Goal: Task Accomplishment & Management: Manage account settings

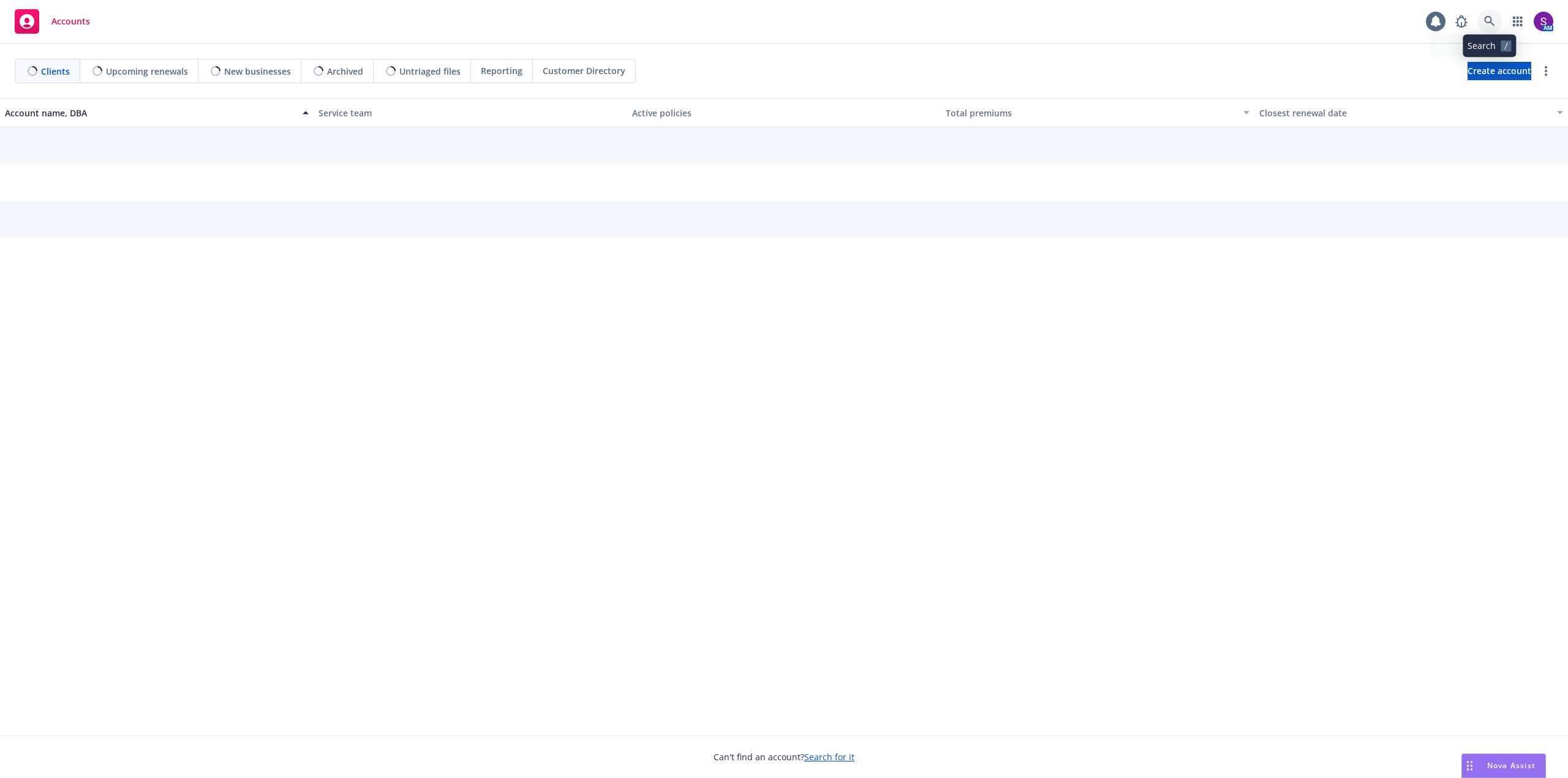
click at [1489, 18] on icon at bounding box center [1489, 22] width 11 height 11
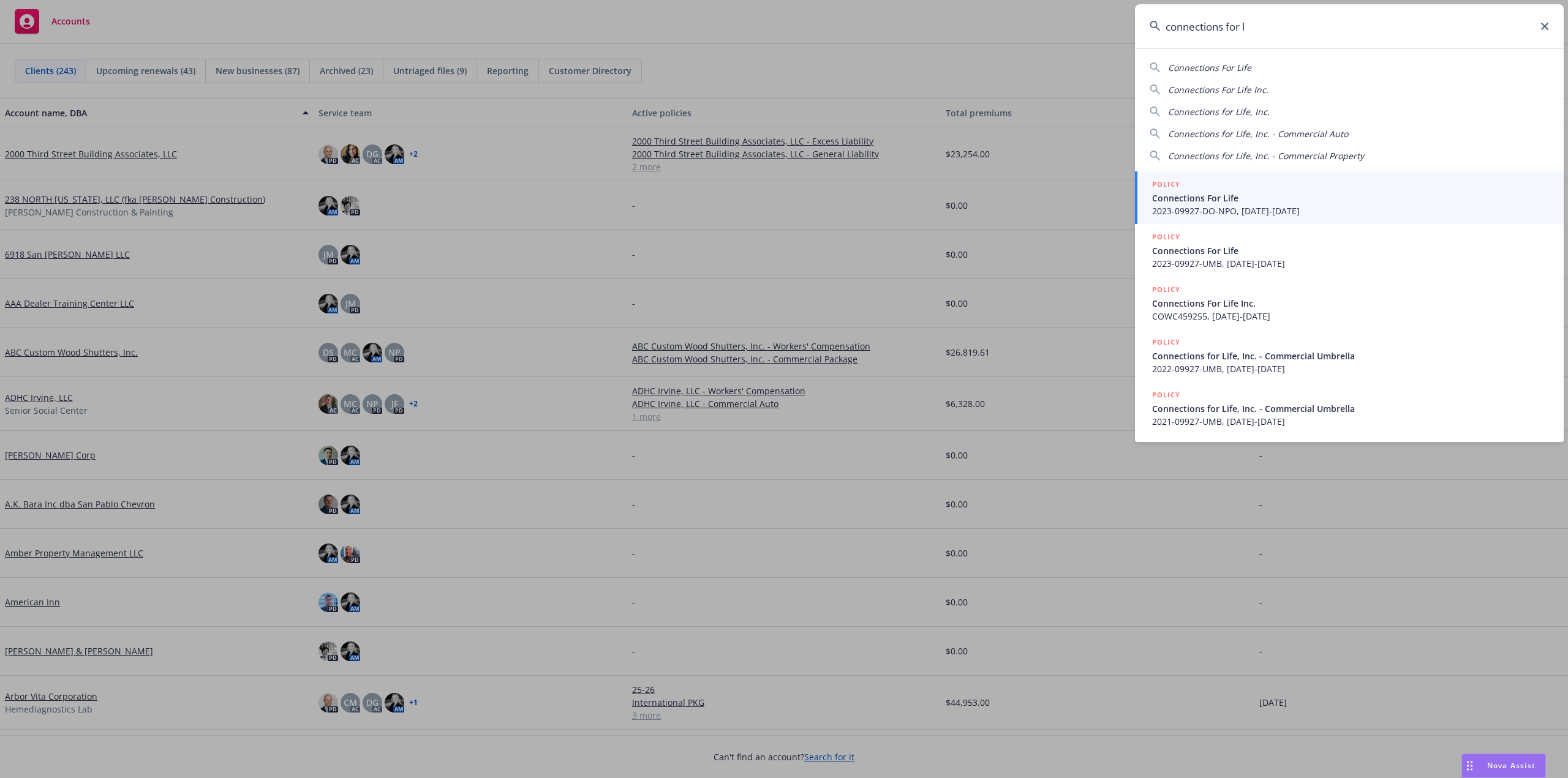
type input "connections for l"
click at [1226, 204] on span "Connections For Life" at bounding box center [1350, 198] width 397 height 13
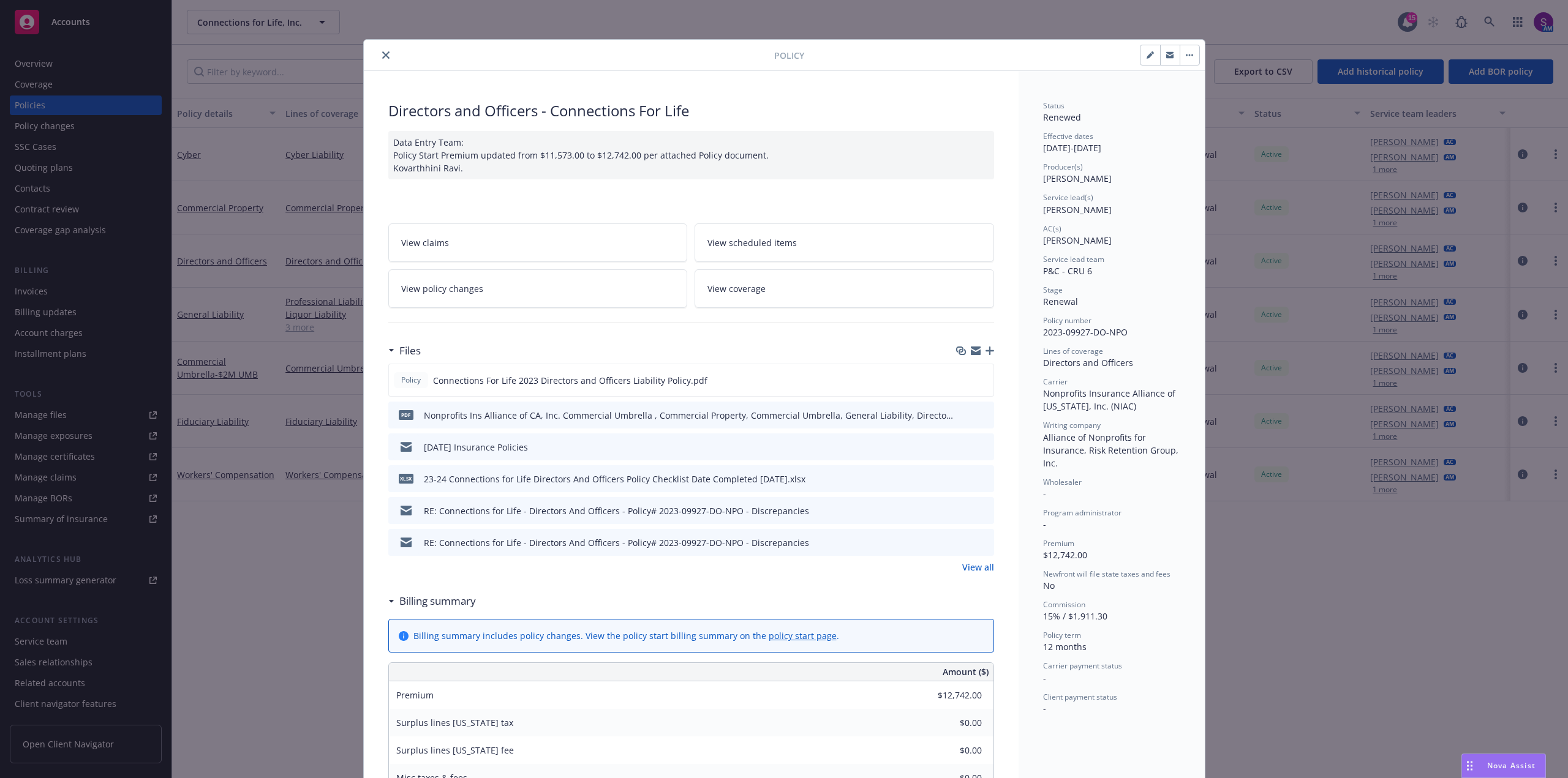
click at [383, 50] on button "close" at bounding box center [385, 55] width 15 height 15
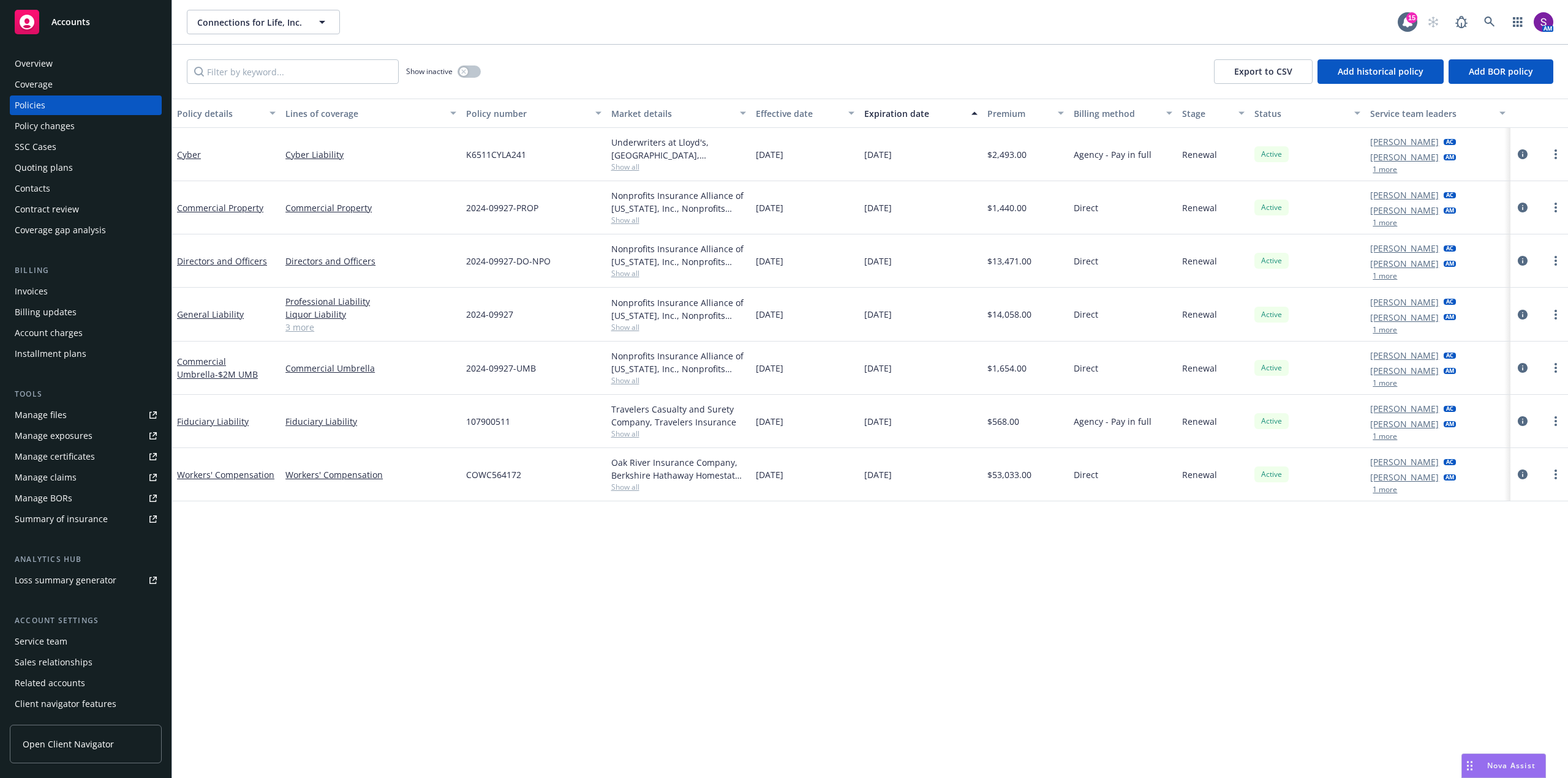
click at [39, 107] on div "Policies" at bounding box center [30, 105] width 31 height 20
click at [51, 168] on div "Quoting plans" at bounding box center [44, 168] width 58 height 20
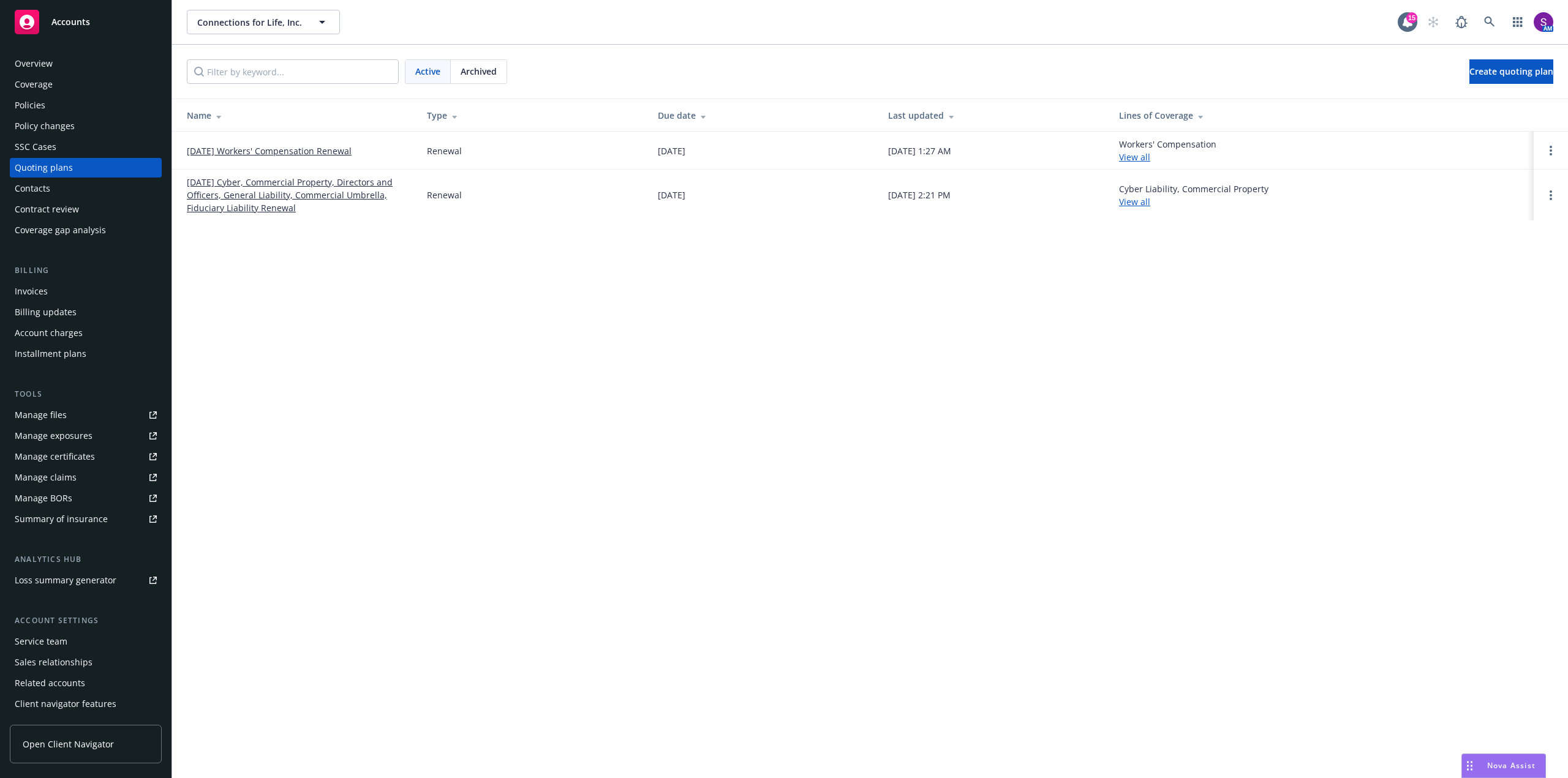
click at [283, 186] on link "08/27/25 Cyber, Commercial Property, Directors and Officers, General Liability,…" at bounding box center [297, 195] width 221 height 39
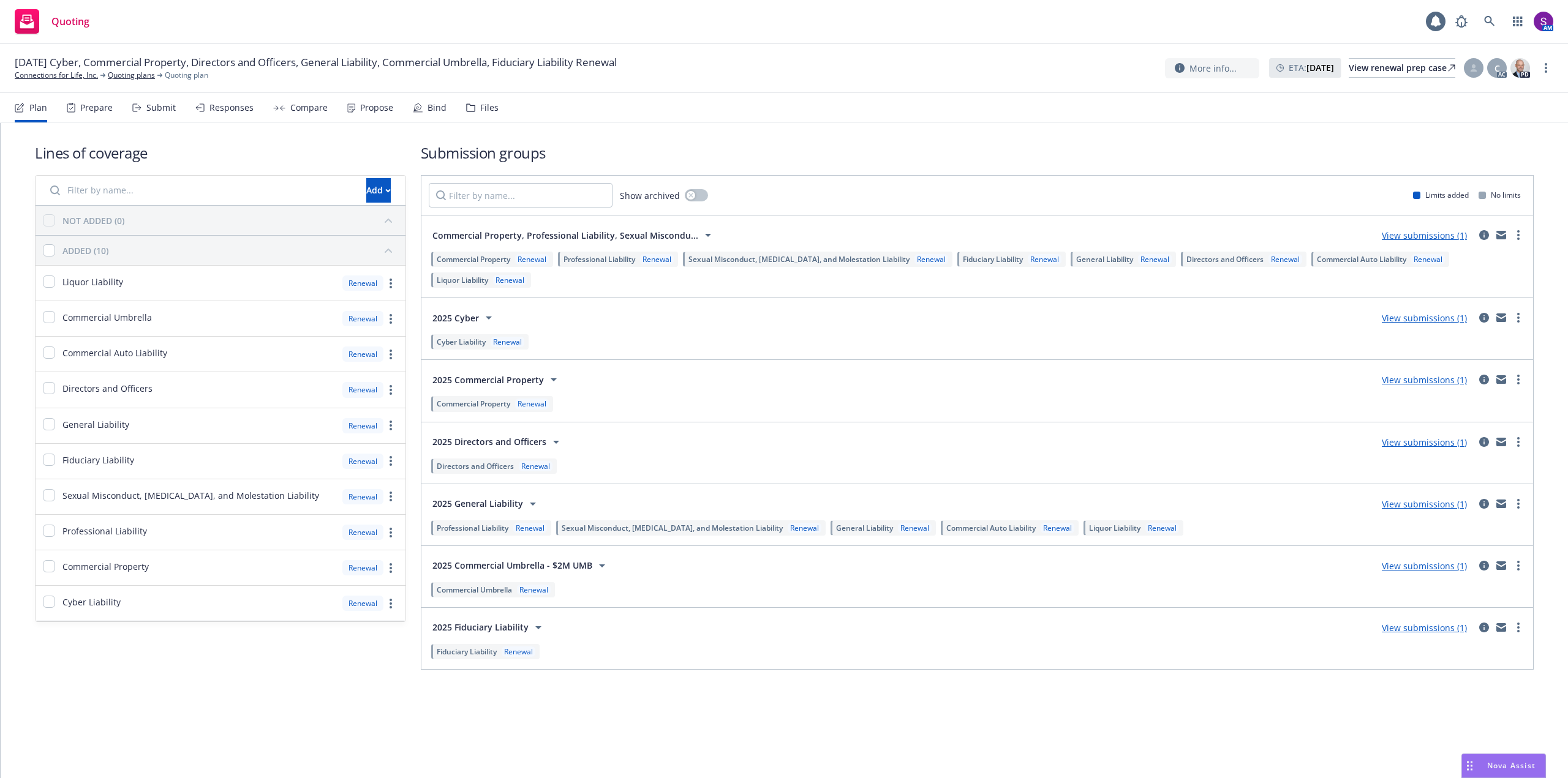
click at [366, 107] on div "Propose" at bounding box center [376, 108] width 33 height 10
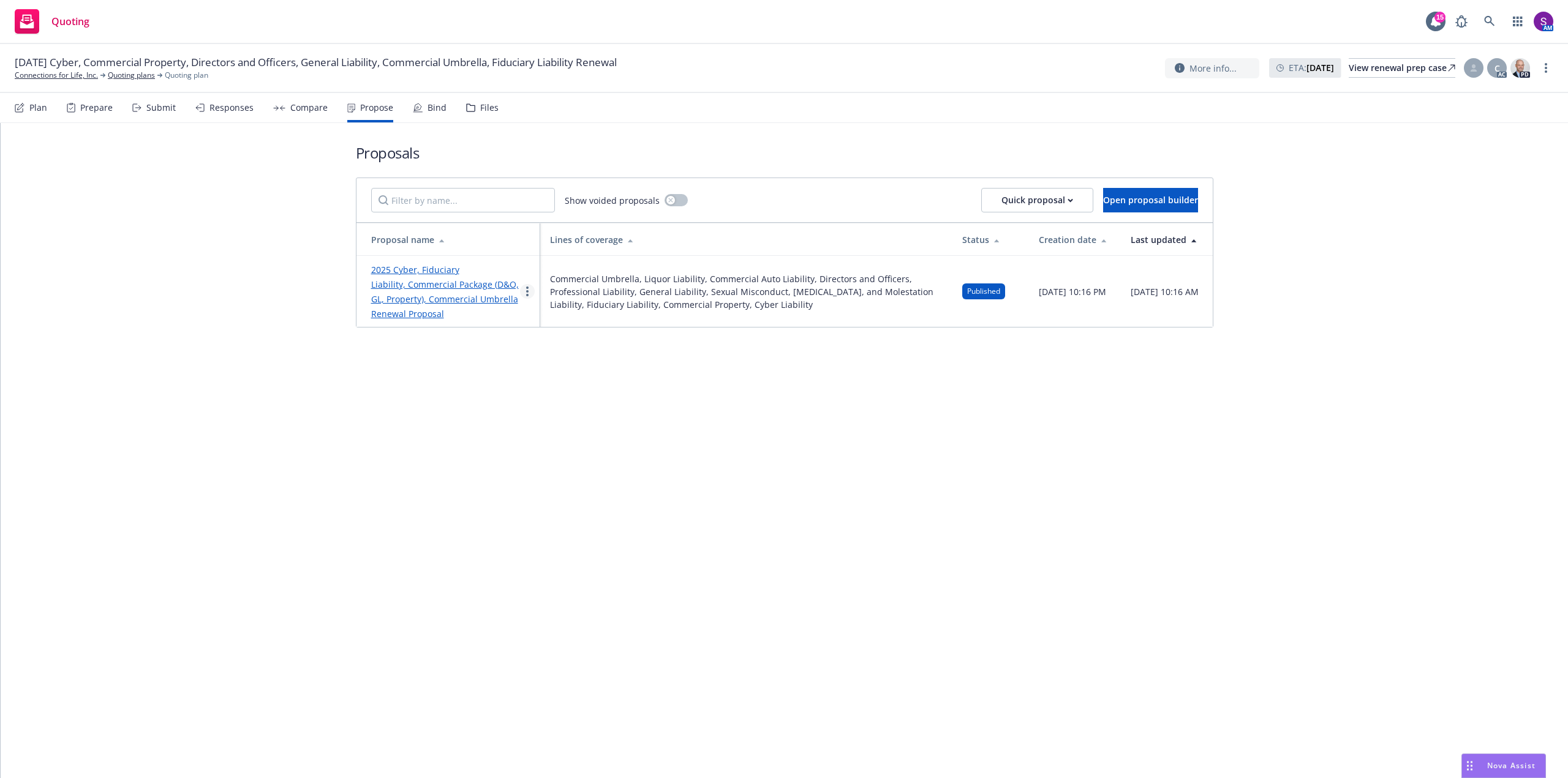
click at [526, 292] on circle "more" at bounding box center [527, 291] width 2 height 2
click at [572, 423] on span "See client view" at bounding box center [565, 419] width 90 height 12
click at [46, 72] on link "Connections for Life, Inc." at bounding box center [56, 75] width 83 height 11
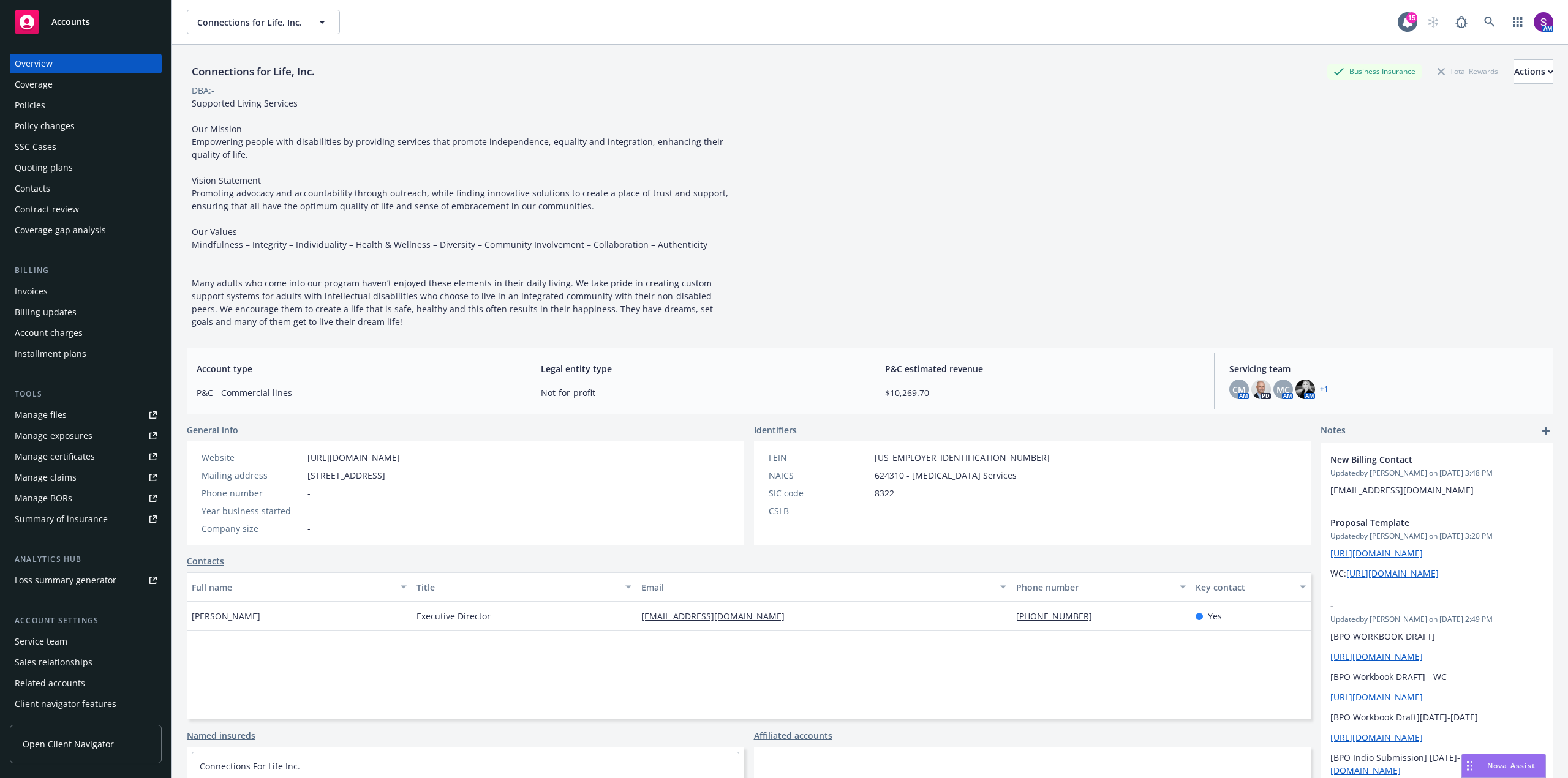
click at [73, 518] on div "Summary of insurance" at bounding box center [61, 519] width 93 height 20
click at [1484, 19] on icon at bounding box center [1489, 22] width 11 height 11
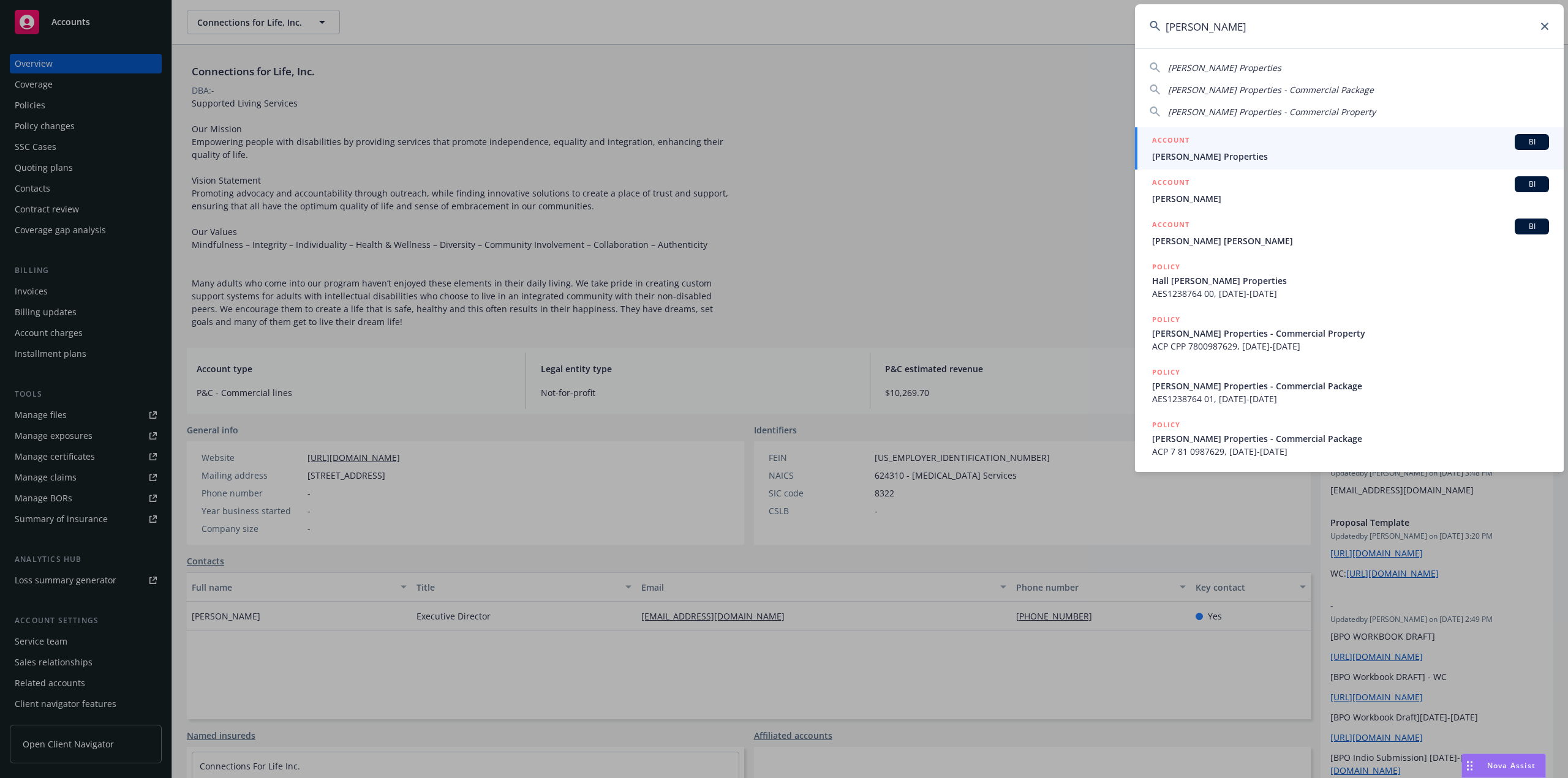
type input "hal hoffman"
click at [1281, 154] on span "Hal Hoffman Properties" at bounding box center [1350, 156] width 397 height 13
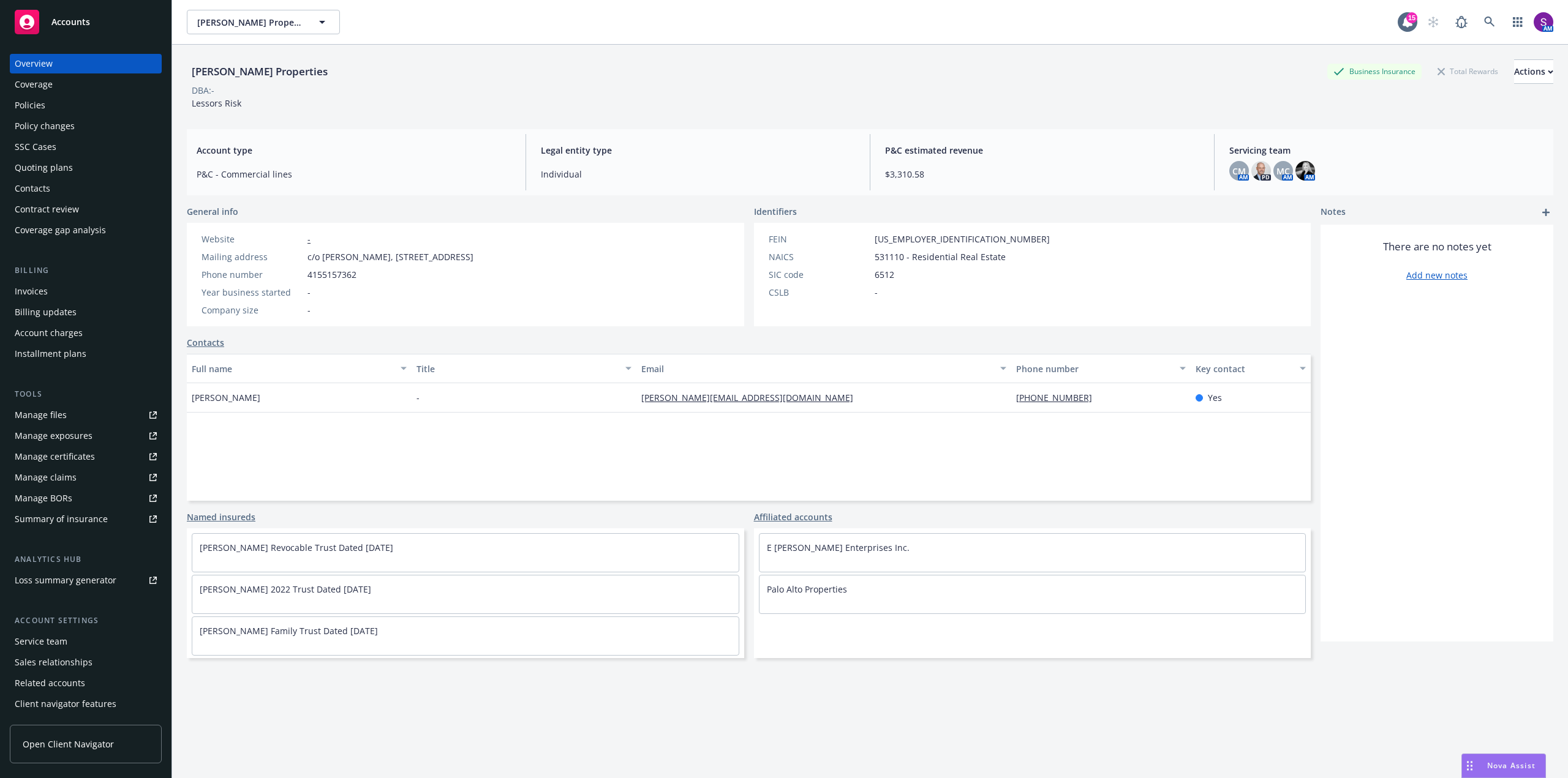
click at [72, 162] on div "Quoting plans" at bounding box center [86, 168] width 142 height 20
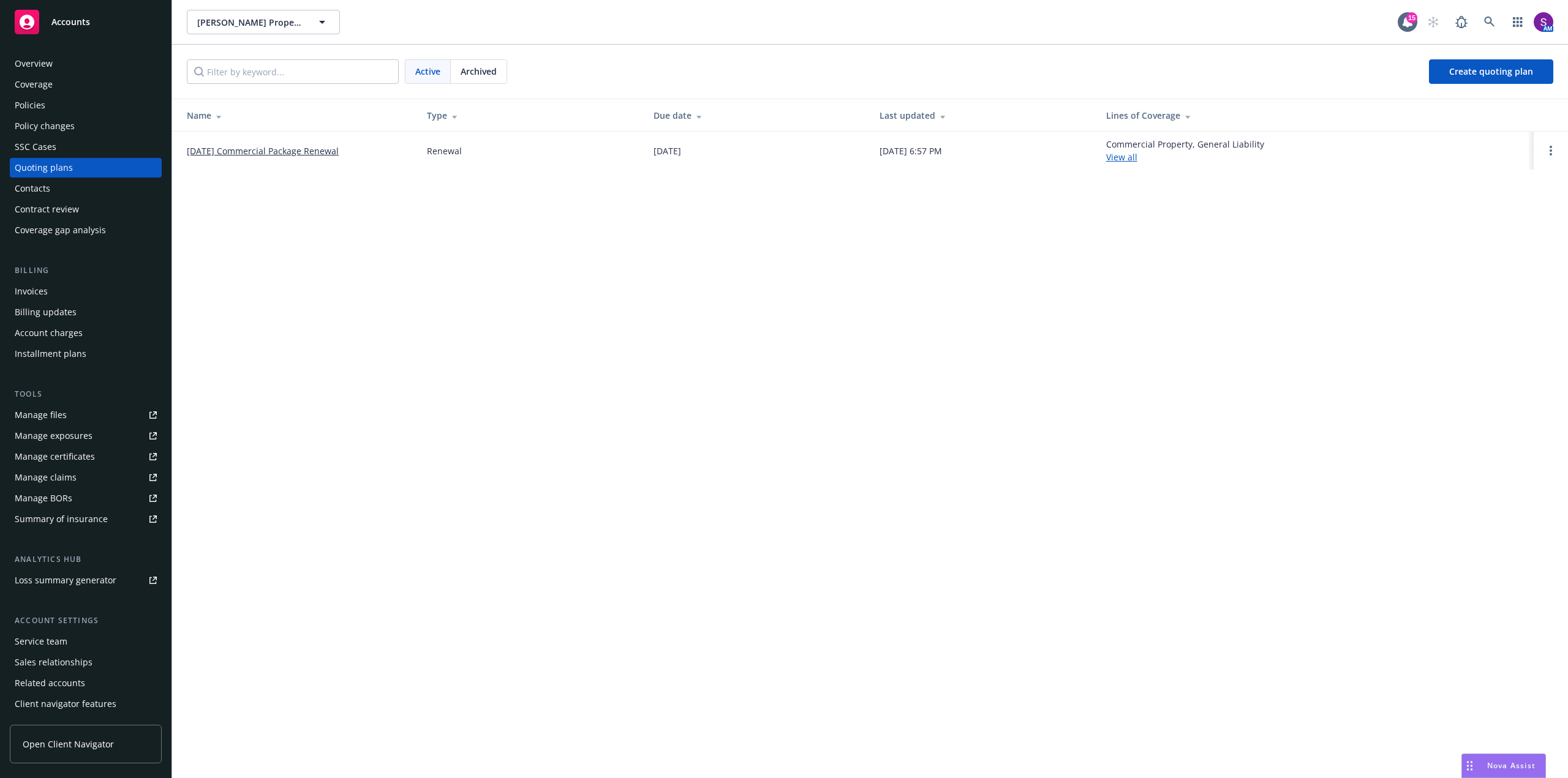
click at [282, 153] on link "09/06/25 Commercial Package Renewal" at bounding box center [263, 151] width 152 height 13
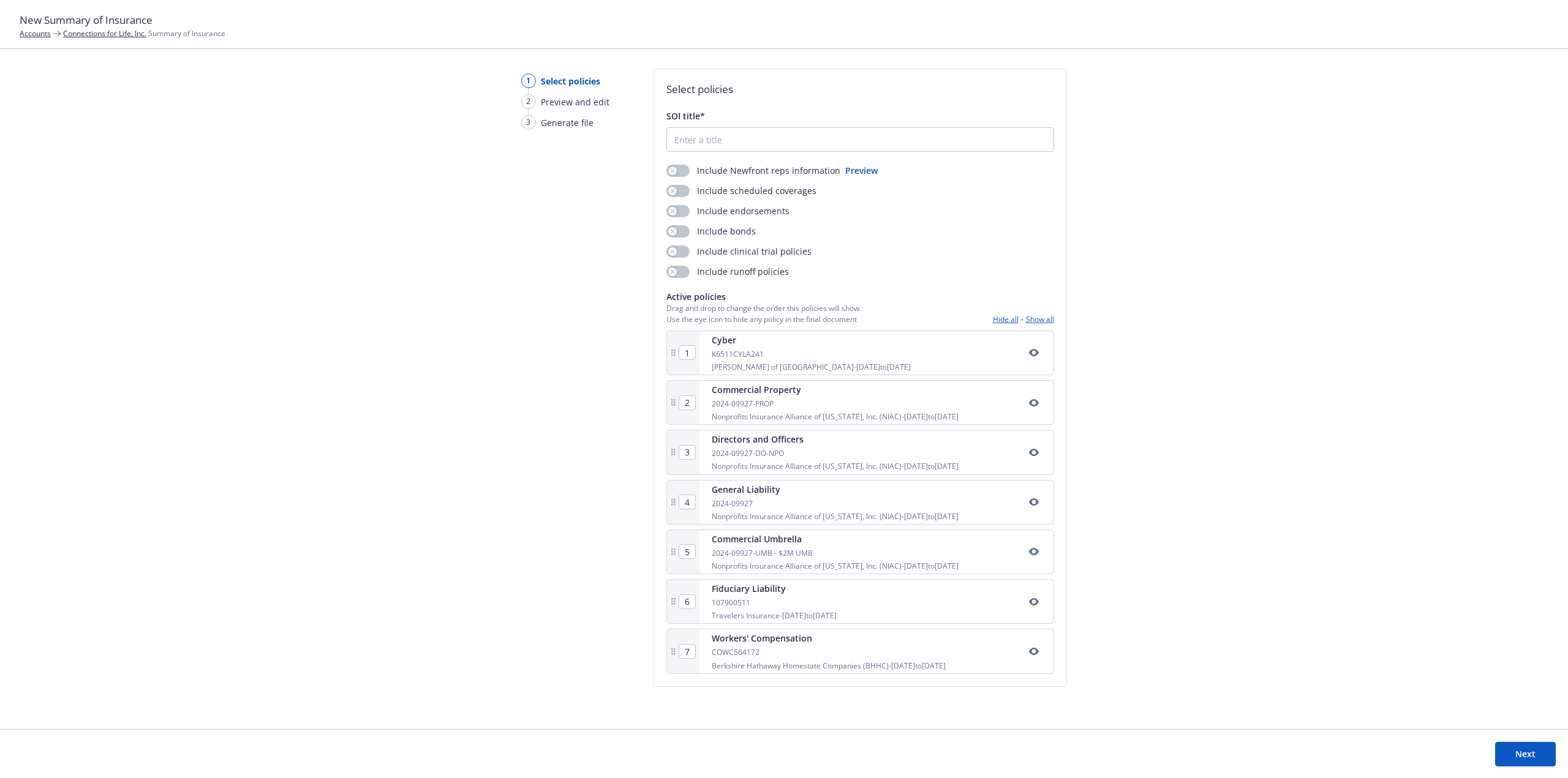
click at [115, 30] on link "Connections for Life, Inc." at bounding box center [105, 33] width 83 height 11
click at [71, 35] on link "Connections for Life, Inc." at bounding box center [105, 33] width 83 height 11
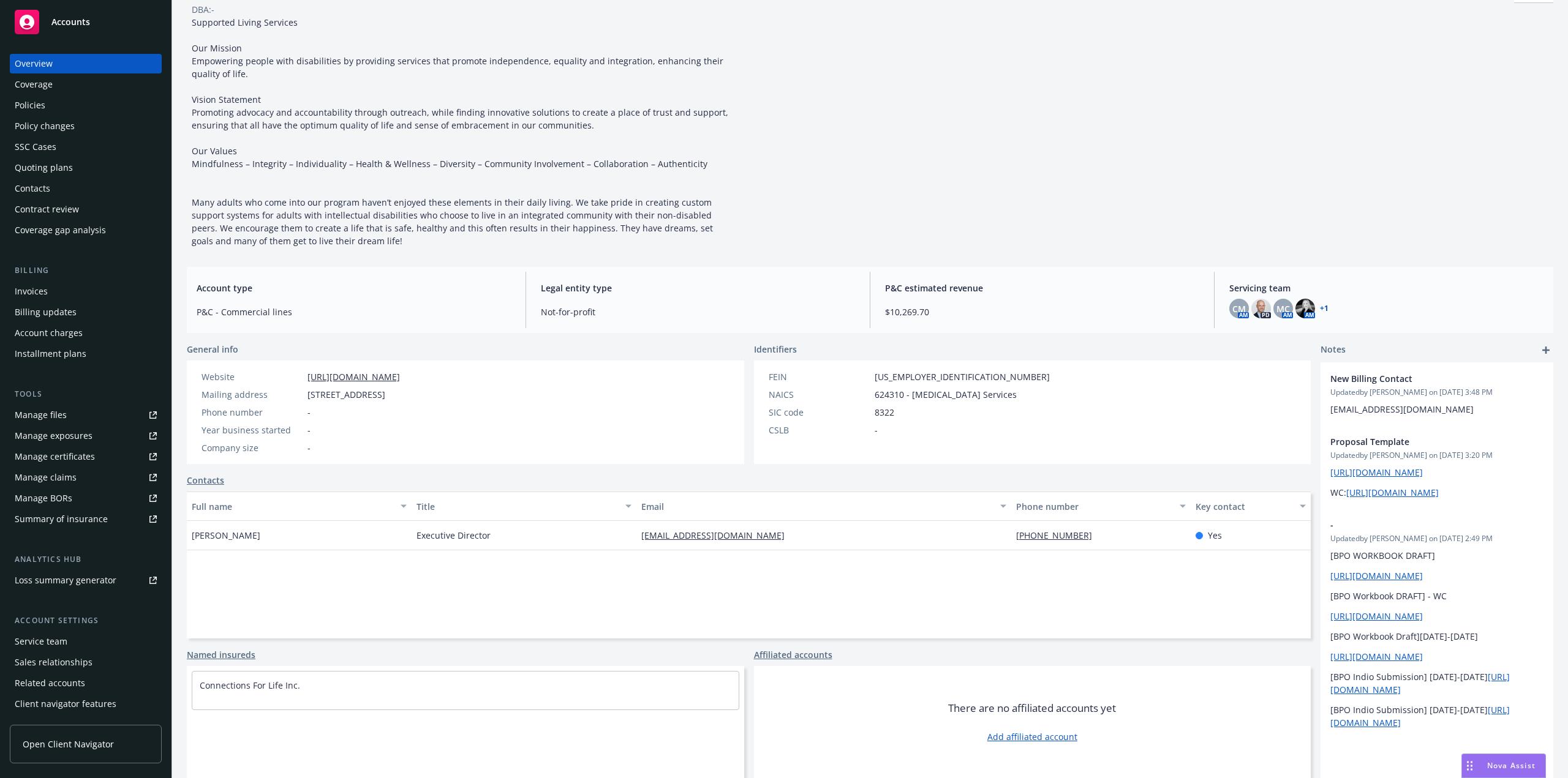
click at [34, 108] on div "Policies" at bounding box center [30, 105] width 31 height 20
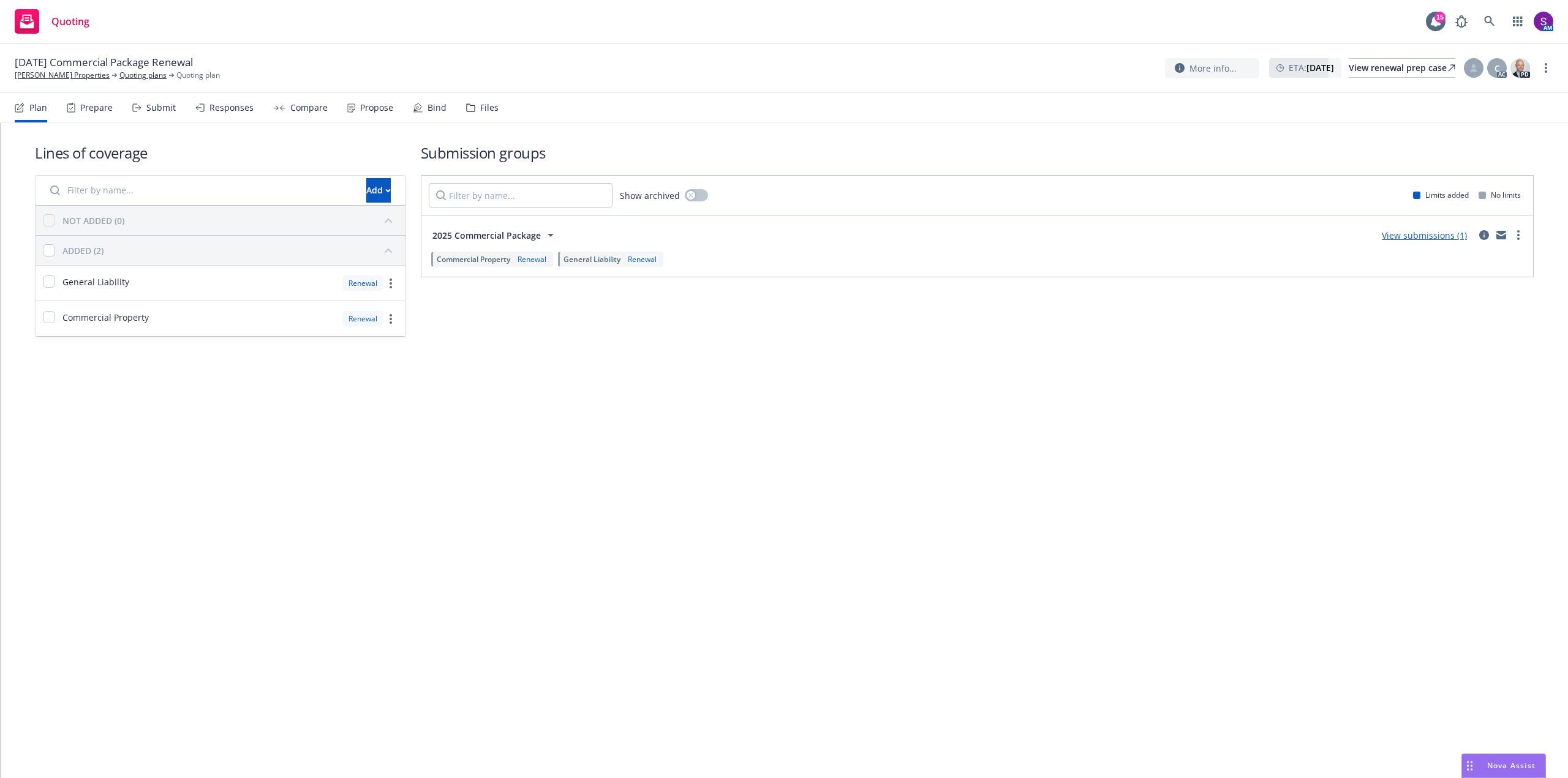
click at [362, 106] on div "Propose" at bounding box center [376, 108] width 33 height 10
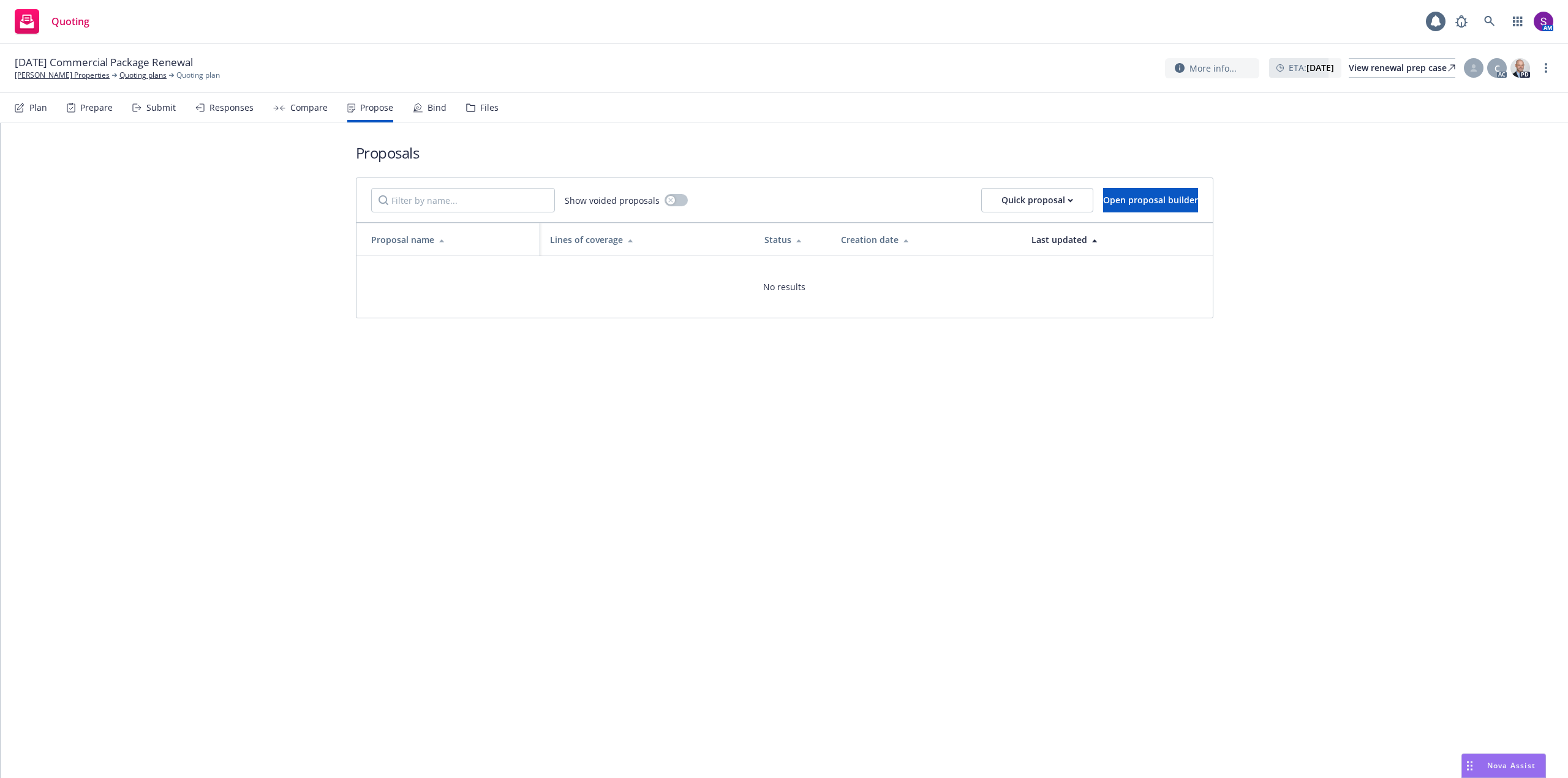
click at [314, 112] on div "Compare" at bounding box center [309, 108] width 37 height 10
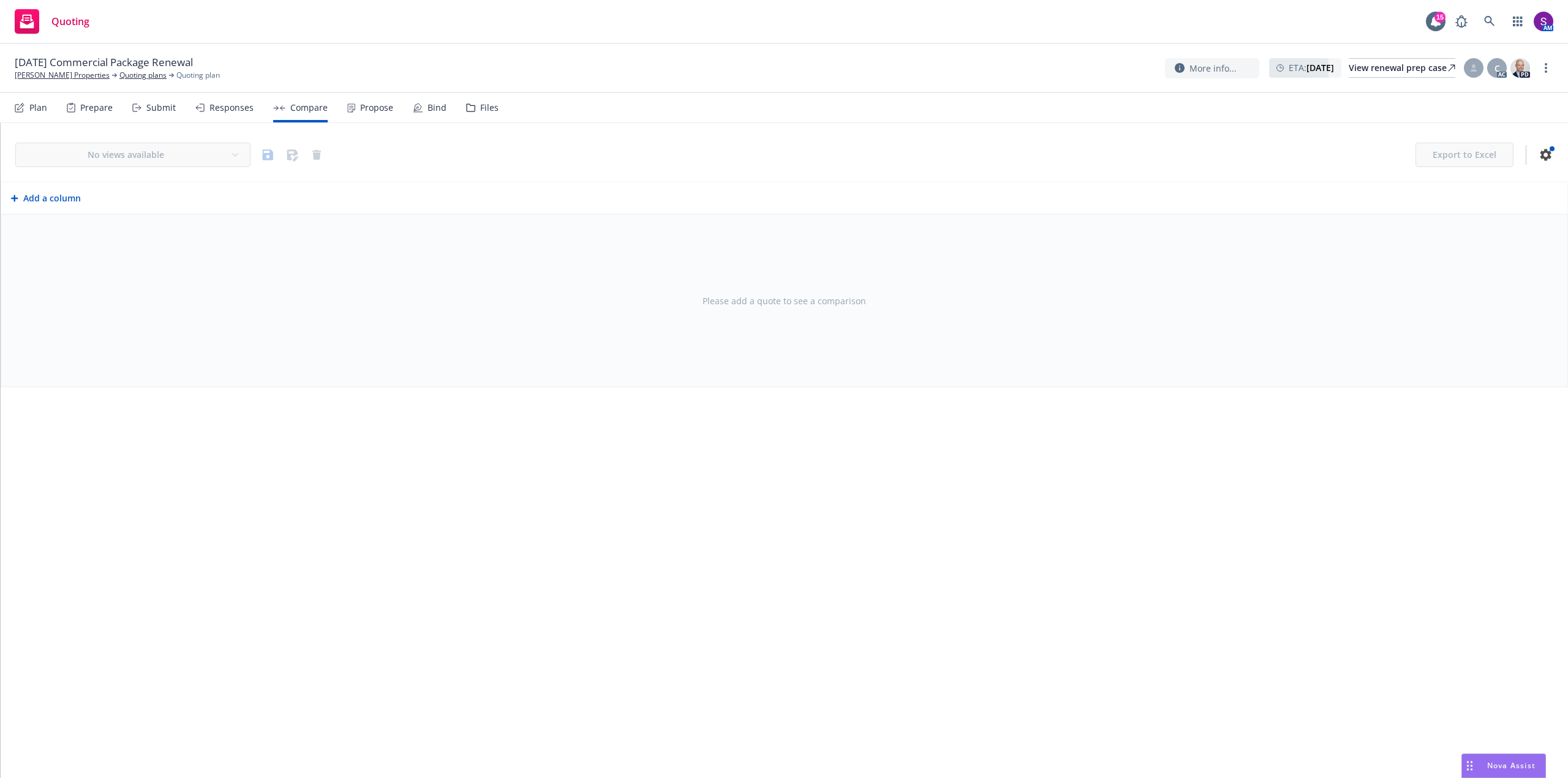
click at [210, 110] on div "Responses" at bounding box center [231, 108] width 44 height 10
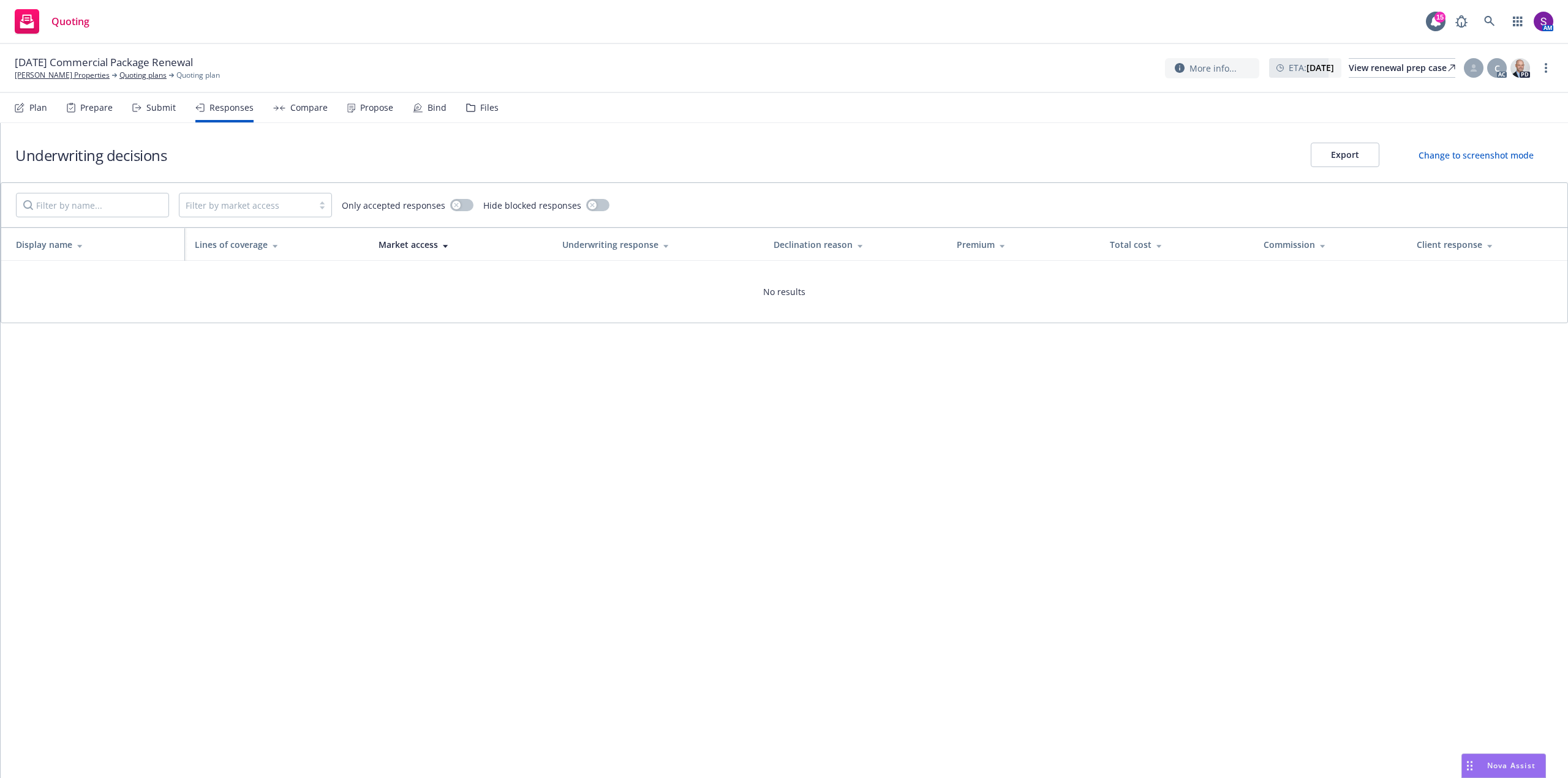
click at [160, 108] on div "Submit" at bounding box center [161, 108] width 30 height 10
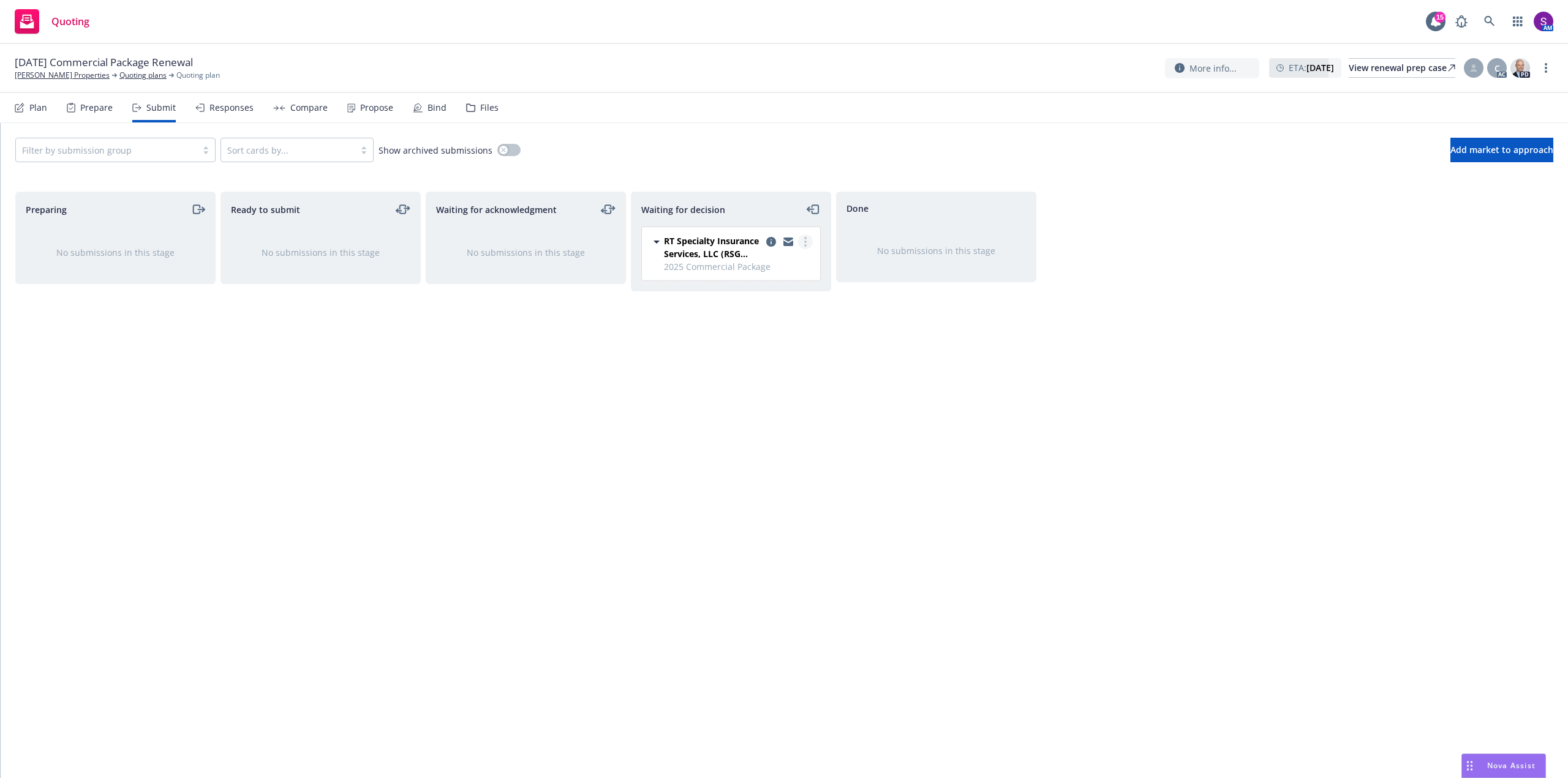
click at [807, 242] on link "more" at bounding box center [805, 242] width 15 height 15
click at [771, 318] on span "Add accepted decision" at bounding box center [751, 316] width 122 height 12
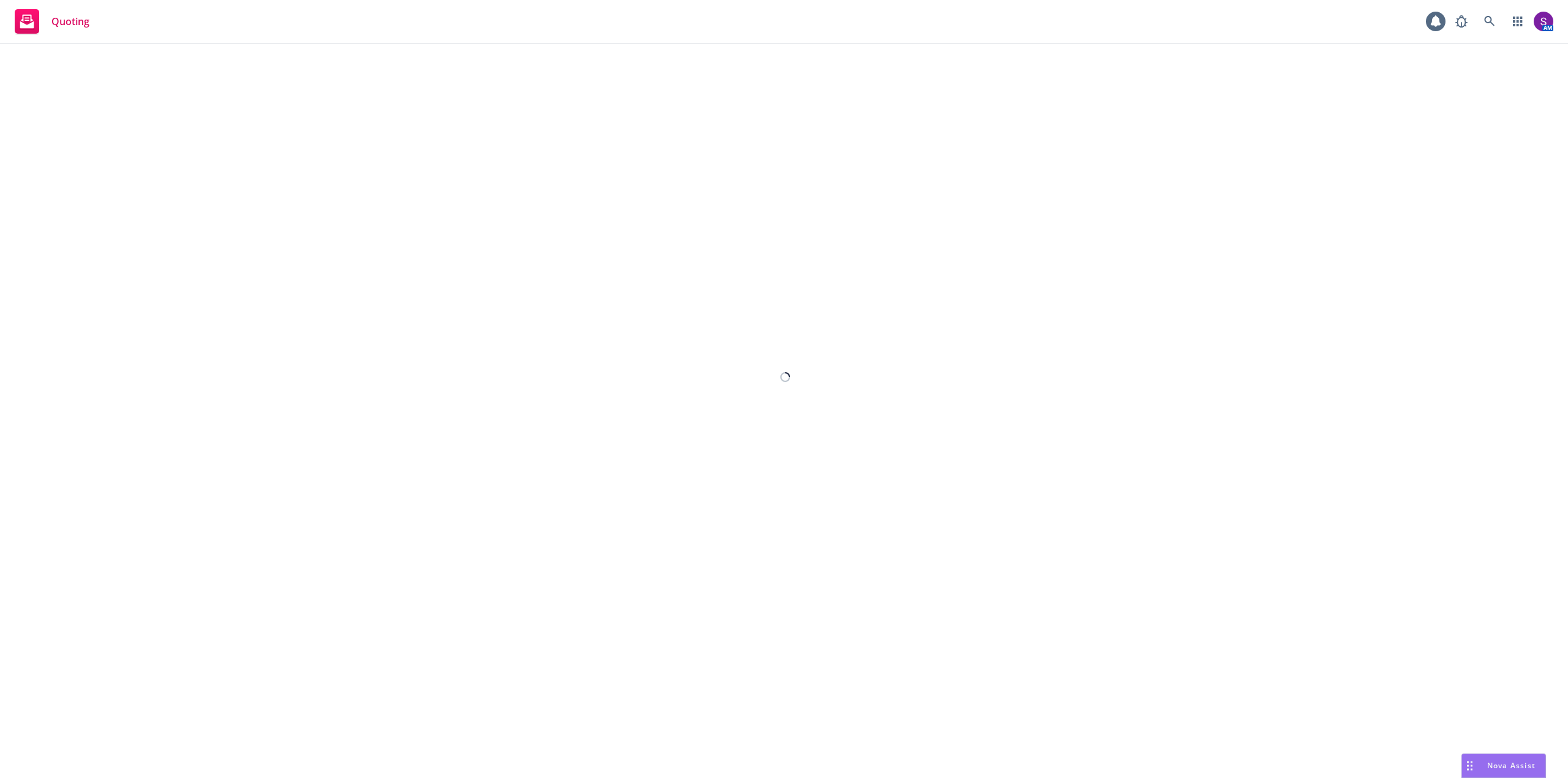
select select "12"
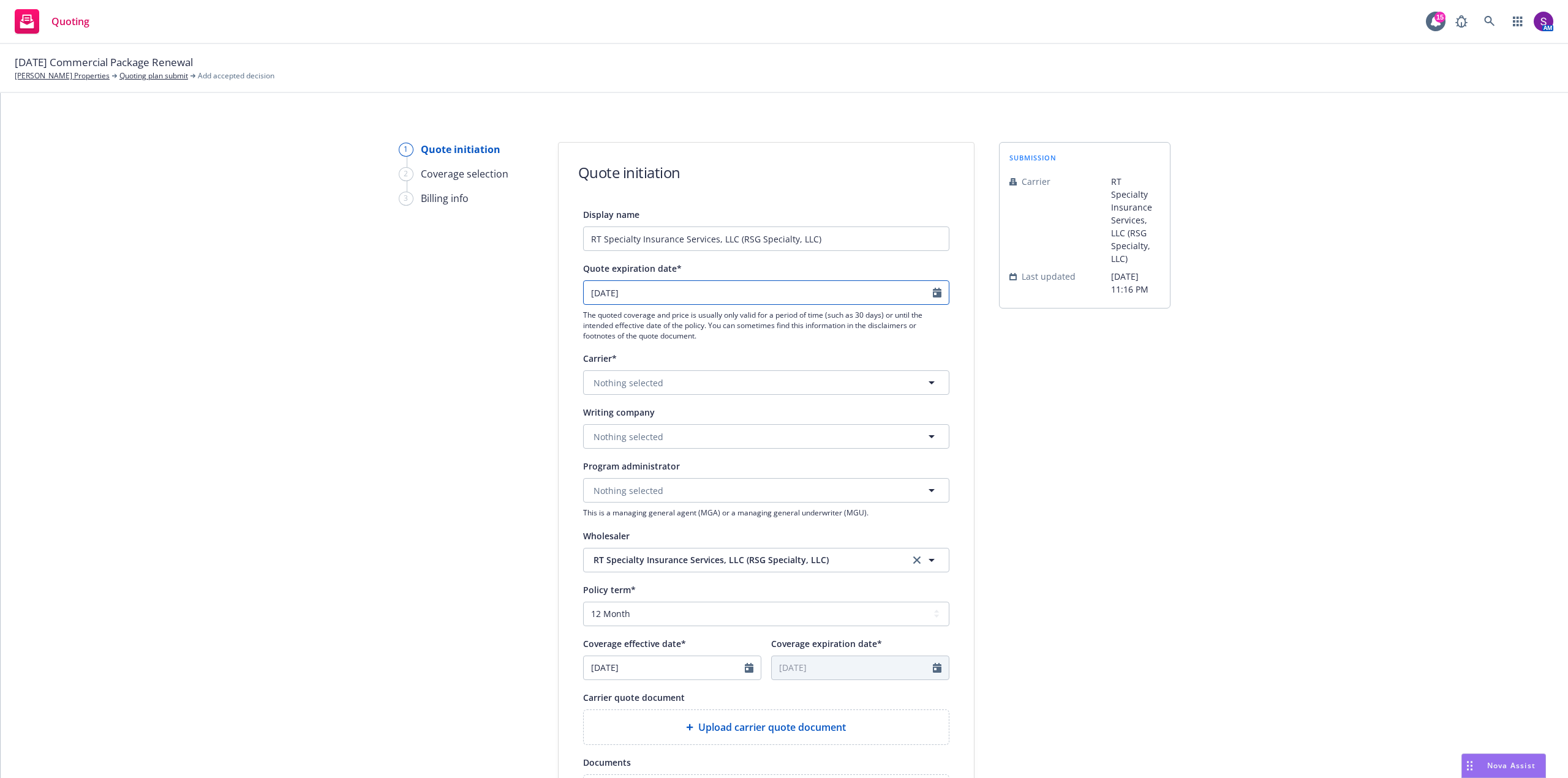
click at [933, 292] on icon "Calendar" at bounding box center [937, 292] width 8 height 10
click at [713, 322] on icon "button" at bounding box center [714, 322] width 7 height 7
select select "10"
click at [618, 382] on span "6" at bounding box center [614, 383] width 18 height 15
type input "10/06/2025"
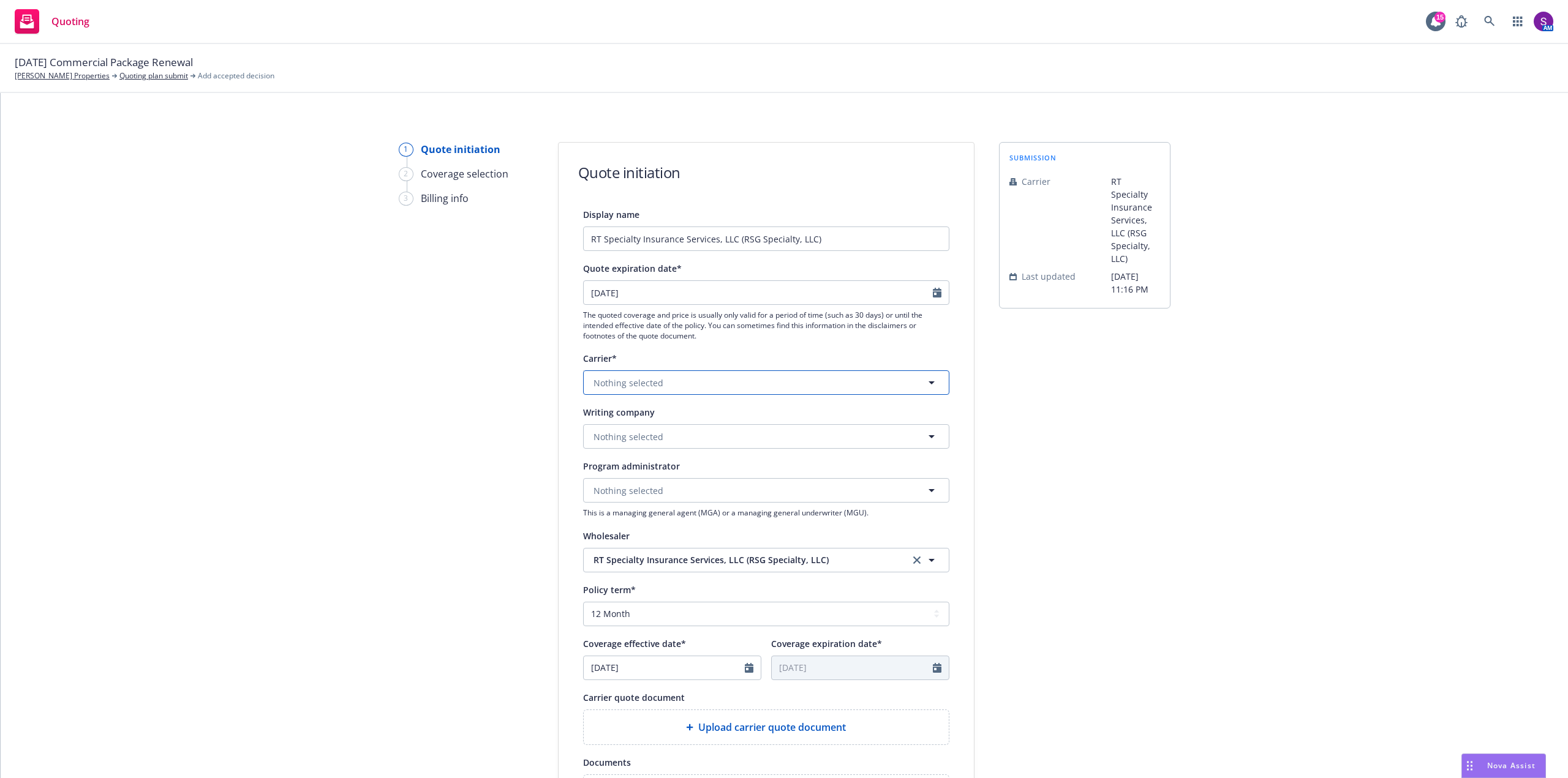
click at [657, 378] on button "Nothing selected" at bounding box center [766, 382] width 366 height 25
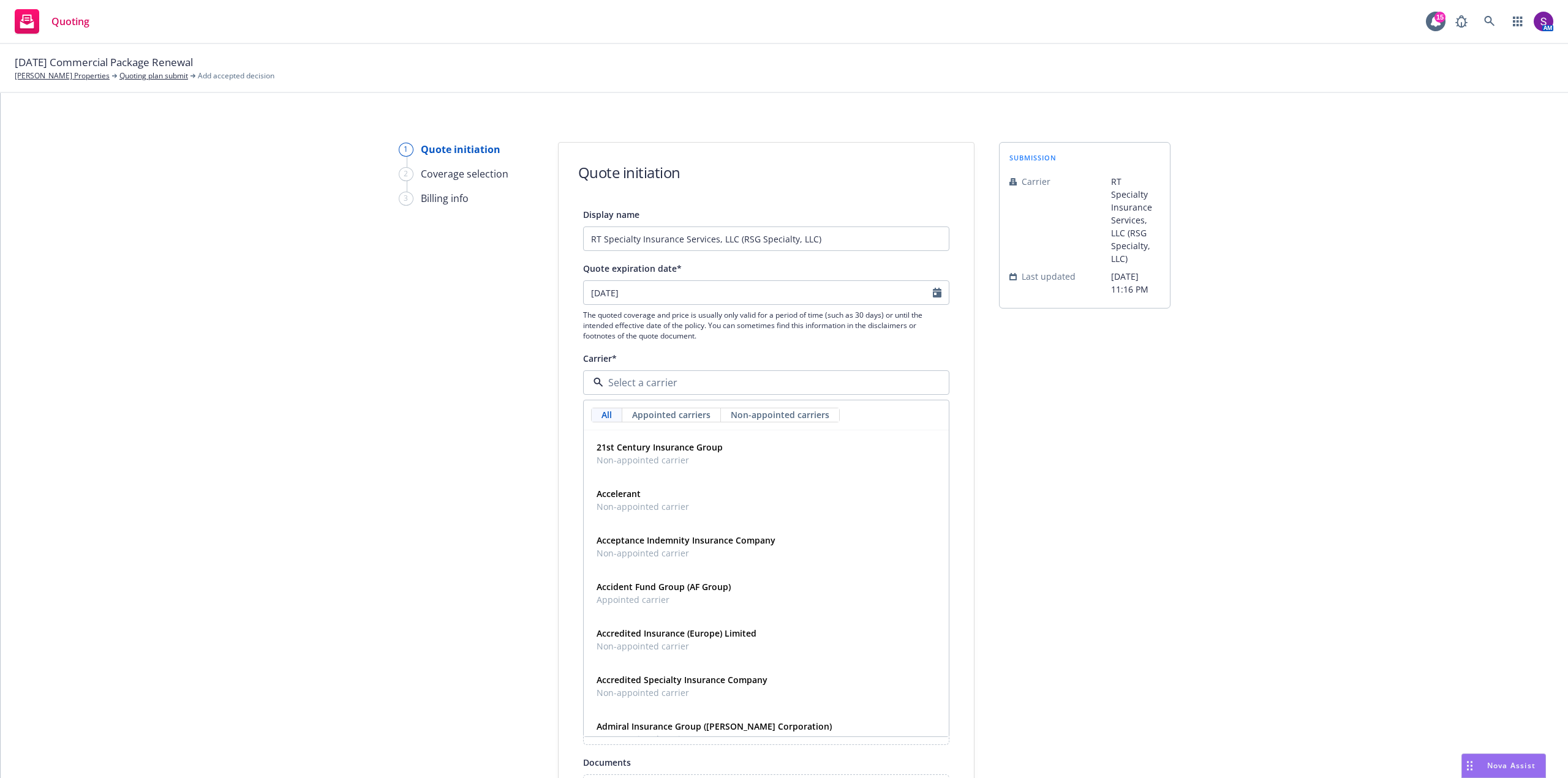
click at [381, 393] on div "1 Quote initiation 2 Coverage selection 3 Billing info Quote initiation Display…" at bounding box center [784, 552] width 1538 height 821
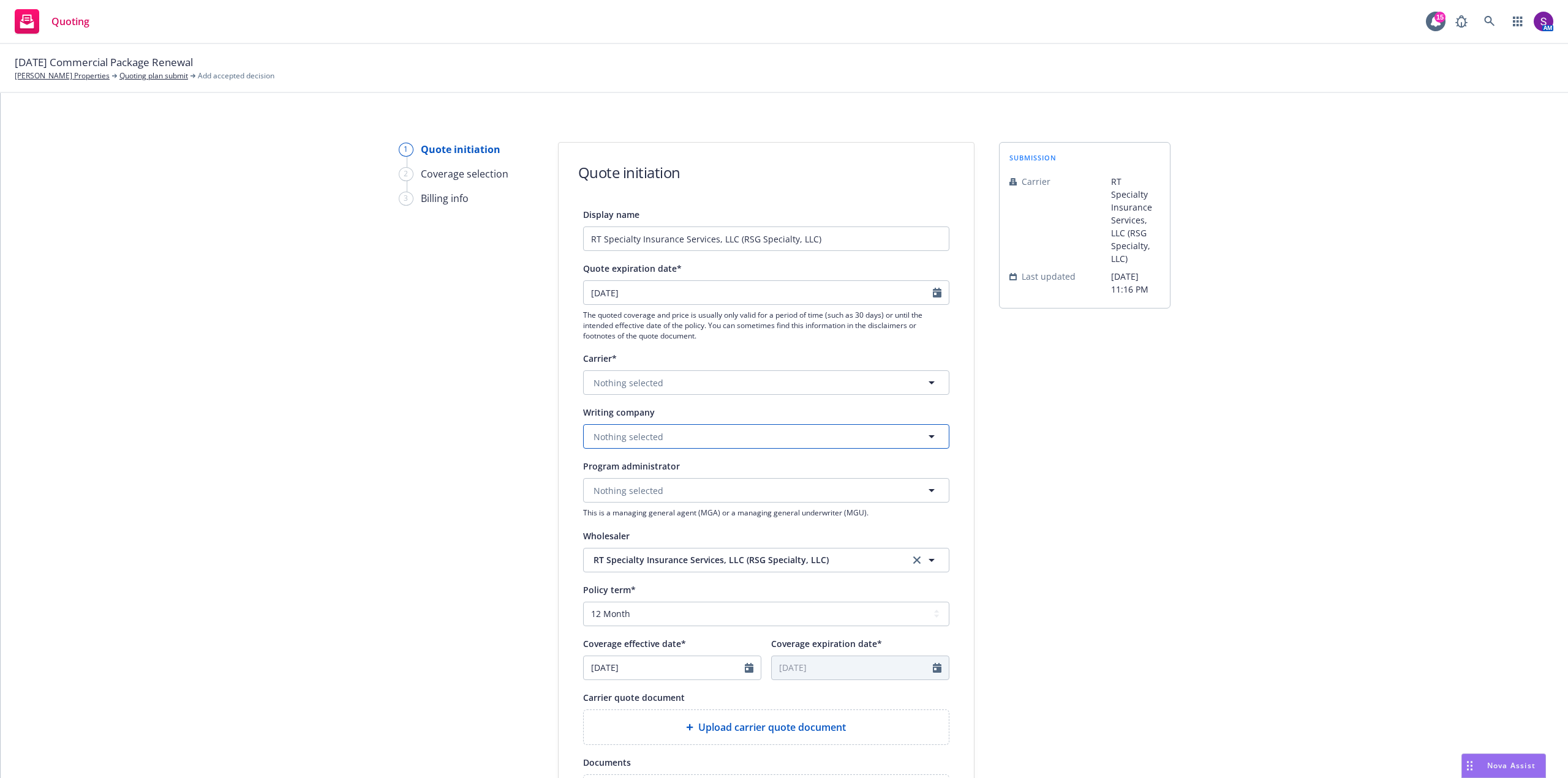
click at [624, 441] on span "Nothing selected" at bounding box center [628, 436] width 70 height 13
type input "associated"
click at [655, 524] on span "Domestic - 23140" at bounding box center [694, 531] width 195 height 13
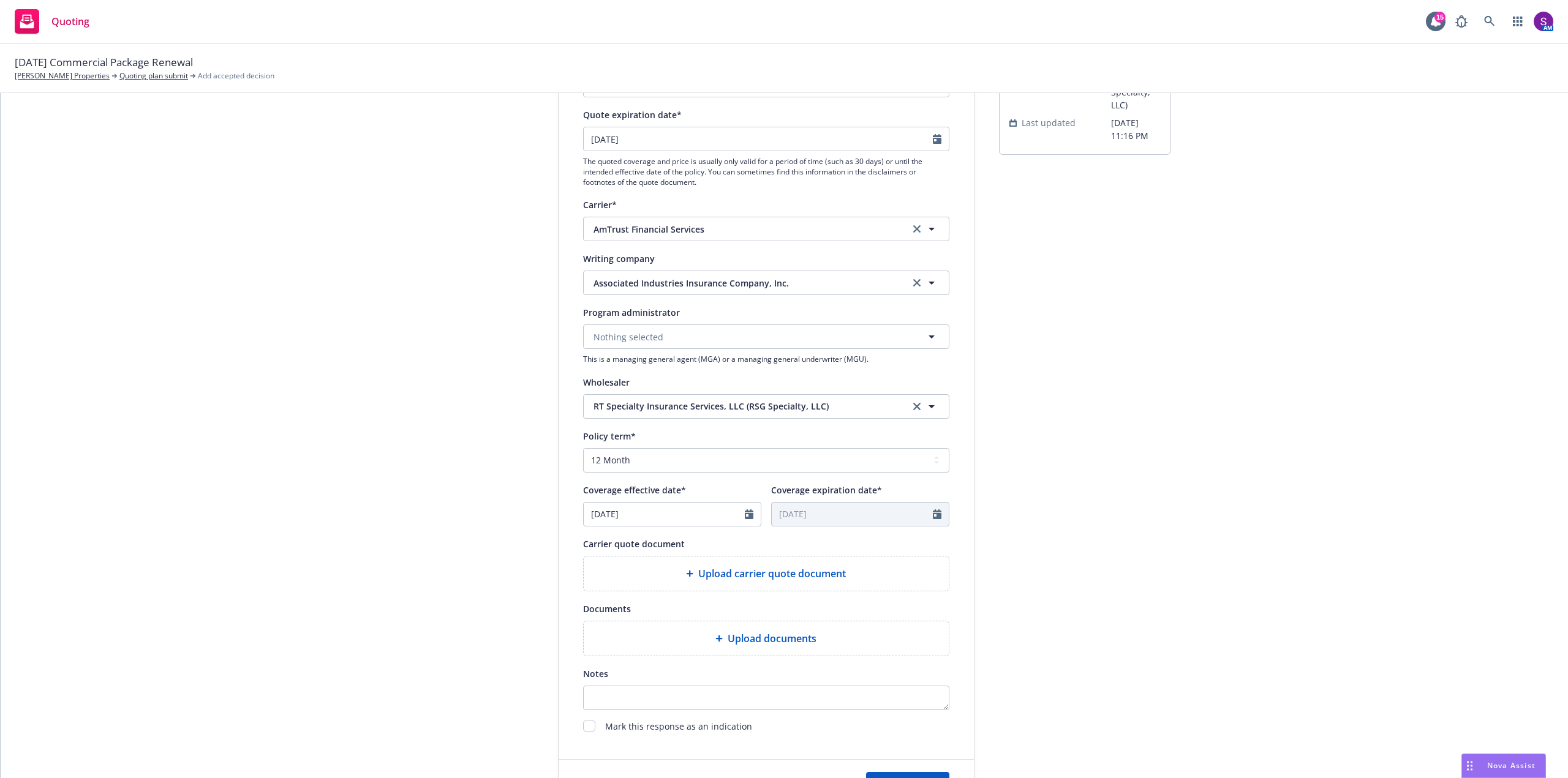
scroll to position [183, 0]
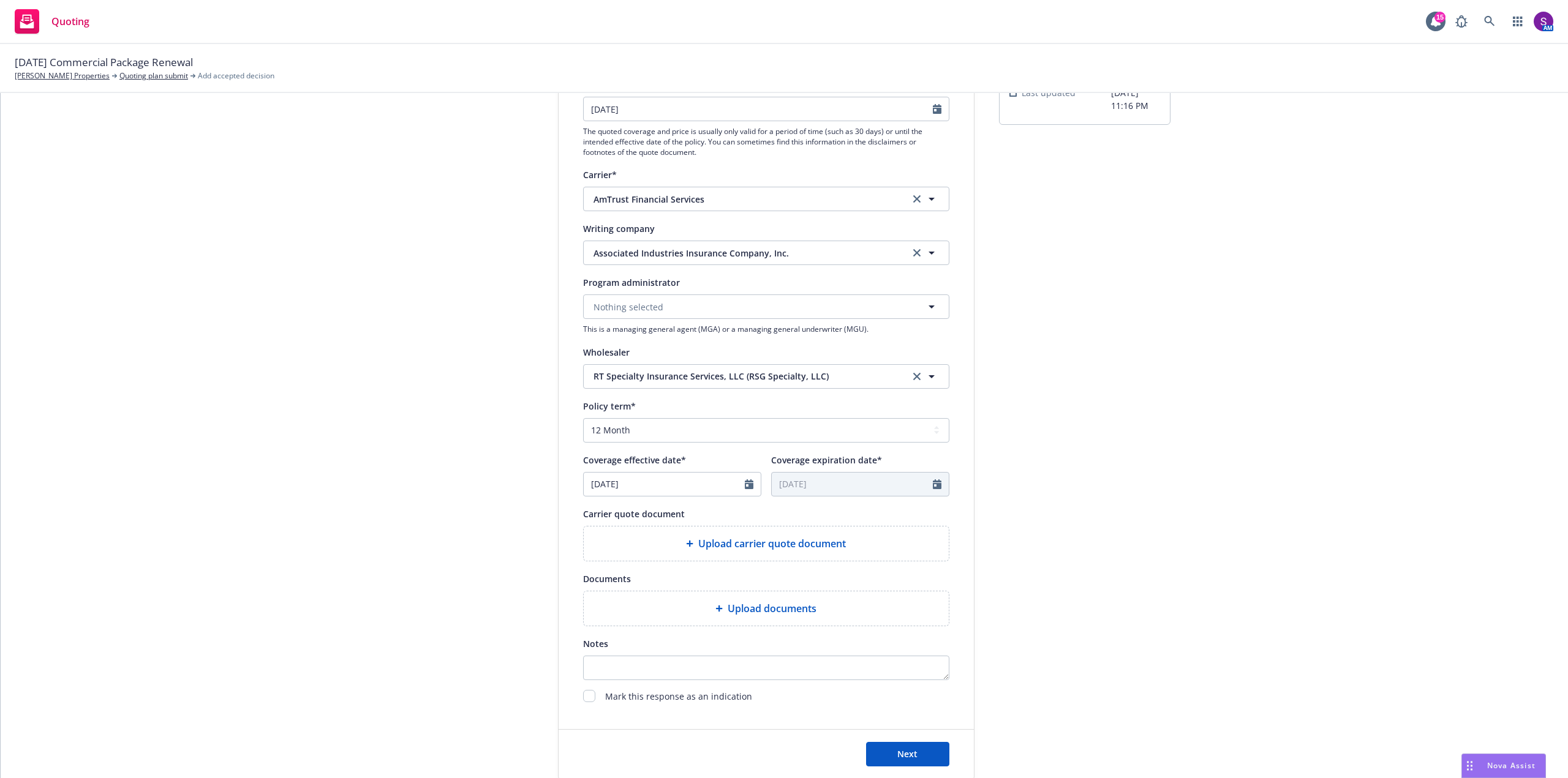
click at [714, 543] on span "Upload carrier quote document" at bounding box center [772, 543] width 148 height 15
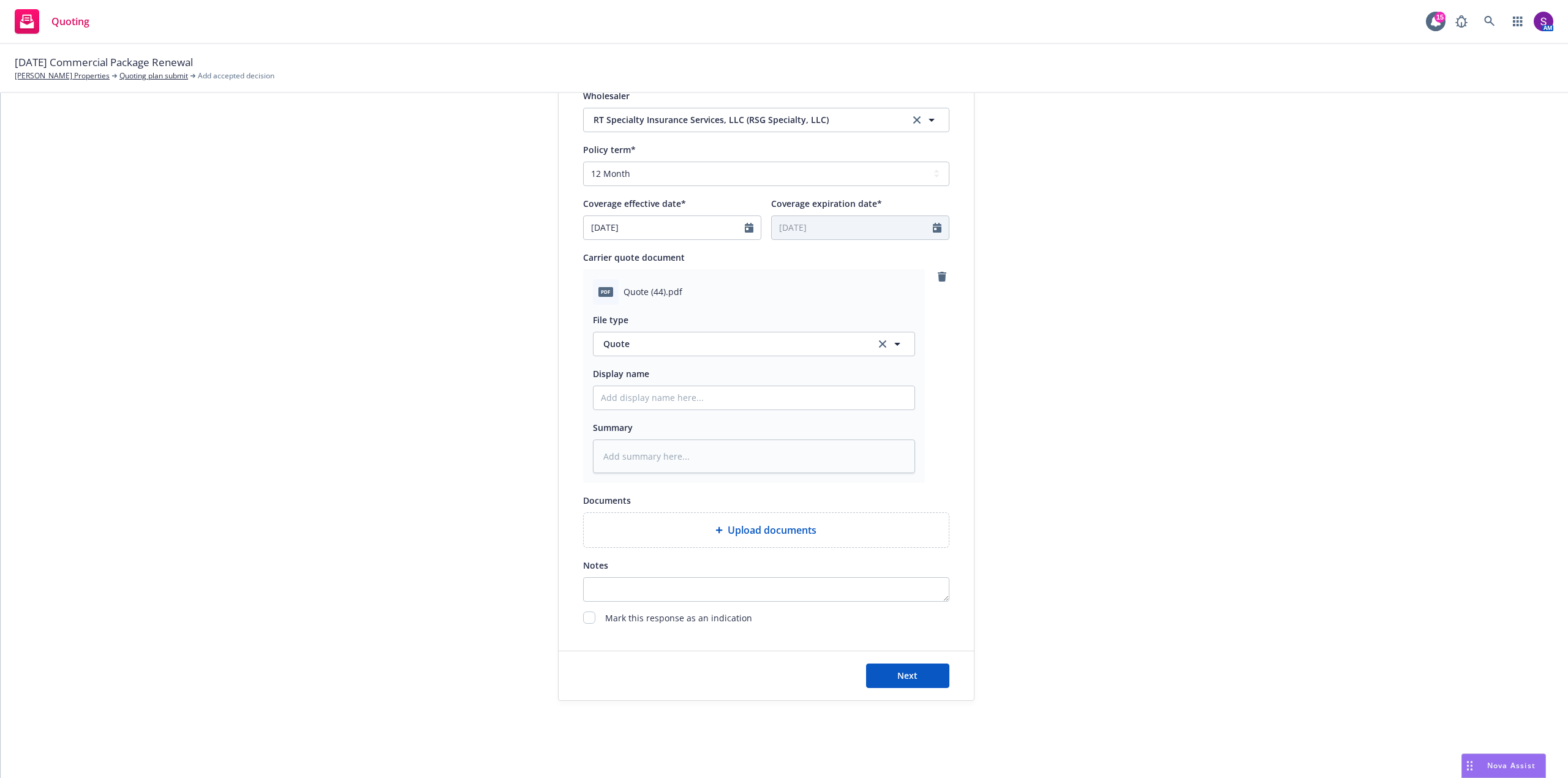
scroll to position [441, 0]
click at [631, 401] on input "Display name" at bounding box center [754, 396] width 321 height 23
type textarea "x"
type input "C"
type textarea "x"
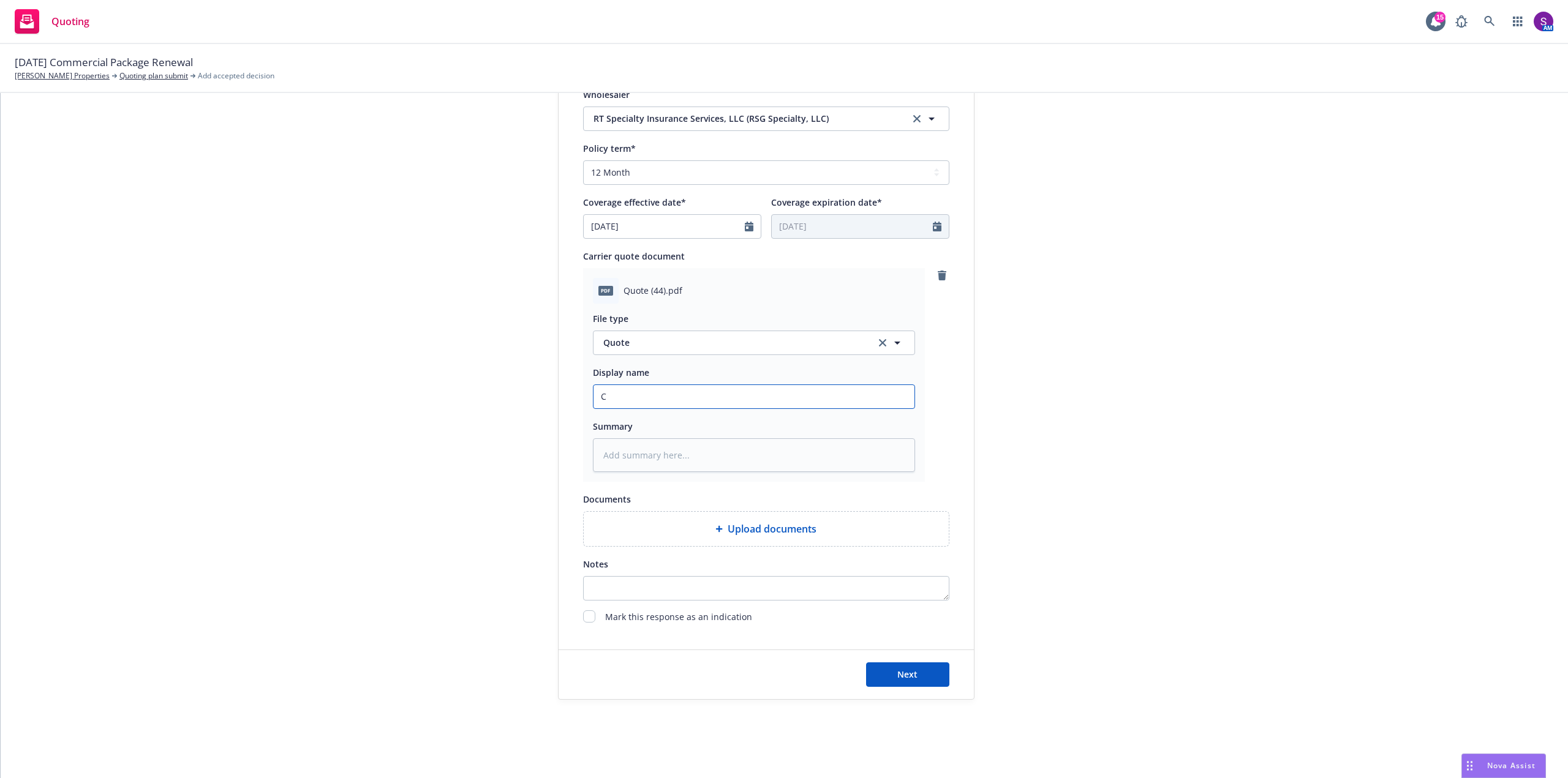
type input "Co"
type textarea "x"
type input "Com"
type textarea "x"
type input "Comm"
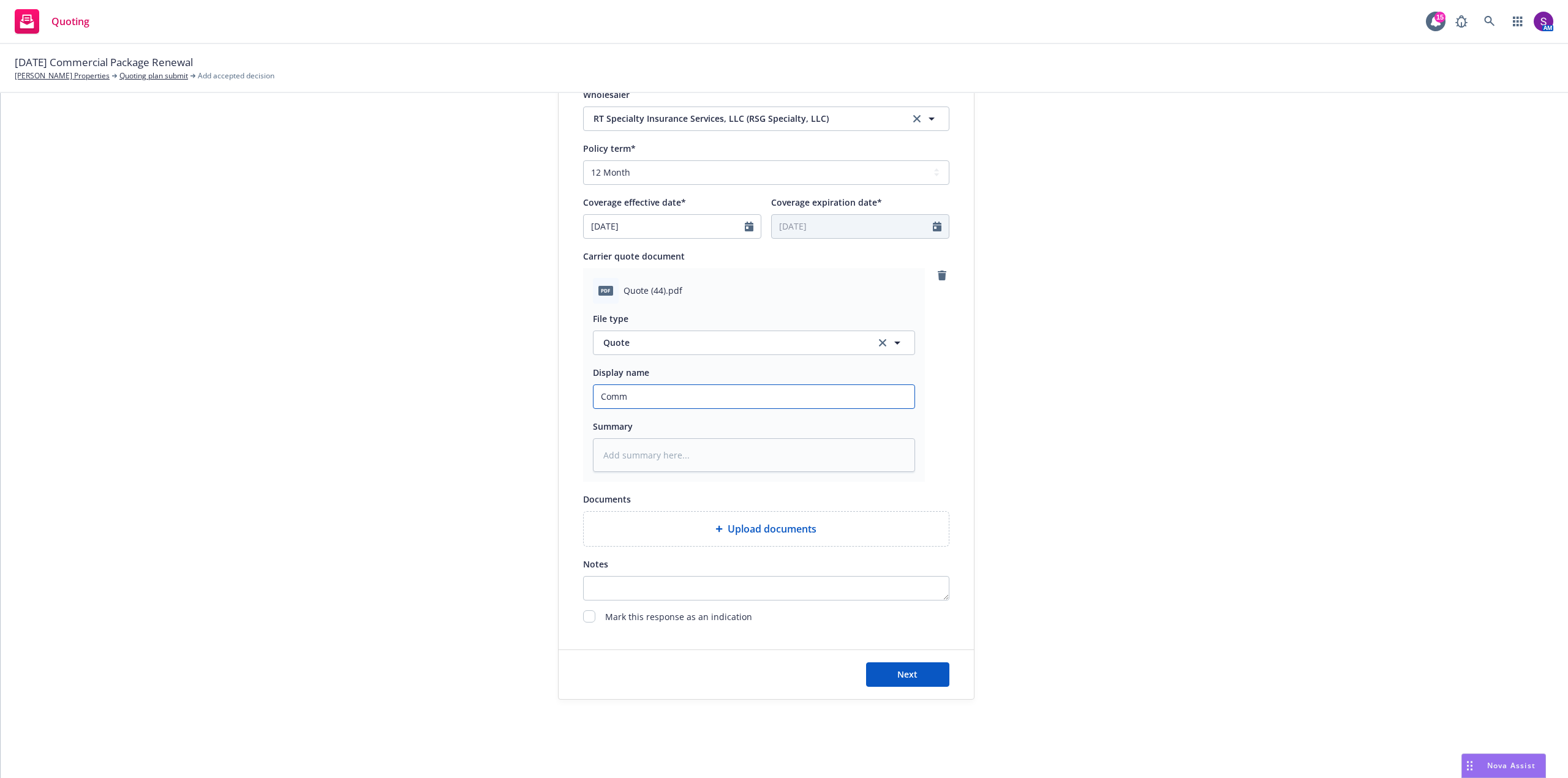
type textarea "x"
type input "Comme"
type textarea "x"
type input "Commer"
type textarea "x"
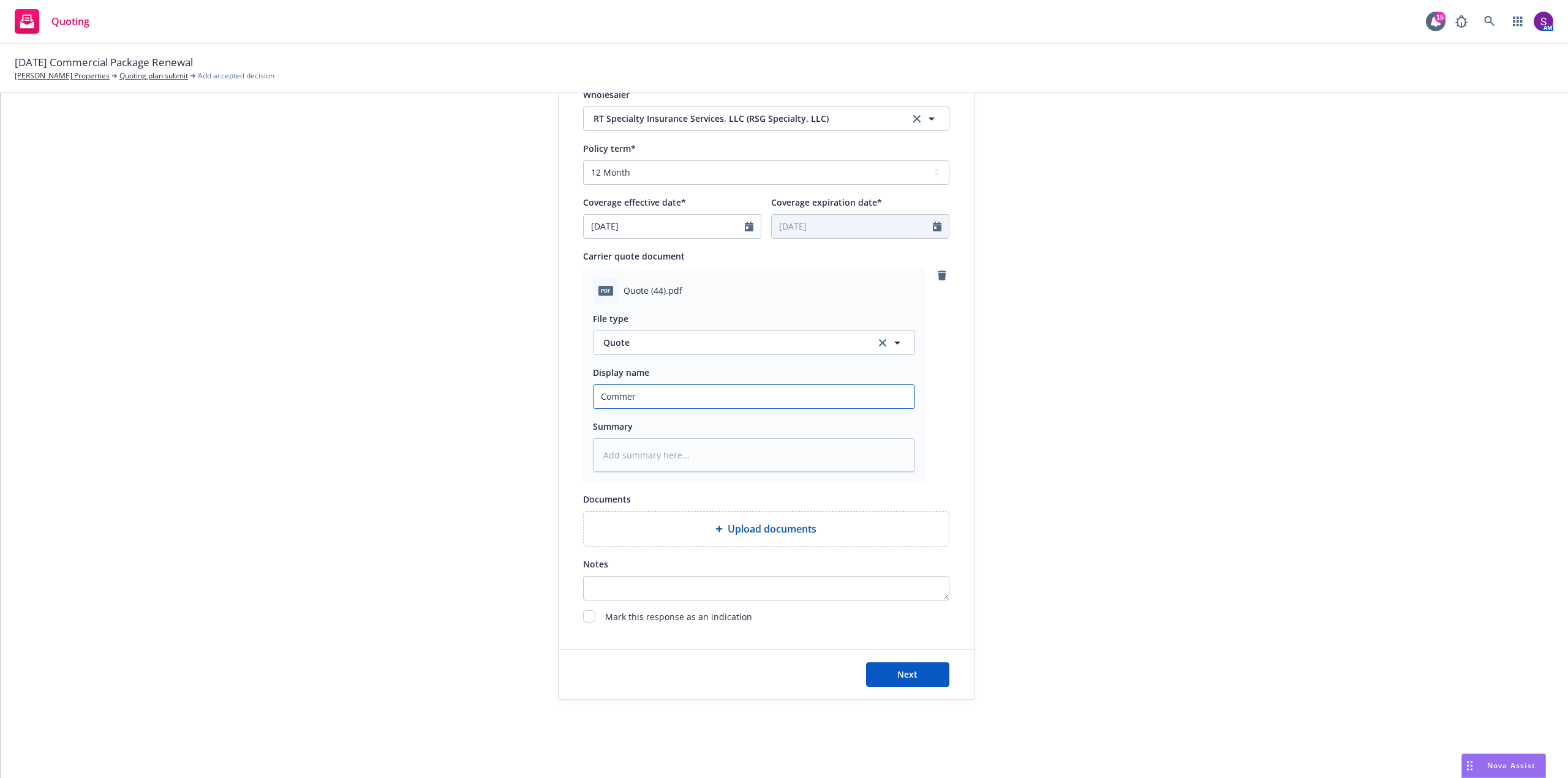
type input "Commerc"
type textarea "x"
type input "Commercia"
type textarea "x"
type input "Commercial"
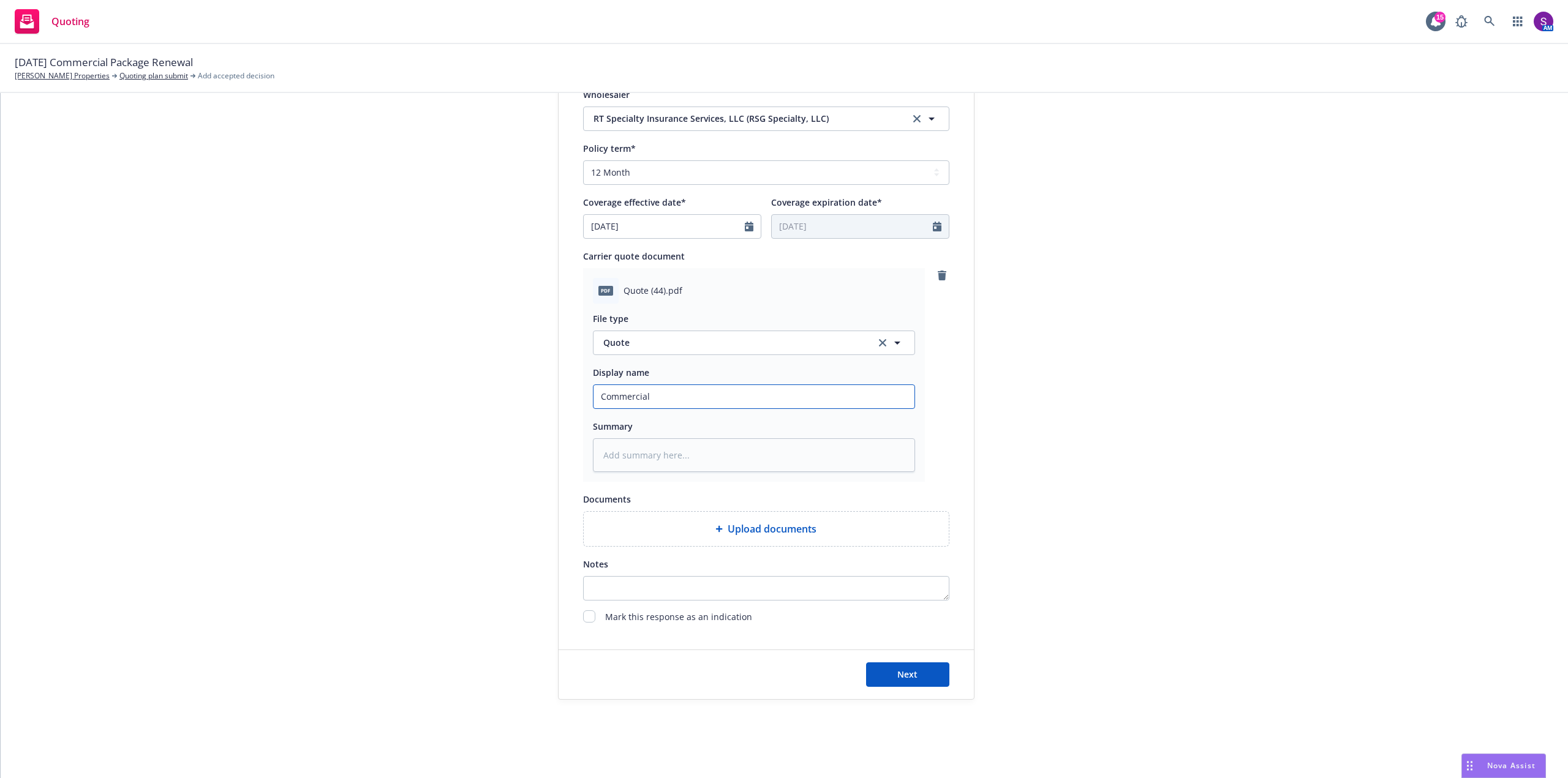
type textarea "x"
type input "Commercial"
type textarea "x"
type input "Commercial P"
type textarea "x"
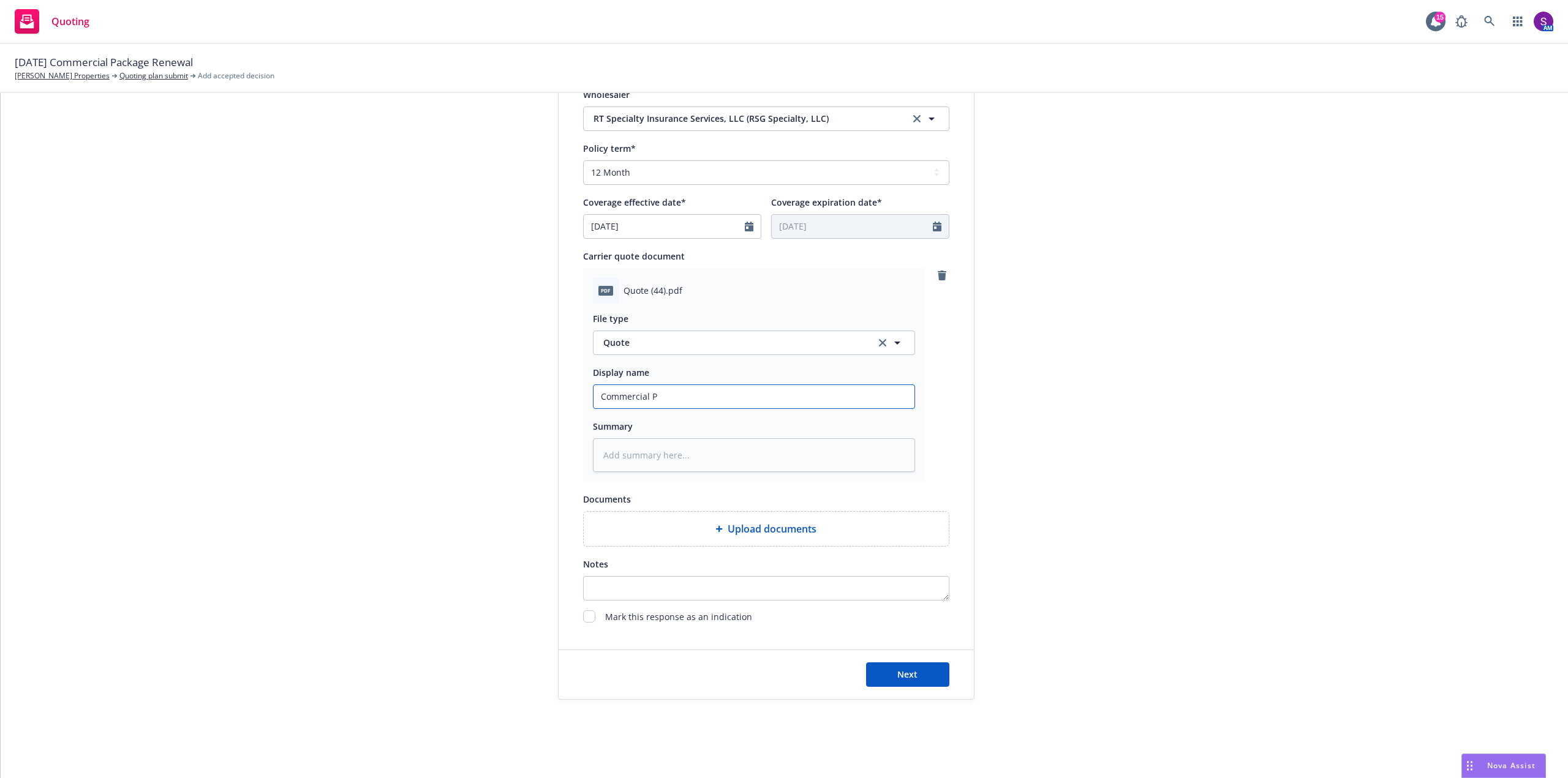
type input "Commercial Pa"
type textarea "x"
type input "Commercial Paa"
type textarea "x"
type input "Commercial Paac"
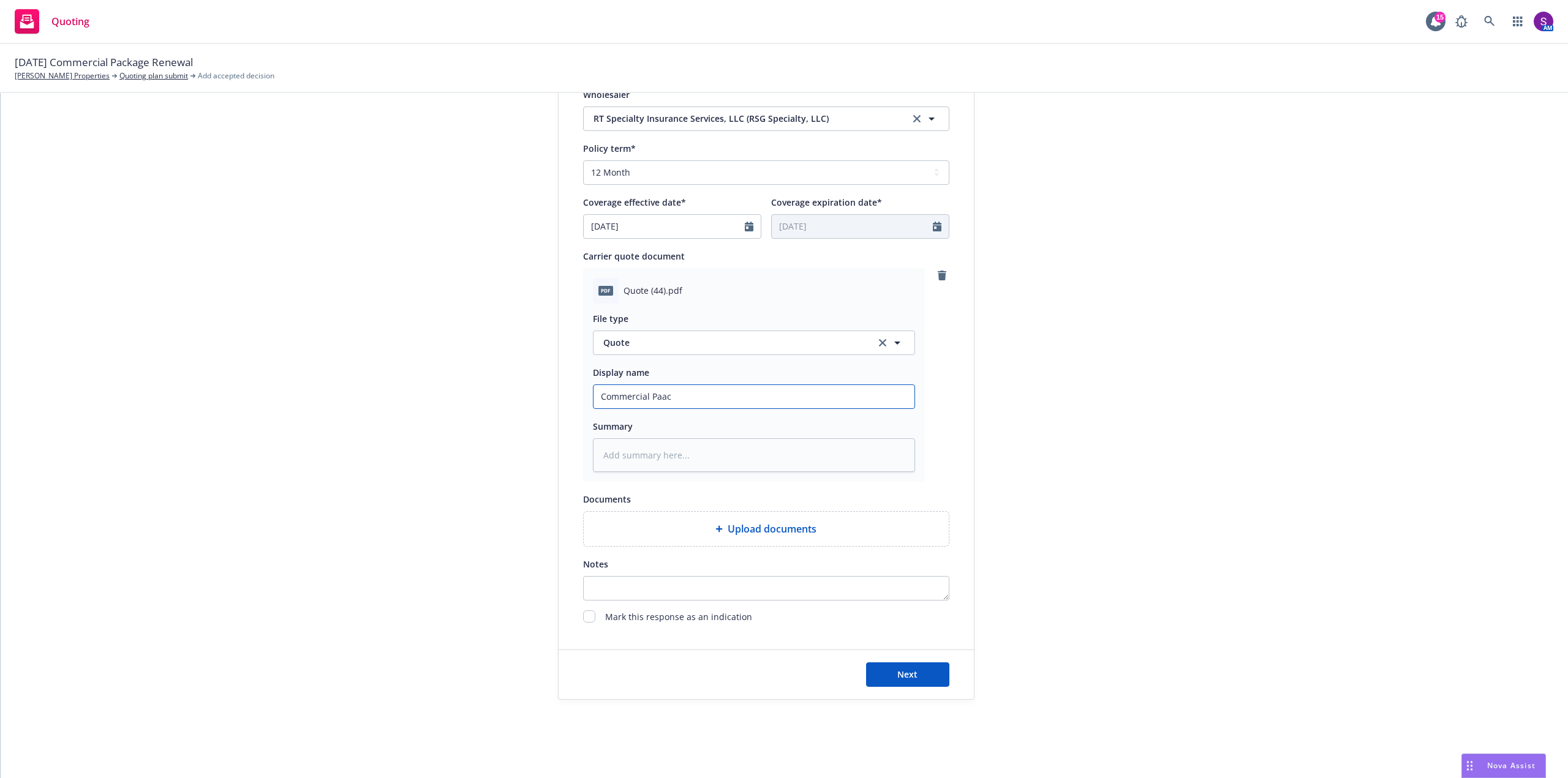
type textarea "x"
type input "Commercial Paack"
type textarea "x"
type input "Commercial Paac"
type textarea "x"
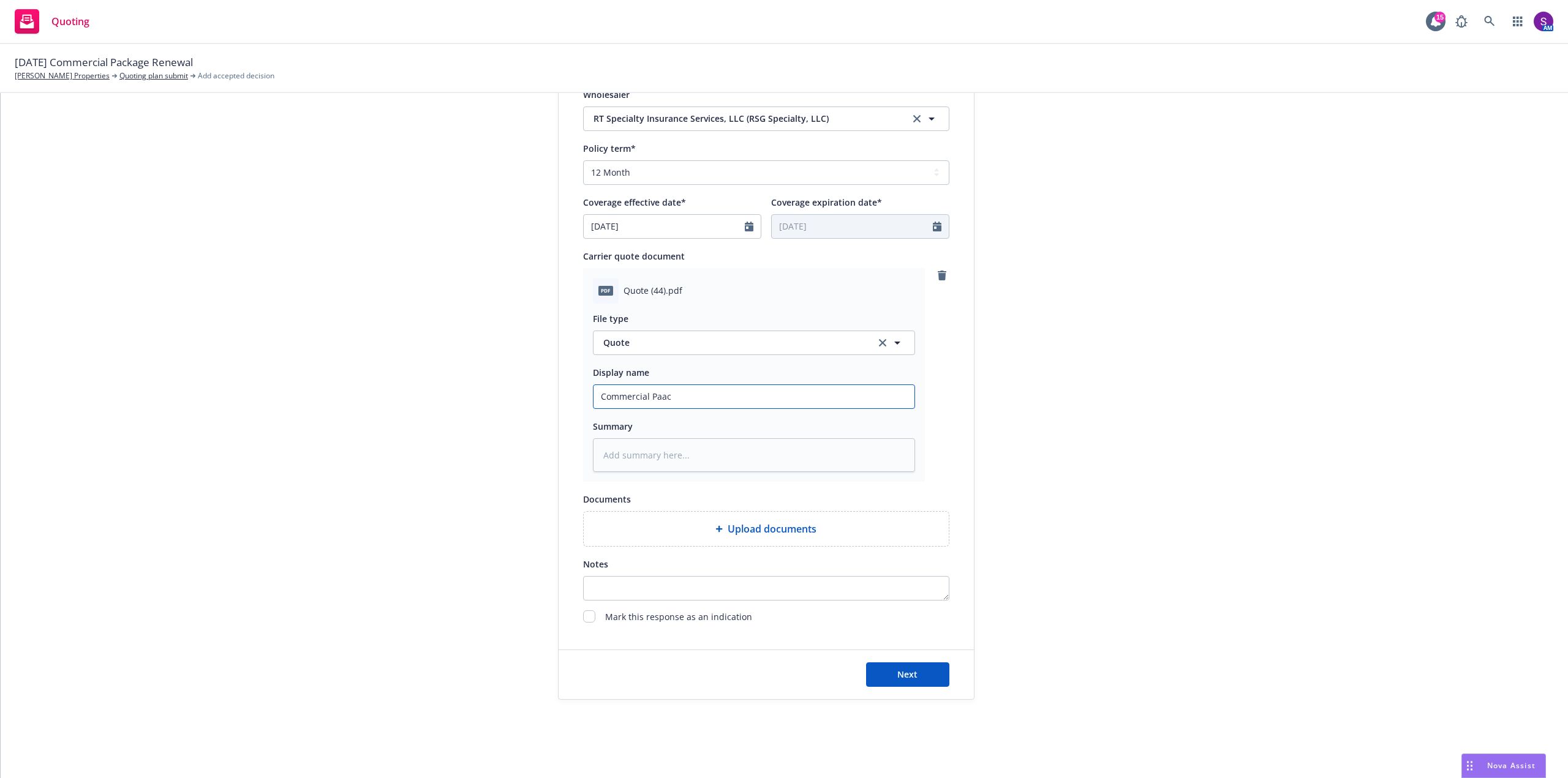
type input "Commercial Paa"
type textarea "x"
type input "Commercial Pa"
type textarea "x"
type input "Commercial Pac"
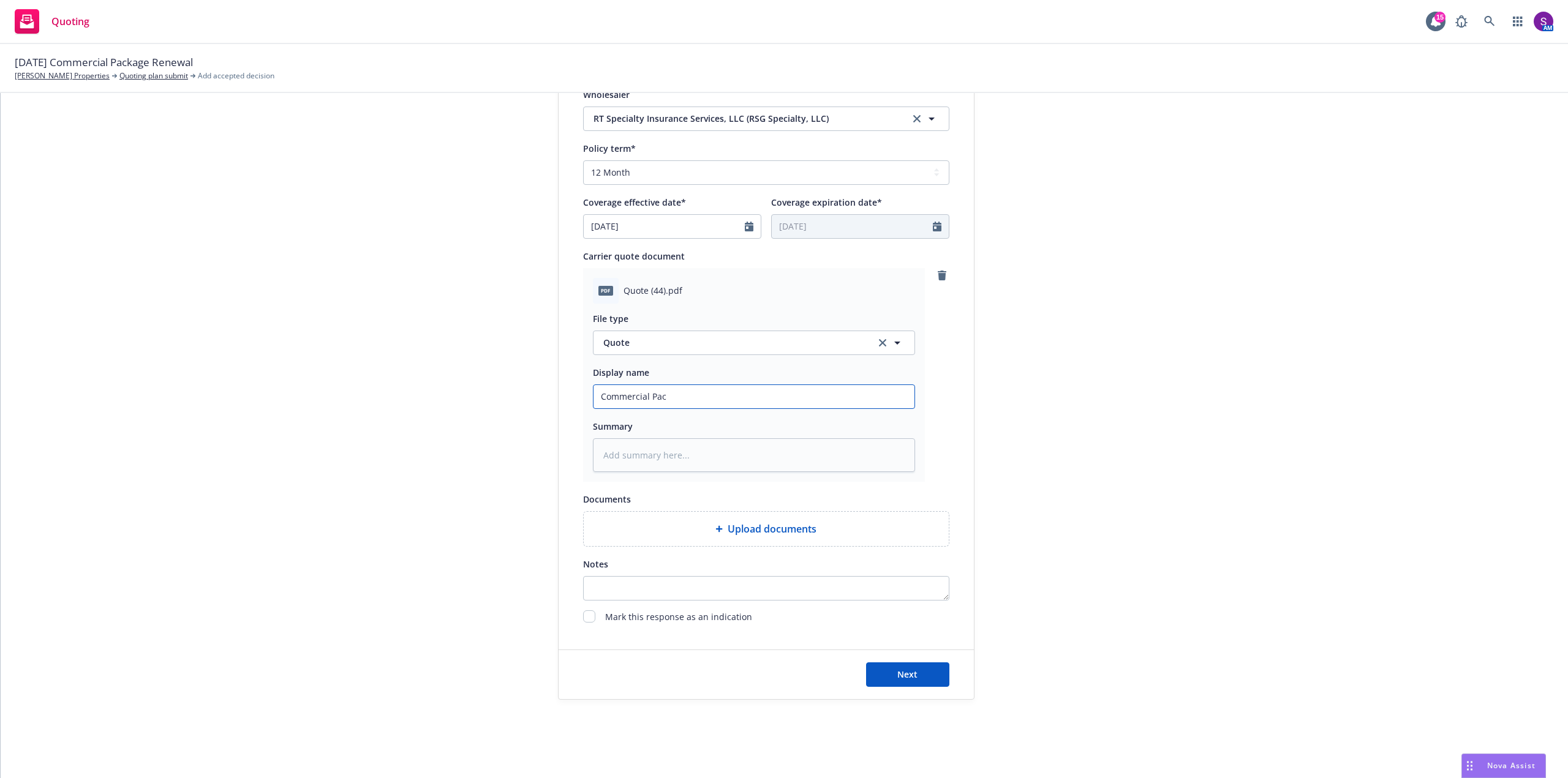
type textarea "x"
type input "Commercial Pack"
type textarea "x"
type input "Commercial Packa"
type textarea "x"
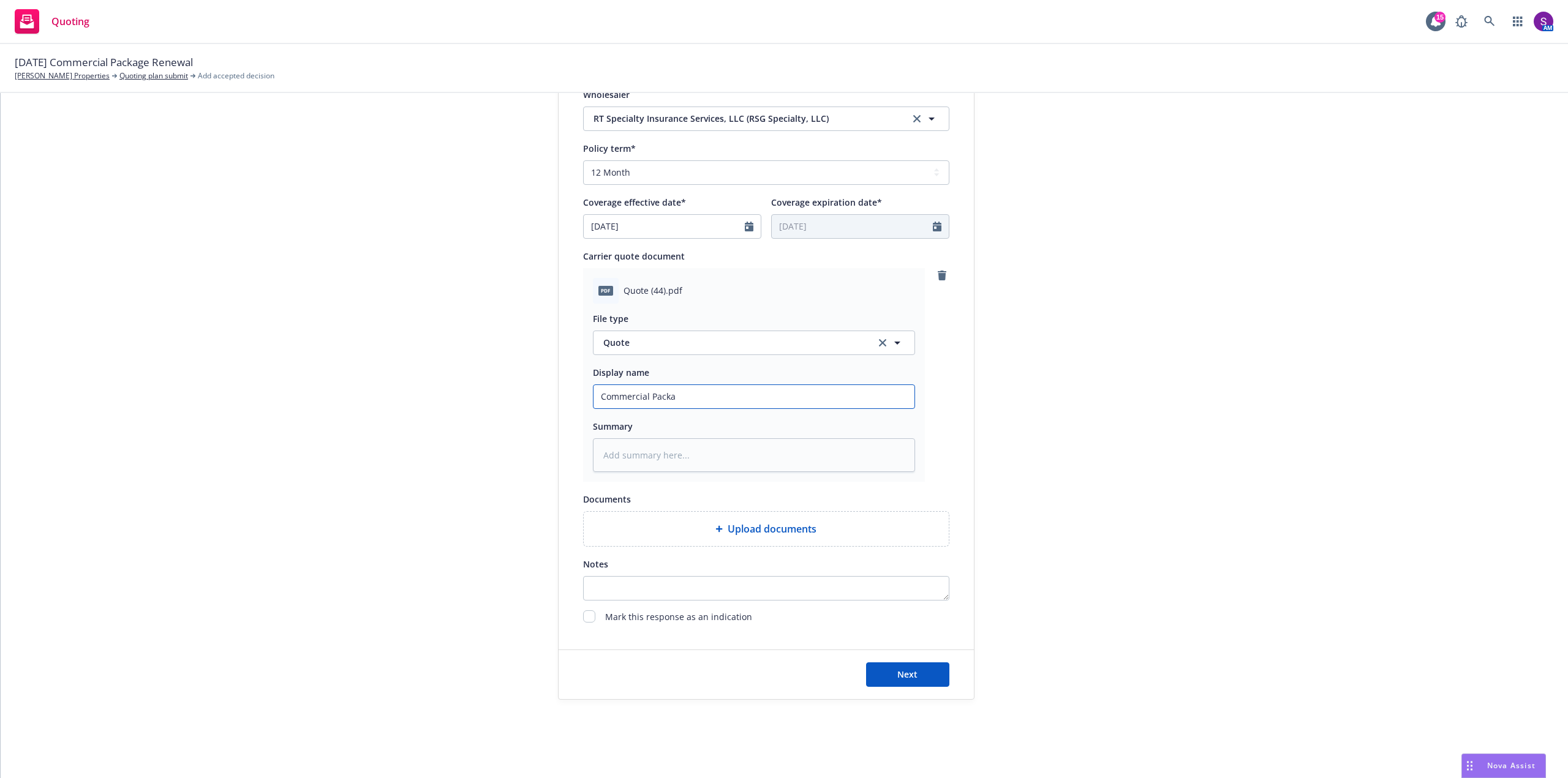
type input "Commercial Packag"
type textarea "x"
type input "Commercial Package"
type textarea "x"
type input "Commercial Package"
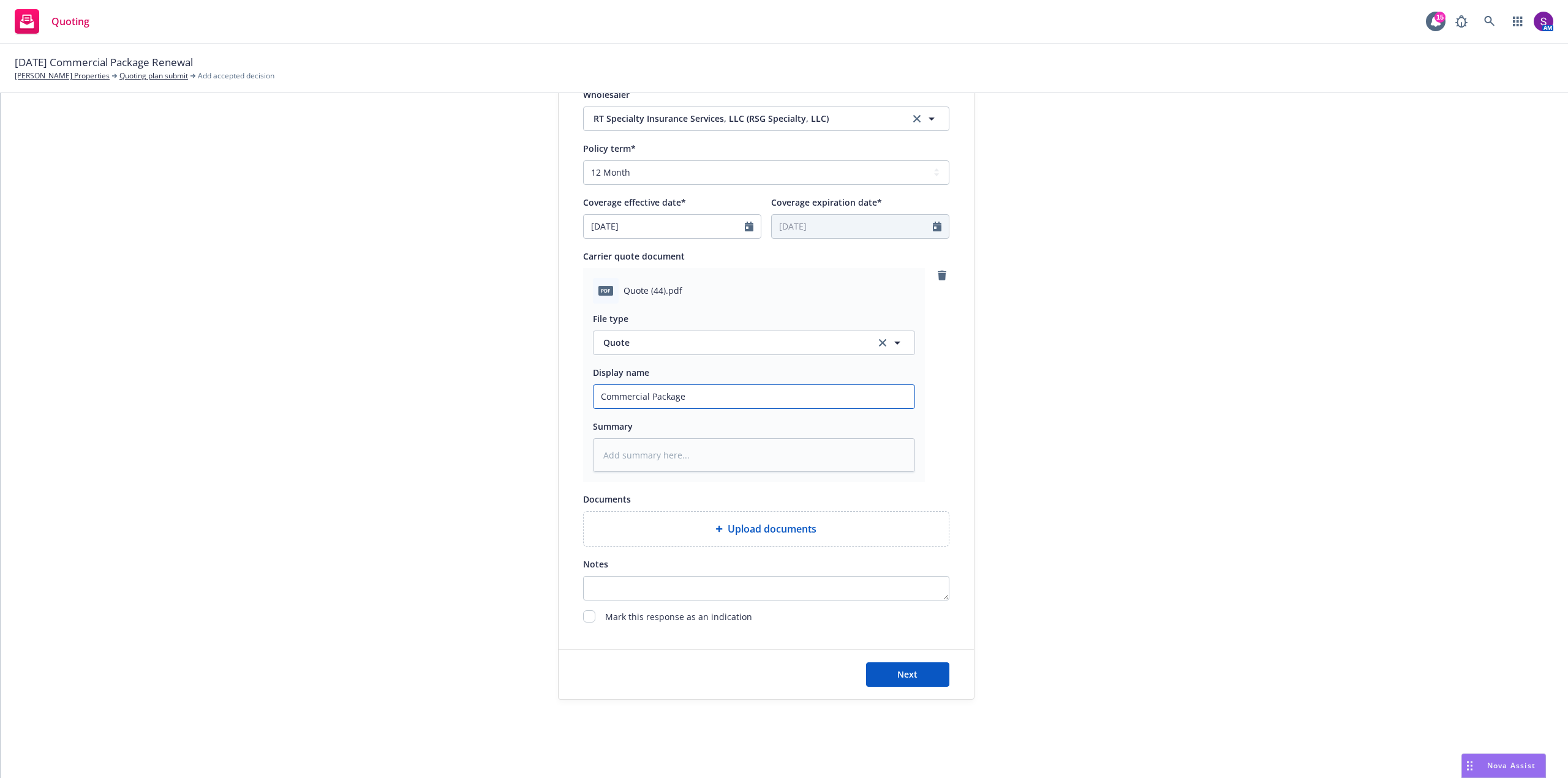
type textarea "x"
type input "Commercial Package R"
type textarea "x"
type input "Commercial Package Re"
type textarea "x"
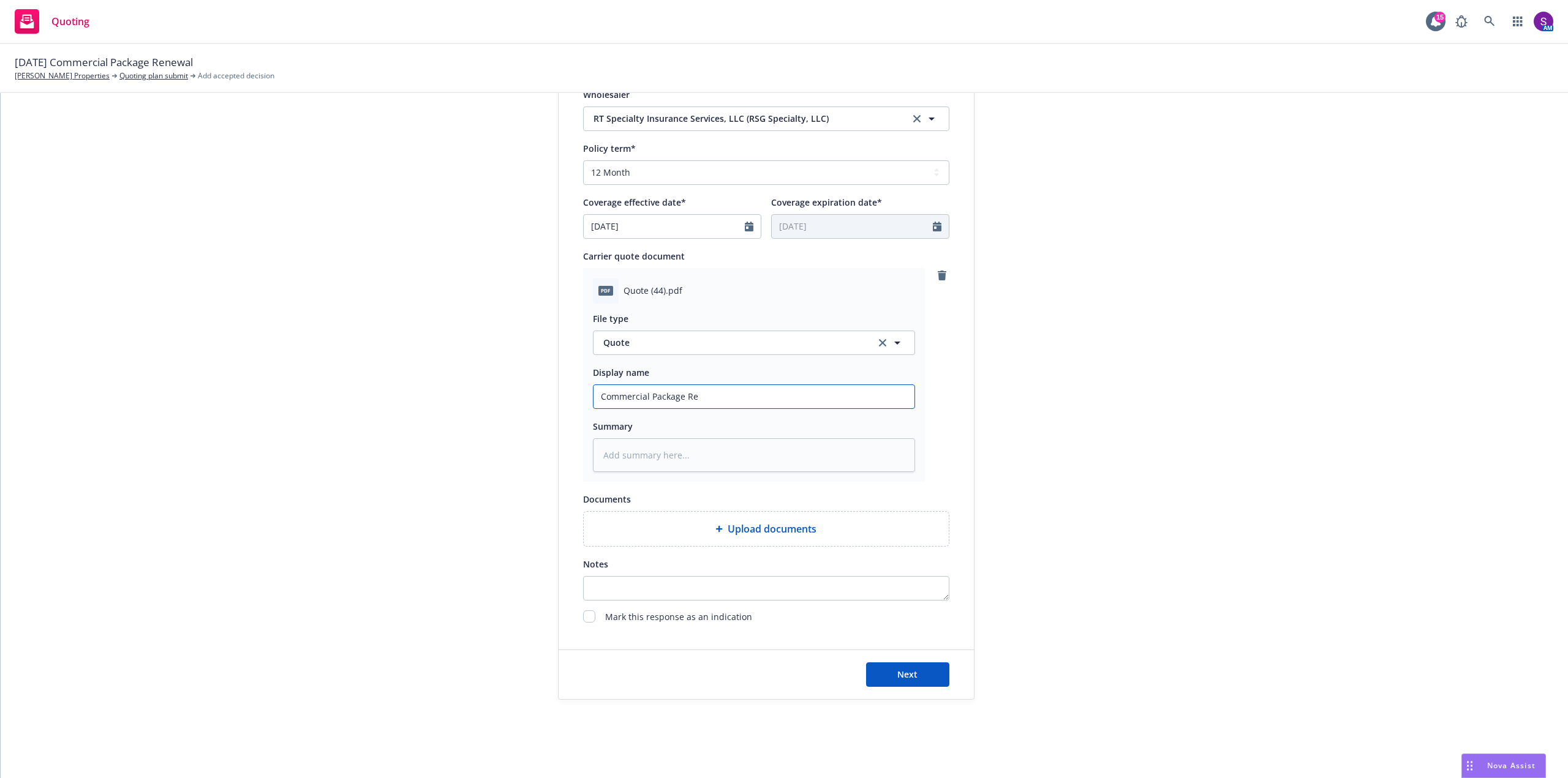
type input "Commercial Package Ren"
type textarea "x"
type input "Commercial Package Rene"
type textarea "x"
type input "Commercial Package Renew"
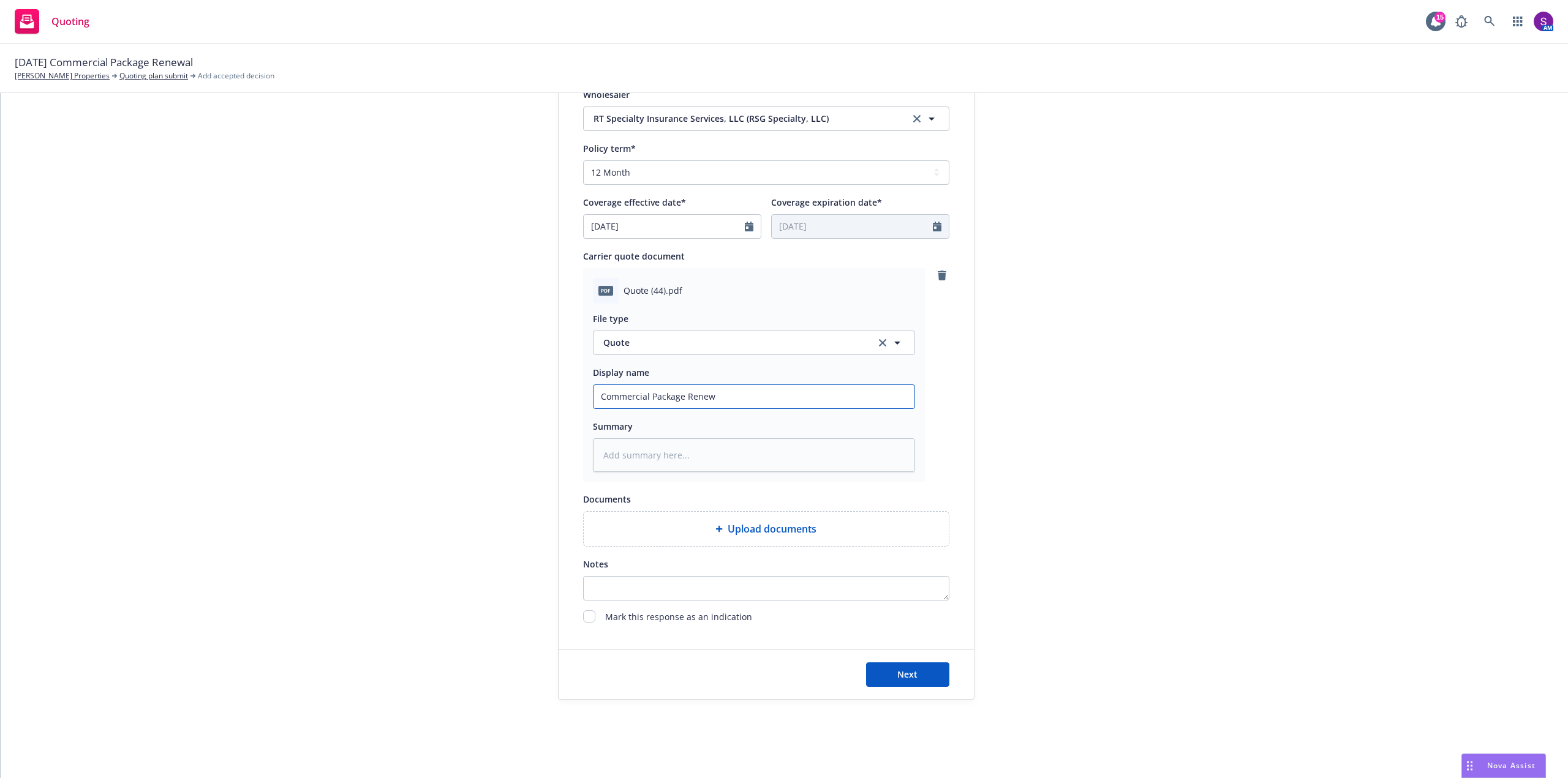
type textarea "x"
type input "Commercial Package Renewa"
type textarea "x"
type input "Commercial Package Renewal"
type textarea "x"
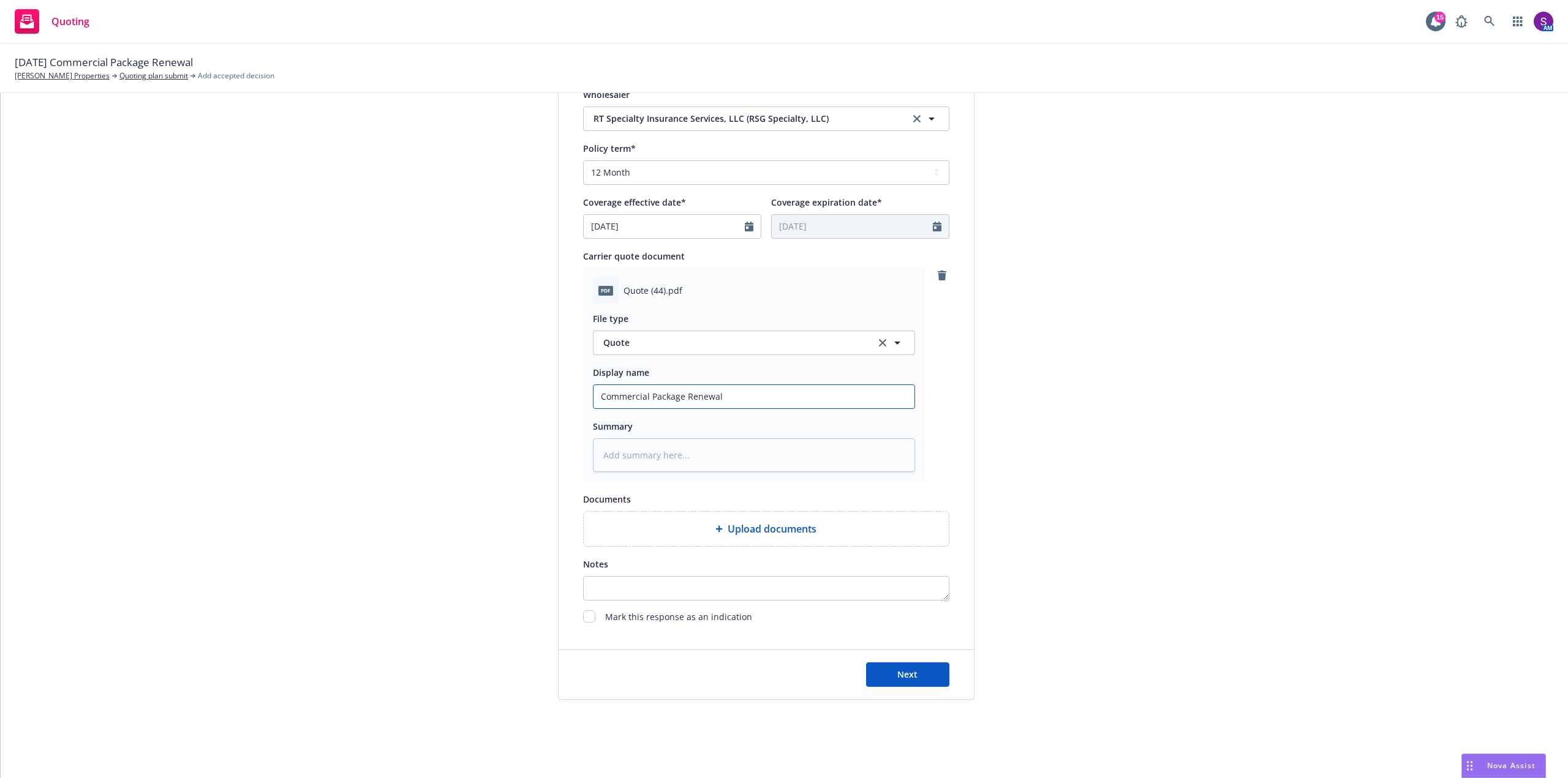
type input "Commercial Package Renewal"
type textarea "x"
type input "Commercial Package Renewal P"
type textarea "x"
type input "Commercial Package Renewal Pr"
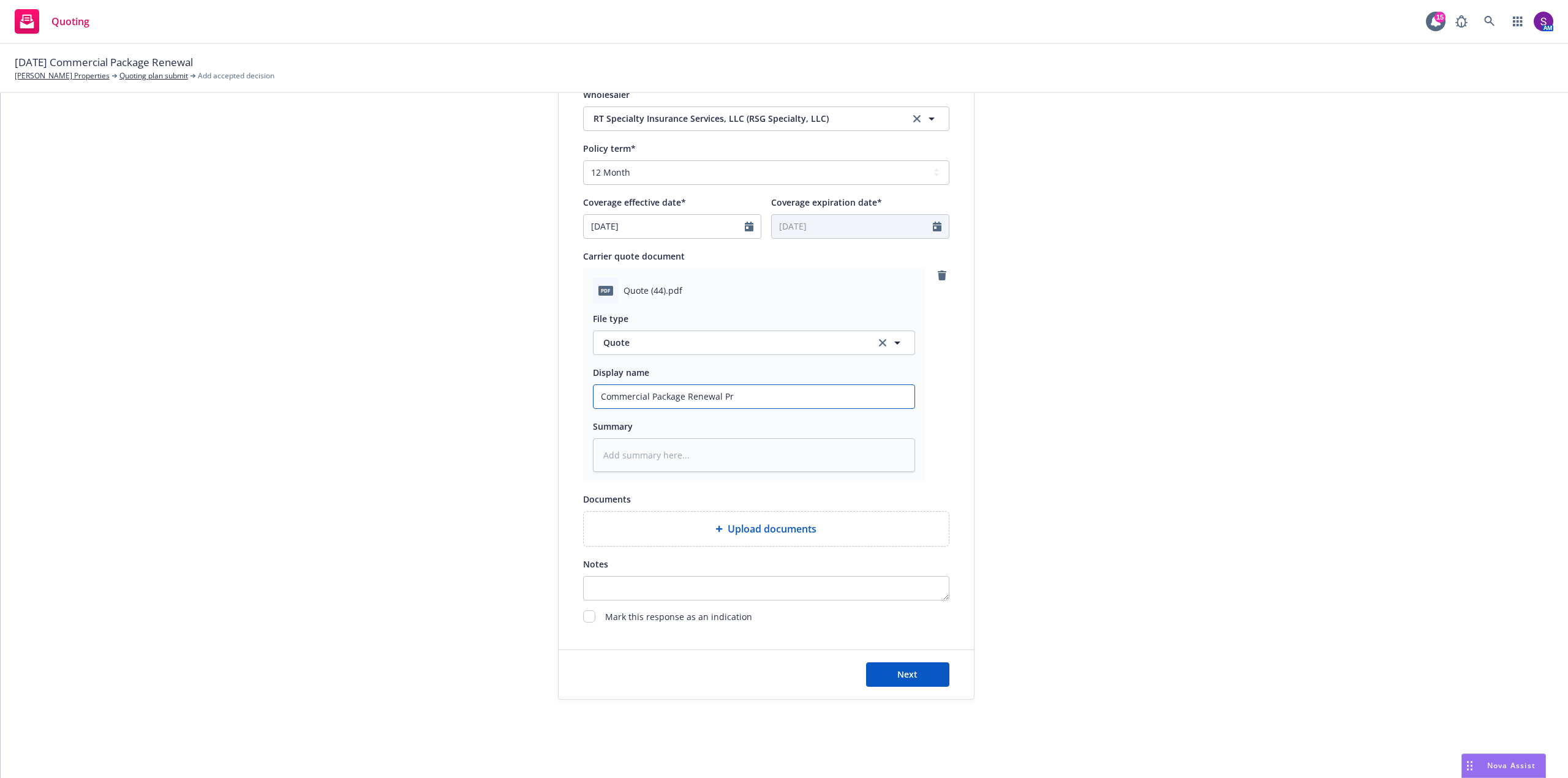
type textarea "x"
type input "Commercial Package Renewal Pro"
type textarea "x"
type input "Commercial Package Renewal Prop"
type textarea "x"
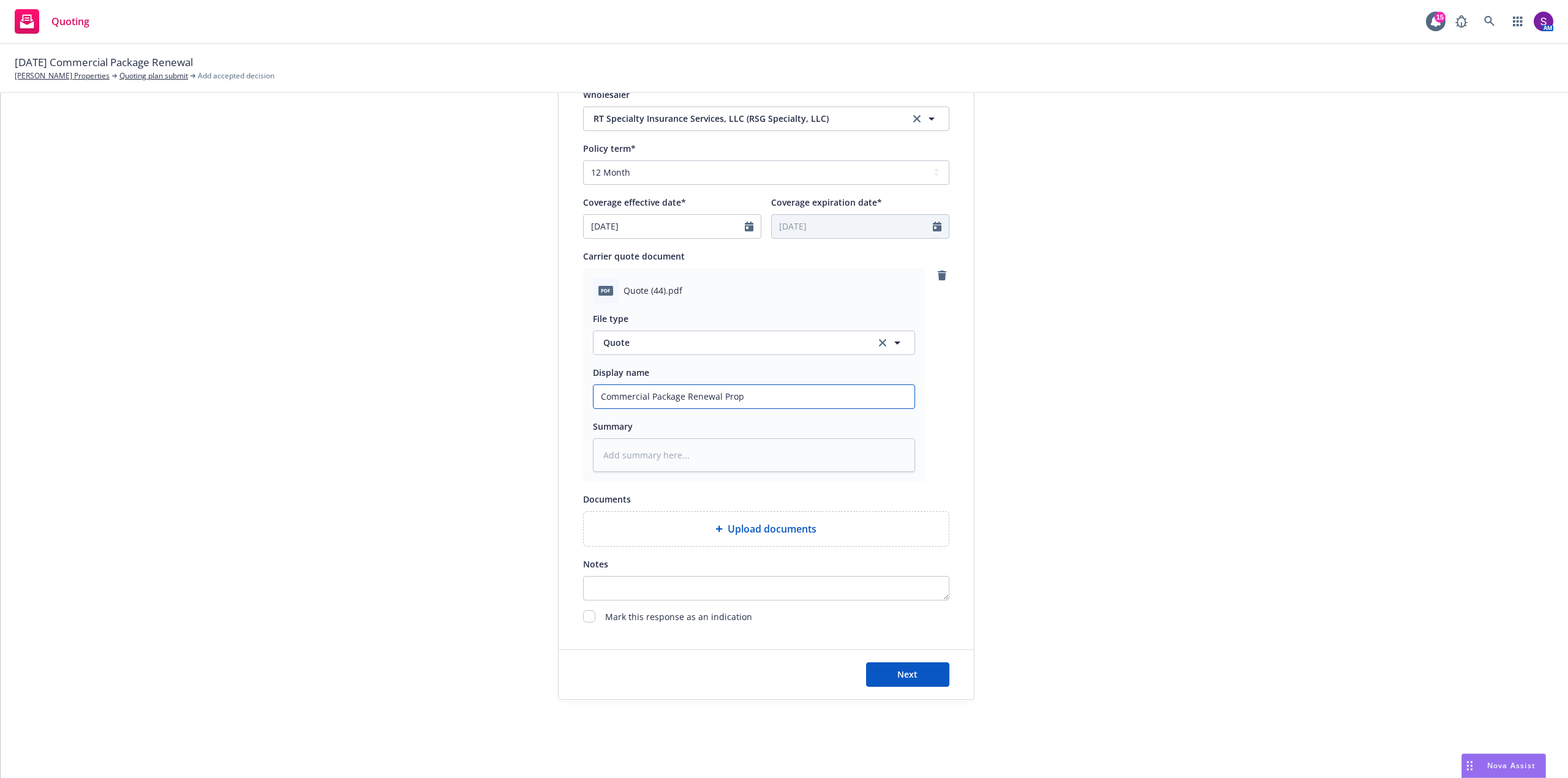
type input "Commercial Package Renewal Propo"
type textarea "x"
type input "Commercial Package Renewal Propos"
type textarea "x"
type input "Commercial Package Renewal Proposa"
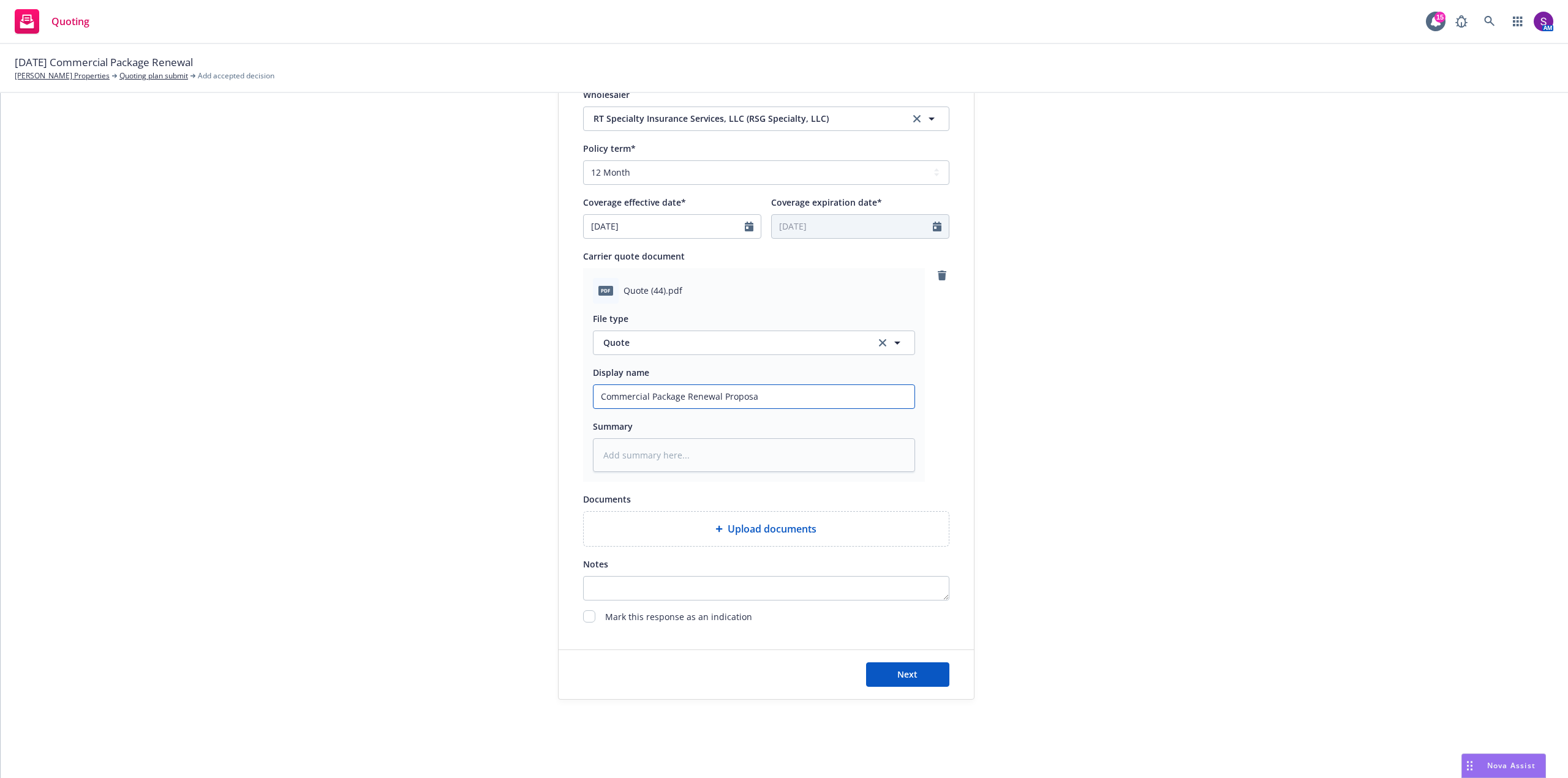
type textarea "x"
type input "Commercial Package Renewal Proposal"
click at [765, 531] on span "Upload documents" at bounding box center [772, 529] width 89 height 15
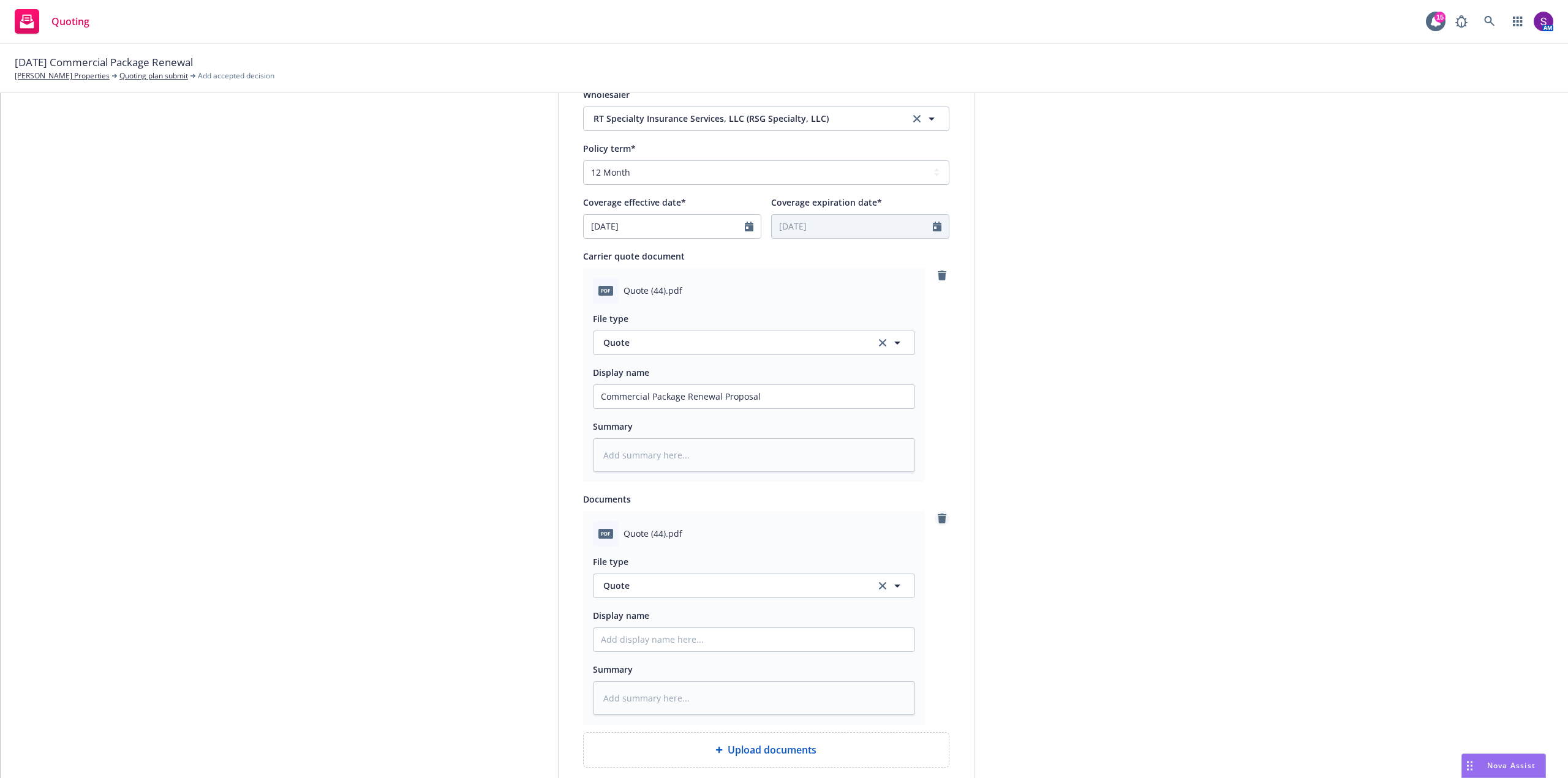
click at [938, 519] on icon "remove" at bounding box center [942, 519] width 8 height 10
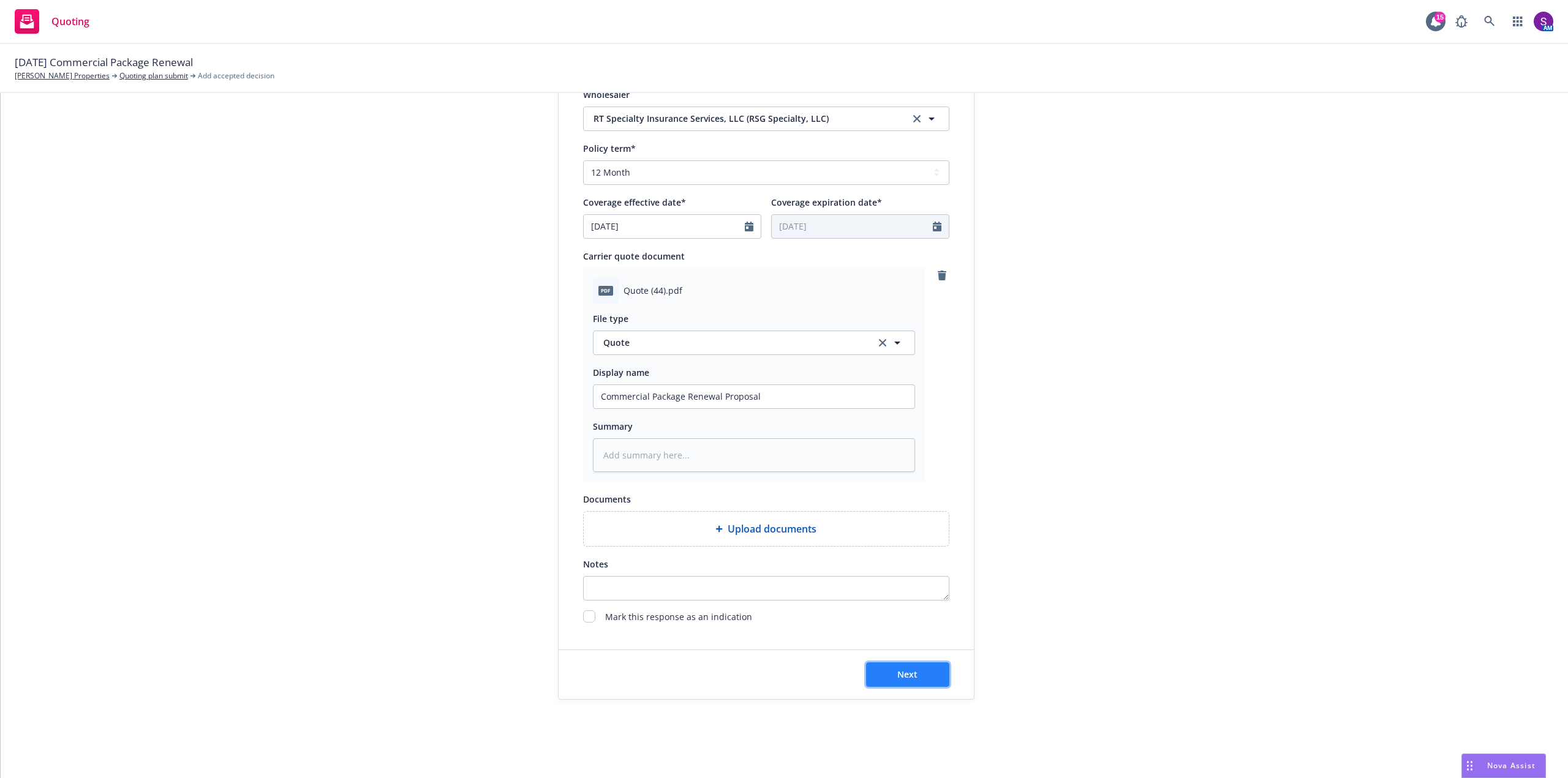
click at [897, 672] on span "Next" at bounding box center [907, 674] width 20 height 12
type textarea "x"
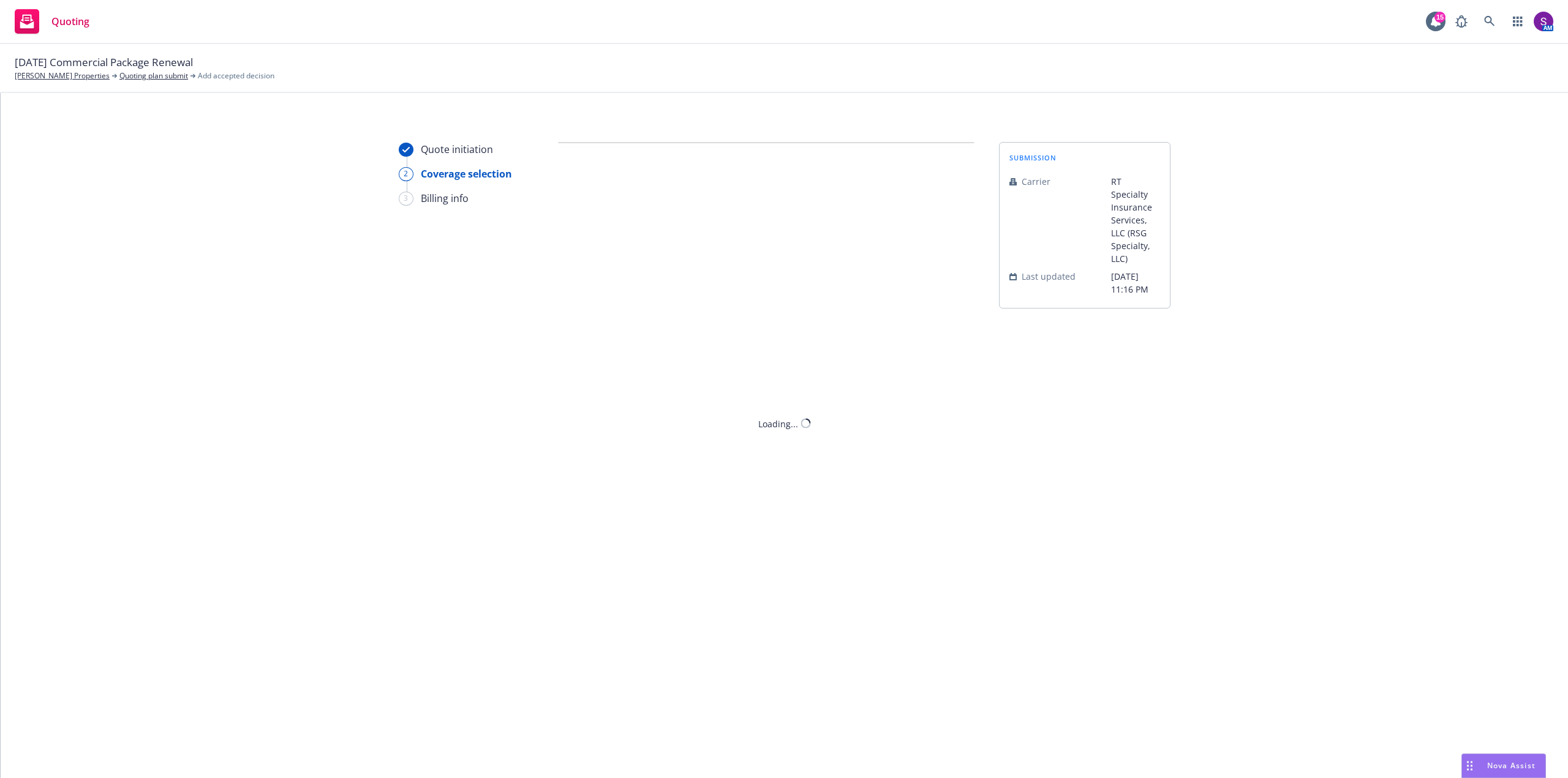
scroll to position [0, 0]
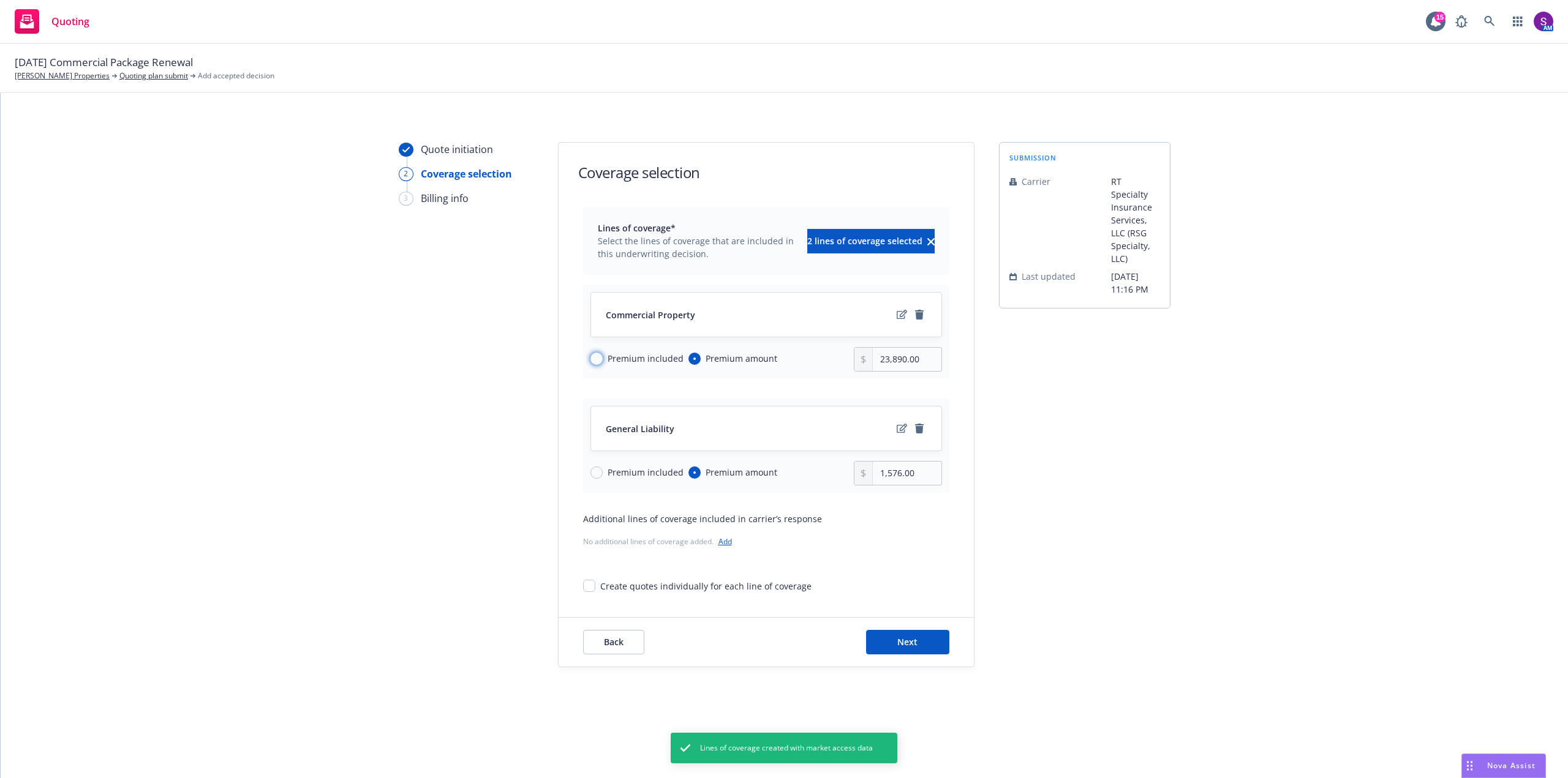
click at [598, 358] on input "Premium included" at bounding box center [596, 358] width 12 height 12
radio input "true"
radio input "false"
click at [600, 472] on input "Premium included" at bounding box center [596, 472] width 12 height 12
radio input "true"
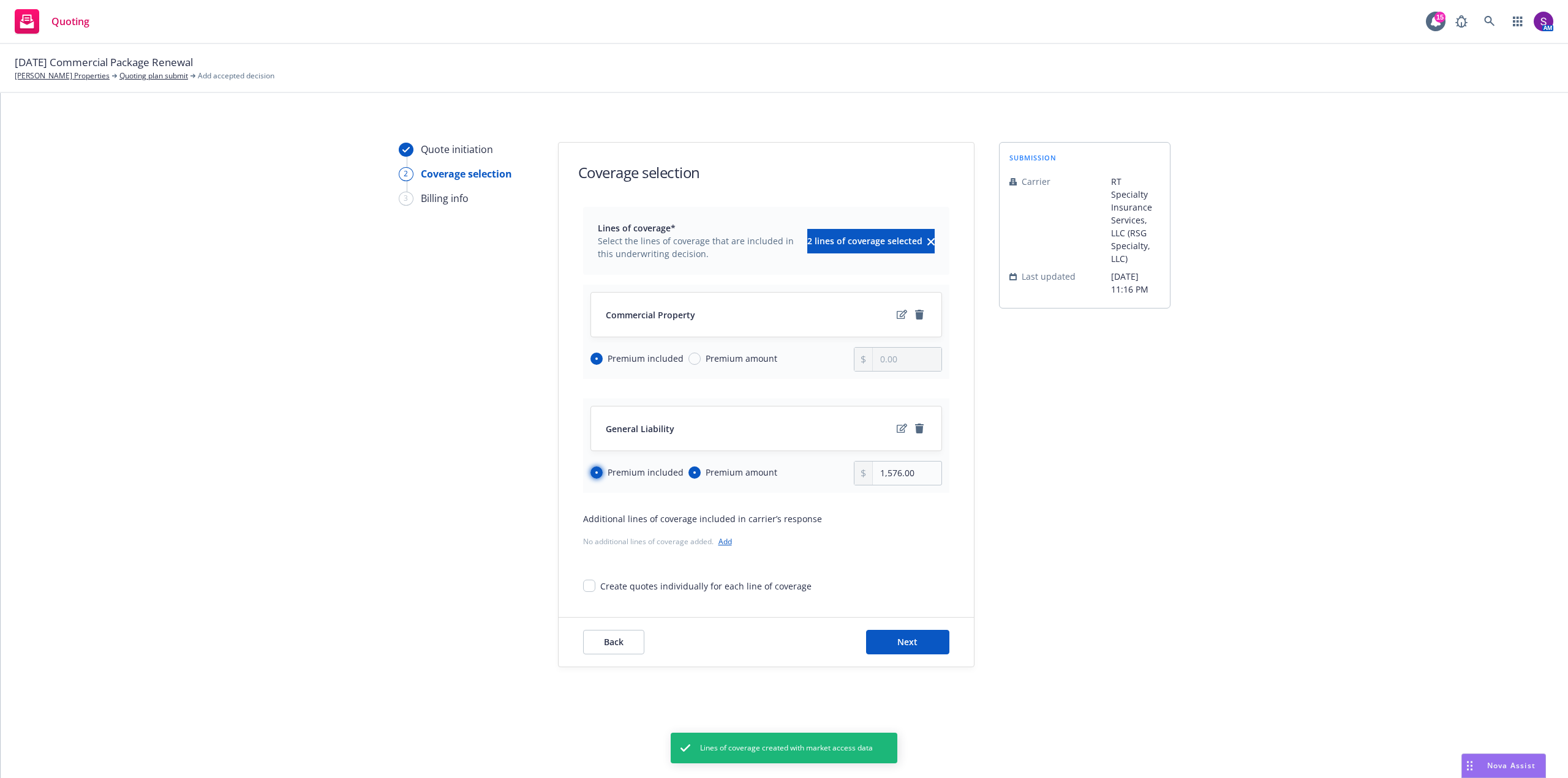
radio input "false"
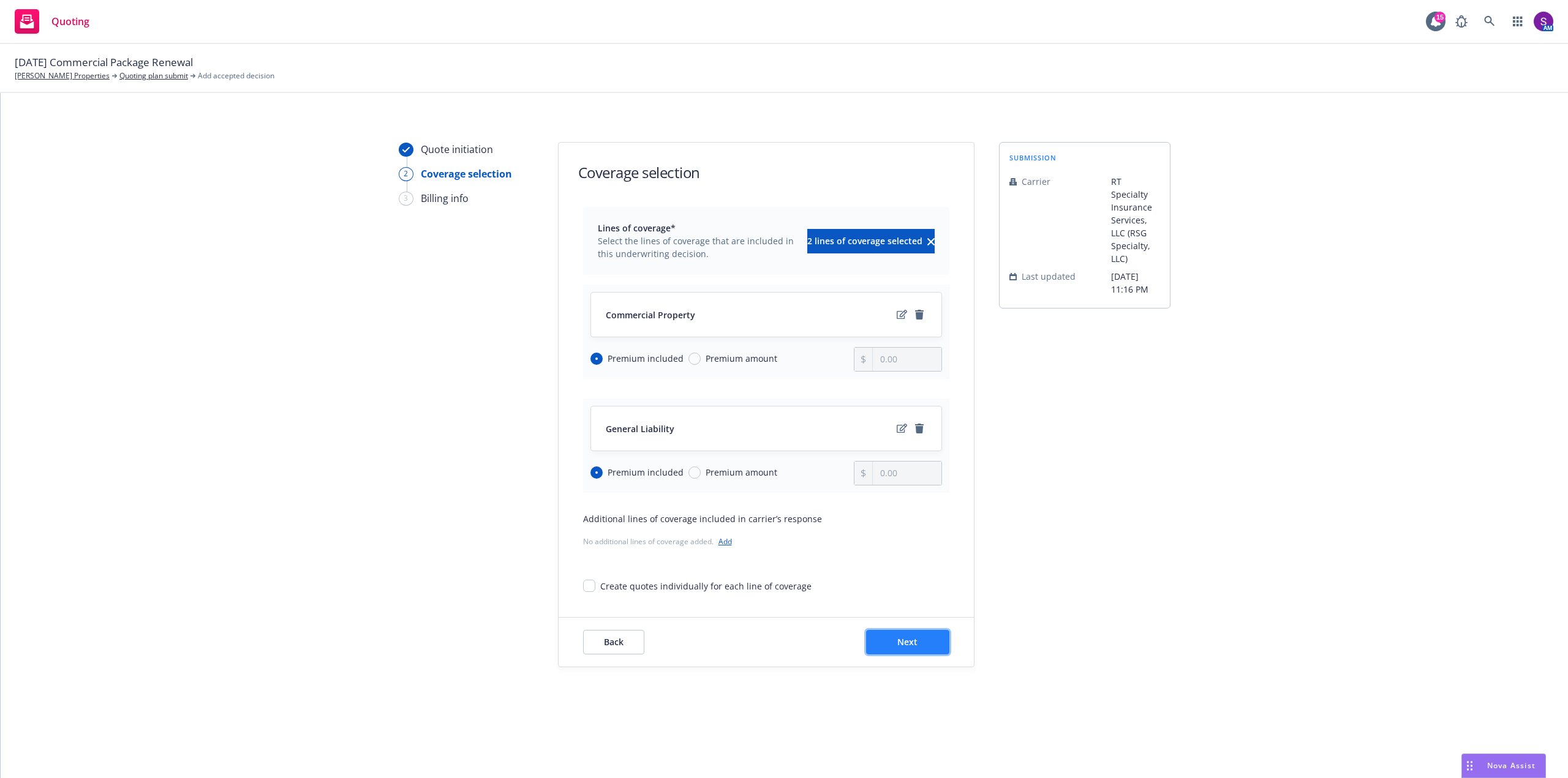
click at [939, 643] on button "Next" at bounding box center [908, 642] width 83 height 25
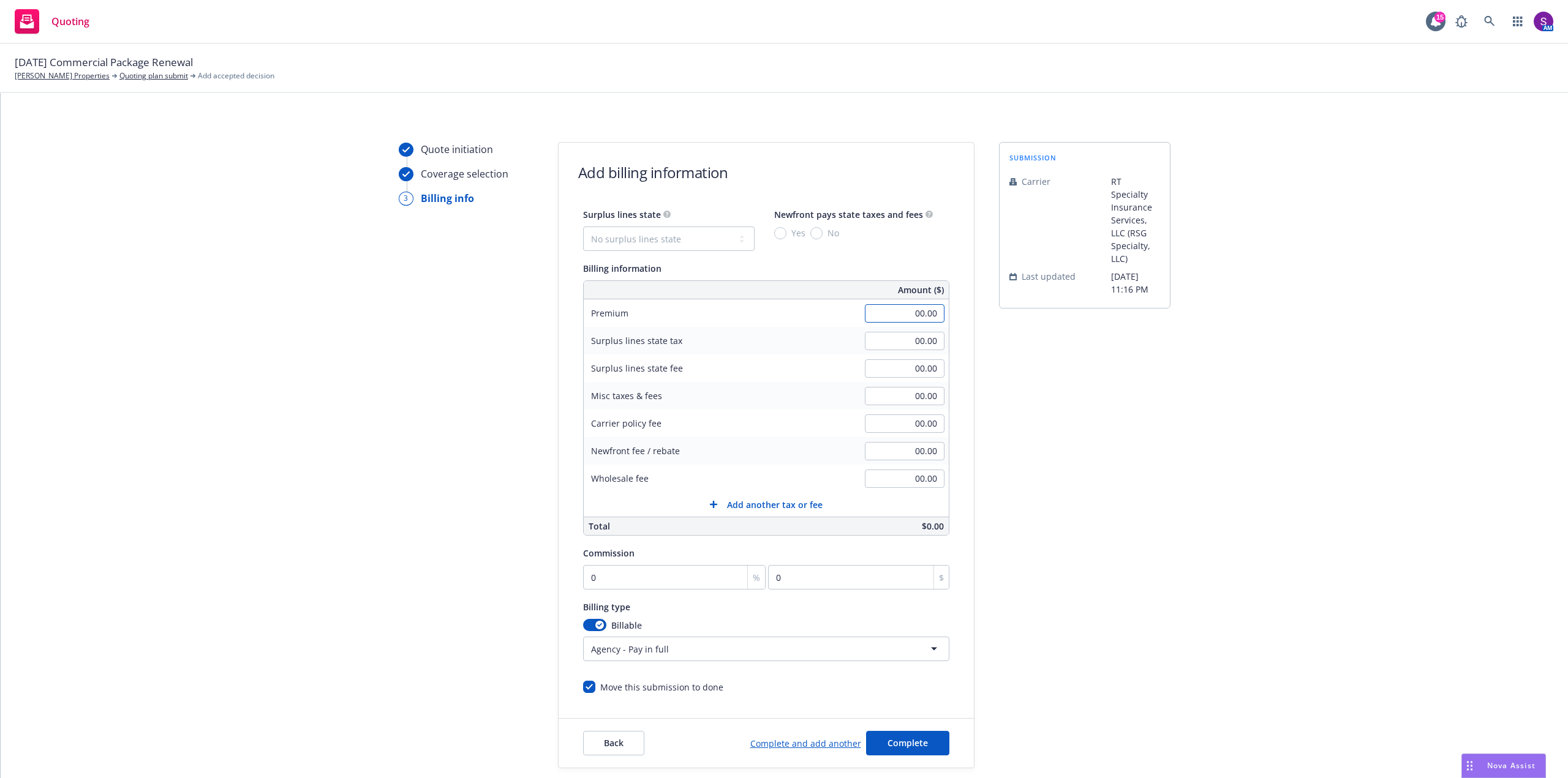
click at [923, 312] on input "00.00" at bounding box center [904, 313] width 79 height 18
click at [614, 743] on span "Back" at bounding box center [614, 743] width 20 height 12
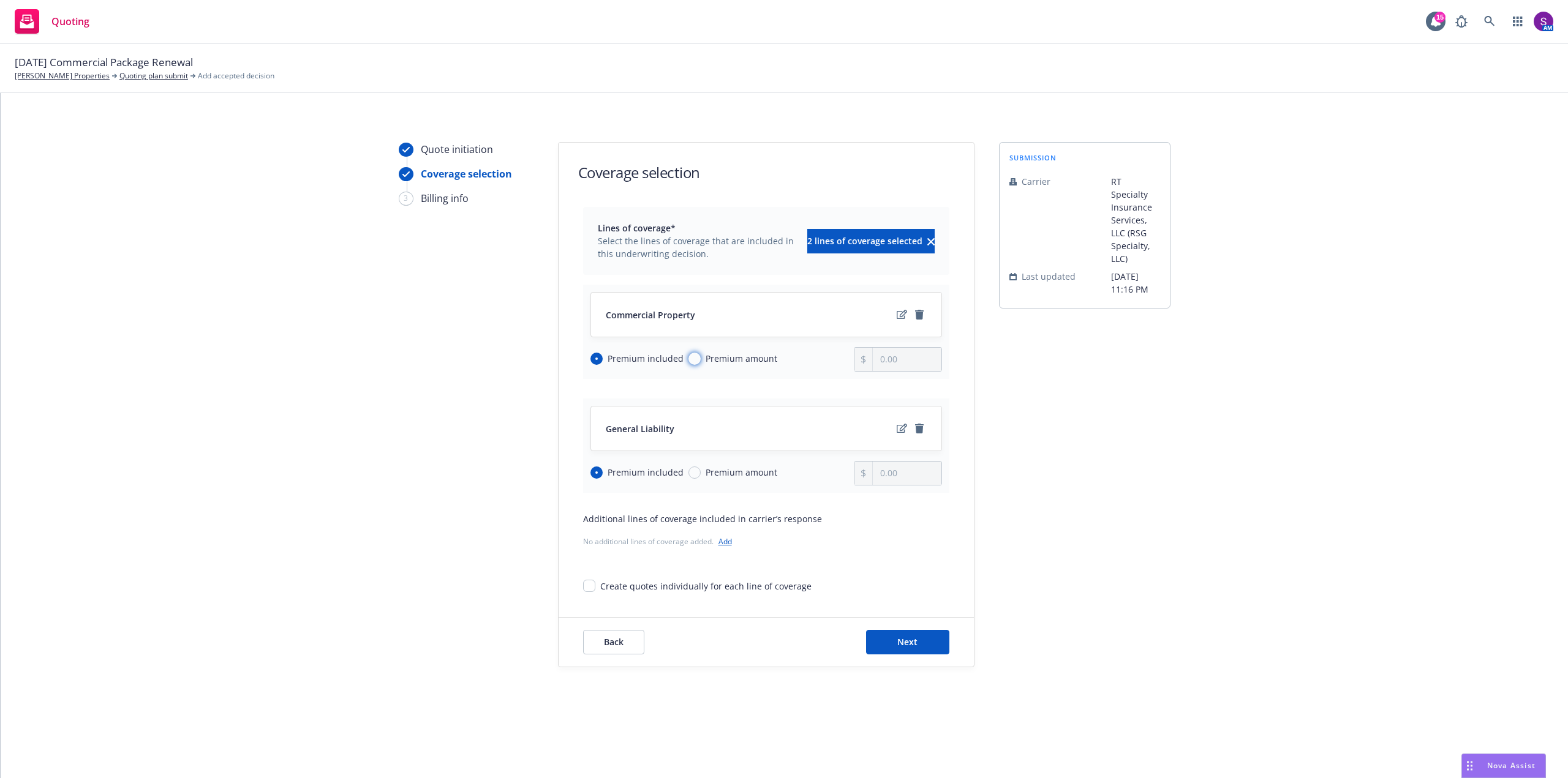
click at [695, 357] on input "Premium amount" at bounding box center [694, 358] width 12 height 12
radio input "true"
radio input "false"
type input "0.00"
click at [690, 480] on div "Premium included Premium amount" at bounding box center [722, 473] width 264 height 25
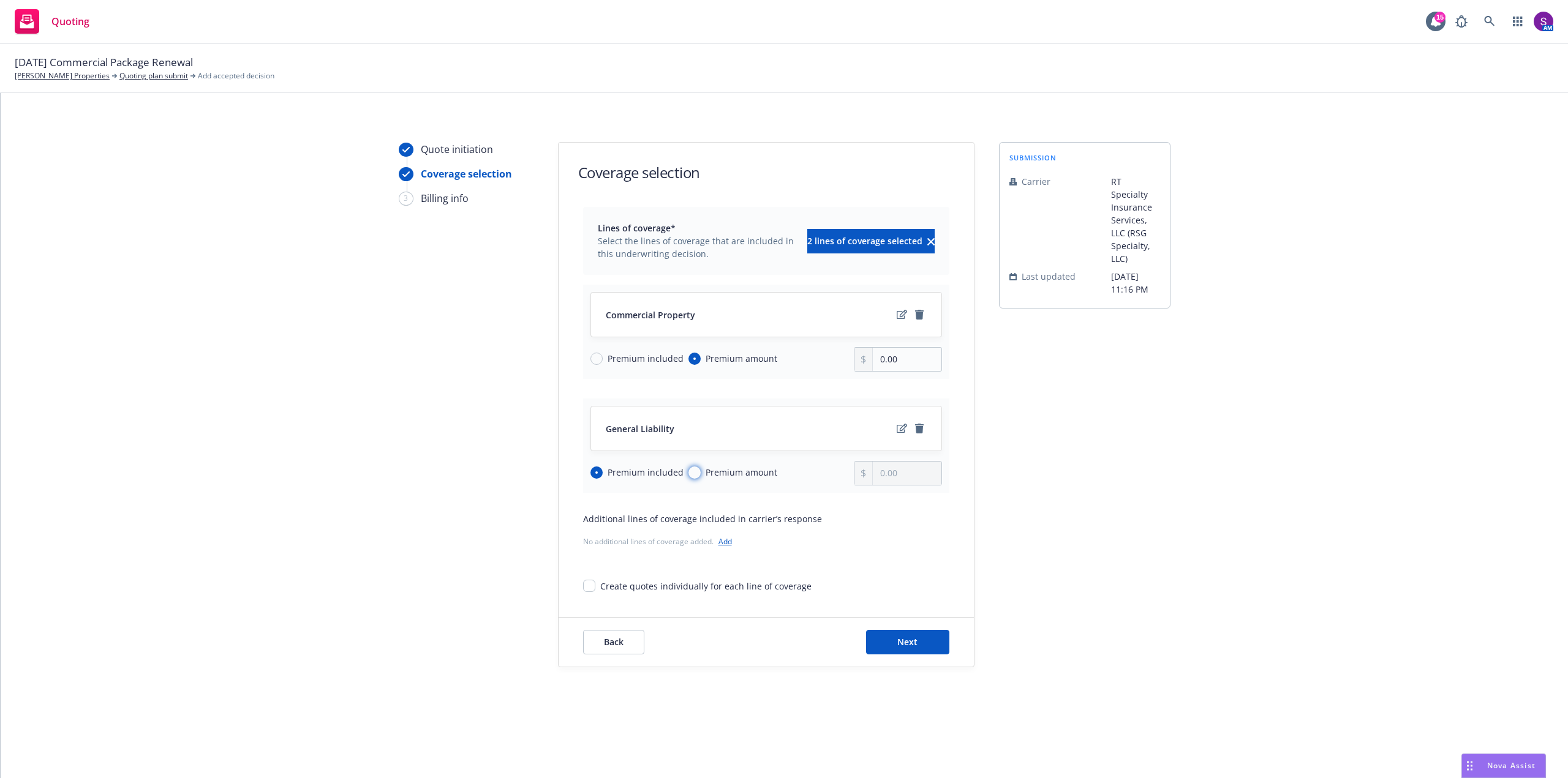
click at [694, 474] on input "Premium amount" at bounding box center [694, 472] width 12 height 12
radio input "true"
radio input "false"
type input "0.00"
click at [904, 365] on input "0.00" at bounding box center [906, 359] width 68 height 23
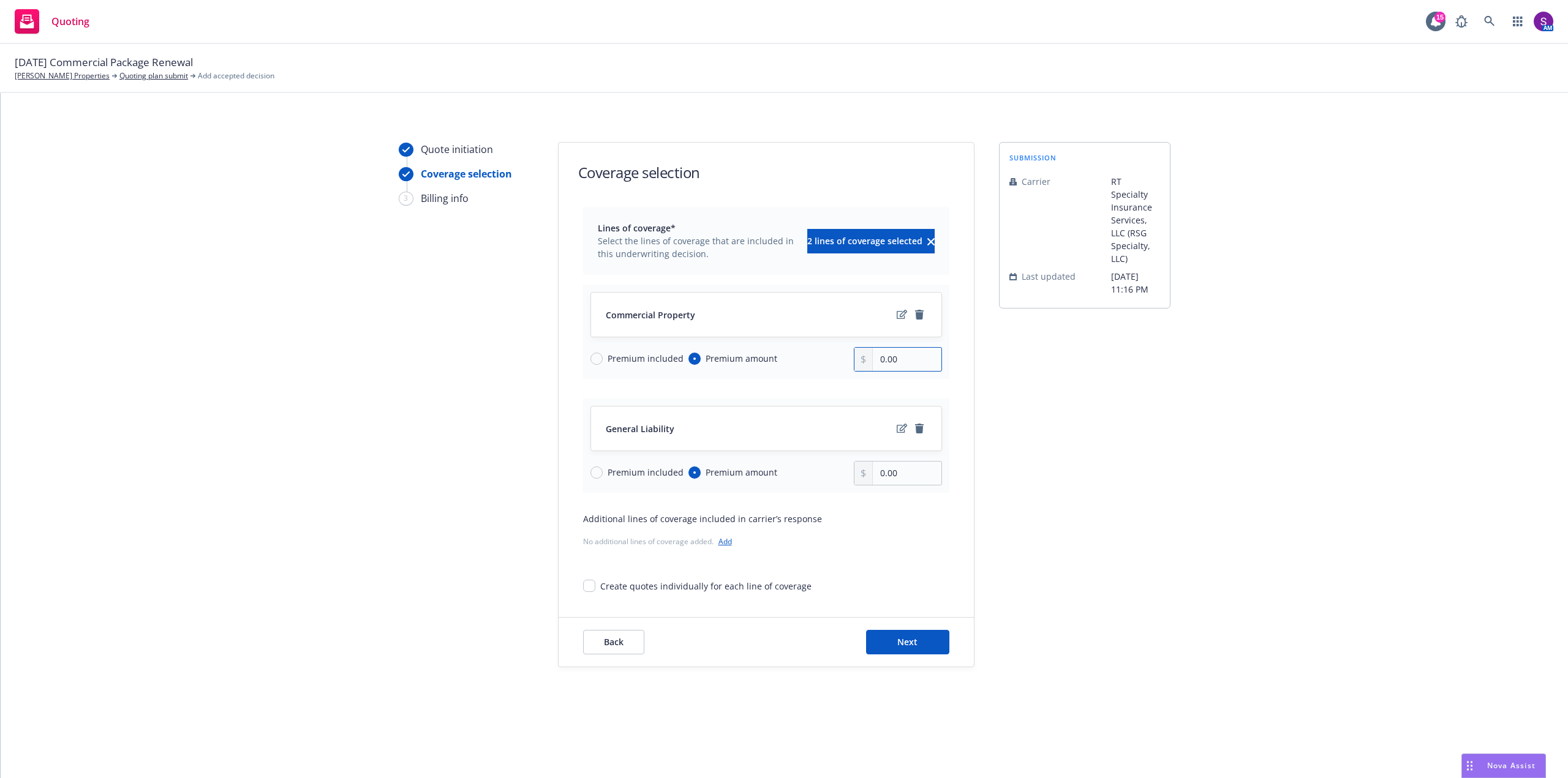
drag, startPoint x: 904, startPoint y: 363, endPoint x: 855, endPoint y: 363, distance: 49.0
click at [855, 363] on div "0.00" at bounding box center [897, 359] width 88 height 25
type input "26,141.00"
click at [904, 474] on input "0.00" at bounding box center [906, 473] width 68 height 23
type input "0.00"
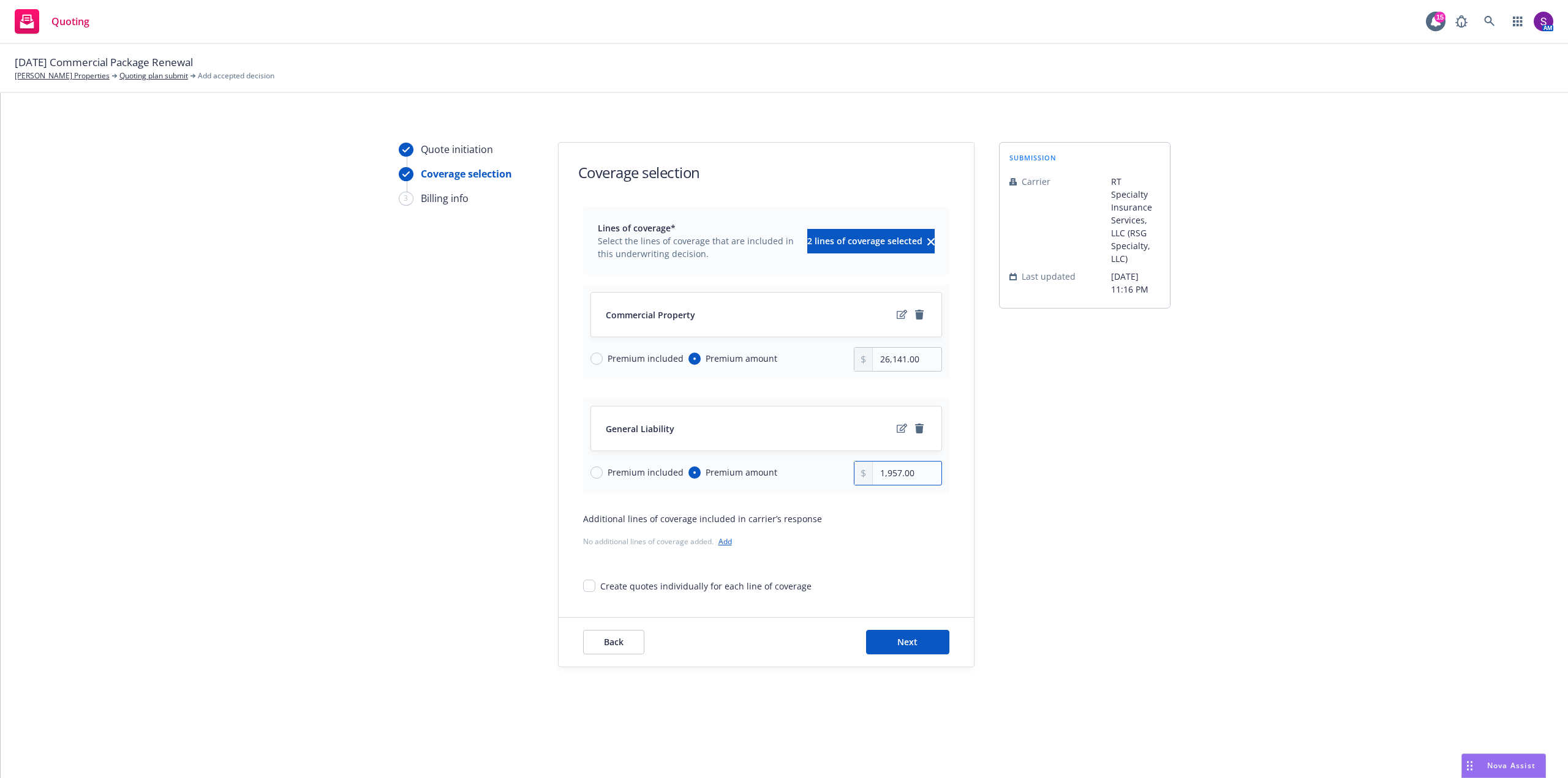
type input "1,957.00"
click at [895, 572] on div "Create quotes individually for each line of coverage" at bounding box center [766, 581] width 366 height 22
click at [921, 644] on button "Next" at bounding box center [908, 642] width 83 height 25
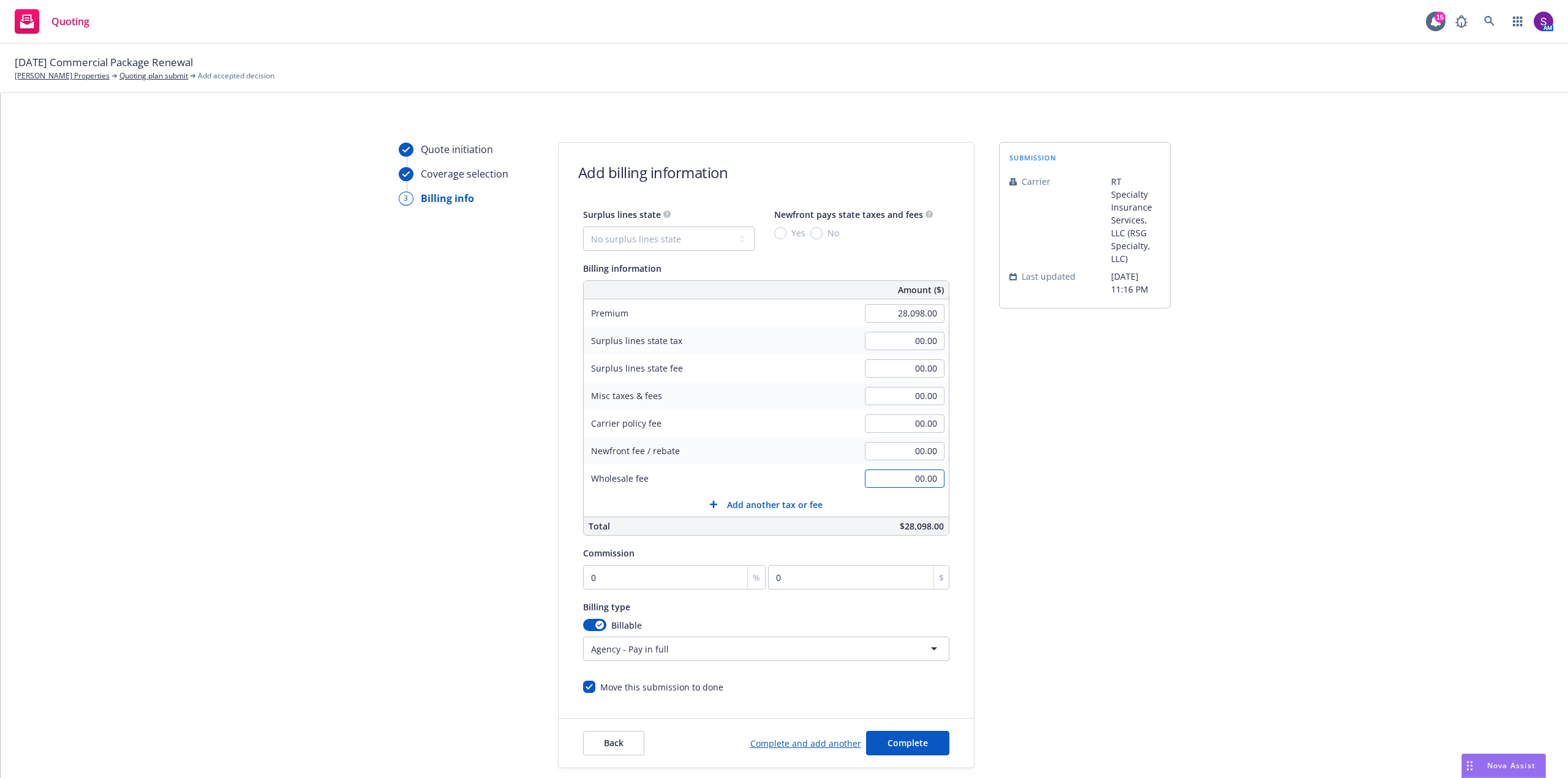
click at [920, 478] on input "00.00" at bounding box center [904, 479] width 79 height 18
type input "450.00"
click at [924, 343] on input "00.00" at bounding box center [904, 341] width 79 height 18
type input "842.94"
click at [915, 370] on input "00.00" at bounding box center [904, 368] width 79 height 18
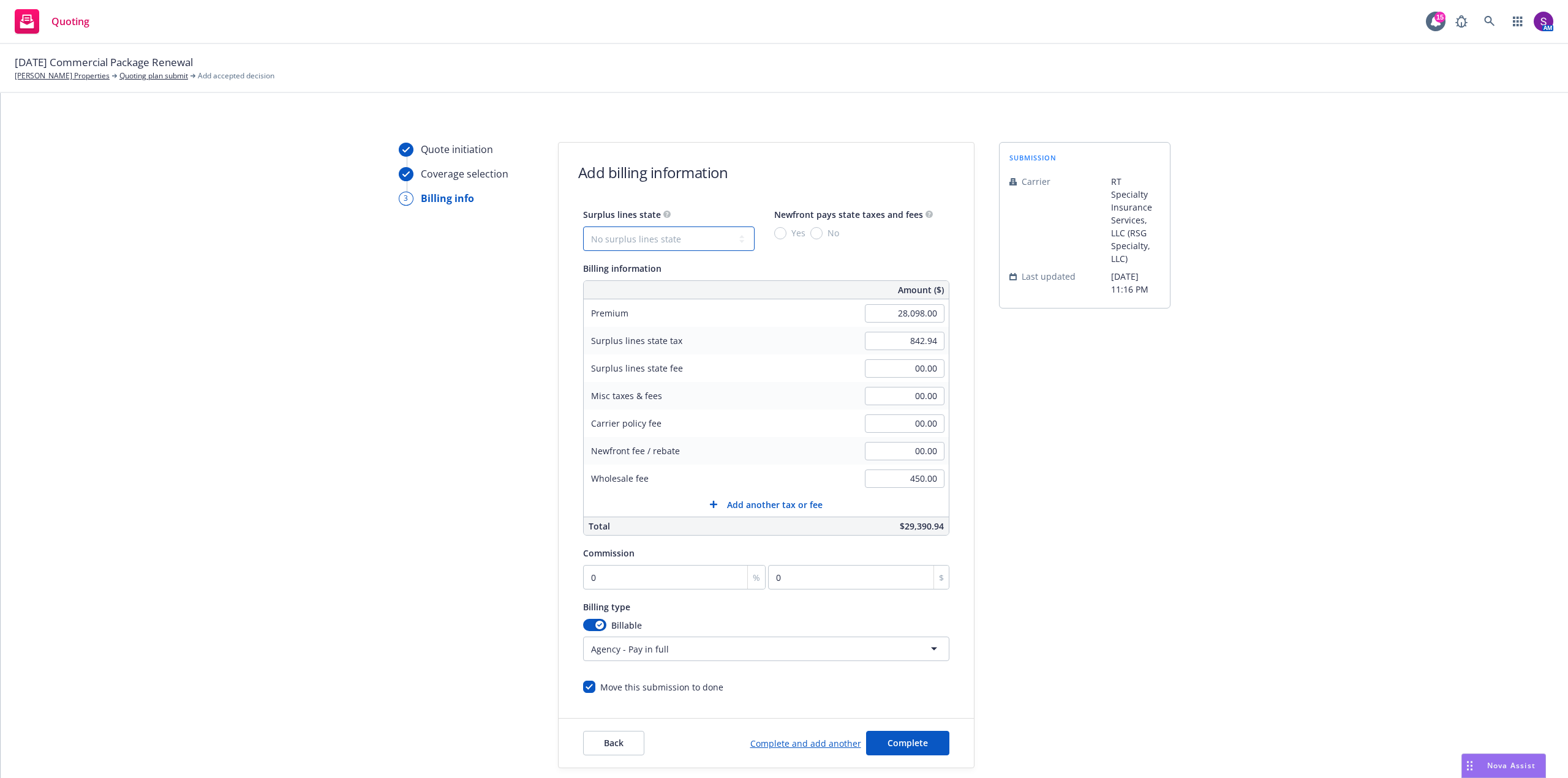
click at [671, 237] on select "No surplus lines state Alaska Alabama Arkansas Arizona California Colorado Conn…" at bounding box center [669, 238] width 172 height 25
select select "CA"
click at [583, 226] on select "No surplus lines state Alaska Alabama Arkansas Arizona California Colorado Conn…" at bounding box center [669, 238] width 172 height 25
type input "50.58"
click at [814, 233] on input "No" at bounding box center [816, 233] width 12 height 12
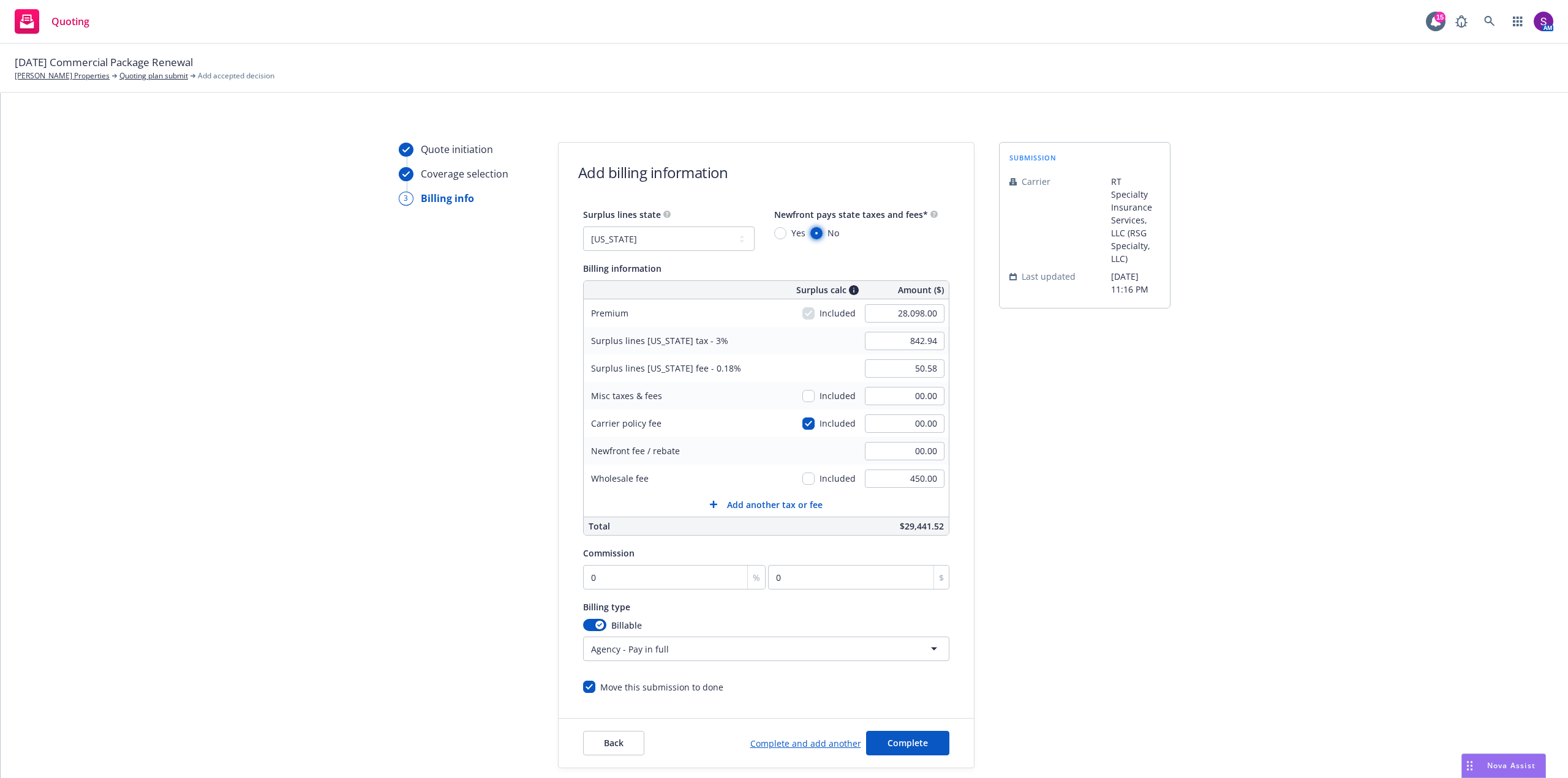
radio input "true"
click at [760, 327] on div "Surplus lines California tax - 3%" at bounding box center [675, 340] width 184 height 27
click at [931, 368] on input "50.58" at bounding box center [904, 368] width 79 height 18
type input "50.57"
click at [725, 361] on div "Surplus lines California fee - 0.18%" at bounding box center [666, 368] width 165 height 27
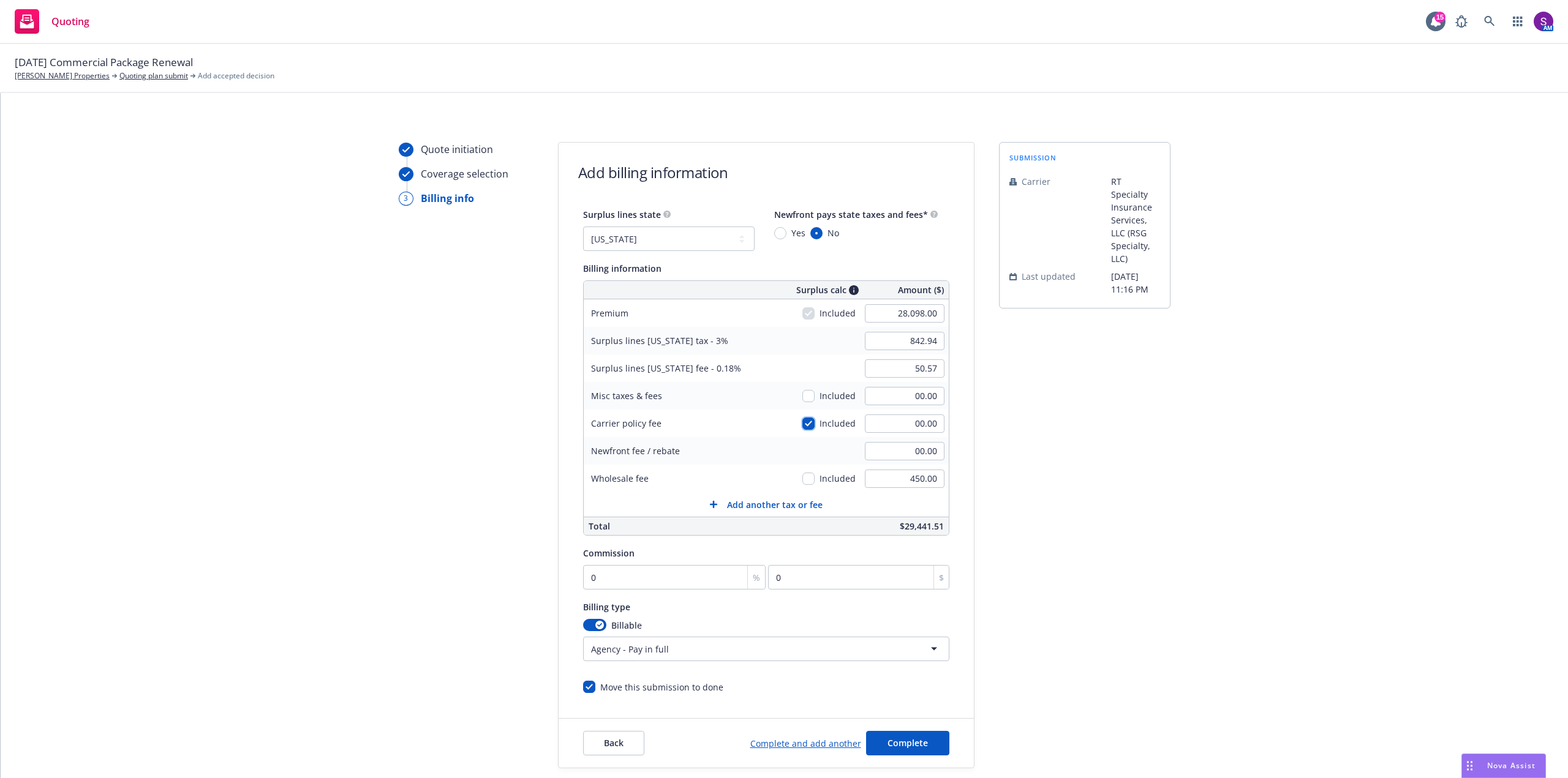
click at [805, 426] on input "checkbox" at bounding box center [808, 423] width 12 height 12
checkbox input "false"
type input "50.58"
click at [605, 572] on input "0" at bounding box center [674, 577] width 183 height 25
type input "1"
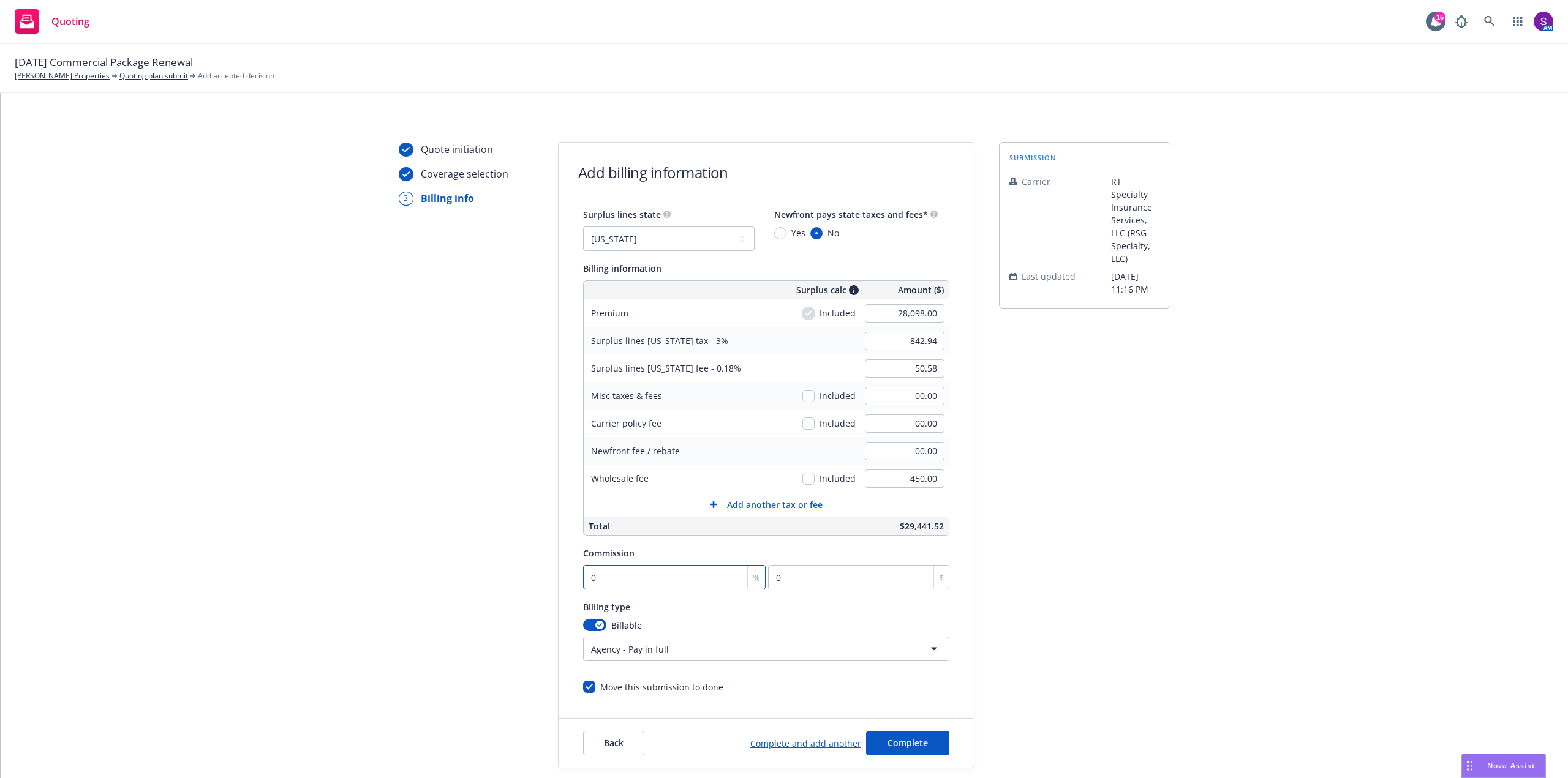
type input "280.98"
type input "13"
type input "3652.74"
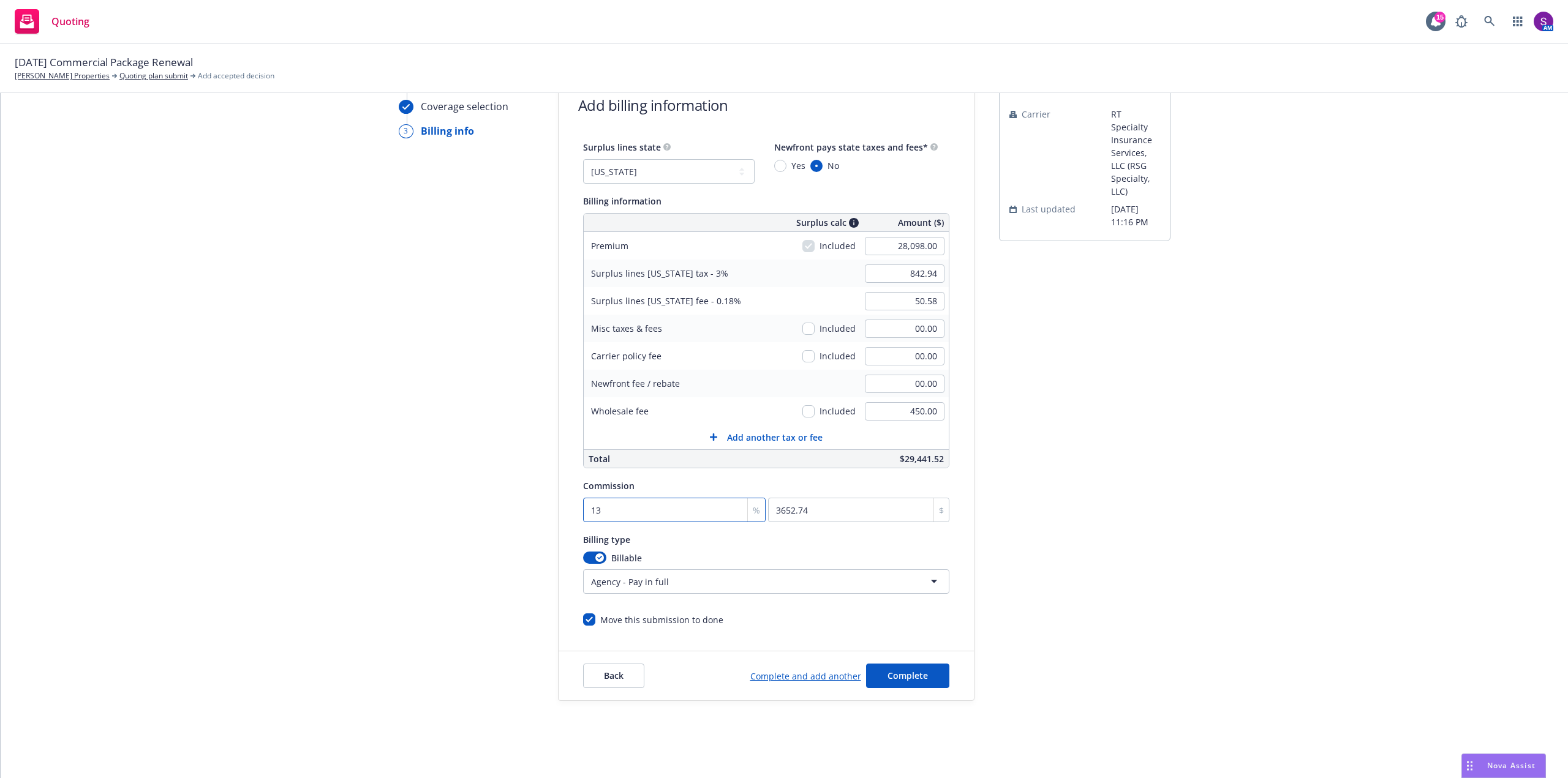
scroll to position [69, 0]
type input "13"
click at [913, 681] on button "Complete" at bounding box center [908, 674] width 83 height 25
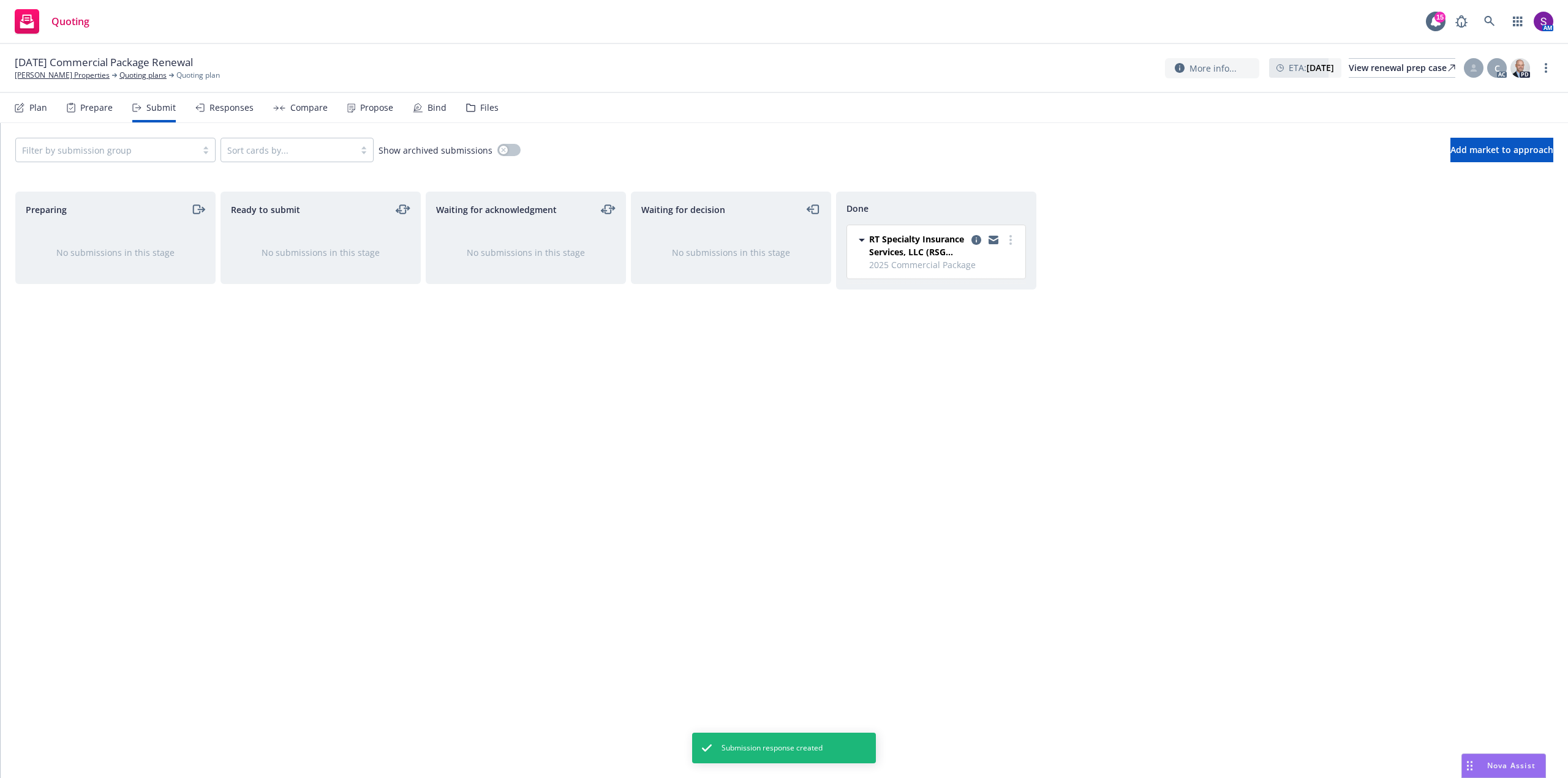
click at [236, 110] on div "Responses" at bounding box center [231, 108] width 44 height 10
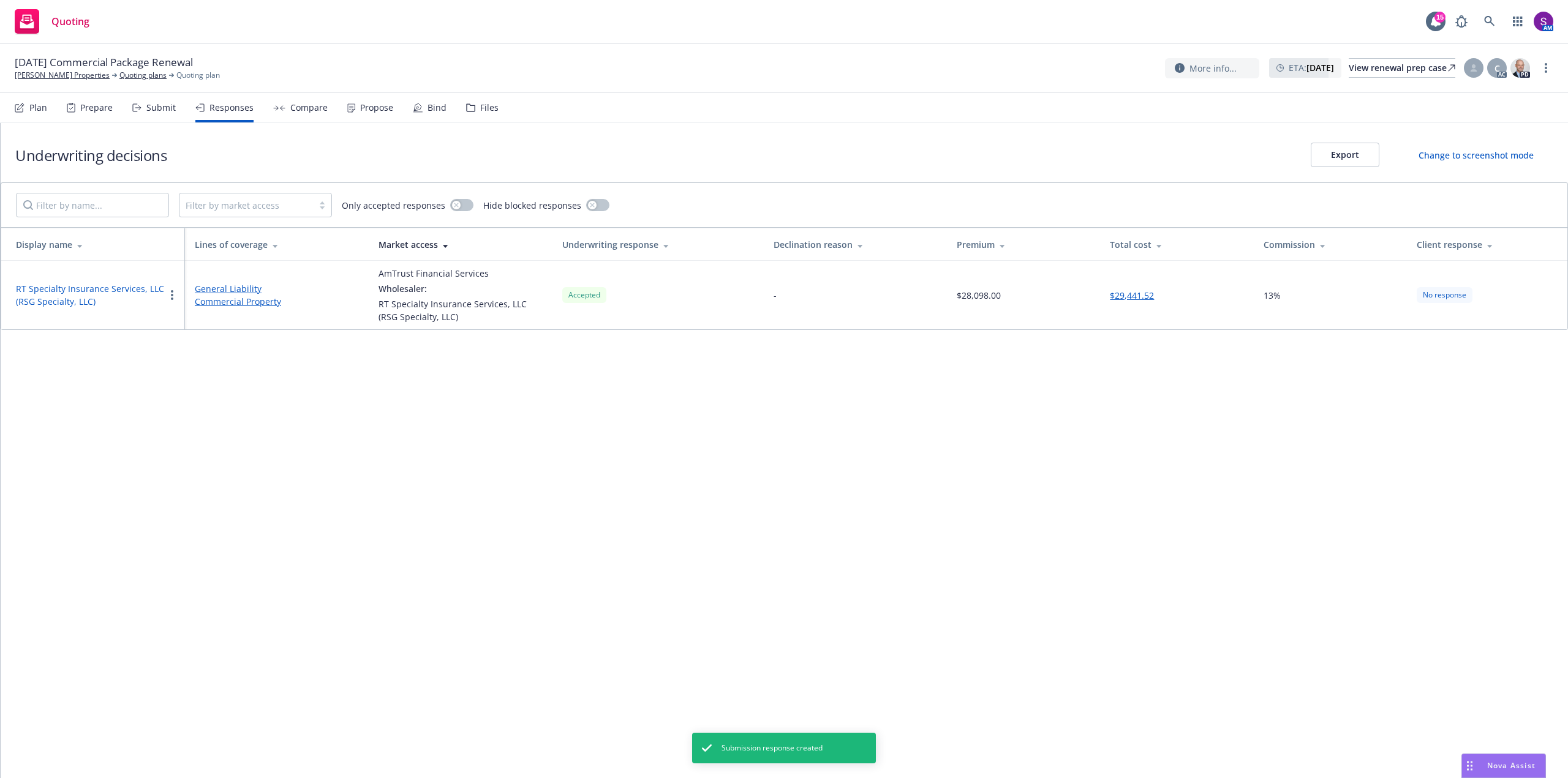
click at [304, 112] on div "Compare" at bounding box center [309, 108] width 37 height 10
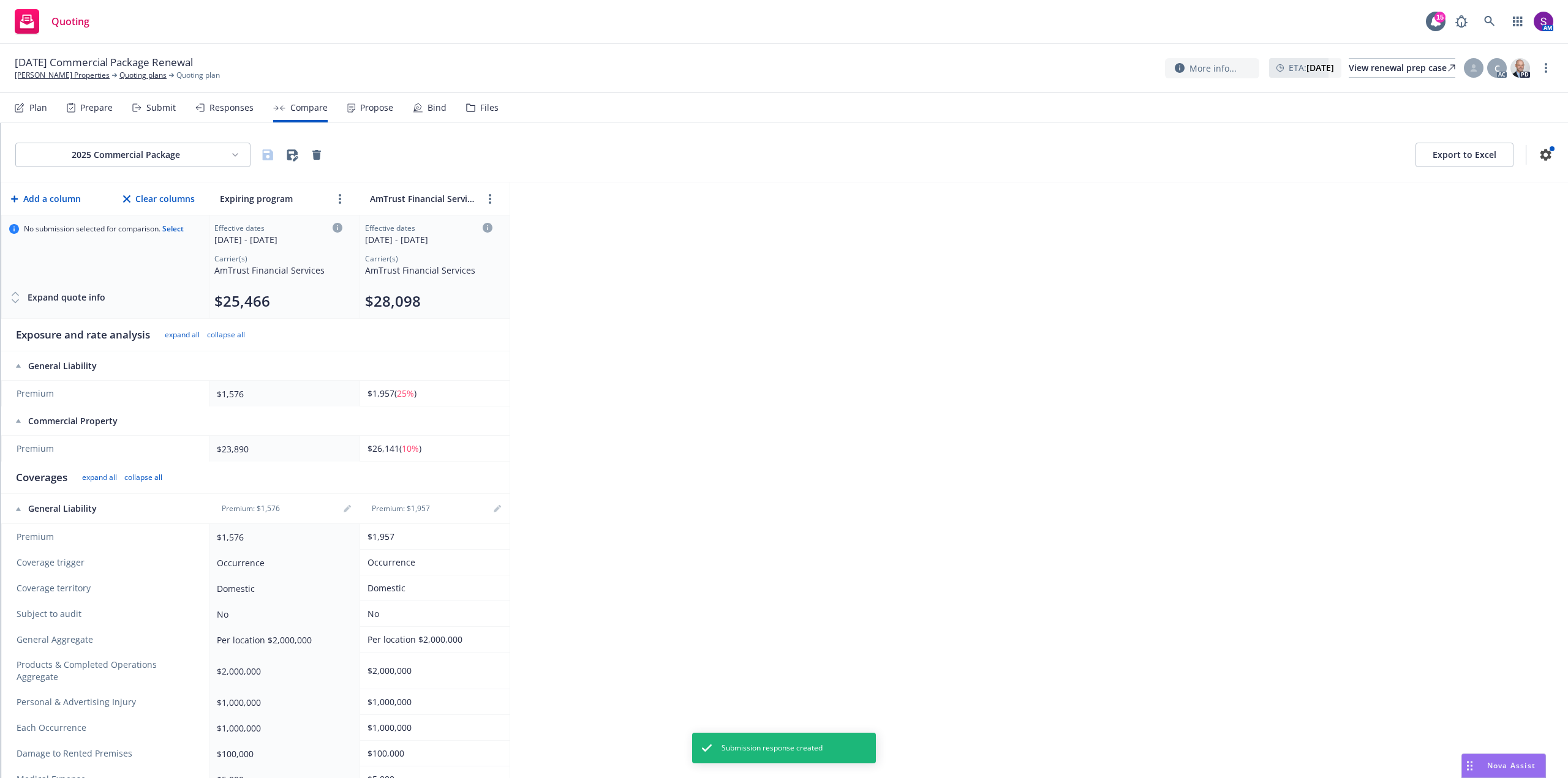
click at [371, 105] on div "Propose" at bounding box center [376, 108] width 33 height 10
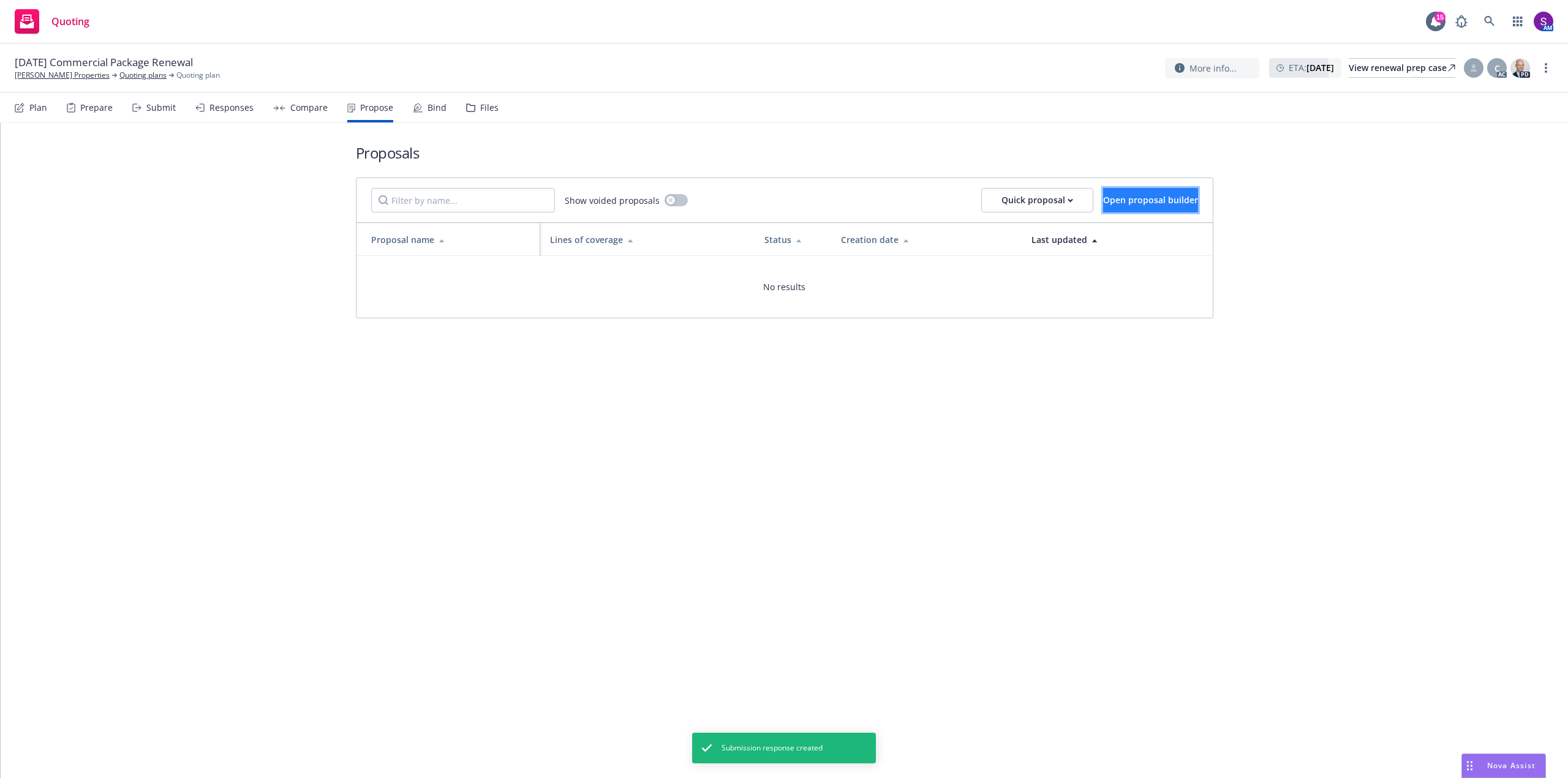
click at [1130, 198] on span "Open proposal builder" at bounding box center [1150, 200] width 95 height 12
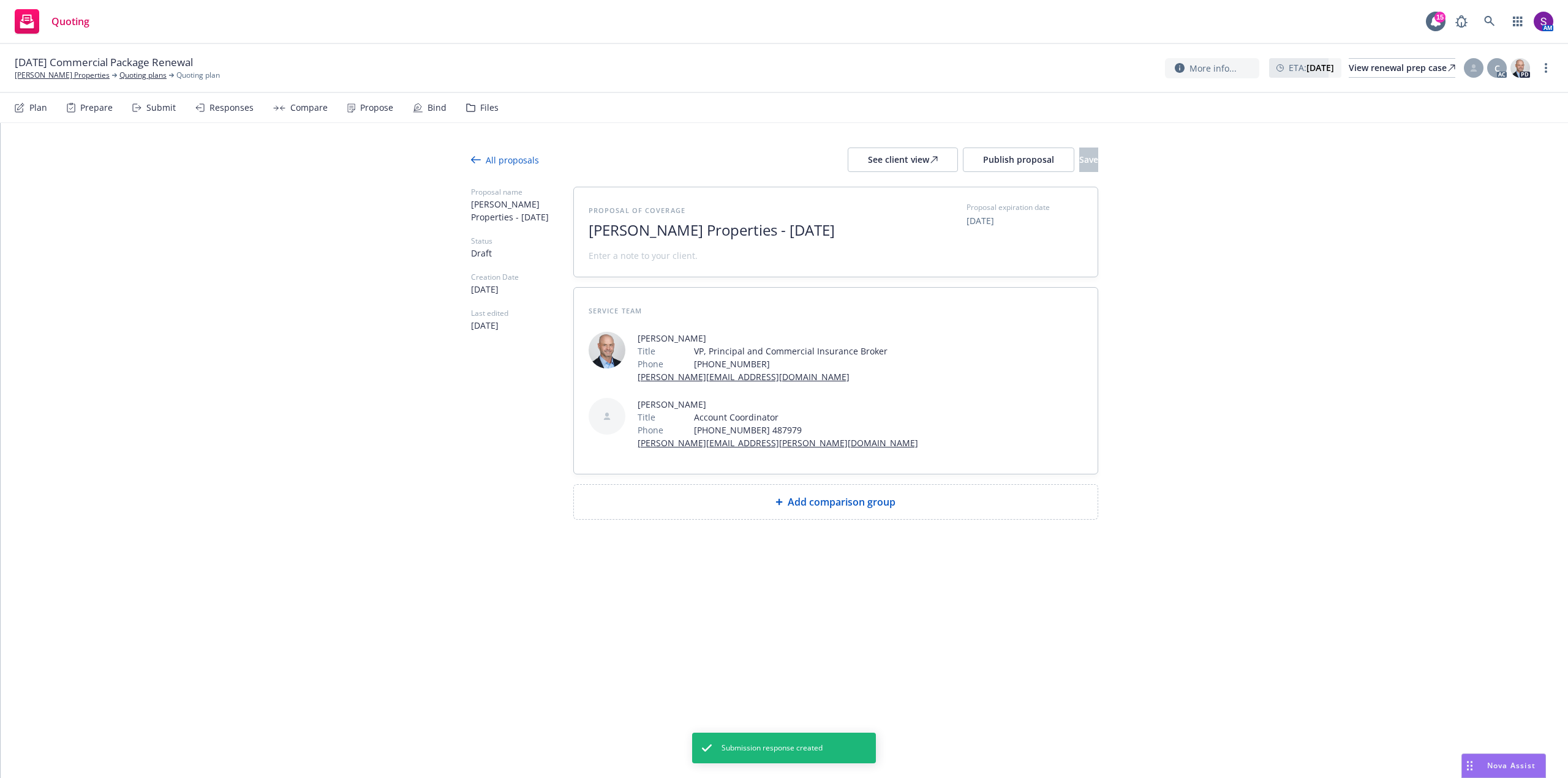
click at [868, 224] on span "Hal Hoffman Properties - August 2025" at bounding box center [738, 230] width 300 height 18
drag, startPoint x: 866, startPoint y: 228, endPoint x: 758, endPoint y: 237, distance: 108.4
click at [758, 237] on span "Hal Hoffman Properties - August 2025" at bounding box center [738, 230] width 300 height 18
click at [814, 496] on span "Add comparison group" at bounding box center [841, 502] width 108 height 15
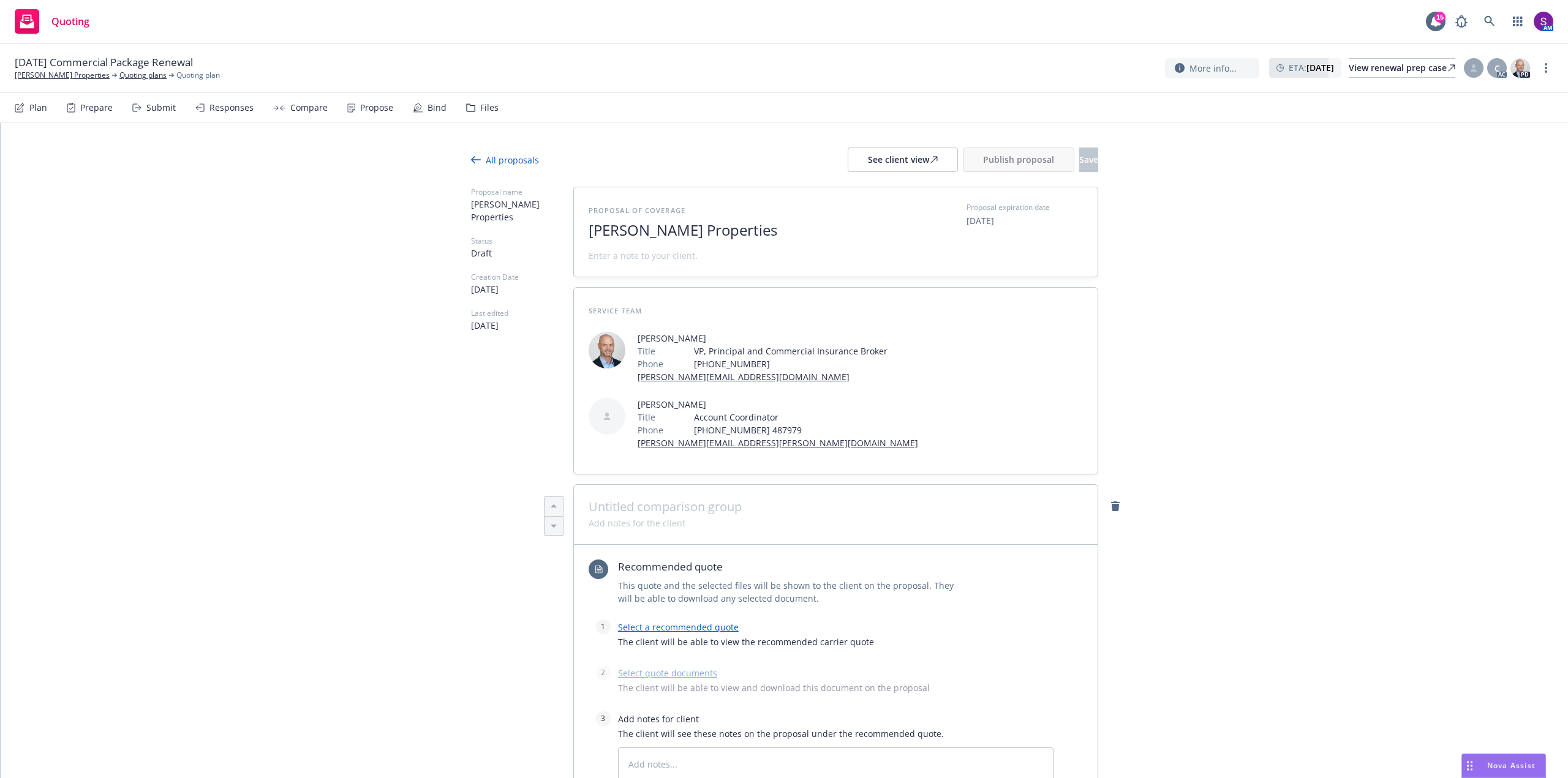
type textarea "x"
click at [655, 510] on span at bounding box center [835, 507] width 494 height 15
click at [667, 629] on link "Select a recommended quote" at bounding box center [679, 627] width 121 height 12
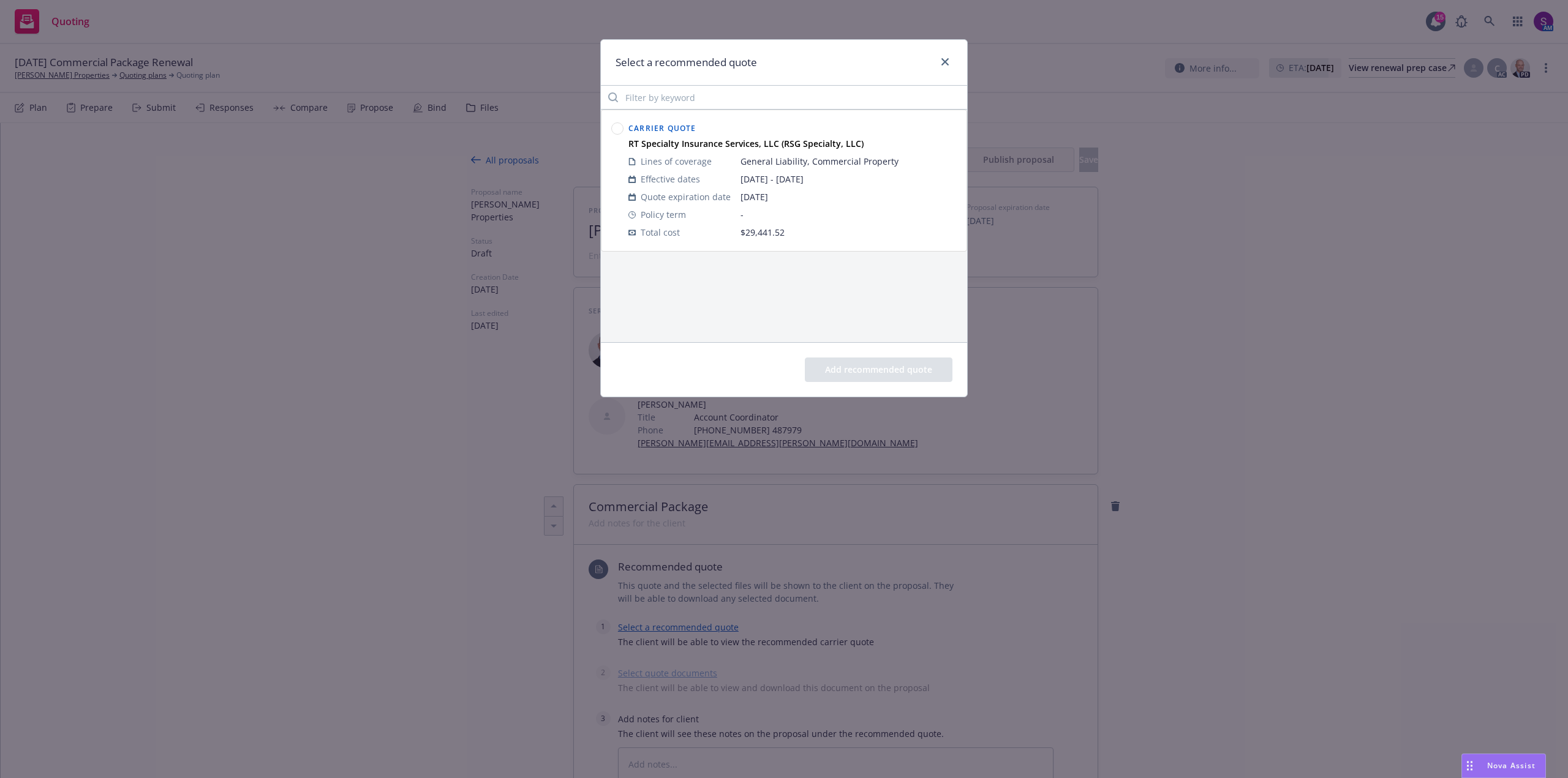
click at [618, 129] on circle at bounding box center [617, 129] width 12 height 12
click at [856, 370] on button "Add recommended quote" at bounding box center [879, 370] width 148 height 25
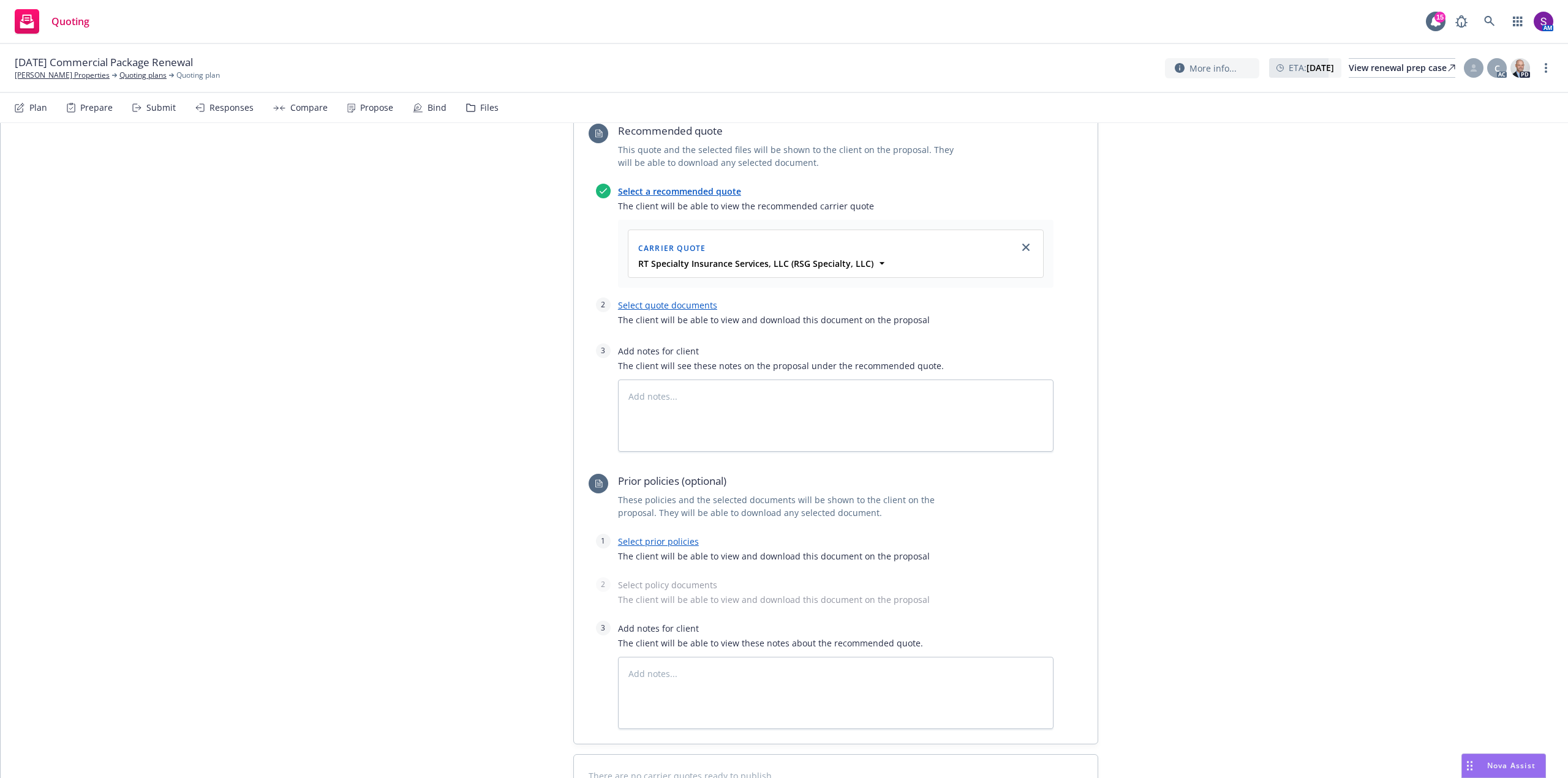
scroll to position [490, 0]
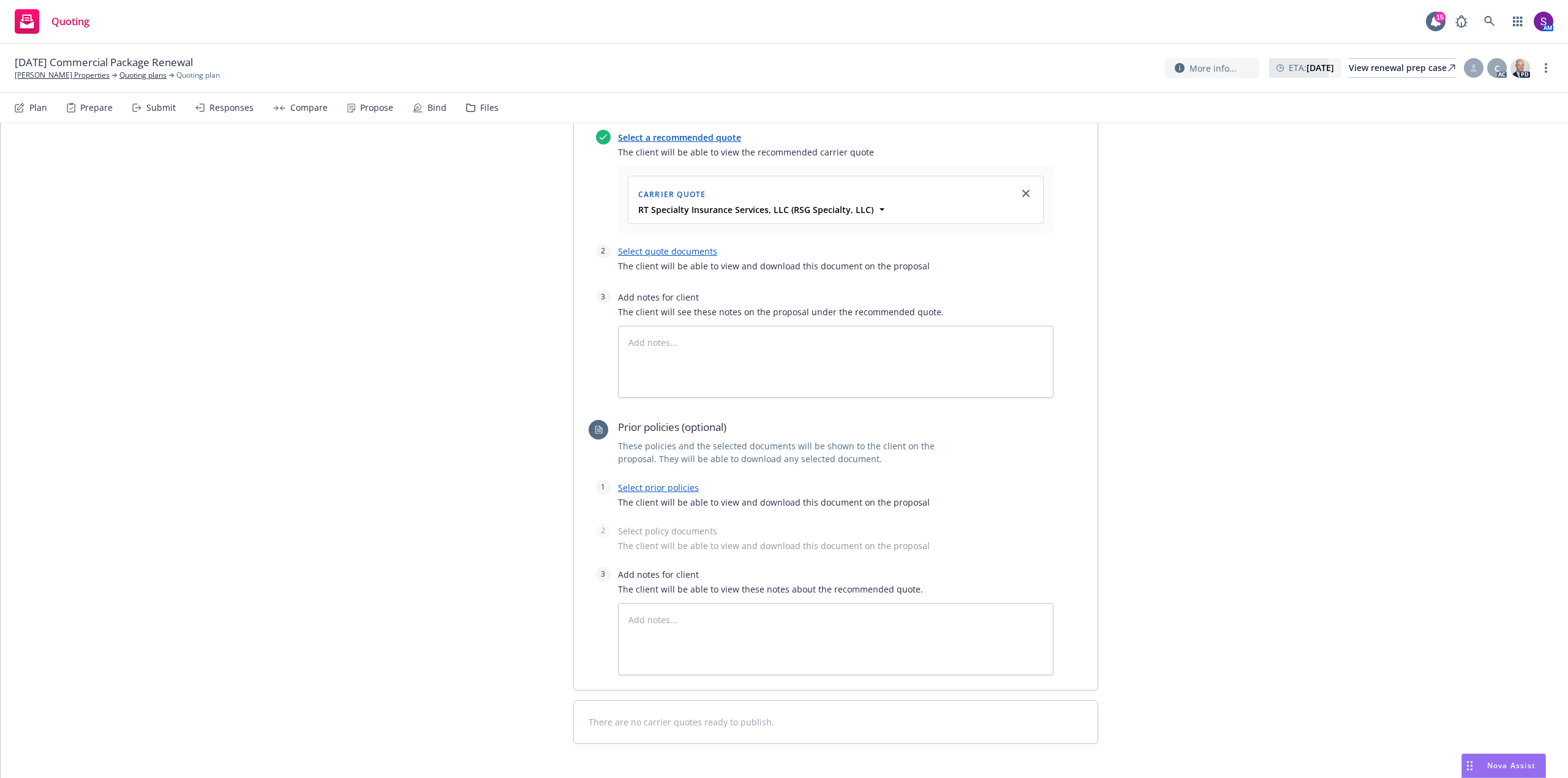
click at [661, 249] on link "Select quote documents" at bounding box center [667, 251] width 99 height 12
type textarea "x"
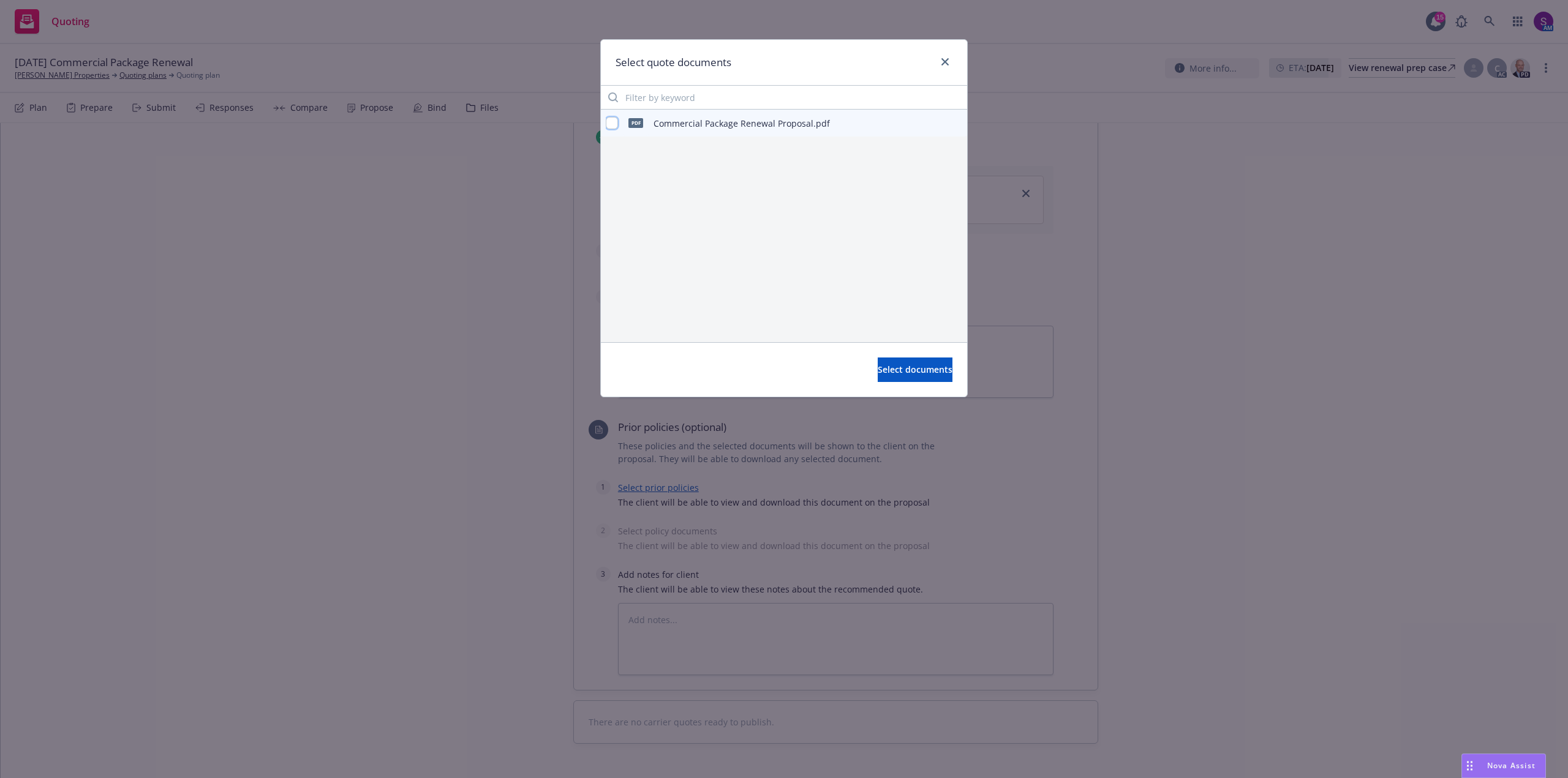
click at [611, 119] on input "checkbox" at bounding box center [611, 122] width 12 height 12
checkbox input "true"
click at [881, 372] on span "Select documents" at bounding box center [915, 369] width 75 height 12
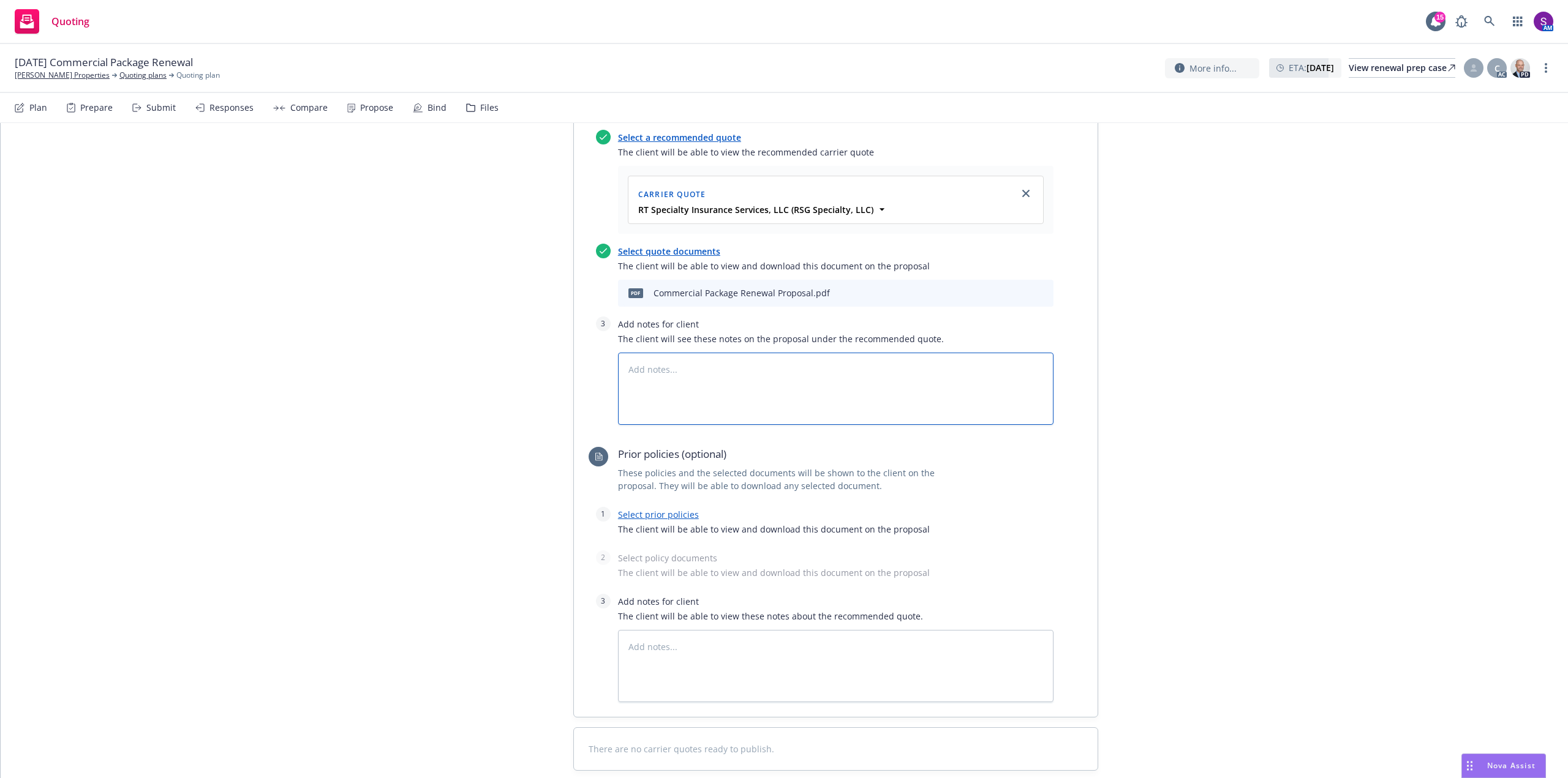
click at [649, 366] on textarea at bounding box center [835, 389] width 435 height 72
paste textarea "Loc Bld Bldg Limits BPP Limits Stock Limits BI Limits Total Limits 1 1 $952,700…"
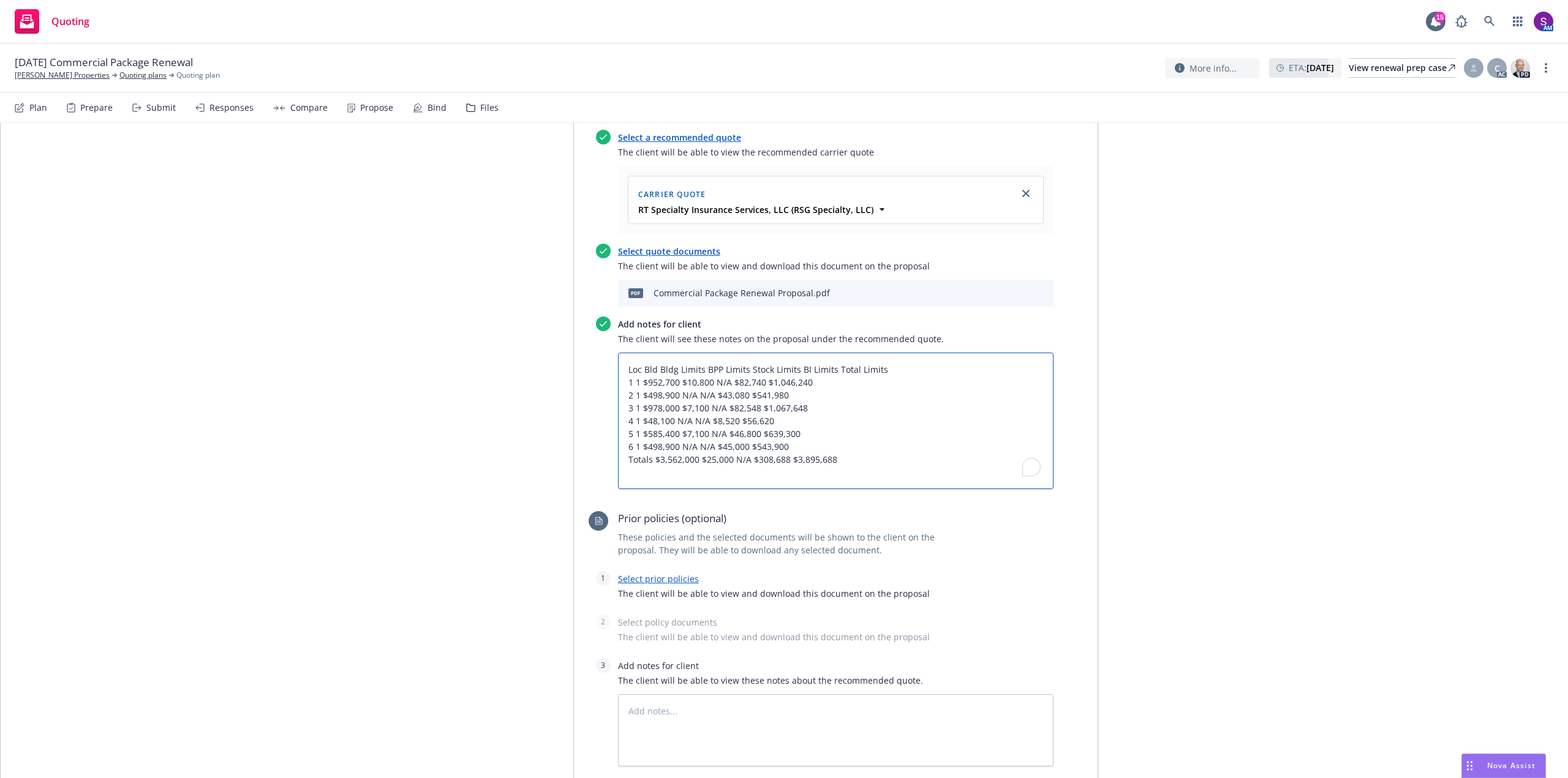
type textarea "x"
type textarea "Loc Bld Bldg Limits BPP Limits Stock Limits BI Limits Total Limits 1 1 $952,700…"
click at [656, 368] on textarea "Loc Bld Bldg Limits BPP Limits Stock Limits BI Limits Total Limits 1 1 $952,700…" at bounding box center [835, 421] width 435 height 136
click at [700, 367] on textarea "Loc Bld Bldg Limits BPP Limits Stock Limits BI Limits Total Limits 1 1 $952,700…" at bounding box center [835, 421] width 435 height 136
click at [638, 368] on textarea "Loc Bld Bldg Limits BPP Limits Stock Limits BI Limits Total Limits 1 1 $952,700…" at bounding box center [835, 421] width 435 height 136
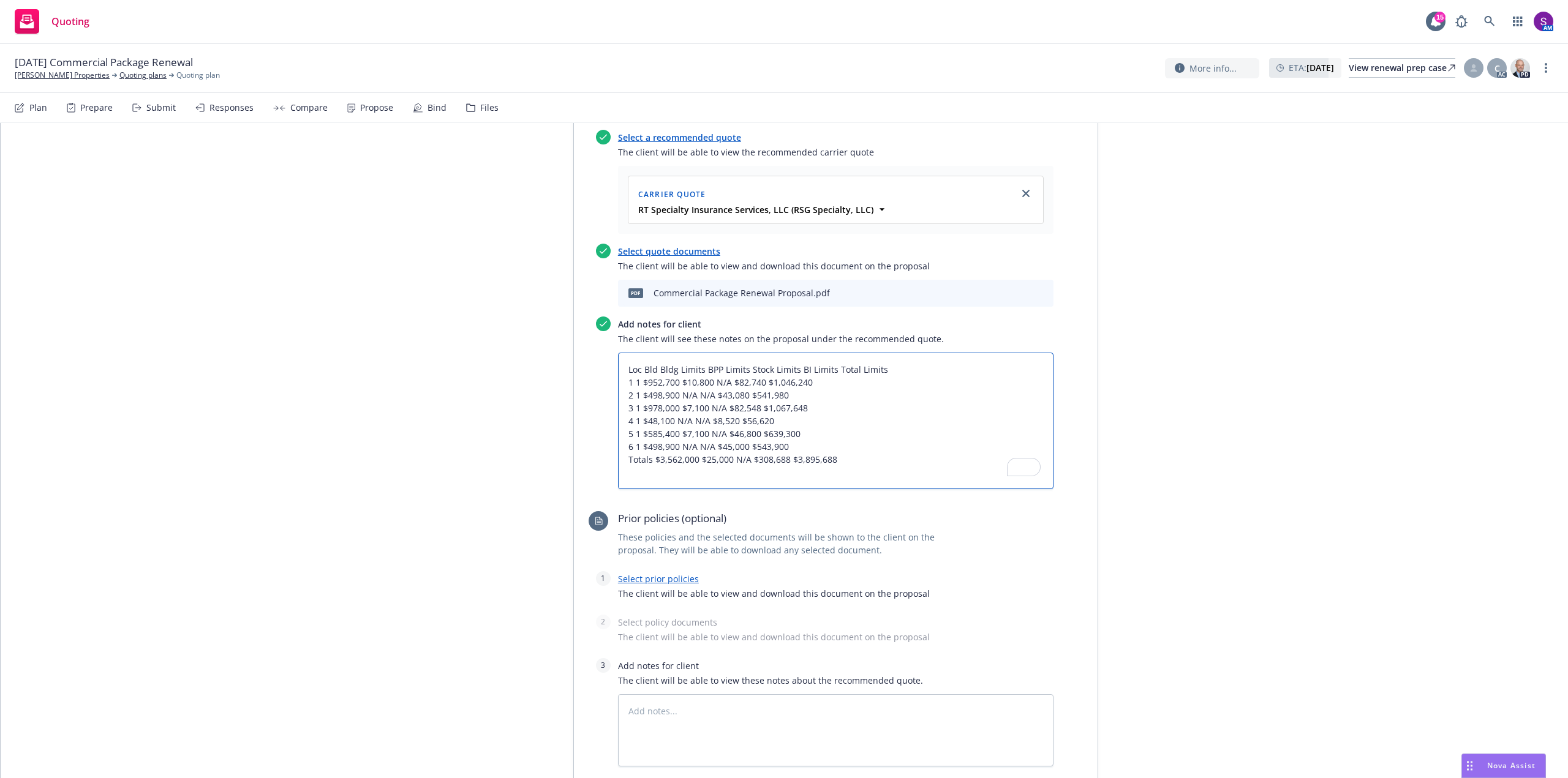
type textarea "x"
type textarea "Loc Bld Bldg Limits BPP Limits Stock Limits BI Limits Total Limits 1 1 $952,700…"
type textarea "x"
type textarea "Loc # Bld Bldg Limits BPP Limits Stock Limits BI Limits Total Limits 1 1 $952,7…"
type textarea "x"
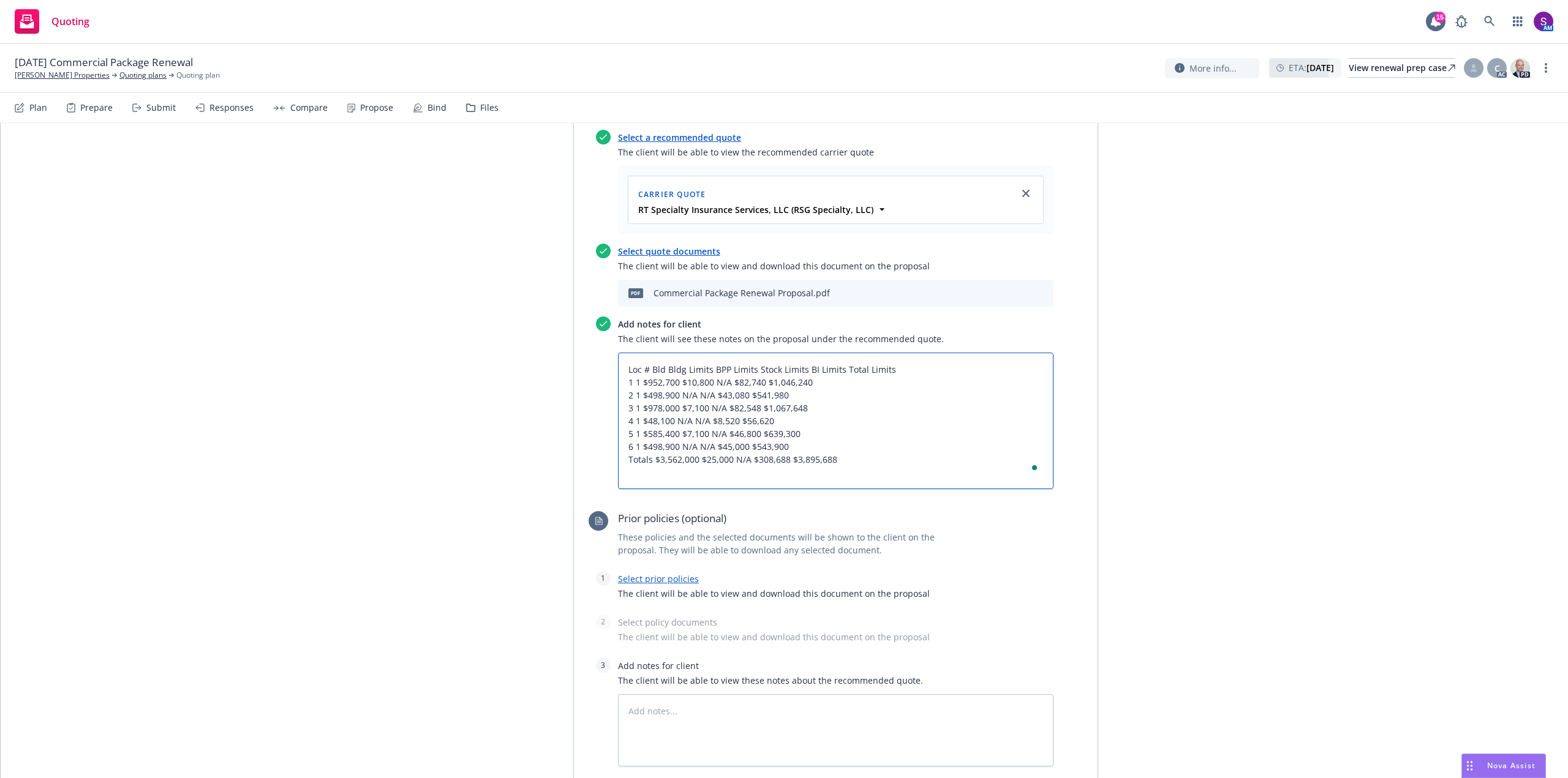
type textarea "Loc # Bld Bldg Limits BPP Limits Stock Limits BI Limits Total Limits 1 1 $952,7…"
click at [664, 368] on textarea "Loc # Bld Bldg Limits BPP Limits Stock Limits BI Limits Total Limits 1 1 $952,7…" at bounding box center [835, 421] width 435 height 136
type textarea "x"
type textarea "Loc # BldBldg Limits BPP Limits Stock Limits BI Limits Total Limits 1 1 $952,70…"
type textarea "x"
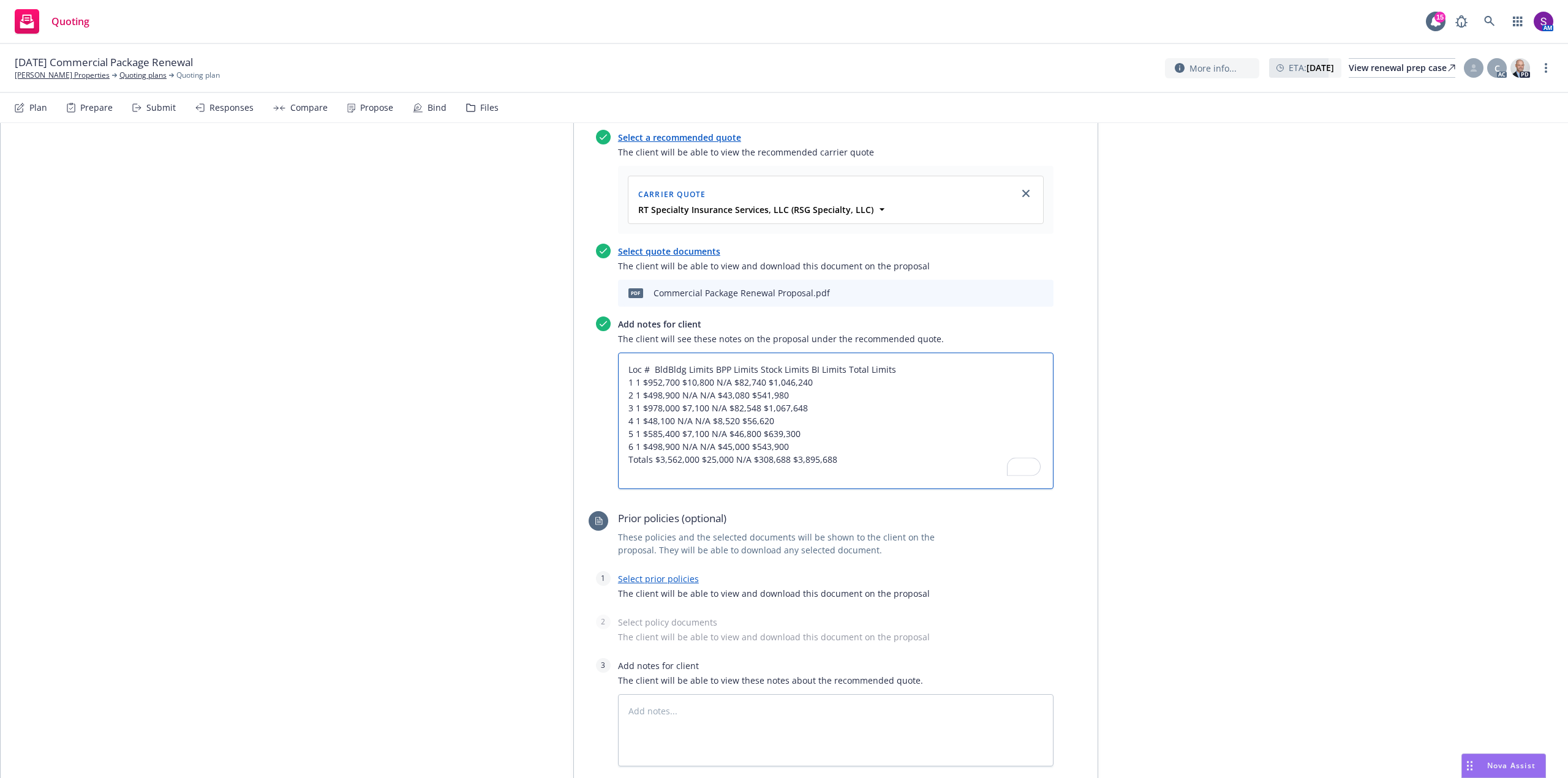
type textarea "Loc # Bld Bldg Limits BPP Limits Stock Limits BI Limits Total Limits 1 1 $952,7…"
type textarea "x"
type textarea "Loc # Bld #Bldg Limits BPP Limits Stock Limits BI Limits Total Limits 1 1 $952,…"
type textarea "x"
type textarea "Loc # Bld # Bldg Limits BPP Limits Stock Limits BI Limits Total Limits 1 1 $952…"
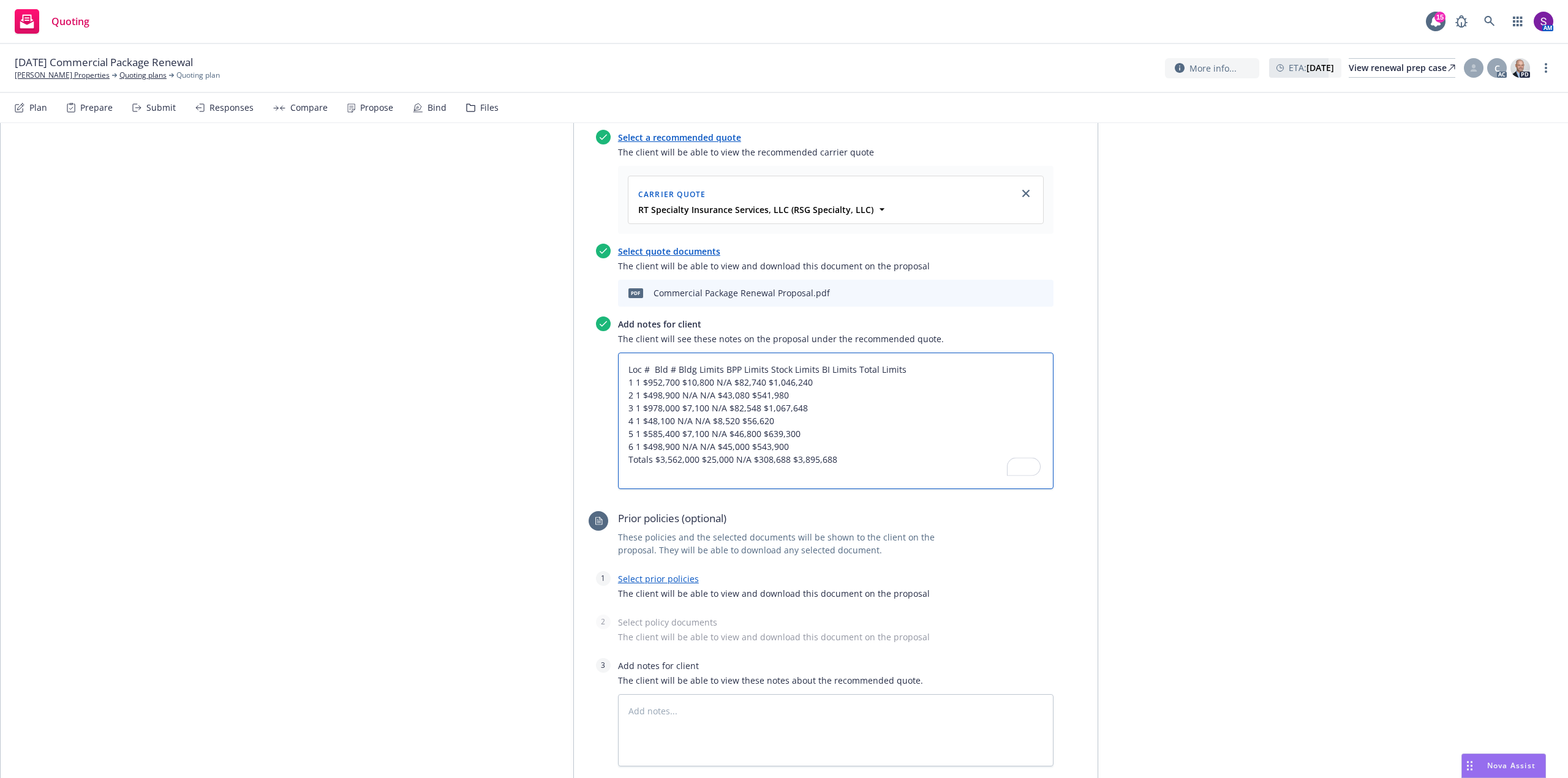
click at [715, 368] on textarea "Loc # Bld # Bldg Limits BPP Limits Stock Limits BI Limits Total Limits 1 1 $952…" at bounding box center [835, 421] width 435 height 136
type textarea "x"
type textarea "Loc # Bld # Bldg Limits BPP Limits Stock Limits BI Limits Total Limits 1 1 $952…"
type textarea "x"
type textarea "Loc # Bld # Bldg Limits $ BPP Limits Stock Limits BI Limits Total Limits 1 1 $9…"
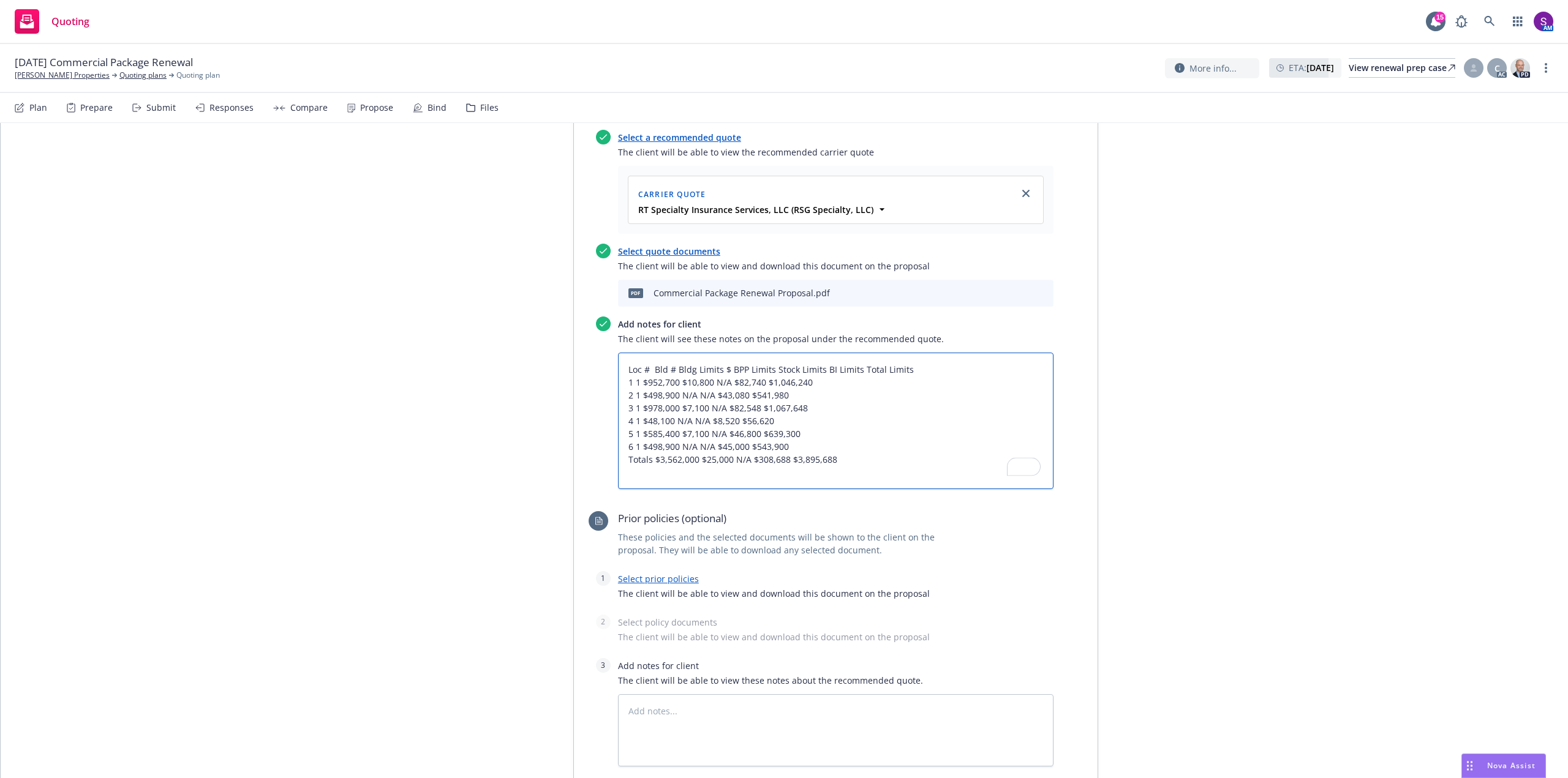
click at [768, 369] on textarea "Loc # Bld # Bldg Limits $ BPP Limits Stock Limits BI Limits Total Limits 1 1 $9…" at bounding box center [835, 421] width 435 height 136
type textarea "x"
type textarea "Loc # Bld # Bldg Limits $ BPP Limits Stock Limits BI Limits Total Limits 1 1 $9…"
type textarea "x"
type textarea "Loc # Bld # Bldg Limits $ BPP Limits $ Stock Limits BI Limits Total Limits 1 1 …"
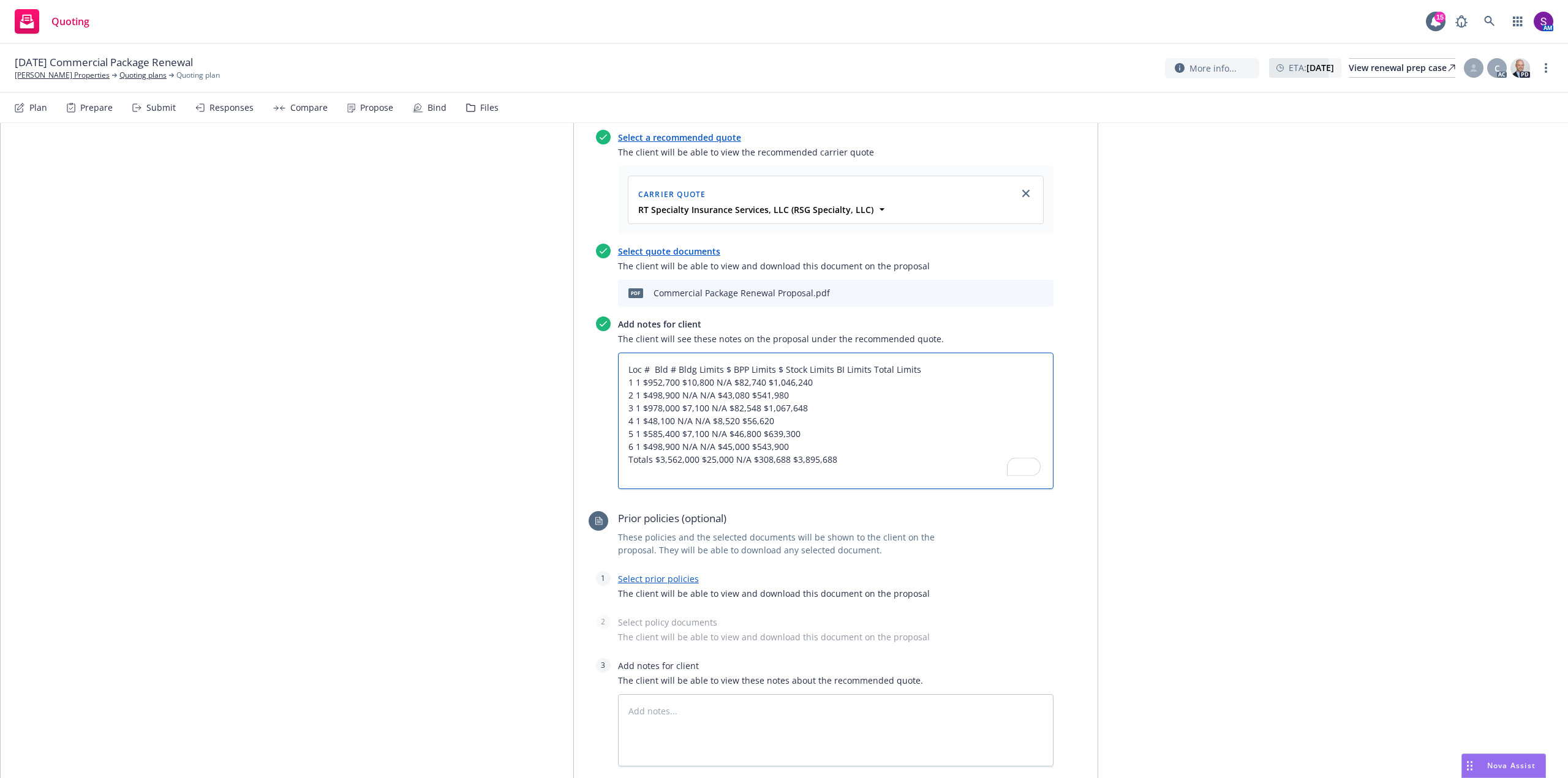
type textarea "x"
type textarea "Loc # Bld # Bldg Limits $ BPP Limits $ Stock Limits BI Limits Total Limits 1 1 …"
drag, startPoint x: 778, startPoint y: 365, endPoint x: 863, endPoint y: 368, distance: 85.1
click at [863, 368] on textarea "Loc # Bld # Bldg Limits $ BPP Limits $ Stock Limits BI Limits Total Limits 1 1 …" at bounding box center [835, 421] width 435 height 136
type textarea "x"
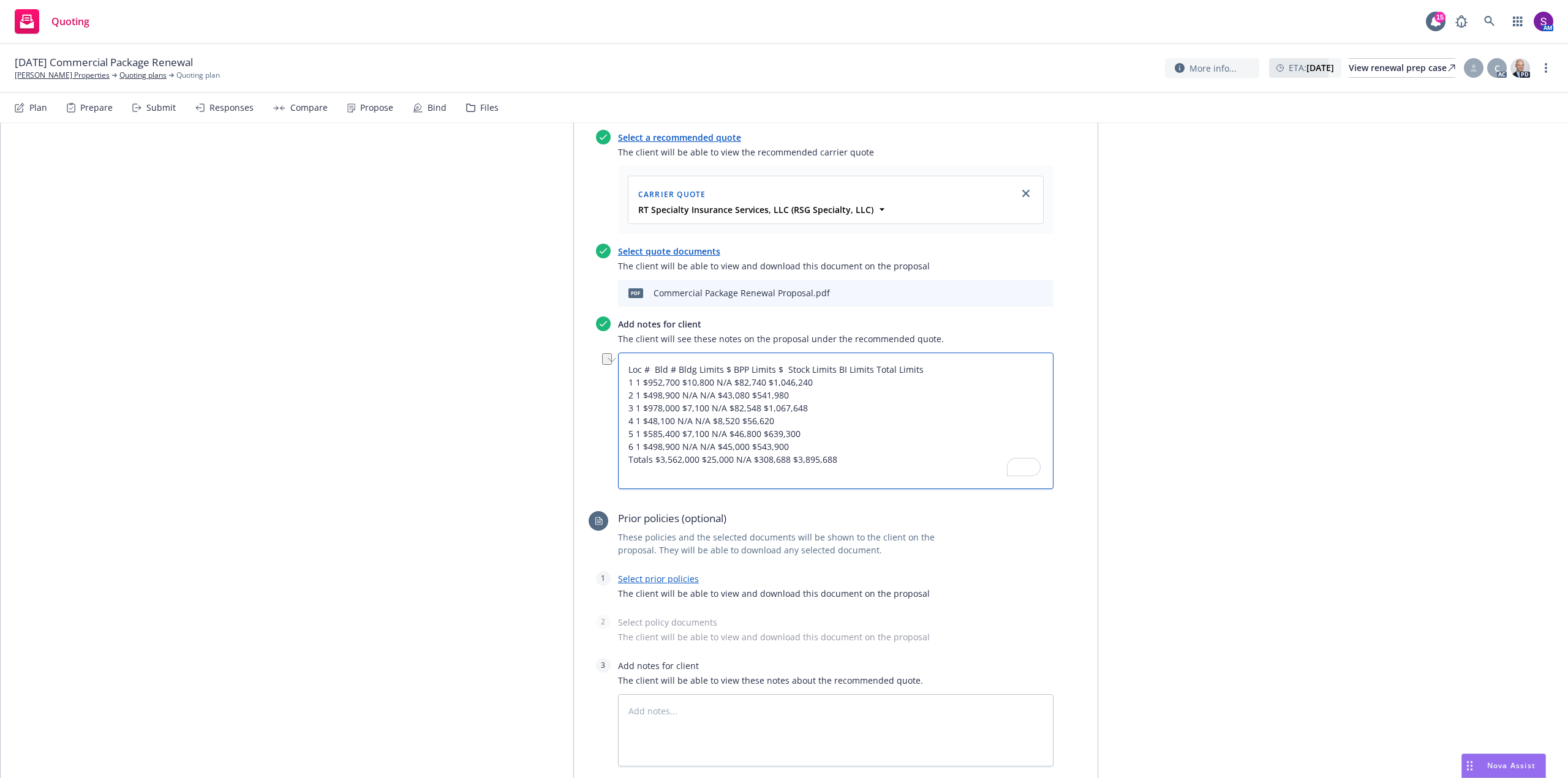
type textarea "Loc # Bld # Bldg Limits $ BPP Limits $ Total Limits 1 1 $952,700 $10,800 N/A $8…"
click at [829, 370] on textarea "Loc # Bld # Bldg Limits $ BPP Limits $ Total Limits 1 1 $952,700 $10,800 N/A $8…" at bounding box center [835, 421] width 435 height 136
type textarea "x"
type textarea "Loc # Bld # Bldg Limits $ BPP Limits $ Total Limits$ 1 1 $952,700 $10,800 N/A $…"
click at [631, 378] on textarea "Loc # Bld # Bldg Limits $ BPP Limits $ Total Limits$ 1 1 $952,700 $10,800 N/A $…" at bounding box center [835, 421] width 435 height 136
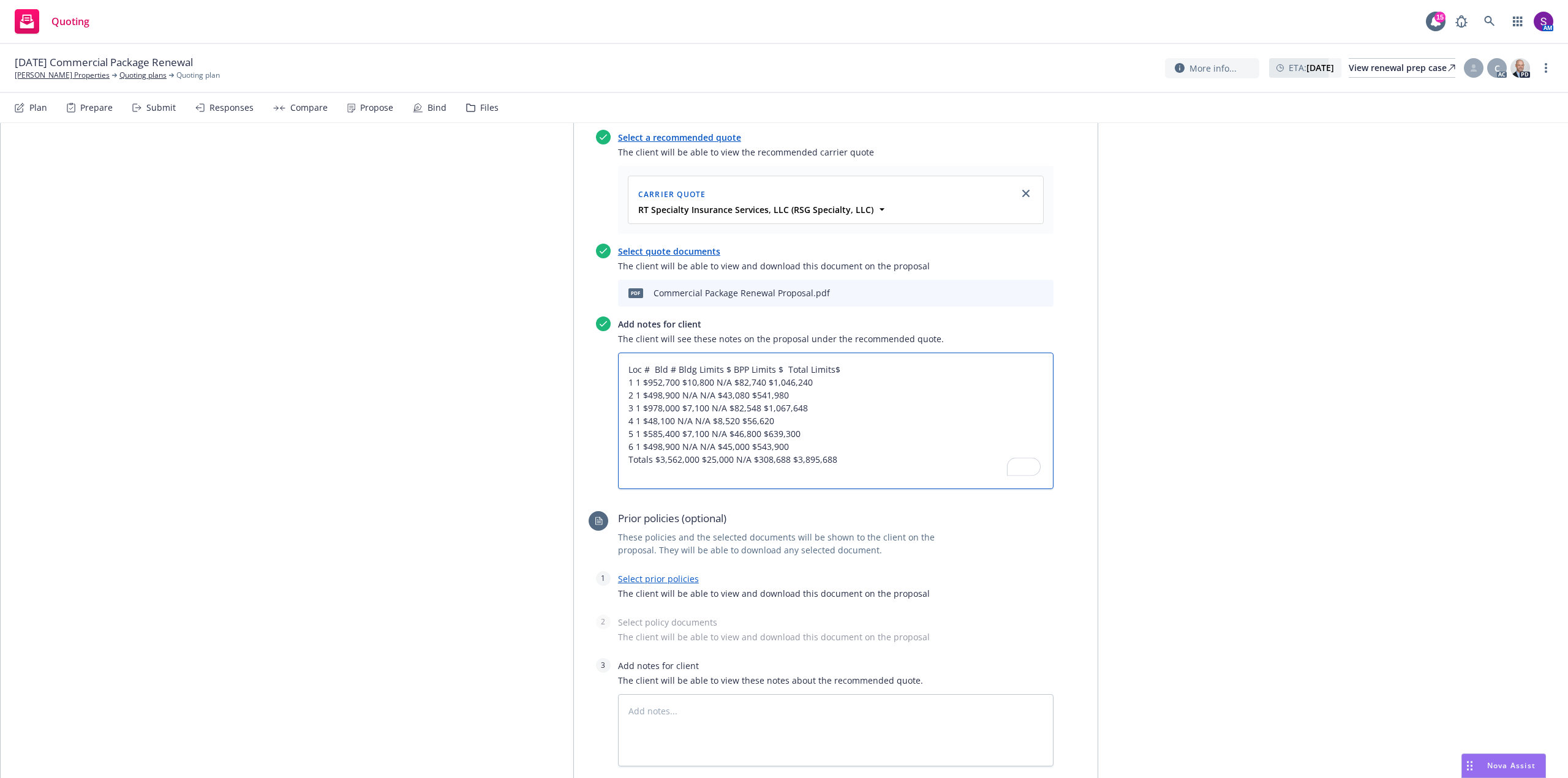
type textarea "x"
type textarea "Loc # Bld # Bldg Limits $ BPP Limits $ Total Limits$ 1 1 $952,700 $10,800 N/A $…"
type textarea "x"
type textarea "Loc # Bld # Bldg Limits $ BPP Limits $ Total Limits$ 1 1 $952,700 $10,800 N/A $…"
type textarea "x"
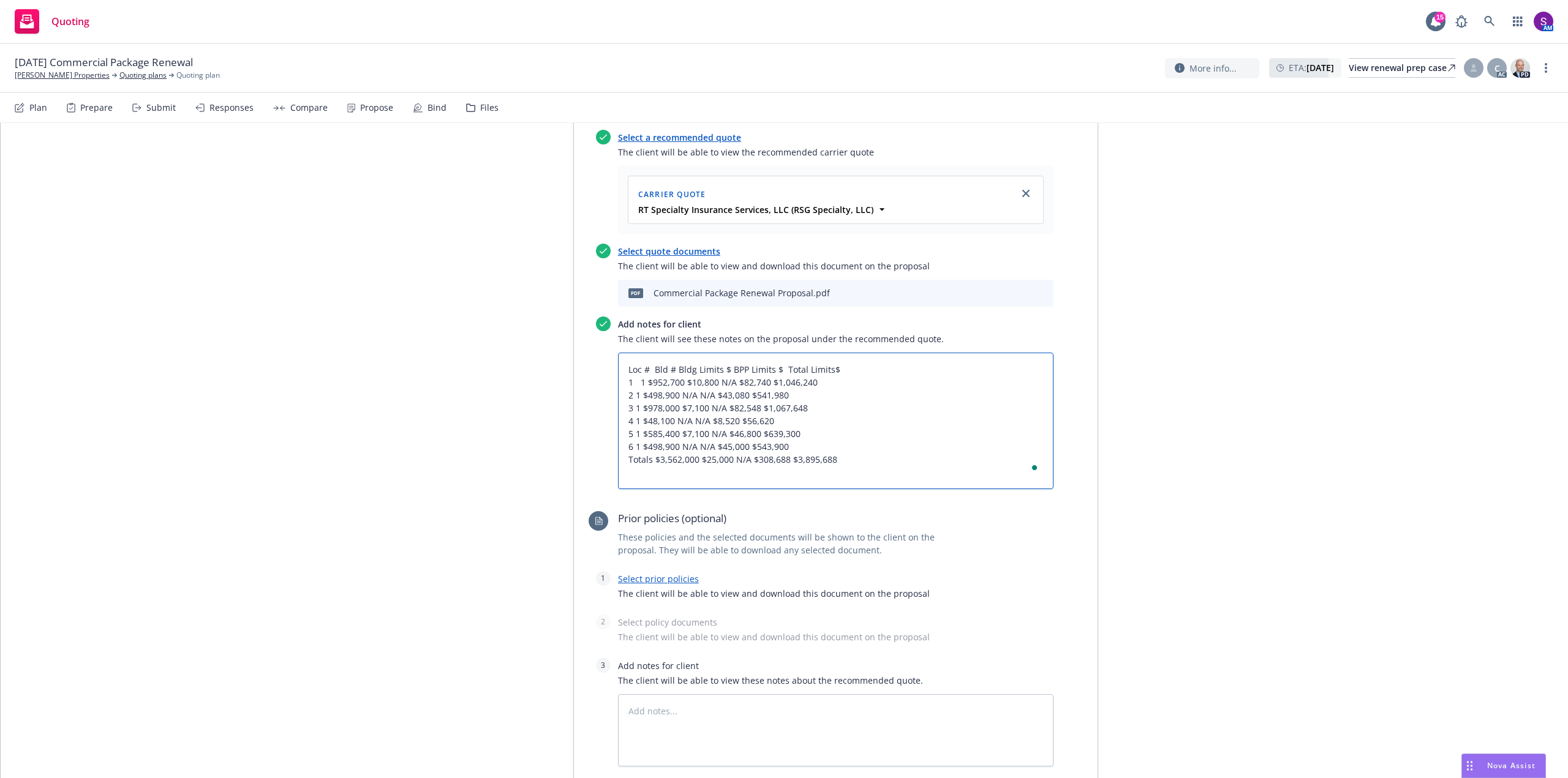
type textarea "Loc # Bld # Bldg Limits $ BPP Limits $ Total Limits$ 1 1 $952,700 $10,800 N/A $…"
type textarea "x"
type textarea "Loc # Bld # Bldg Limits $ BPP Limits $ Total Limits$ 1 1 $952,700 $10,800 N/A $…"
type textarea "x"
type textarea "Loc # Bld # Bldg Limits $ BPP Limits $ Total Limits$ 1 1 $952,700 $10,800 N/A $…"
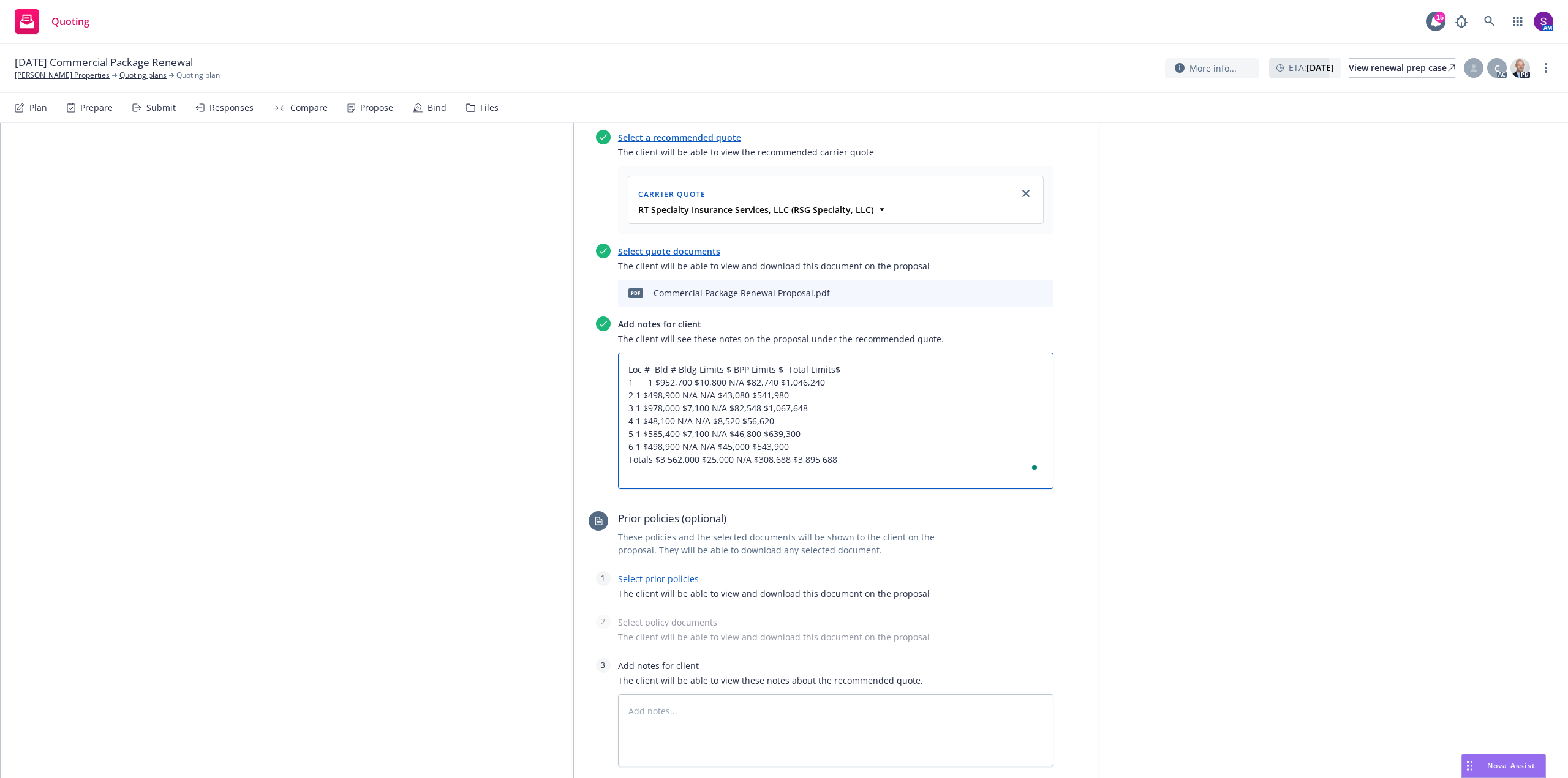
type textarea "x"
type textarea "Loc # Bld # Bldg Limits $ BPP Limits $ Total Limits$ 1 1 $952,700 $10,800 N/A $…"
type textarea "x"
type textarea "Loc # Bld # Bldg Limits $ BPP Limits $ Total Limits$ 1 1 $952,700 $10,800 N/A $…"
type textarea "x"
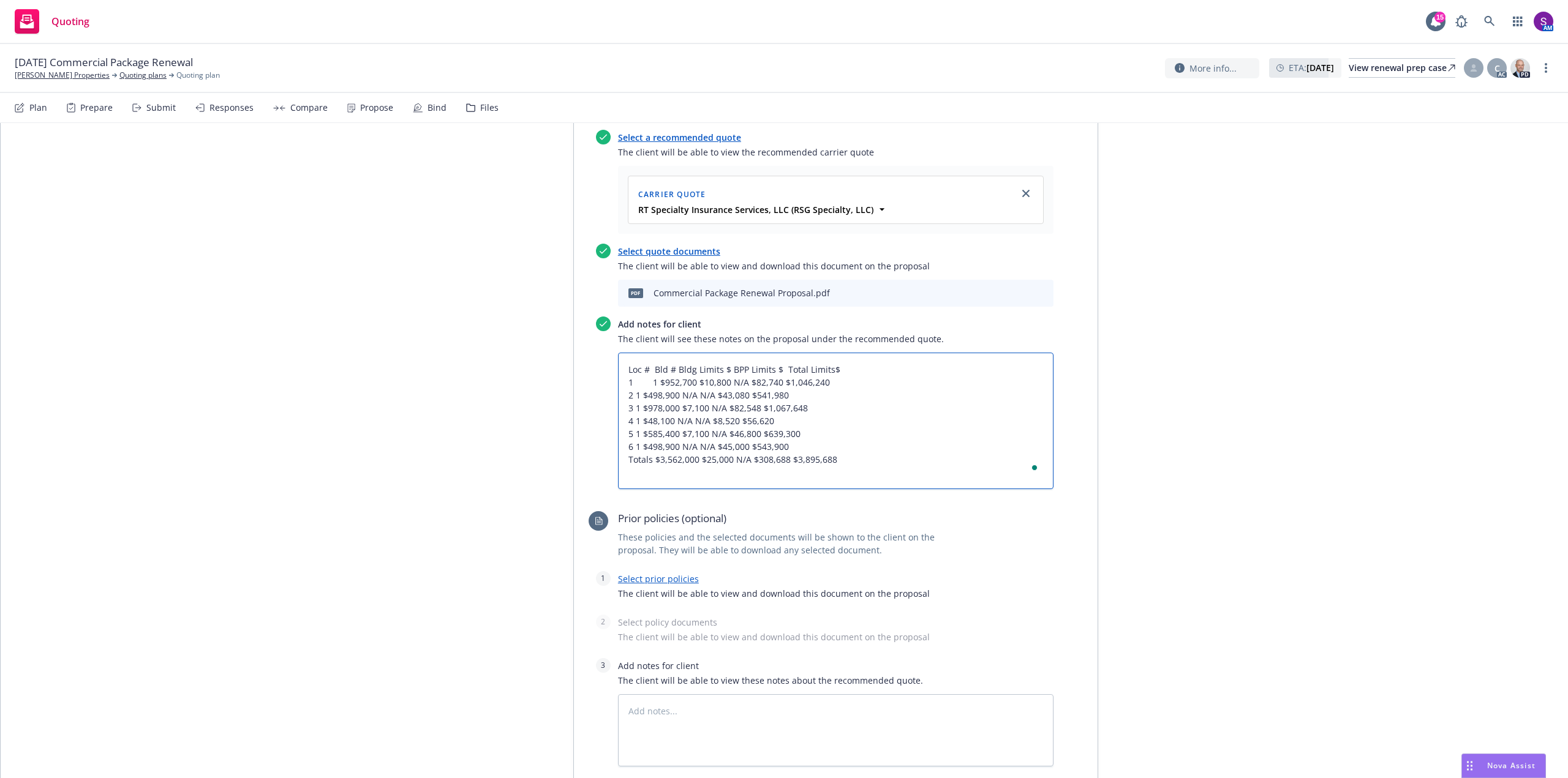
type textarea "Loc # Bld # Bldg Limits $ BPP Limits $ Total Limits$ 1 1 $952,700 $10,800 N/A $…"
type textarea "x"
type textarea "Loc # Bld # Bldg Limits $ BPP Limits $ Total Limits$ 1 1 $952,700 $10,800 N/A $…"
click at [631, 396] on textarea "Loc # Bld # Bldg Limits $ BPP Limits $ Total Limits$ 1 1 $952,700 $10,800 N/A $…" at bounding box center [835, 421] width 435 height 136
type textarea "x"
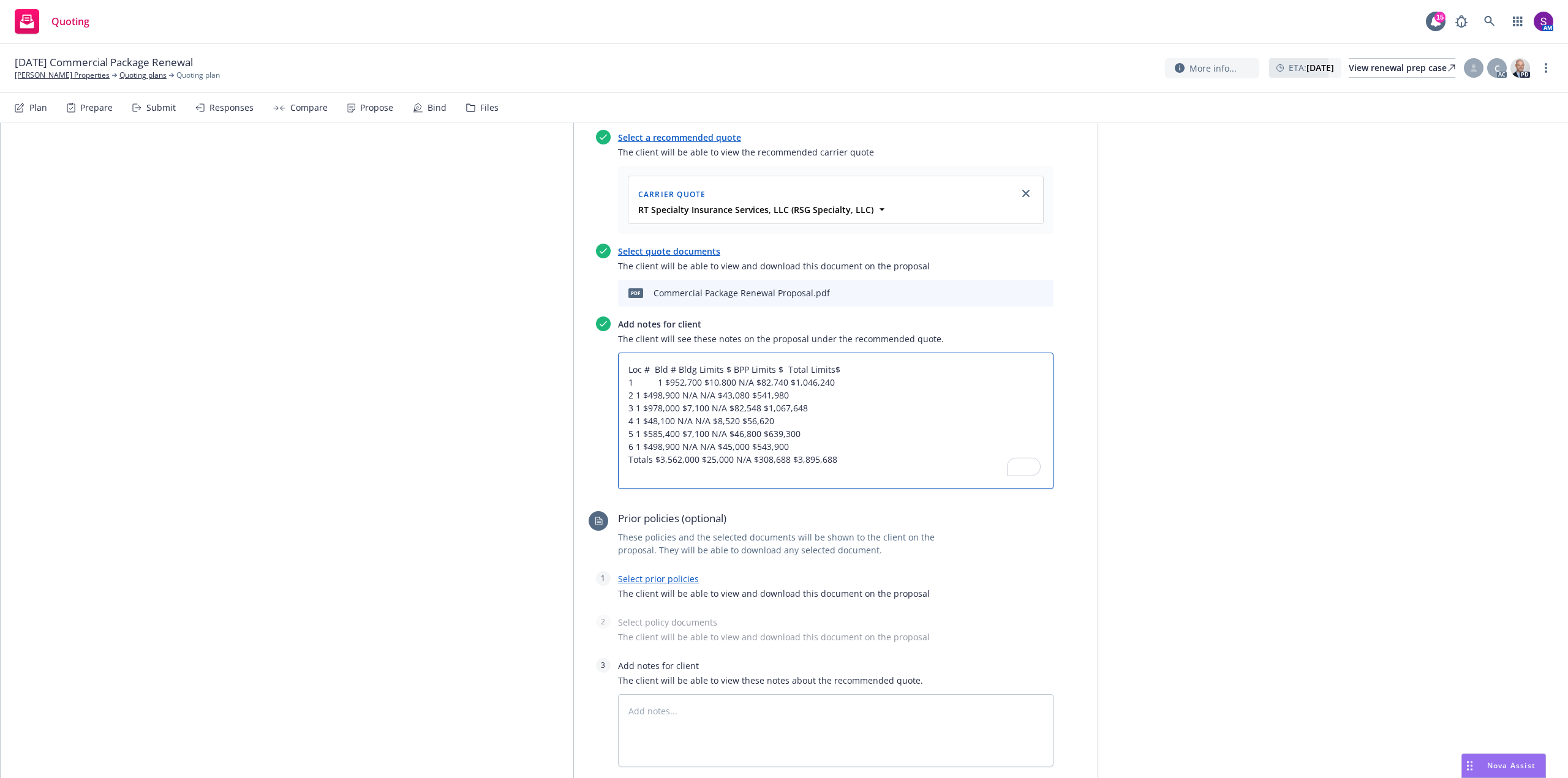
type textarea "Loc # Bld # Bldg Limits $ BPP Limits $ Total Limits$ 1 1 $952,700 $10,800 N/A $…"
type textarea "x"
type textarea "Loc # Bld # Bldg Limits $ BPP Limits $ Total Limits$ 1 1 $952,700 $10,800 N/A $…"
type textarea "x"
type textarea "Loc # Bld # Bldg Limits $ BPP Limits $ Total Limits$ 1 1 $952,700 $10,800 N/A $…"
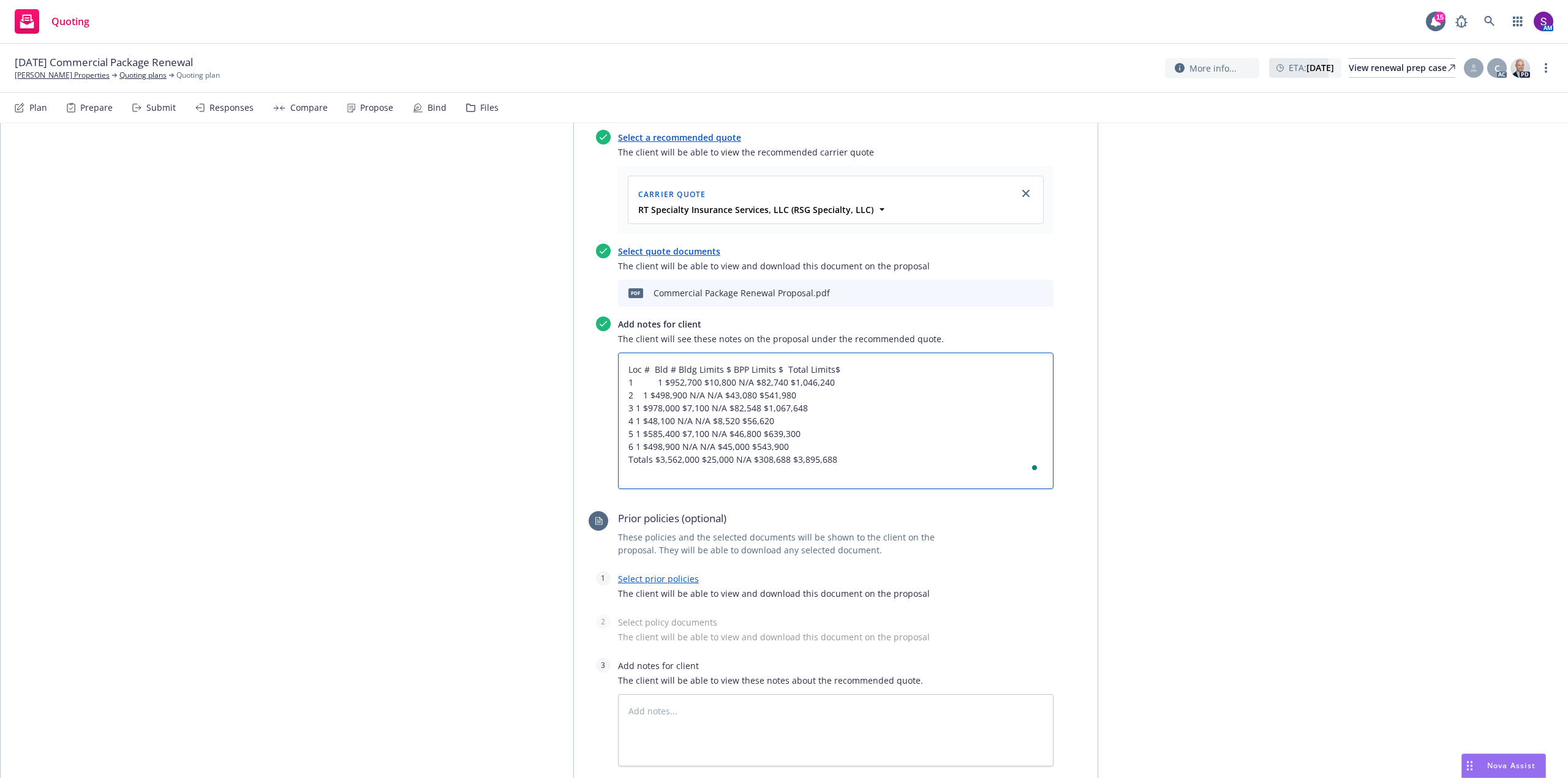
type textarea "x"
type textarea "Loc # Bld # Bldg Limits $ BPP Limits $ Total Limits$ 1 1 $952,700 $10,800 N/A $…"
type textarea "x"
type textarea "Loc # Bld # Bldg Limits $ BPP Limits $ Total Limits$ 1 1 $952,700 $10,800 N/A $…"
type textarea "x"
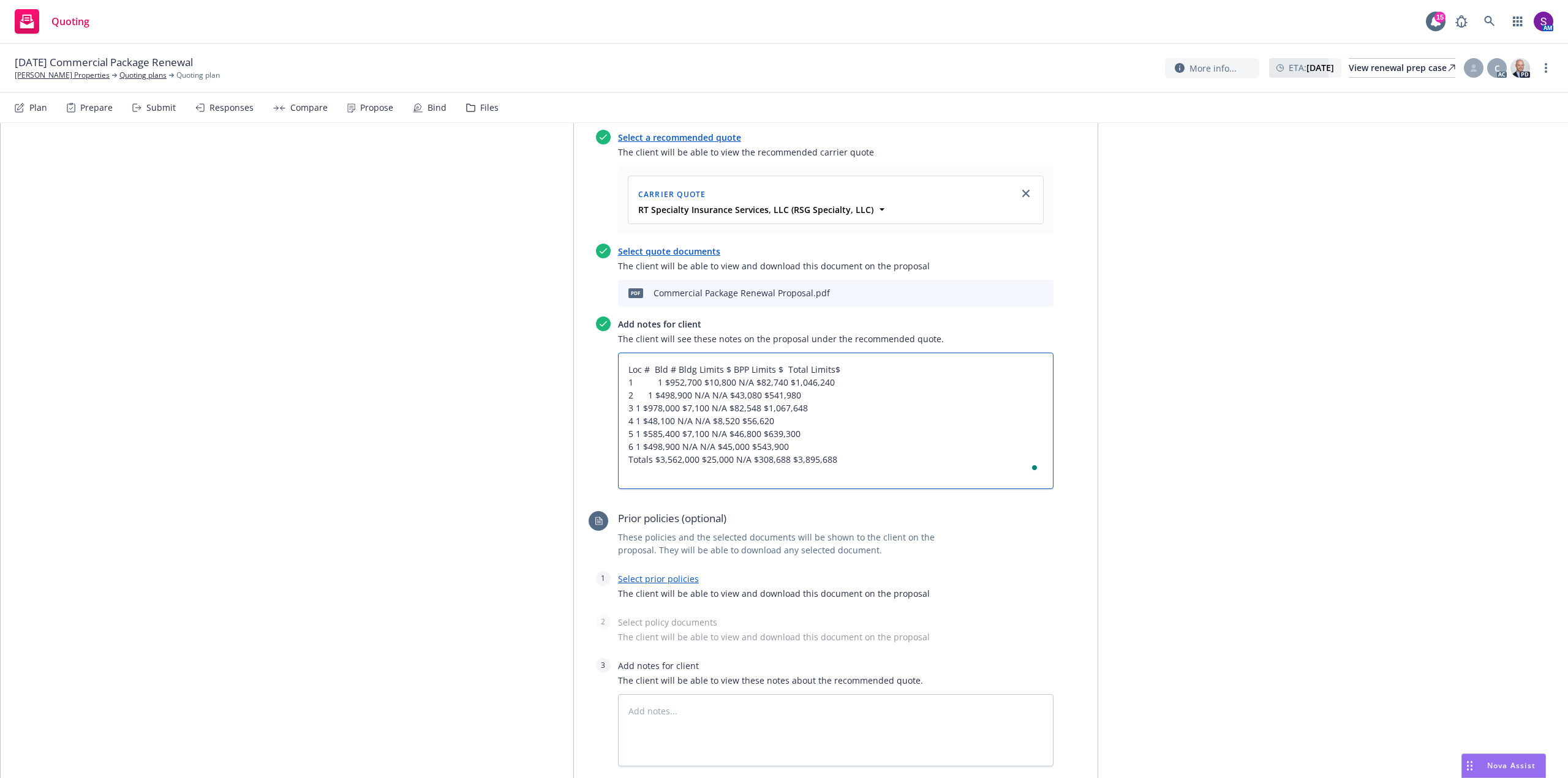
type textarea "Loc # Bld # Bldg Limits $ BPP Limits $ Total Limits$ 1 1 $952,700 $10,800 N/A $…"
type textarea "x"
type textarea "Loc # Bld # Bldg Limits $ BPP Limits $ Total Limits$ 1 1 $952,700 $10,800 N/A $…"
type textarea "x"
type textarea "Loc # Bld # Bldg Limits $ BPP Limits $ Total Limits$ 1 1 $952,700 $10,800 N/A $…"
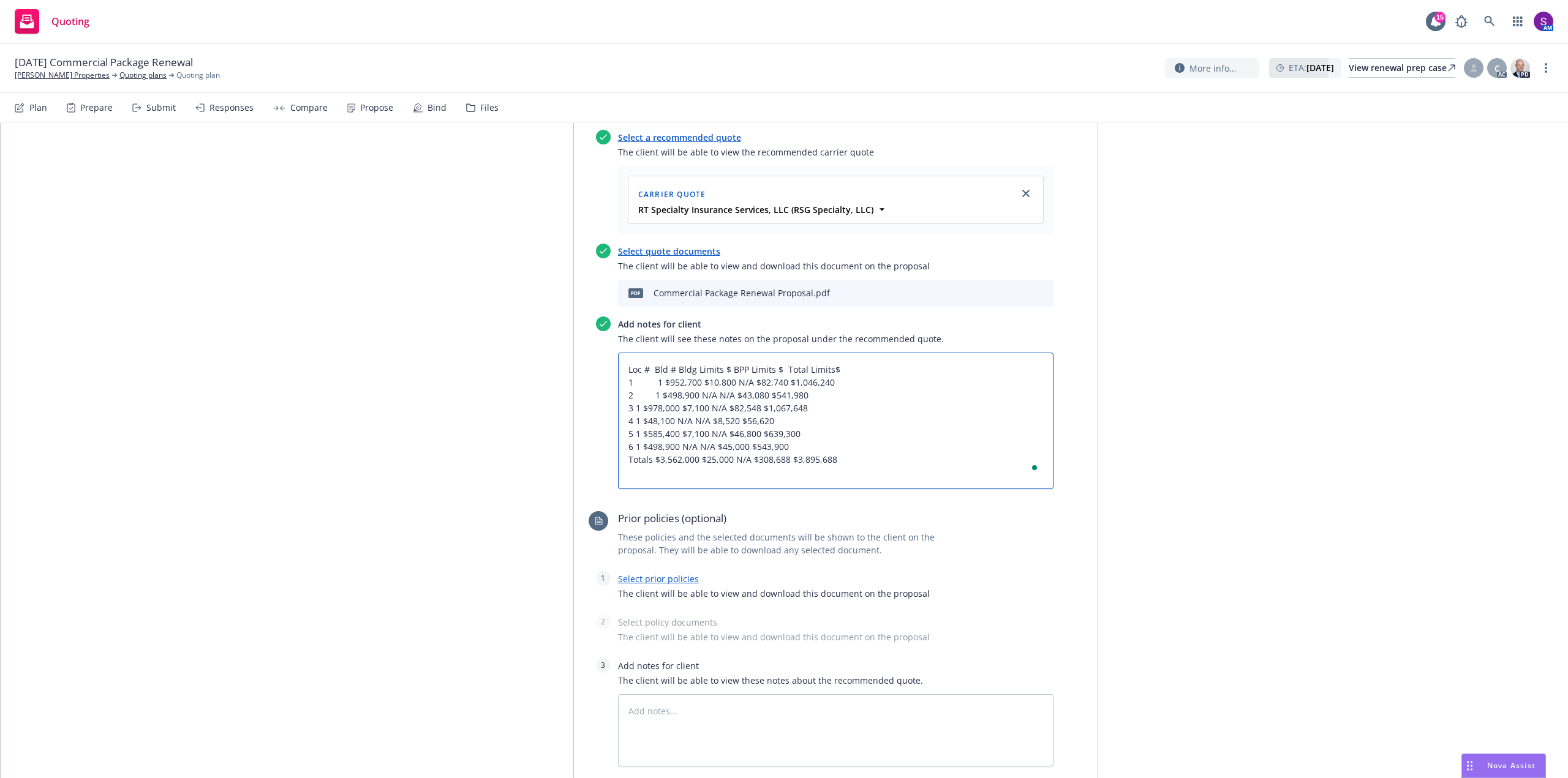
type textarea "x"
type textarea "Loc # Bld # Bldg Limits $ BPP Limits $ Total Limits$ 1 1 $952,700 $10,800 N/A $…"
type textarea "x"
type textarea "Loc # Bld # Bldg Limits $ BPP Limits $ Total Limits$ 1 1 $952,700 $10,800 N/A $…"
click at [631, 405] on textarea "Loc # Bld # Bldg Limits $ BPP Limits $ Total Limits$ 1 1 $952,700 $10,800 N/A $…" at bounding box center [835, 421] width 435 height 136
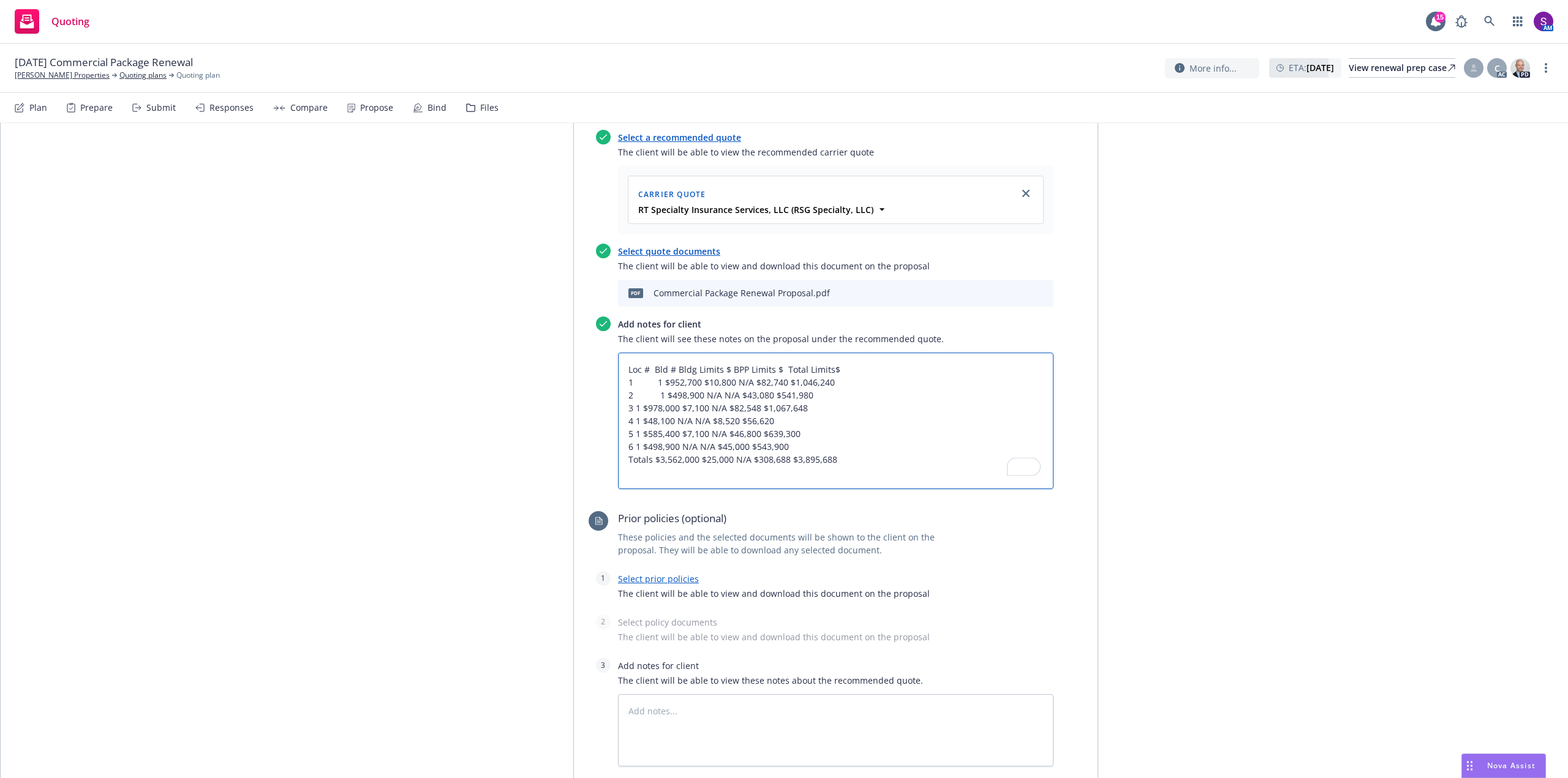
type textarea "x"
type textarea "Loc # Bld # Bldg Limits $ BPP Limits $ Total Limits$ 1 1 $952,700 $10,800 N/A $…"
type textarea "x"
type textarea "Loc # Bld # Bldg Limits $ BPP Limits $ Total Limits$ 1 1 $952,700 $10,800 N/A $…"
type textarea "x"
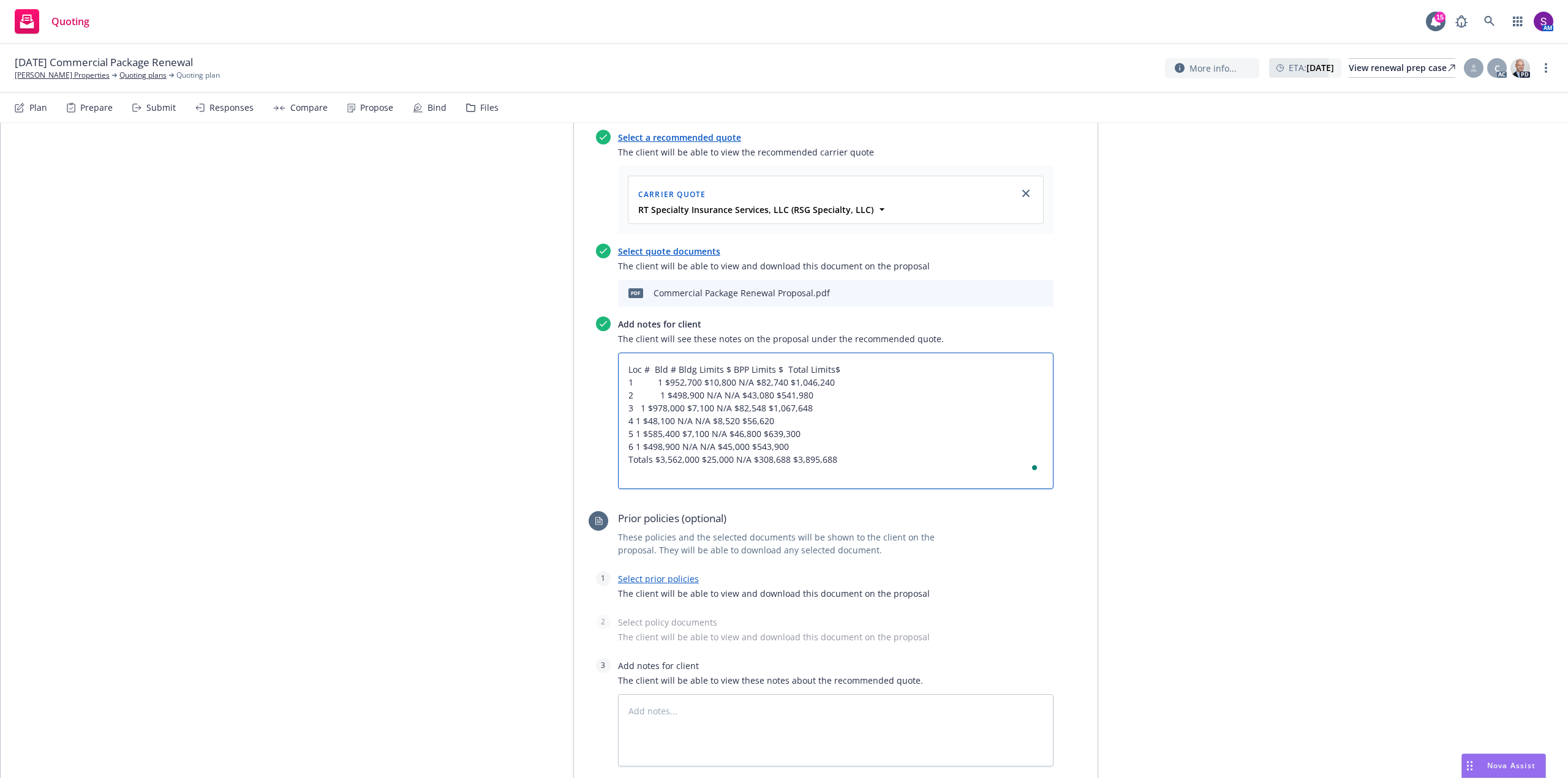
type textarea "Loc # Bld # Bldg Limits $ BPP Limits $ Total Limits$ 1 1 $952,700 $10,800 N/A $…"
type textarea "x"
type textarea "Loc # Bld # Bldg Limits $ BPP Limits $ Total Limits$ 1 1 $952,700 $10,800 N/A $…"
type textarea "x"
type textarea "Loc # Bld # Bldg Limits $ BPP Limits $ Total Limits$ 1 1 $952,700 $10,800 N/A $…"
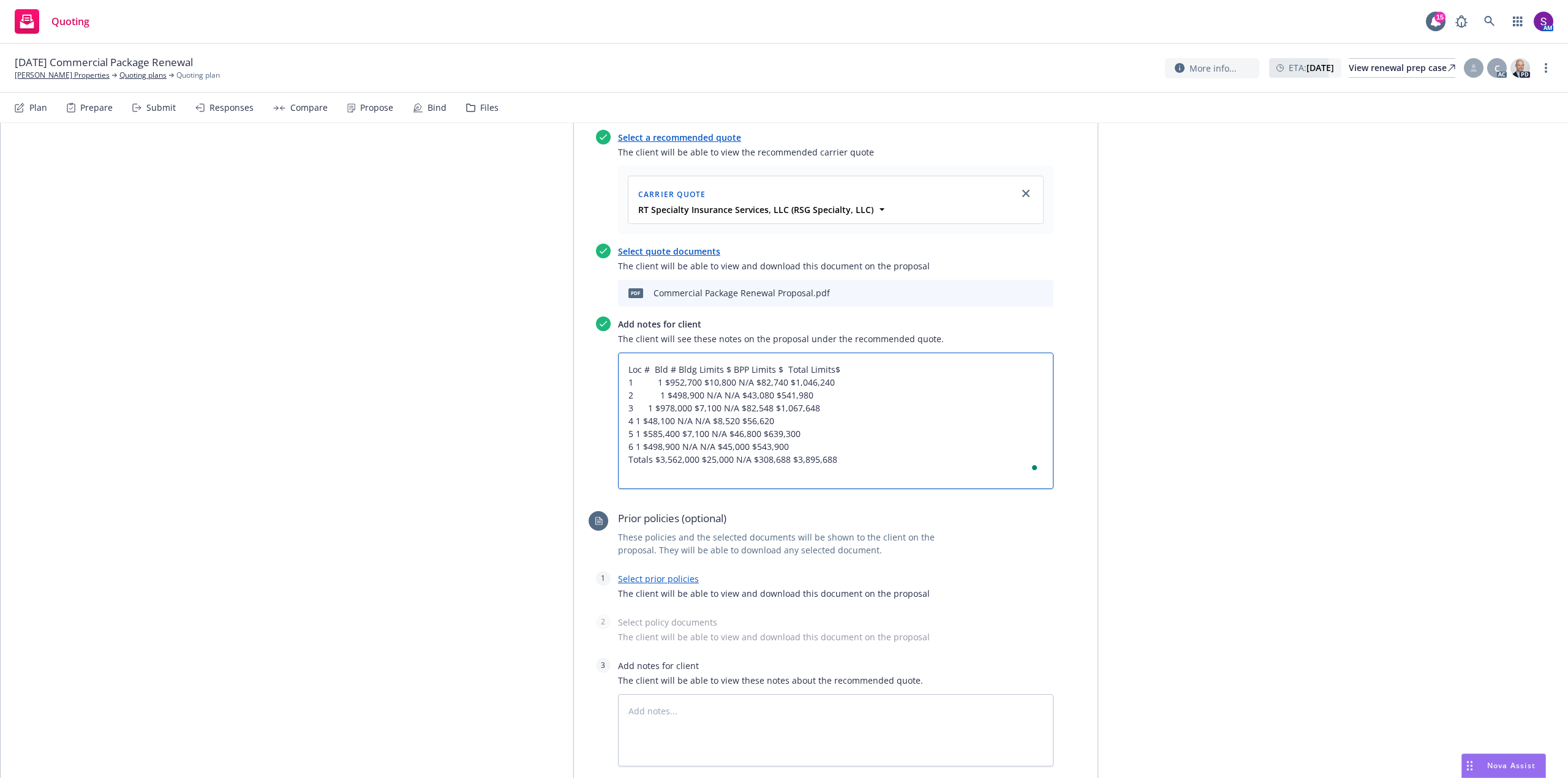
type textarea "x"
type textarea "Loc # Bld # Bldg Limits $ BPP Limits $ Total Limits$ 1 1 $952,700 $10,800 N/A $…"
type textarea "x"
type textarea "Loc # Bld # Bldg Limits $ BPP Limits $ Total Limits$ 1 1 $952,700 $10,800 N/A $…"
click at [630, 422] on textarea "Loc # Bld # Bldg Limits $ BPP Limits $ Total Limits$ 1 1 $952,700 $10,800 N/A $…" at bounding box center [835, 421] width 435 height 136
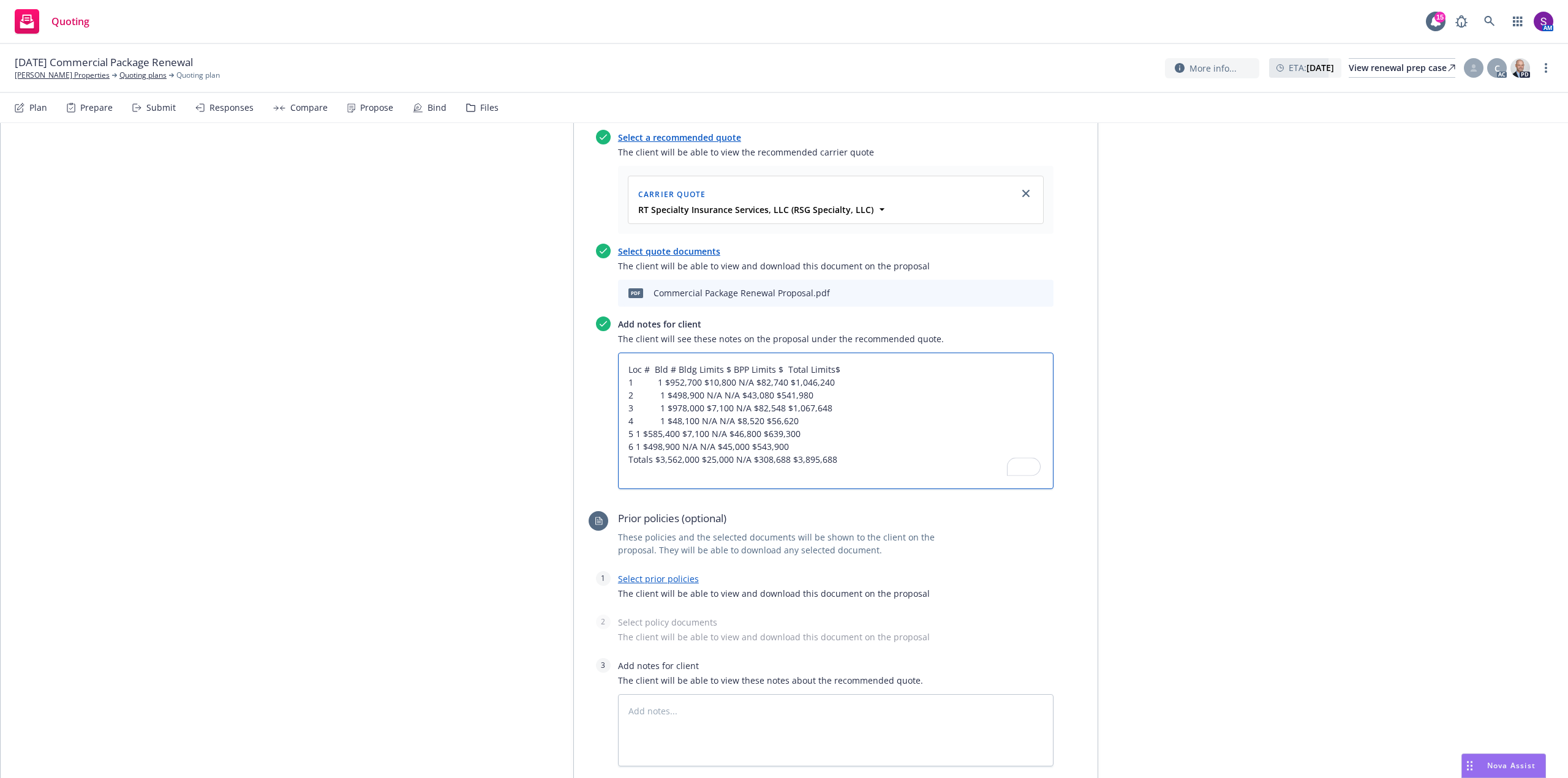
click at [629, 434] on textarea "Loc # Bld # Bldg Limits $ BPP Limits $ Total Limits$ 1 1 $952,700 $10,800 N/A $…" at bounding box center [835, 421] width 435 height 136
click at [629, 448] on textarea "Loc # Bld # Bldg Limits $ BPP Limits $ Total Limits$ 1 1 $952,700 $10,800 N/A $…" at bounding box center [835, 421] width 435 height 136
click at [841, 457] on textarea "Loc # Bld # Bldg Limits $ BPP Limits $ Total Limits$ 1 1 $952,700 $10,800 N/A $…" at bounding box center [835, 421] width 435 height 136
click at [674, 367] on textarea "Loc # Bld # Bldg Limits $ BPP Limits $ Total Limits$ 1 1 $952,700 $10,800 N/A $…" at bounding box center [835, 421] width 435 height 136
click at [657, 381] on textarea "Loc # Bld # Bldg Limits $ BPP Limits $ Total Limits$ 1 1 $952,700 $10,800 N/A $…" at bounding box center [835, 421] width 435 height 136
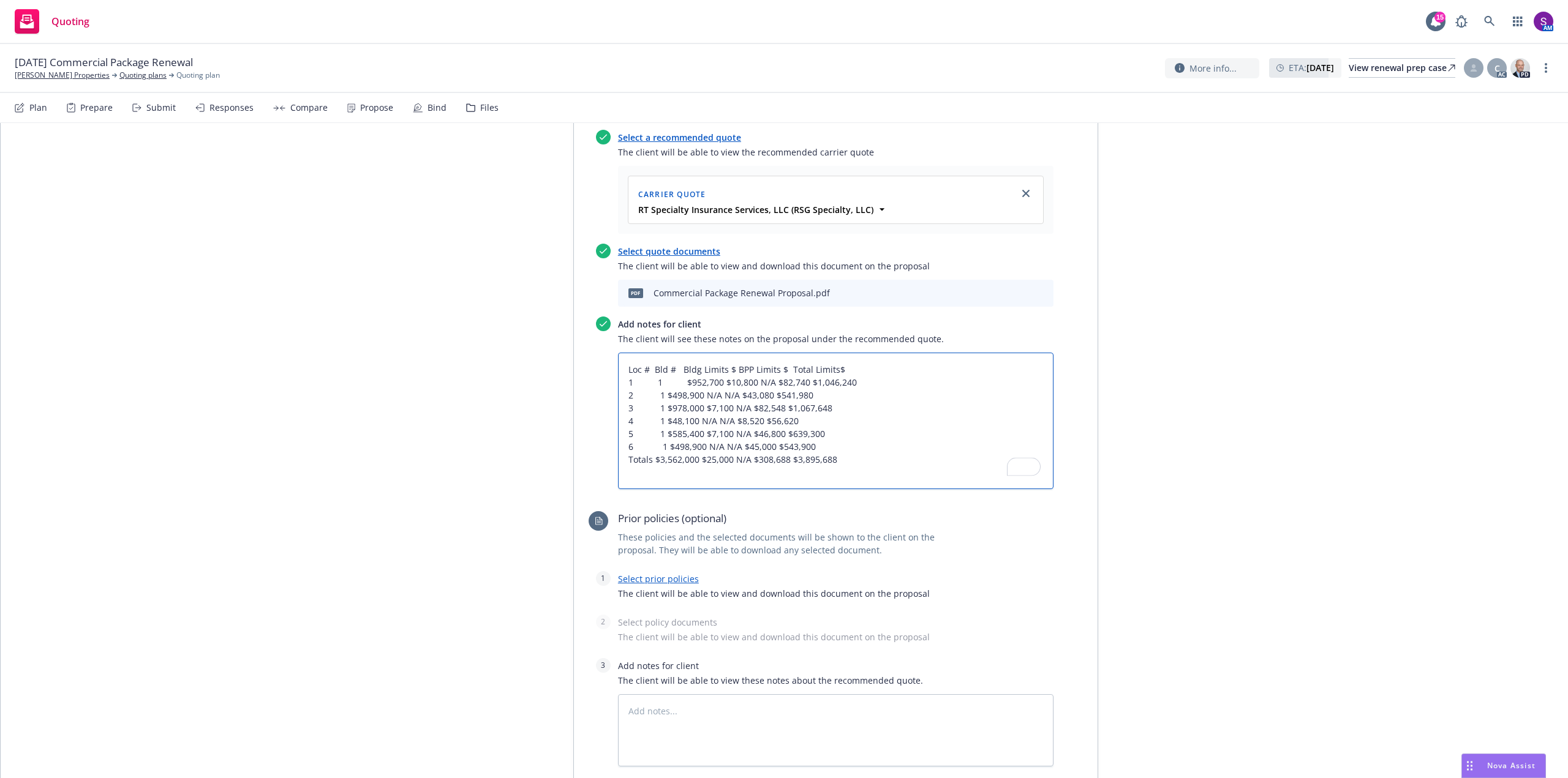
click at [660, 396] on textarea "Loc # Bld # Bldg Limits $ BPP Limits $ Total Limits$ 1 1 $952,700 $10,800 N/A $…" at bounding box center [835, 421] width 435 height 136
click at [661, 408] on textarea "Loc # Bld # Bldg Limits $ BPP Limits $ Total Limits$ 1 1 $952,700 $10,800 N/A $…" at bounding box center [835, 421] width 435 height 136
click at [671, 366] on textarea "Loc # Bld # Bldg Limits $ BPP Limits $ Total Limits$ 1 1 $952,700 $10,800 N/A $…" at bounding box center [835, 421] width 435 height 136
click at [657, 382] on textarea "Loc # Bldg Limits $ BPP Limits $ Total Limits$ 1 1 $952,700 $10,800 N/A $82,740…" at bounding box center [835, 421] width 435 height 136
click at [658, 396] on textarea "Loc # Bldg Limits $ BPP Limits $ Total Limits$ 1 $952,700 $10,800 N/A $82,740 $…" at bounding box center [835, 421] width 435 height 136
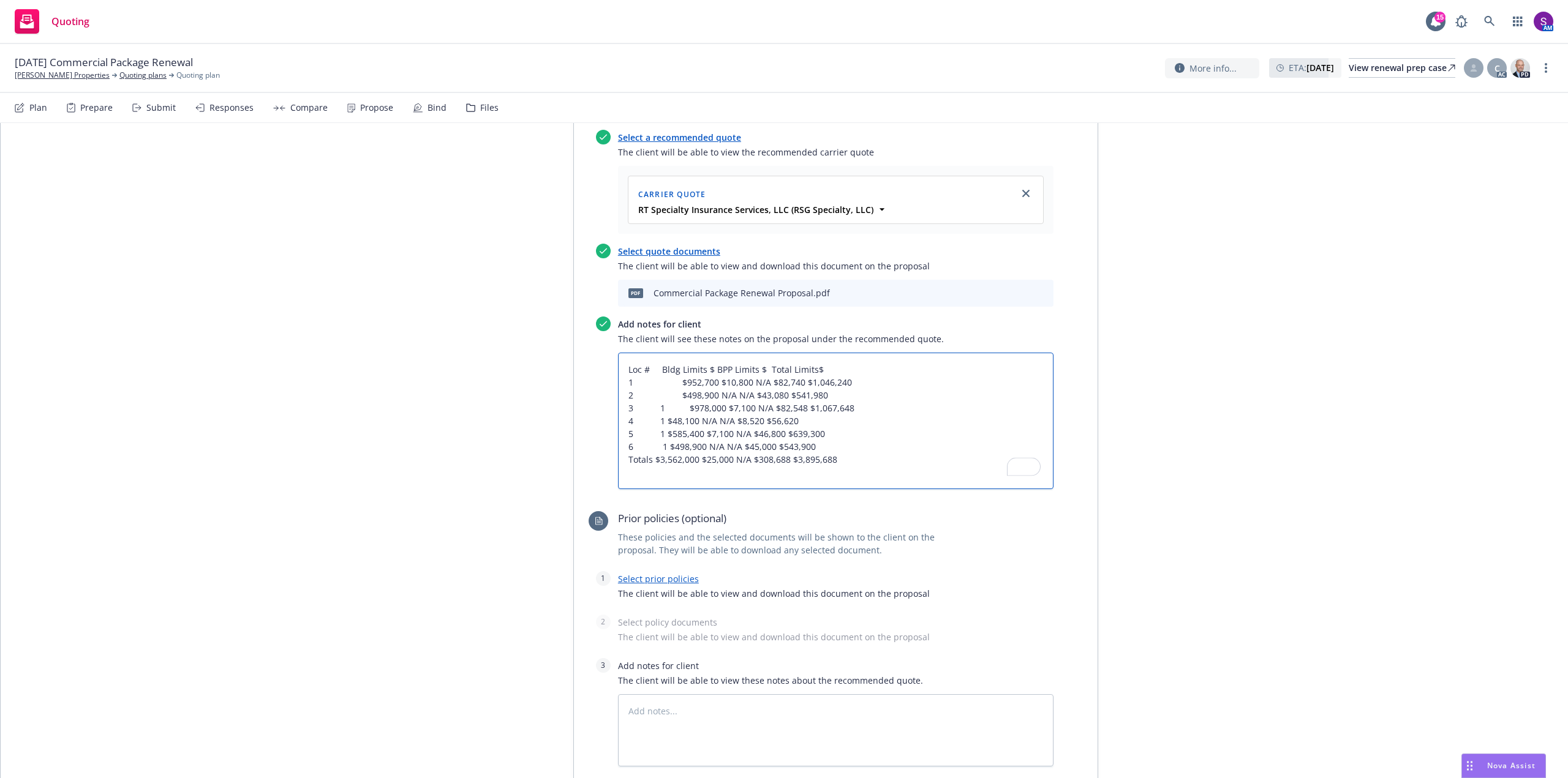
click at [661, 408] on textarea "Loc # Bldg Limits $ BPP Limits $ Total Limits$ 1 $952,700 $10,800 N/A $82,740 $…" at bounding box center [835, 421] width 435 height 136
click at [657, 420] on textarea "Loc # Bldg Limits $ BPP Limits $ Total Limits$ 1 $952,700 $10,800 N/A $82,740 $…" at bounding box center [835, 421] width 435 height 136
click at [654, 434] on textarea "Loc # Bldg Limits $ BPP Limits $ Total Limits$ 1 $952,700 $10,800 N/A $82,740 $…" at bounding box center [835, 421] width 435 height 136
click at [658, 438] on textarea "Loc # Bldg Limits $ BPP Limits $ Total Limits$ 1 $952,700 $10,800 N/A $82,740 $…" at bounding box center [835, 421] width 435 height 136
click at [660, 446] on textarea "Loc # Bldg Limits $ BPP Limits $ Total Limits$ 1 $952,700 $10,800 N/A $82,740 $…" at bounding box center [835, 421] width 435 height 136
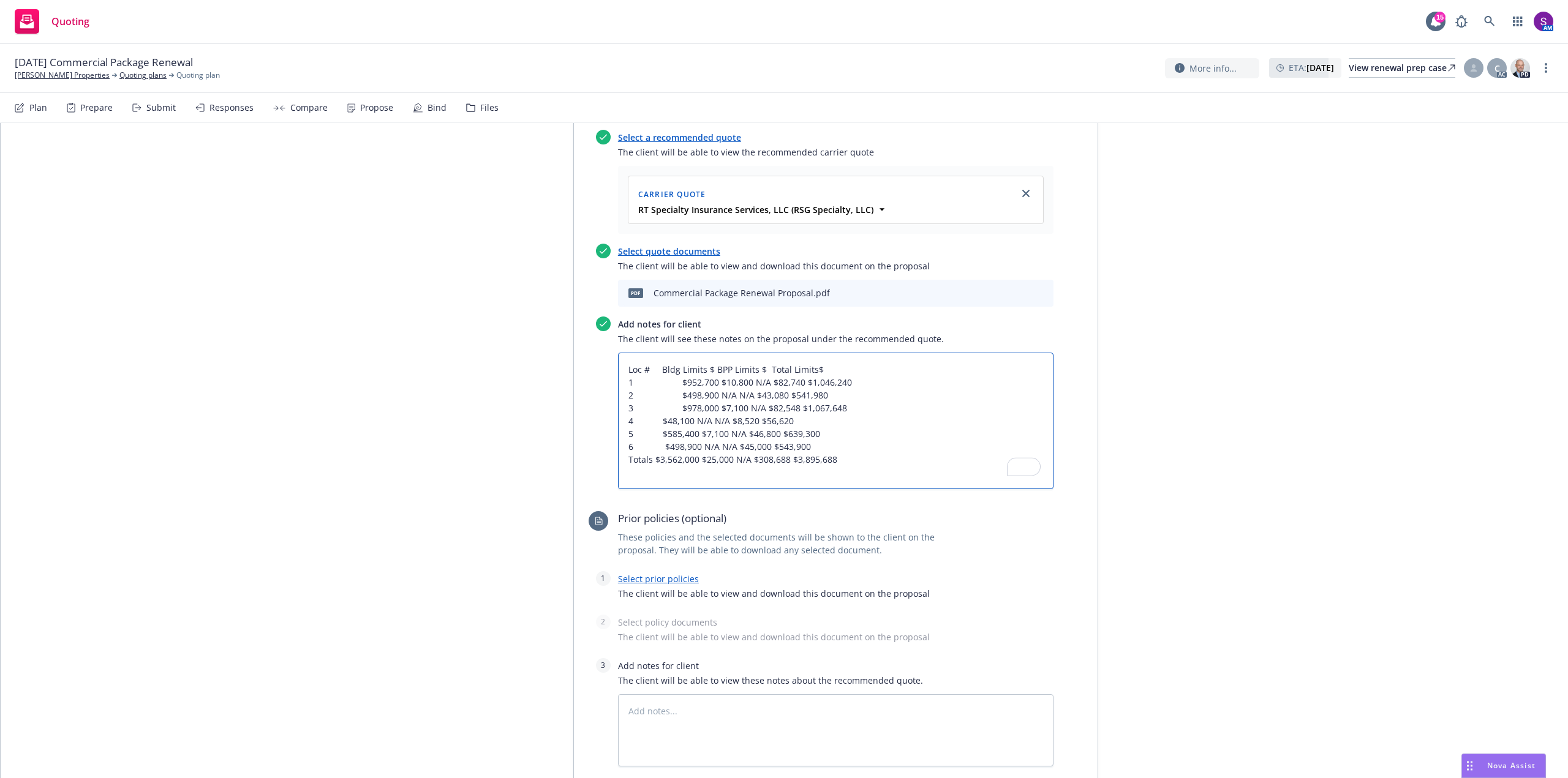
click at [672, 381] on textarea "Loc # Bldg Limits $ BPP Limits $ Total Limits$ 1 $952,700 $10,800 N/A $82,740 $…" at bounding box center [835, 421] width 435 height 136
click at [671, 396] on textarea "Loc # Bldg Limits $ BPP Limits $ Total Limits$ 1 $952,700 $10,800 N/A $82,740 $…" at bounding box center [835, 421] width 435 height 136
click at [672, 406] on textarea "Loc # Bldg Limits $ BPP Limits $ Total Limits$ 1 $952,700 $10,800 N/A $82,740 $…" at bounding box center [835, 421] width 435 height 136
click at [660, 395] on textarea "Loc # Bldg Limits $ BPP Limits $ Total Limits$ 1 $952,700 $10,800 N/A $82,740 $…" at bounding box center [835, 421] width 435 height 136
click at [655, 433] on textarea "Loc # Bldg Limits $ BPP Limits $ Total Limits$ 1 $952,700 $10,800 N/A $82,740 $…" at bounding box center [835, 421] width 435 height 136
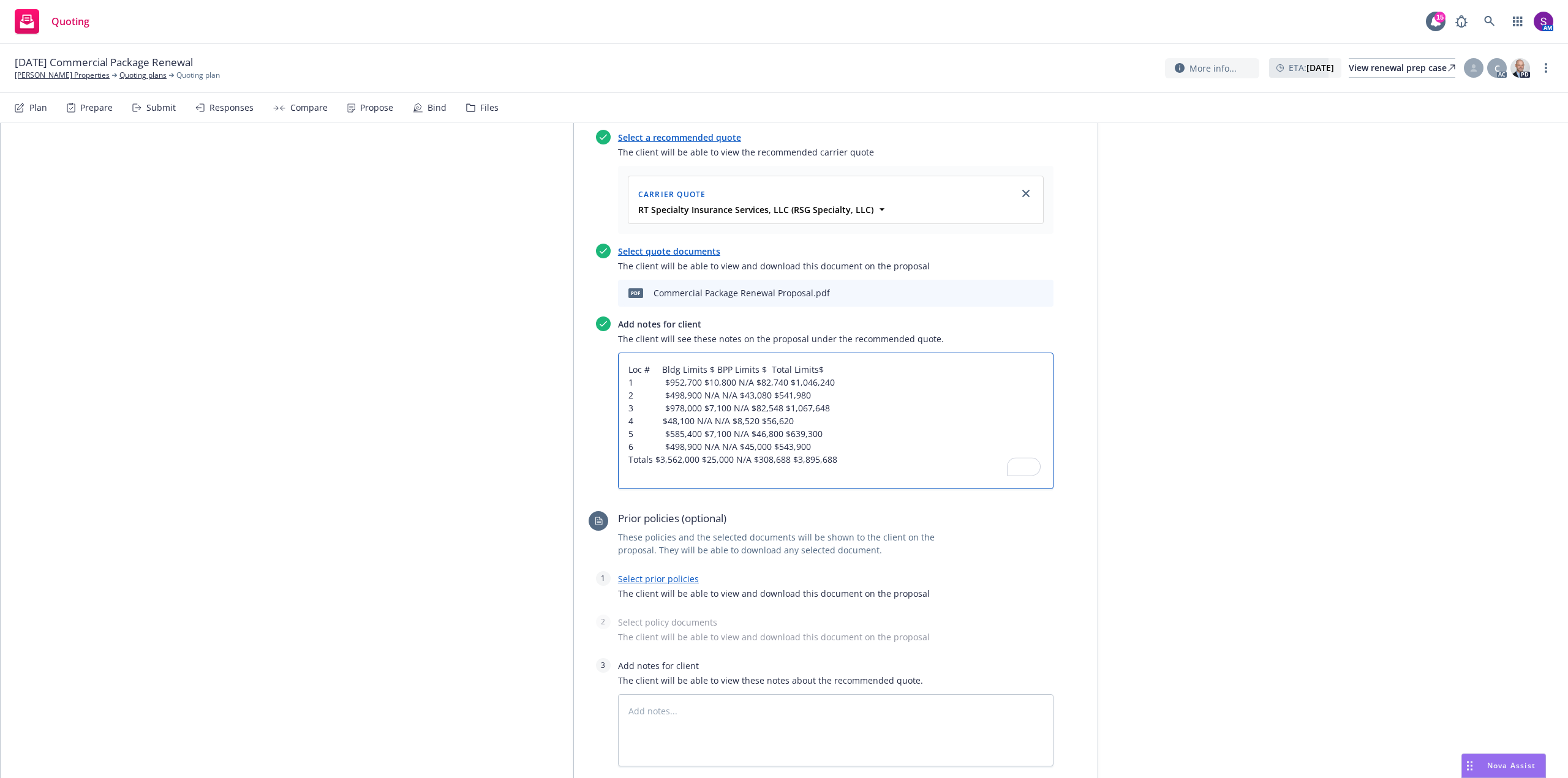
click at [655, 417] on textarea "Loc # Bldg Limits $ BPP Limits $ Total Limits$ 1 $952,700 $10,800 N/A $82,740 $…" at bounding box center [835, 421] width 435 height 136
click at [697, 382] on textarea "Loc # Bldg Limits $ BPP Limits $ Total Limits$ 1 $952,700 $10,800 N/A $82,740 $…" at bounding box center [835, 421] width 435 height 136
click at [709, 365] on textarea "Loc # Bldg Limits $ BPP Limits $ Total Limits$ 1 $952,700 $10,800 N/A $82,740 $…" at bounding box center [835, 421] width 435 height 136
click at [709, 381] on textarea "Loc # Bldg Limits $ BPP Limits $ Total Limits$ 1 $952,700 $10,800 N/A $82,740 $…" at bounding box center [835, 421] width 435 height 136
click at [695, 396] on textarea "Loc # Bldg Limits $ BPP Limits $ Total Limits$ 1 $952,700 $10,800 N/A $82,740 $…" at bounding box center [835, 421] width 435 height 136
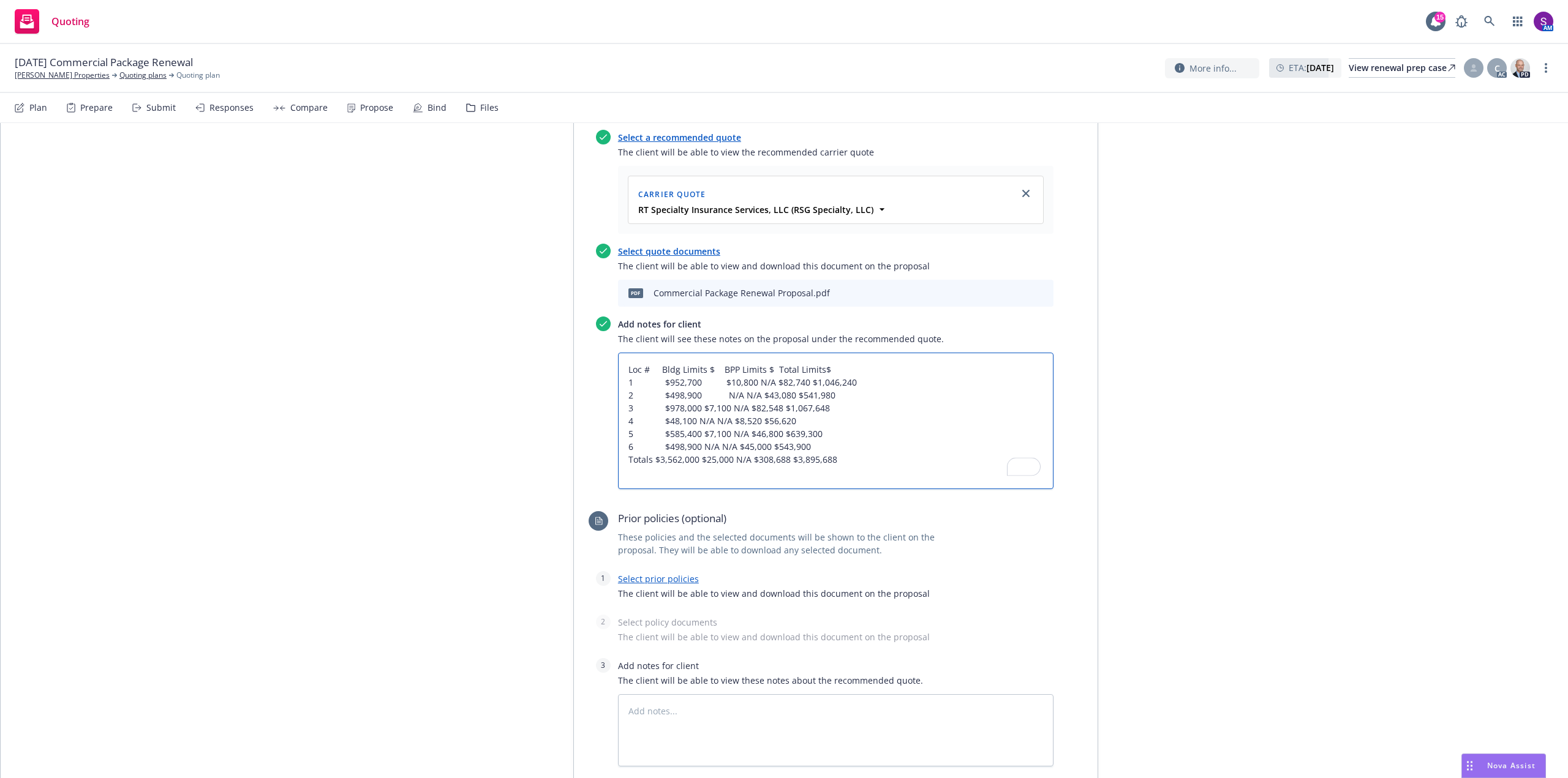
click at [696, 406] on textarea "Loc # Bldg Limits $ BPP Limits $ Total Limits$ 1 $952,700 $10,800 N/A $82,740 $…" at bounding box center [835, 421] width 435 height 136
click at [690, 421] on textarea "Loc # Bldg Limits $ BPP Limits $ Total Limits$ 1 $952,700 $10,800 N/A $82,740 $…" at bounding box center [835, 421] width 435 height 136
click at [695, 434] on textarea "Loc # Bldg Limits $ BPP Limits $ Total Limits$ 1 $952,700 $10,800 N/A $82,740 $…" at bounding box center [835, 421] width 435 height 136
click at [695, 448] on textarea "Loc # Bldg Limits $ BPP Limits $ Total Limits$ 1 $952,700 $10,800 N/A $82,740 $…" at bounding box center [835, 421] width 435 height 136
click at [771, 370] on textarea "Loc # Bldg Limits $ BPP Limits $ Total Limits$ 1 $952,700 $10,800 N/A $82,740 $…" at bounding box center [835, 421] width 435 height 136
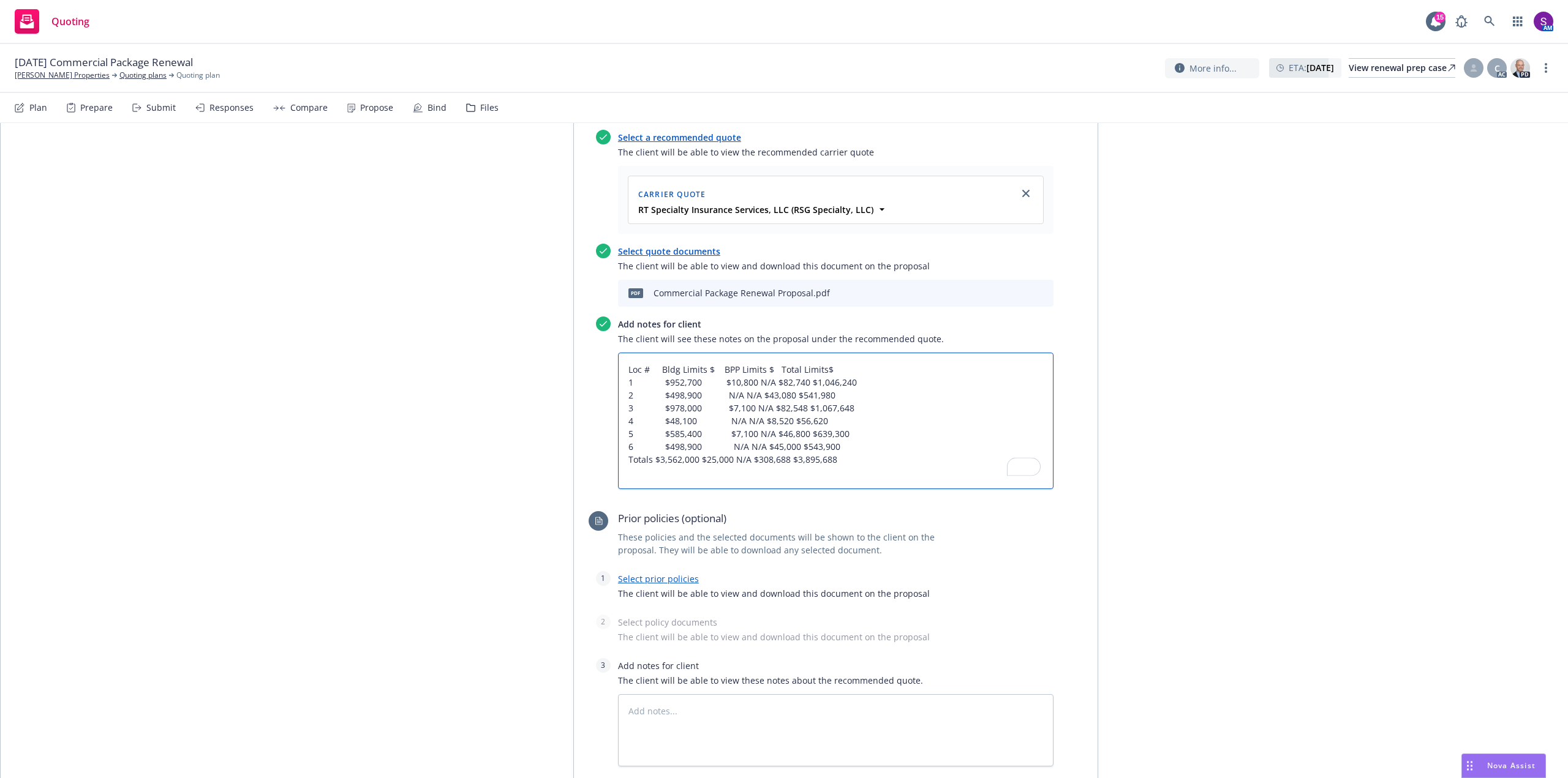
click at [798, 380] on textarea "Loc # Bldg Limits $ BPP Limits $ Total Limits$ 1 $952,700 $10,800 N/A $82,740 $…" at bounding box center [835, 421] width 435 height 136
drag, startPoint x: 773, startPoint y: 368, endPoint x: 831, endPoint y: 370, distance: 58.0
click at [831, 370] on textarea "Loc # Bldg Limits $ BPP Limits $ Total Limits$ 1 $952,700 $10,800 N/A $82,740 $…" at bounding box center [835, 421] width 435 height 136
drag, startPoint x: 749, startPoint y: 380, endPoint x: 852, endPoint y: 387, distance: 103.2
click at [852, 387] on textarea "Loc # Bldg Limits $ BPP Limits $ 1 $952,700 $10,800 N/A $82,740 $1,046,240 2 $4…" at bounding box center [835, 421] width 435 height 136
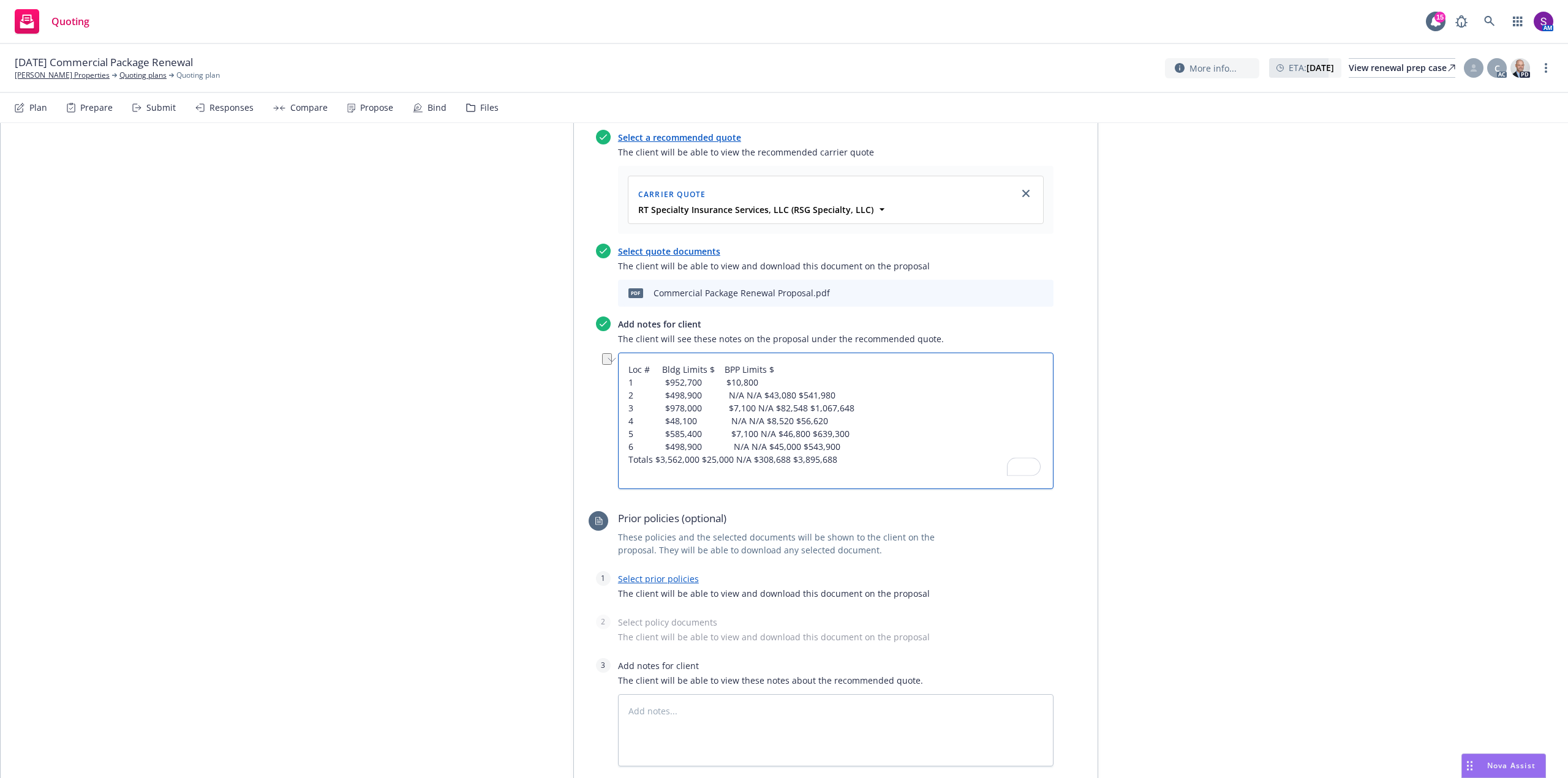
drag, startPoint x: 735, startPoint y: 396, endPoint x: 828, endPoint y: 394, distance: 93.0
click at [828, 394] on textarea "Loc # Bldg Limits $ BPP Limits $ 1 $952,700 $10,800 2 $498,900 N/A N/A $43,080 …" at bounding box center [835, 421] width 435 height 136
drag, startPoint x: 747, startPoint y: 407, endPoint x: 851, endPoint y: 415, distance: 104.3
click at [851, 415] on textarea "Loc # Bldg Limits $ BPP Limits $ 1 $952,700 $10,800 2 $498,900 N/A 3 $978,000 $…" at bounding box center [835, 421] width 435 height 136
click at [847, 415] on textarea "Loc # Bldg Limits $ BPP Limits $ 1 $952,700 $10,800 2 $498,900 N/A 3 $978,000 $…" at bounding box center [835, 421] width 435 height 136
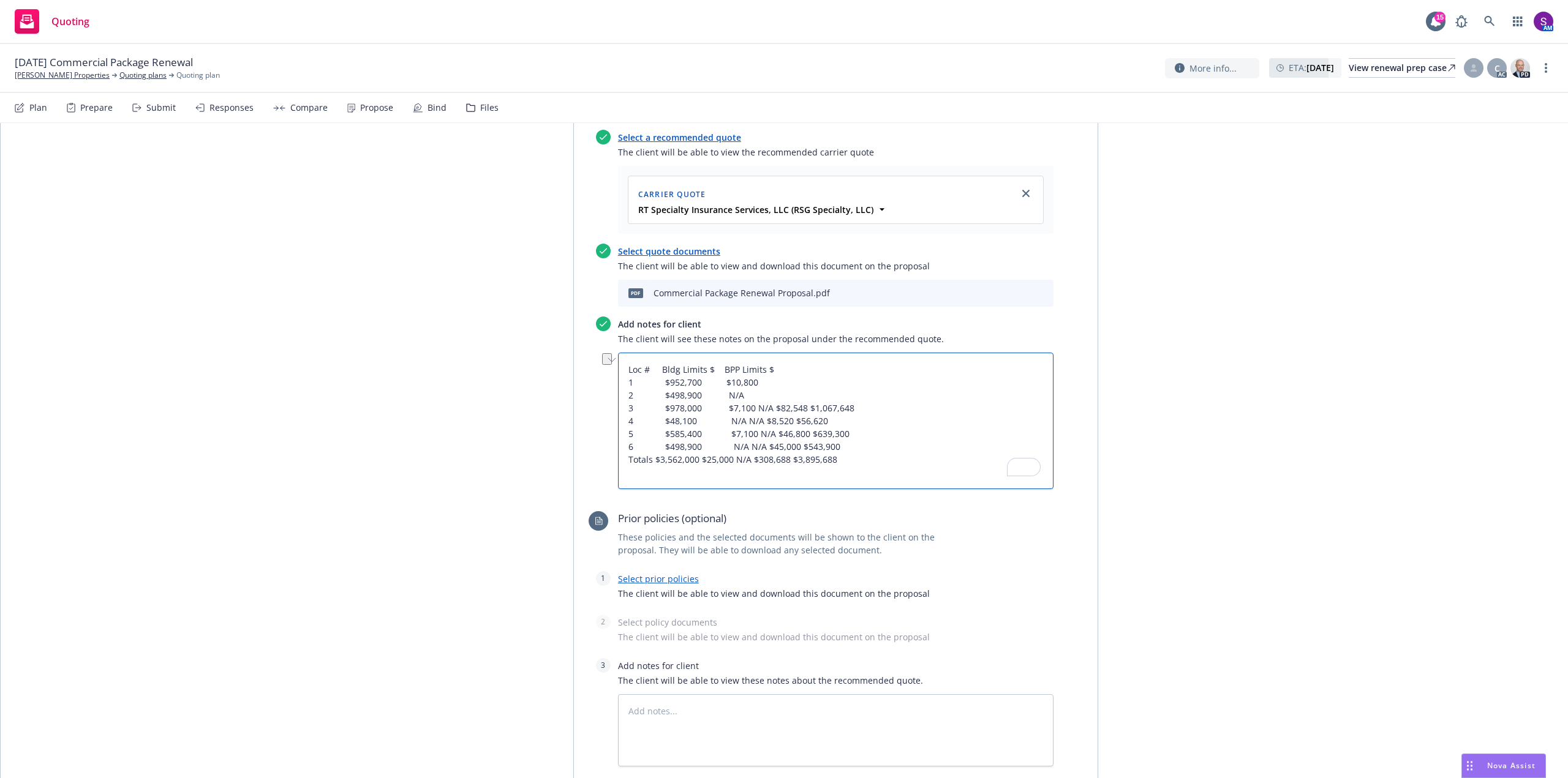
drag, startPoint x: 748, startPoint y: 405, endPoint x: 841, endPoint y: 405, distance: 93.0
click at [841, 405] on textarea "Loc # Bldg Limits $ BPP Limits $ 1 $952,700 $10,800 2 $498,900 N/A 3 $978,000 $…" at bounding box center [835, 421] width 435 height 136
drag, startPoint x: 738, startPoint y: 422, endPoint x: 814, endPoint y: 422, distance: 76.0
click at [814, 422] on textarea "Loc # Bldg Limits $ BPP Limits $ 1 $952,700 $10,800 2 $498,900 N/A 3 $978,000 $…" at bounding box center [835, 421] width 435 height 136
drag, startPoint x: 750, startPoint y: 432, endPoint x: 839, endPoint y: 434, distance: 89.0
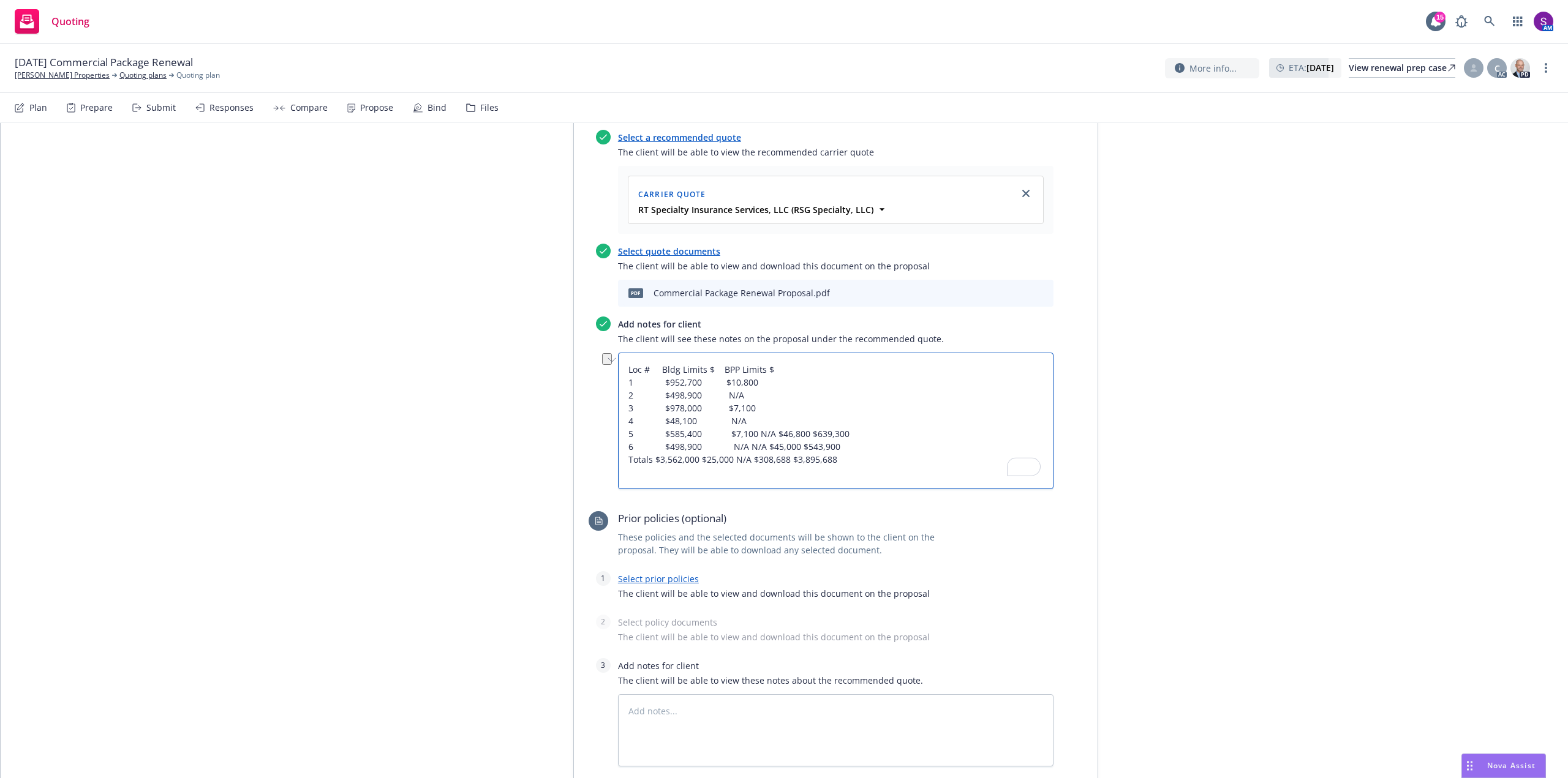
click at [839, 434] on textarea "Loc # Bldg Limits $ BPP Limits $ 1 $952,700 $10,800 2 $498,900 N/A 3 $978,000 $…" at bounding box center [835, 421] width 435 height 136
drag, startPoint x: 741, startPoint y: 445, endPoint x: 847, endPoint y: 448, distance: 106.0
click at [847, 448] on textarea "Loc # Bldg Limits $ BPP Limits $ 1 $952,700 $10,800 2 $498,900 N/A 3 $978,000 $…" at bounding box center [835, 421] width 435 height 136
click at [724, 443] on textarea "Loc # Bldg Limits $ BPP Limits $ 1 $952,700 $10,800 2 $498,900 N/A 3 $978,000 $…" at bounding box center [835, 421] width 435 height 136
click at [623, 461] on textarea "Loc # Bldg Limits $ BPP Limits $ 1 $952,700 $10,800 2 $498,900 N/A 3 $978,000 $…" at bounding box center [835, 421] width 435 height 136
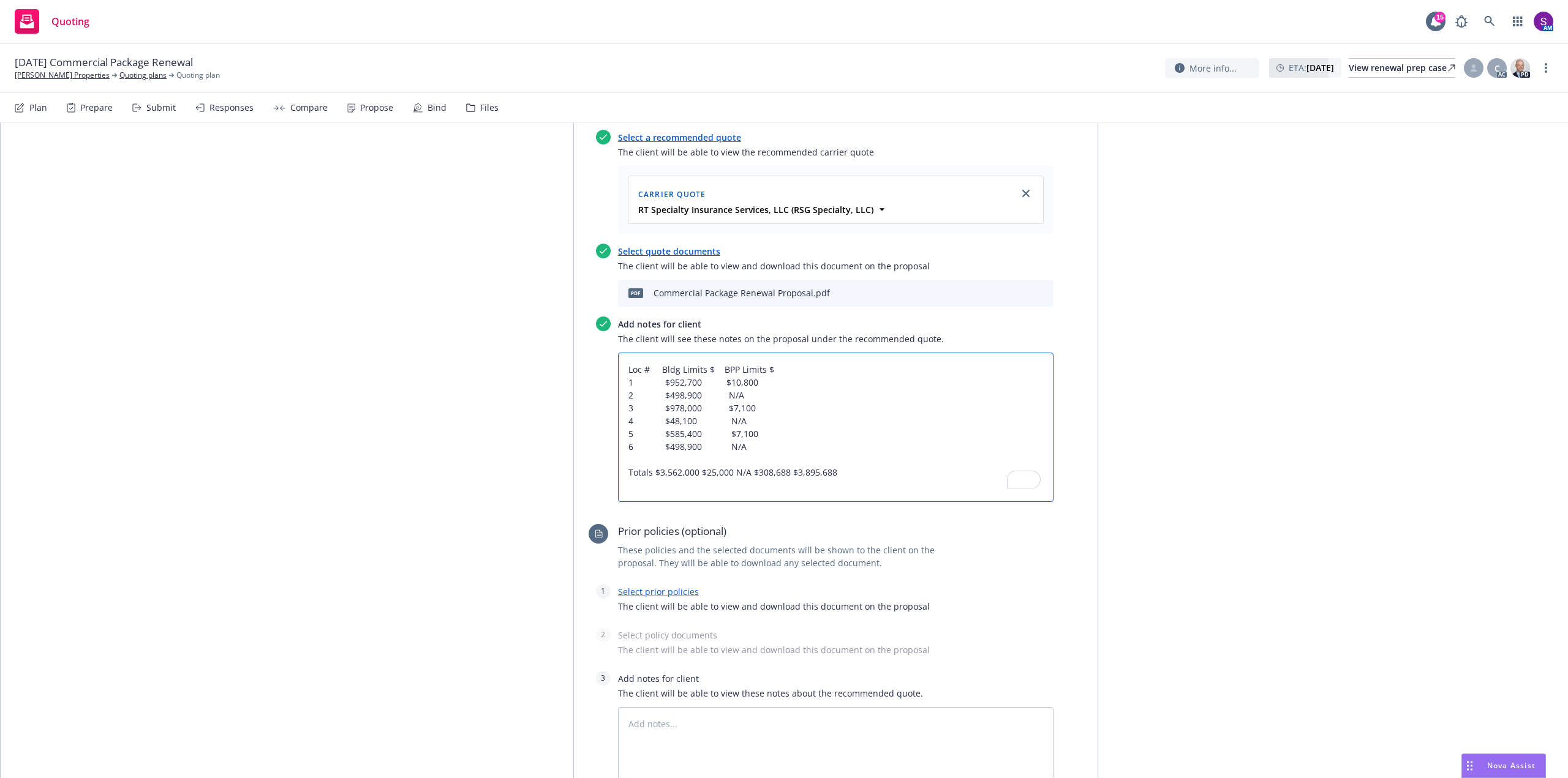
click at [648, 472] on textarea "Loc # Bldg Limits $ BPP Limits $ 1 $952,700 $10,800 2 $498,900 N/A 3 $978,000 $…" at bounding box center [835, 427] width 435 height 150
click at [705, 472] on textarea "Loc # Bldg Limits $ BPP Limits $ 1 $952,700 $10,800 2 $498,900 N/A 3 $978,000 $…" at bounding box center [835, 427] width 435 height 150
click at [868, 474] on textarea "Loc # Bldg Limits $ BPP Limits $ 1 $952,700 $10,800 2 $498,900 N/A 3 $978,000 $…" at bounding box center [835, 427] width 435 height 150
click at [624, 473] on textarea "Loc # Bldg Limits $ BPP Limits $ 1 $952,700 $10,800 2 $498,900 N/A 3 $978,000 $…" at bounding box center [835, 427] width 435 height 150
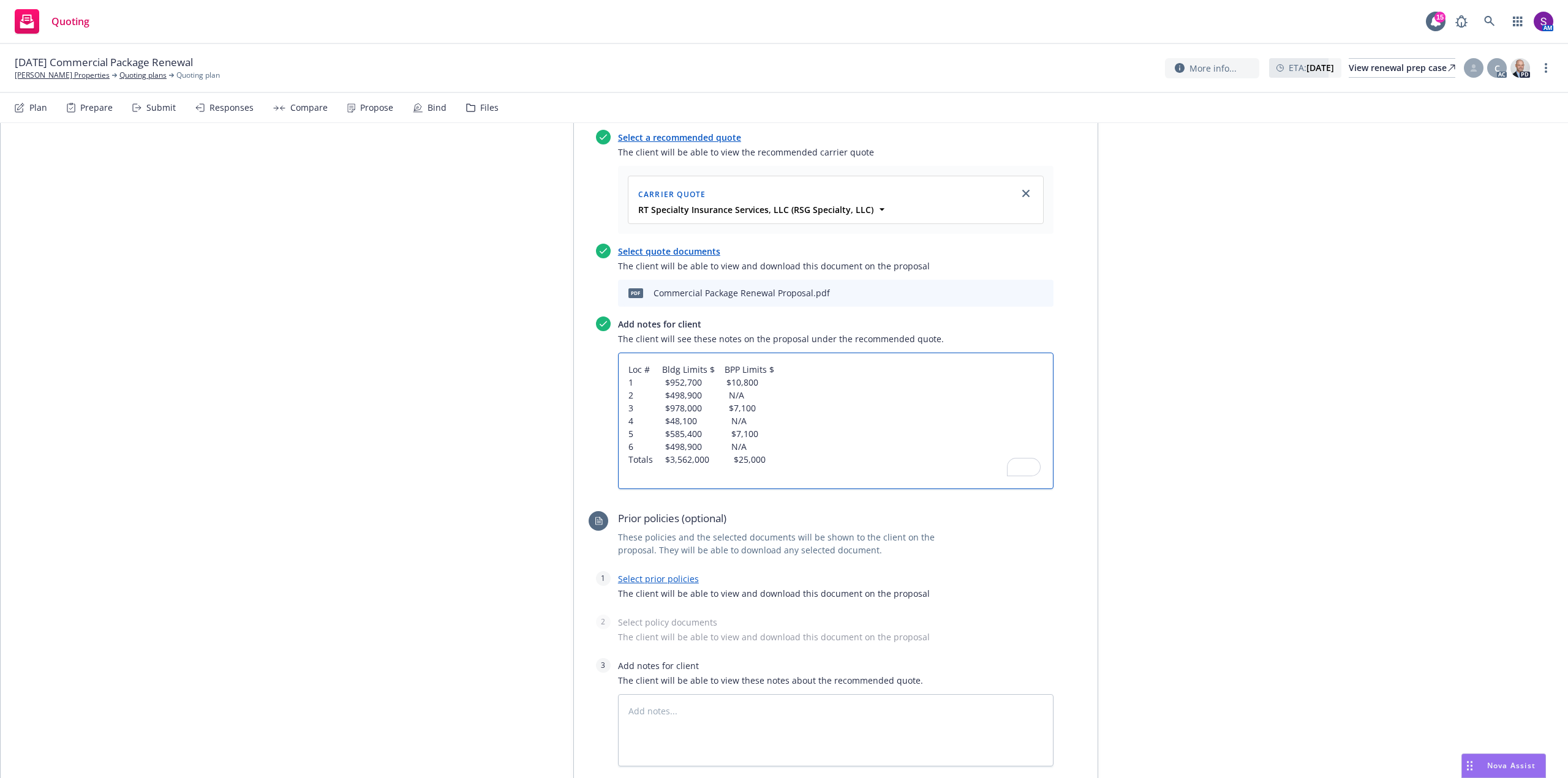
click at [791, 367] on textarea "Loc # Bldg Limits $ BPP Limits $ 1 $952,700 $10,800 2 $498,900 N/A 3 $978,000 $…" at bounding box center [835, 421] width 435 height 136
click at [786, 368] on textarea "Loc # Bldg Limits $ BPP Limits $ Loc Adress 1 $952,700 $10,800 2 $498,900 N/A 3…" at bounding box center [835, 421] width 435 height 136
click at [757, 380] on textarea "Loc # Bldg Limits $ BPP Limits $ Location Address 1 $952,700 $10,800 2 $498,900…" at bounding box center [835, 421] width 435 height 136
click at [761, 380] on textarea "Loc # Bldg Limits $ BPP Limits $ Location Address 1 $952,700 $10,800 2 $498,900…" at bounding box center [835, 421] width 435 height 136
paste textarea "1201 Solano Ave"
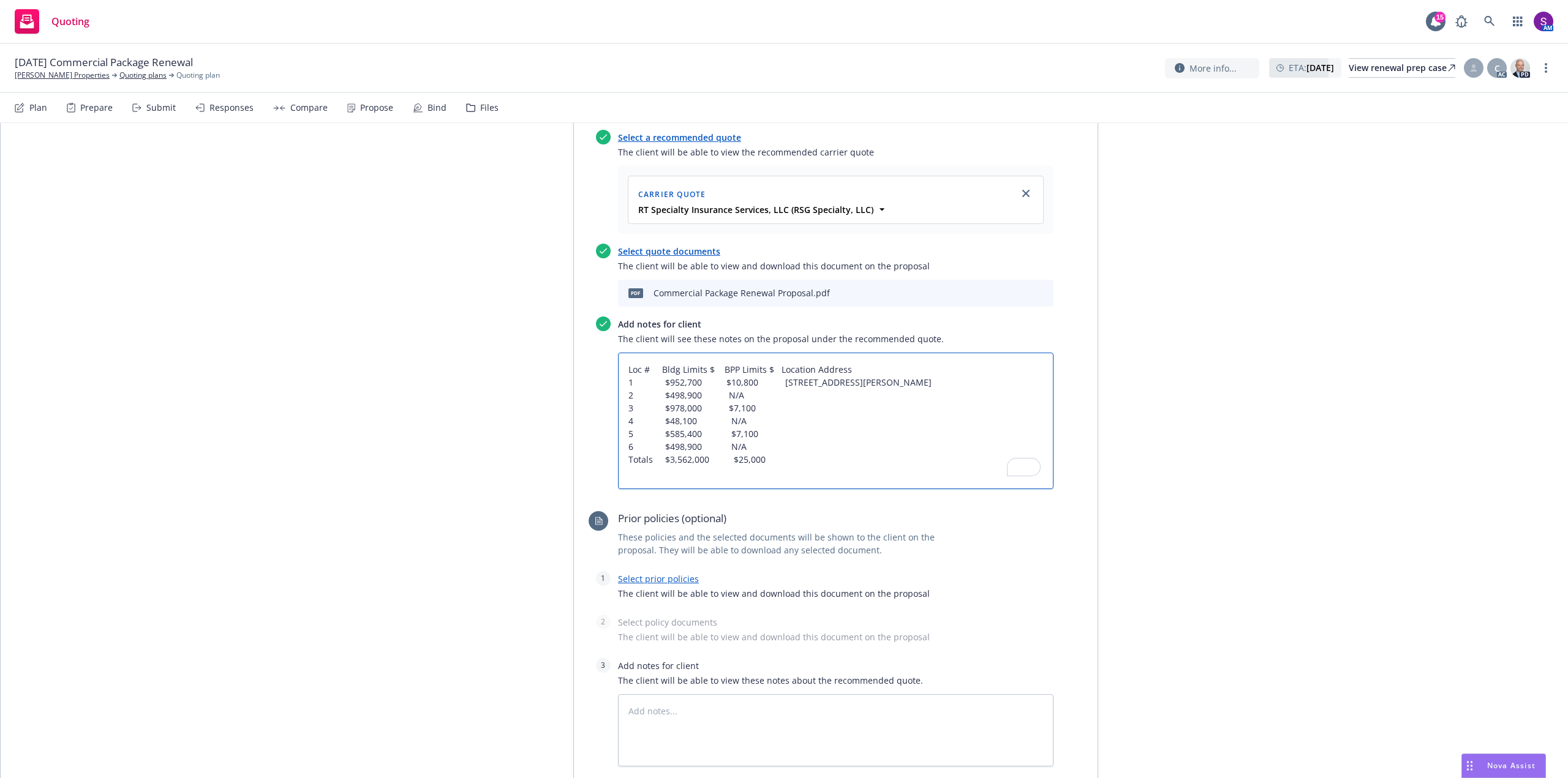
click at [747, 391] on textarea "Loc # Bldg Limits $ BPP Limits $ Location Address 1 $952,700 $10,800 1201 Solan…" at bounding box center [835, 421] width 435 height 136
paste textarea "845-847 Cornell Avenue"
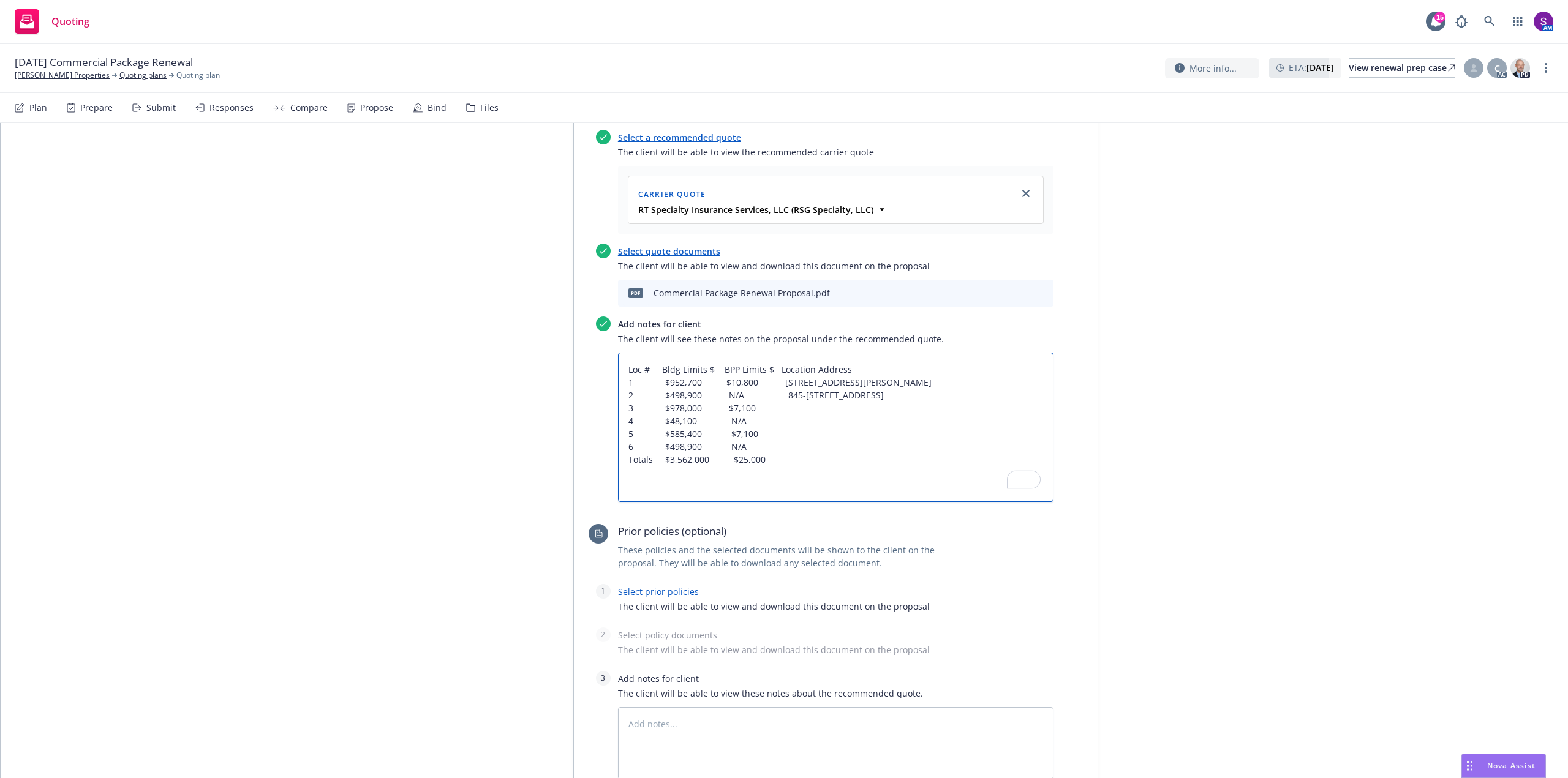
click at [624, 410] on textarea "Loc # Bldg Limits $ BPP Limits $ Location Address 1 $952,700 $10,800 1201 Solan…" at bounding box center [835, 427] width 435 height 150
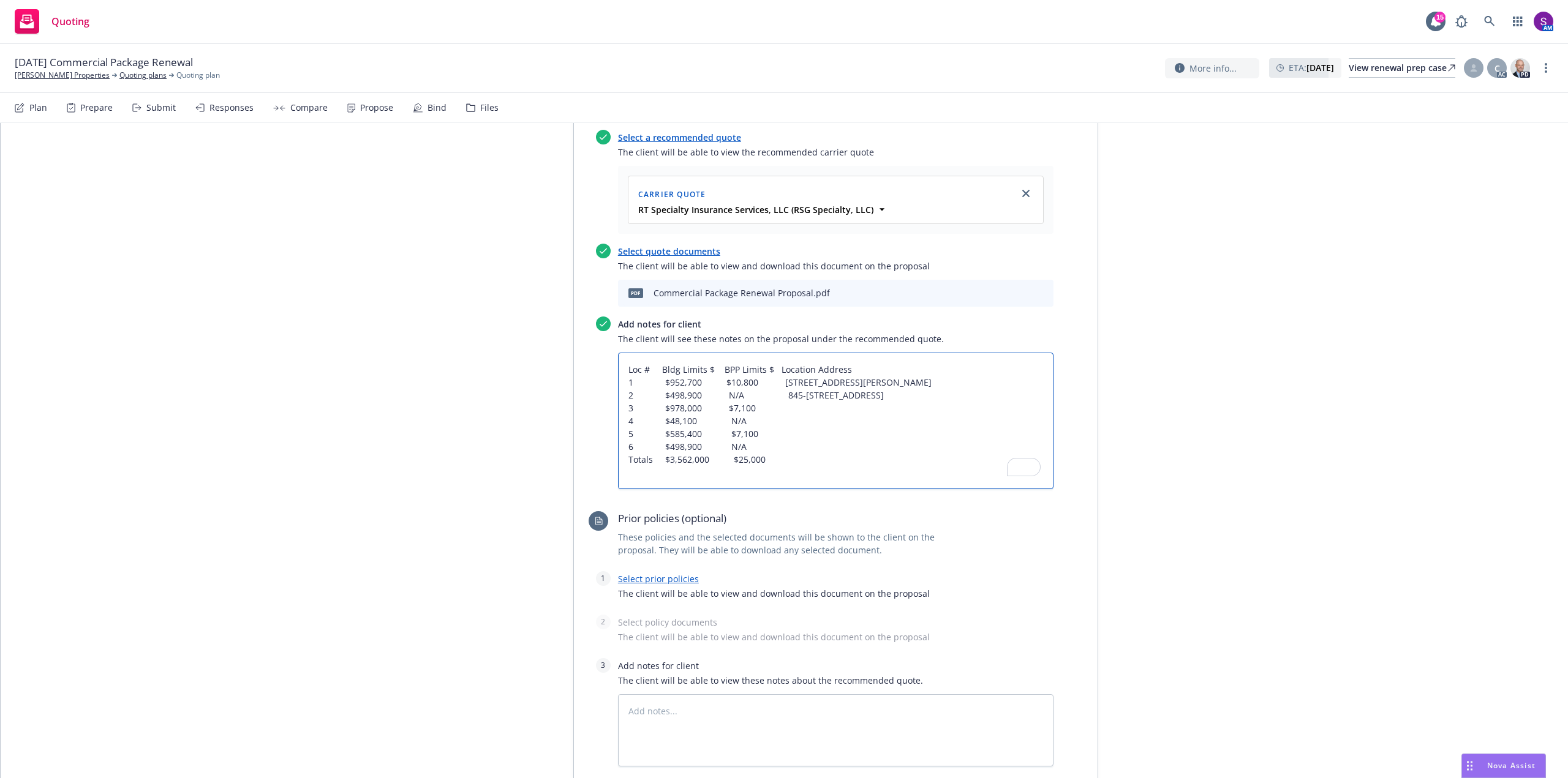
click at [762, 405] on textarea "Loc # Bldg Limits $ BPP Limits $ Location Address 1 $952,700 $10,800 1201 Solan…" at bounding box center [835, 421] width 435 height 136
paste textarea "1205/1207/1209 Solano Ave"
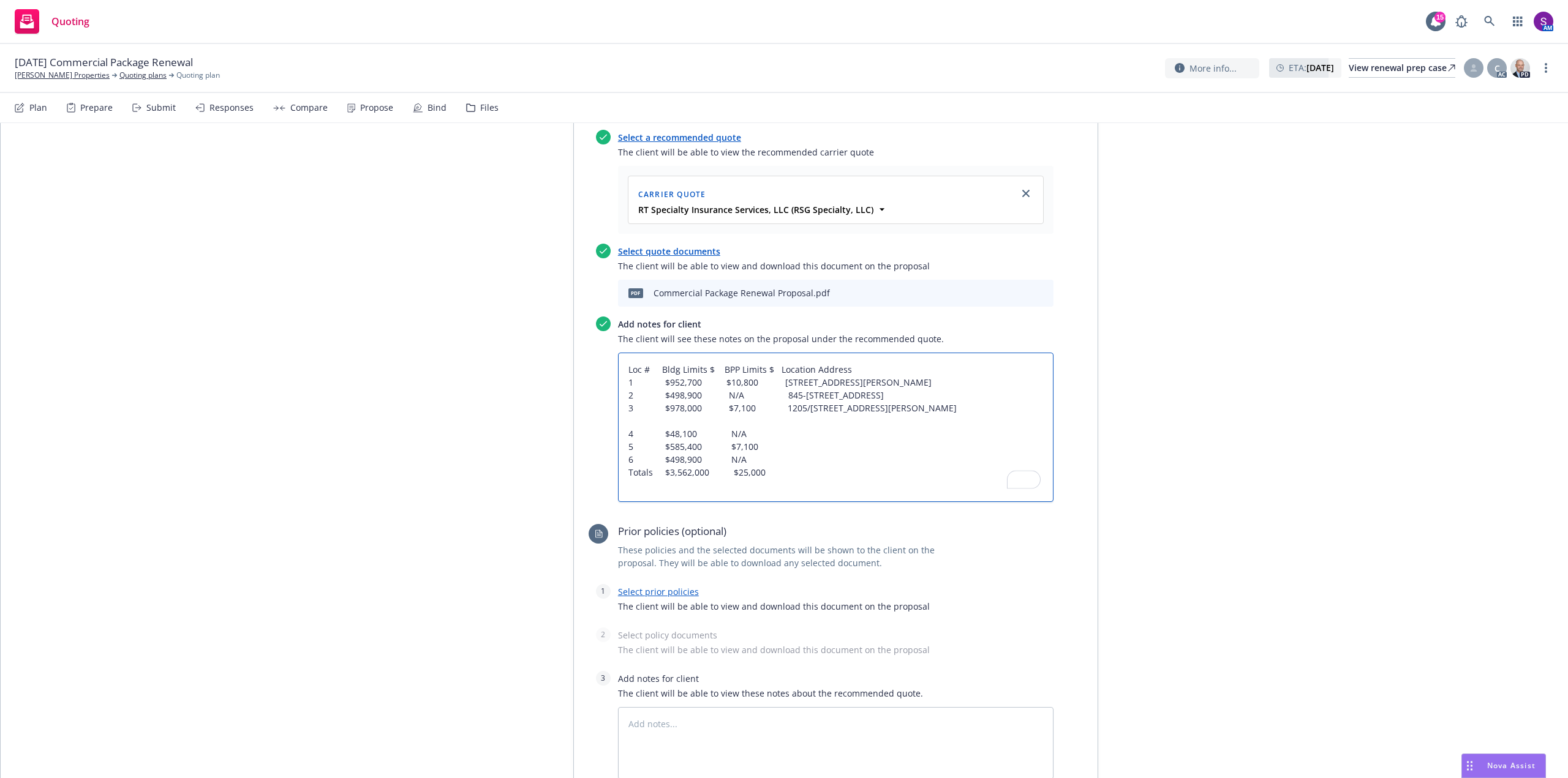
click at [619, 434] on textarea "Loc # Bldg Limits $ BPP Limits $ Location Address 1 $952,700 $10,800 1201 Solan…" at bounding box center [835, 427] width 435 height 150
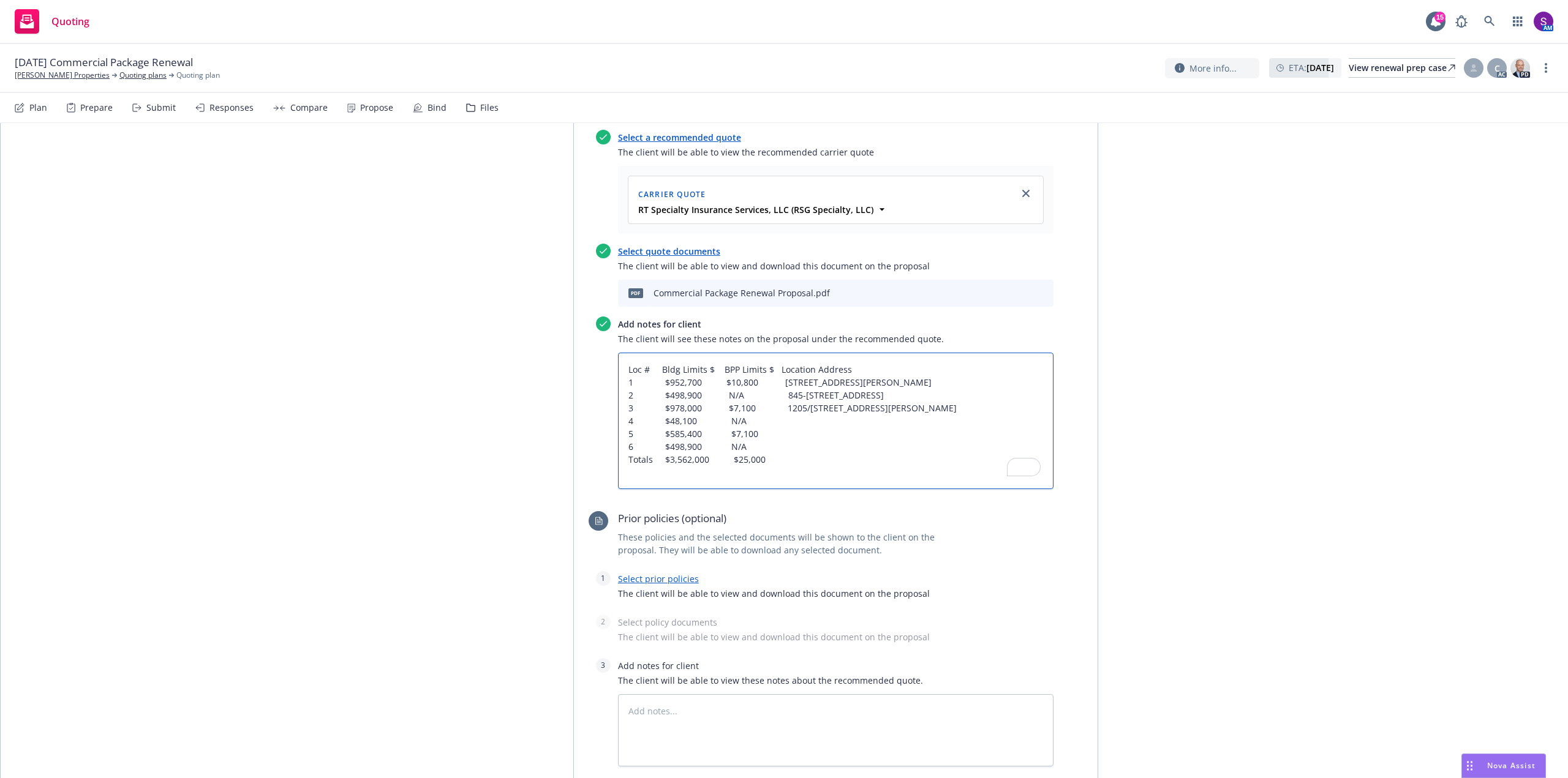
click at [767, 415] on textarea "Loc # Bldg Limits $ BPP Limits $ Location Address 1 $952,700 $10,800 1201 Solan…" at bounding box center [835, 421] width 435 height 136
paste textarea "1207 1/2 Solano Ave"
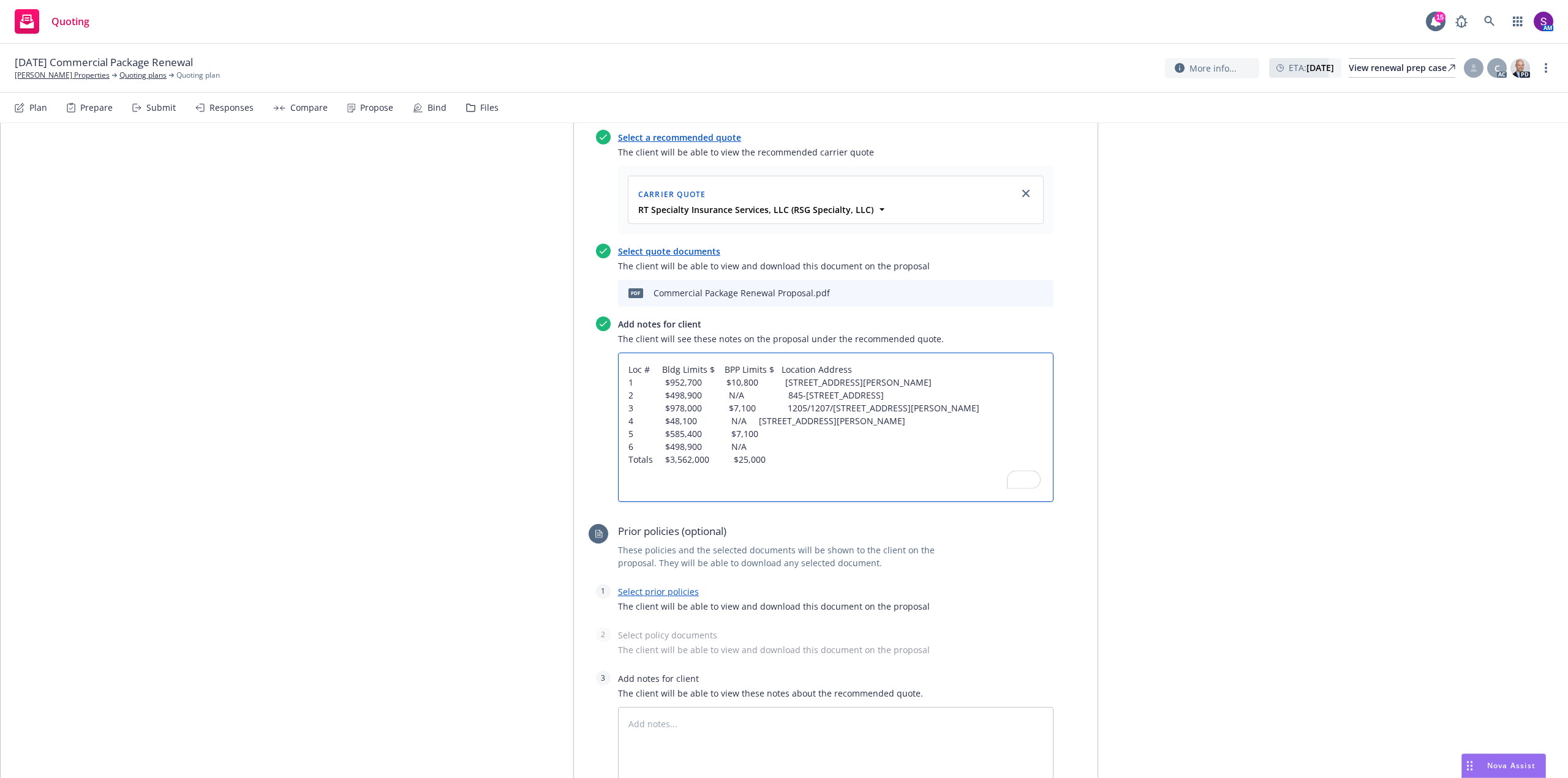
click at [622, 435] on textarea "Loc # Bldg Limits $ BPP Limits $ Location Address 1 $952,700 $10,800 1201 Solan…" at bounding box center [835, 427] width 435 height 150
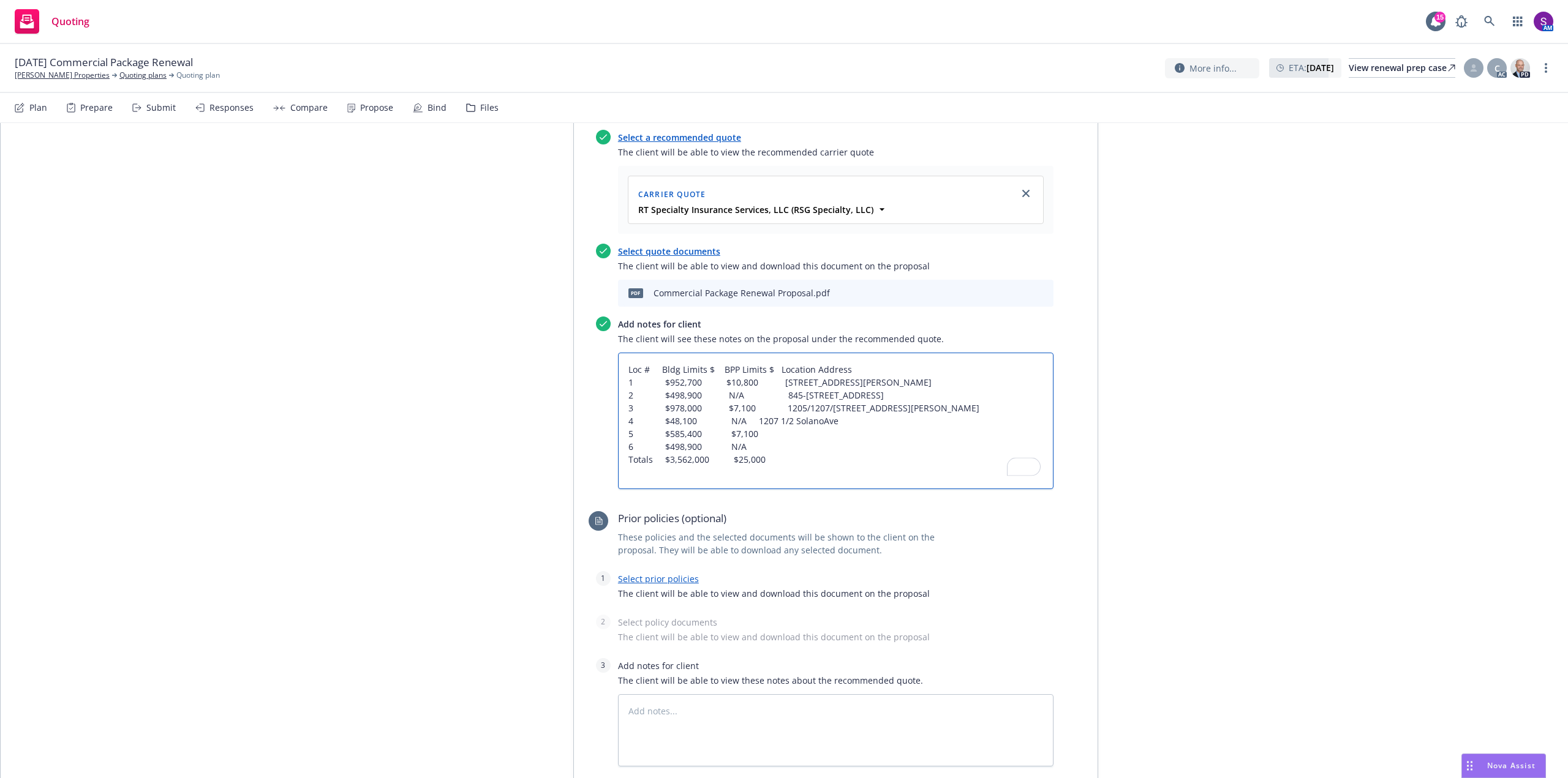
click at [746, 420] on textarea "Loc # Bldg Limits $ BPP Limits $ Location Address 1 $952,700 $10,800 1201 Solan…" at bounding box center [835, 421] width 435 height 136
click at [762, 439] on textarea "Loc # Bldg Limits $ BPP Limits $ Location Address 1 $952,700 $10,800 1201 Solan…" at bounding box center [835, 421] width 435 height 136
paste textarea "850a Talbot Ave"
drag, startPoint x: 847, startPoint y: 434, endPoint x: 890, endPoint y: 446, distance: 44.6
click at [847, 434] on textarea "Loc # Bldg Limits $ BPP Limits $ Location Address 1 $952,700 $10,800 1201 Solan…" at bounding box center [835, 421] width 435 height 136
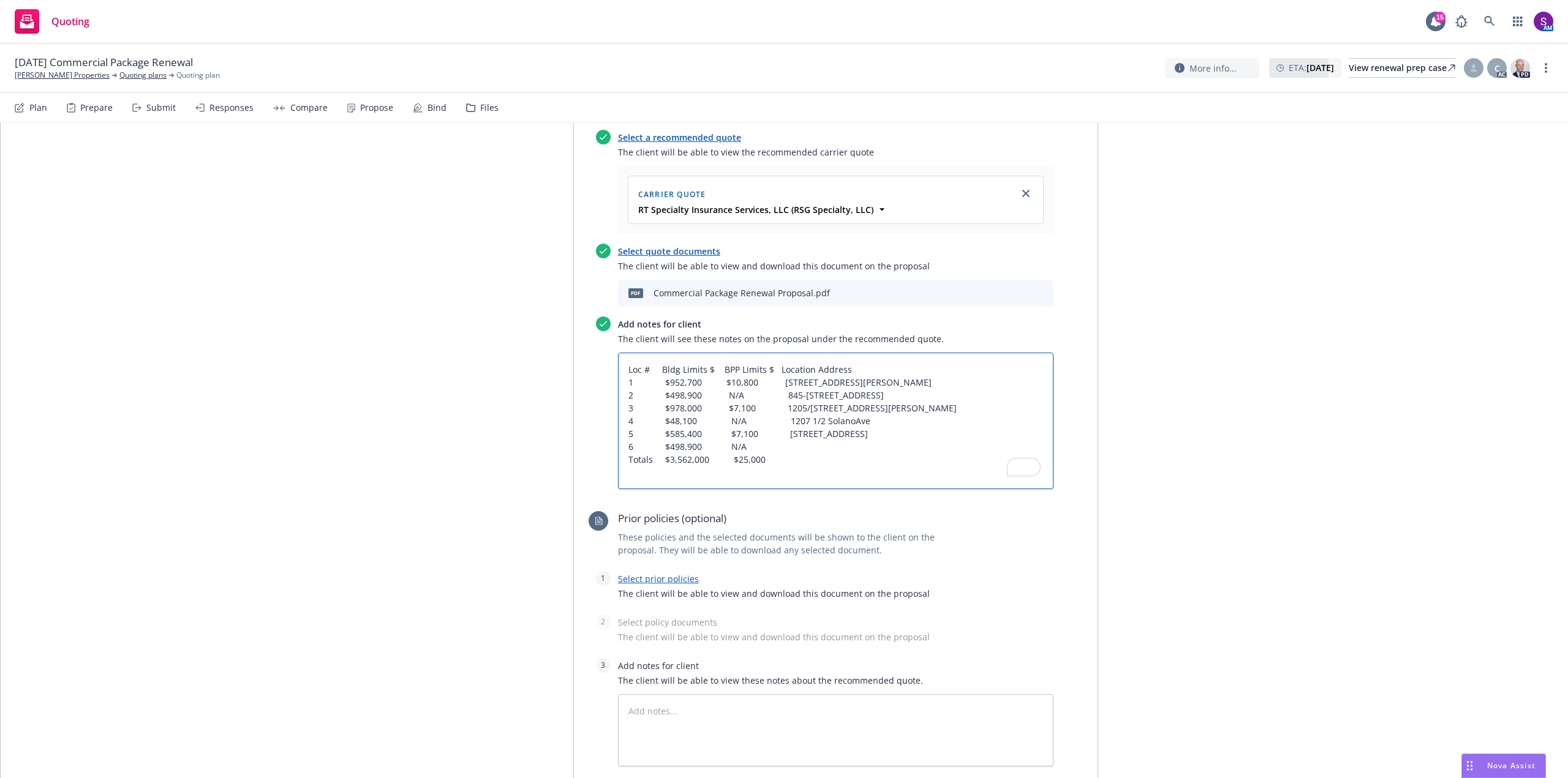
paste textarea "850 B Talbot Ave"
click at [783, 446] on textarea "Loc # Bldg Limits $ BPP Limits $ Location Address 1 $952,700 $10,800 1201 Solan…" at bounding box center [835, 421] width 435 height 136
paste textarea "850 B Talbot Ave"
click at [624, 459] on textarea "Loc # Bldg Limits $ BPP Limits $ Location Address 1 $952,700 $10,800 1201 Solan…" at bounding box center [835, 421] width 435 height 136
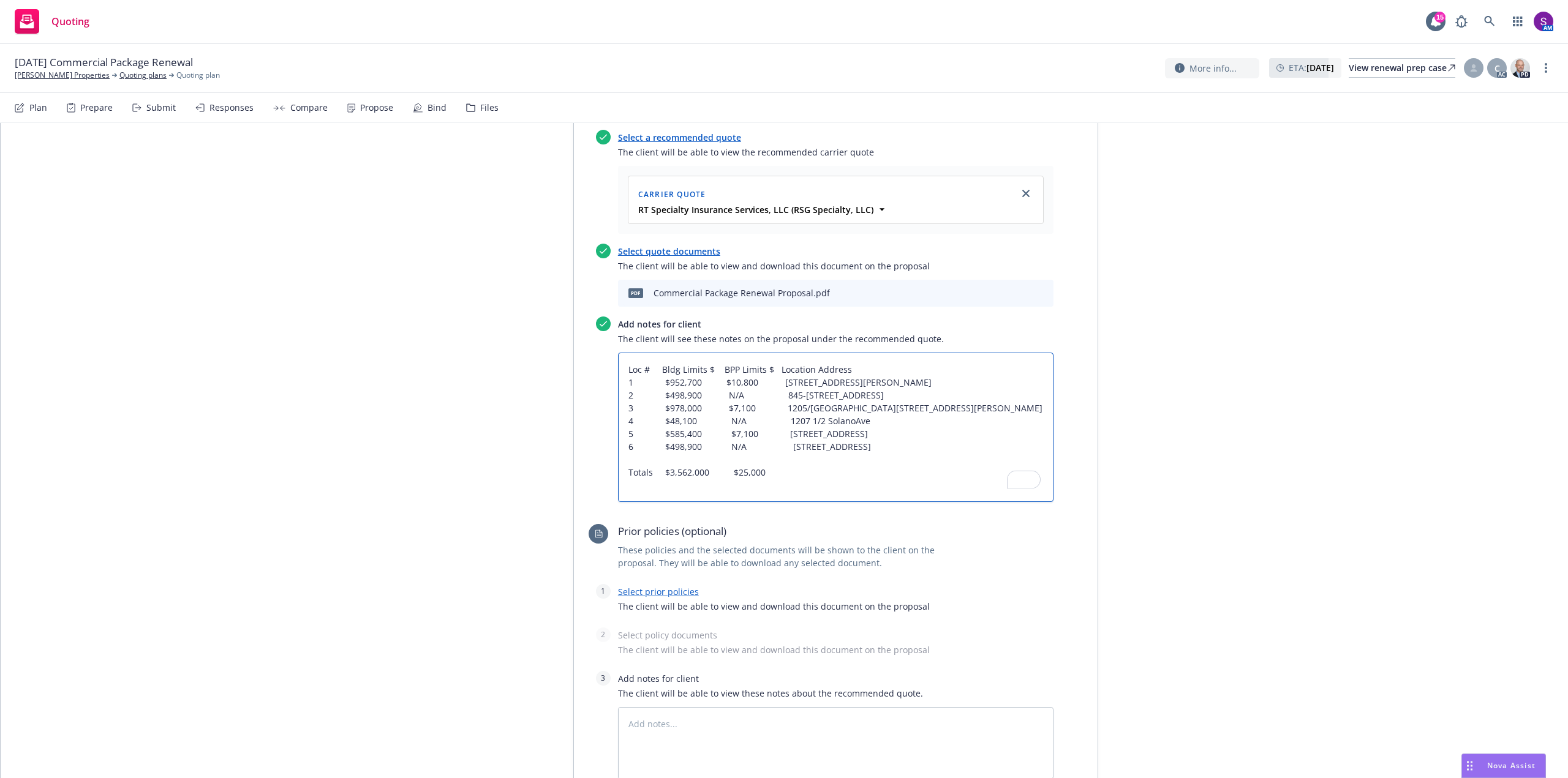
click at [810, 468] on textarea "Loc # Bldg Limits $ BPP Limits $ Location Address 1 $952,700 $10,800 1201 Solan…" at bounding box center [835, 427] width 435 height 150
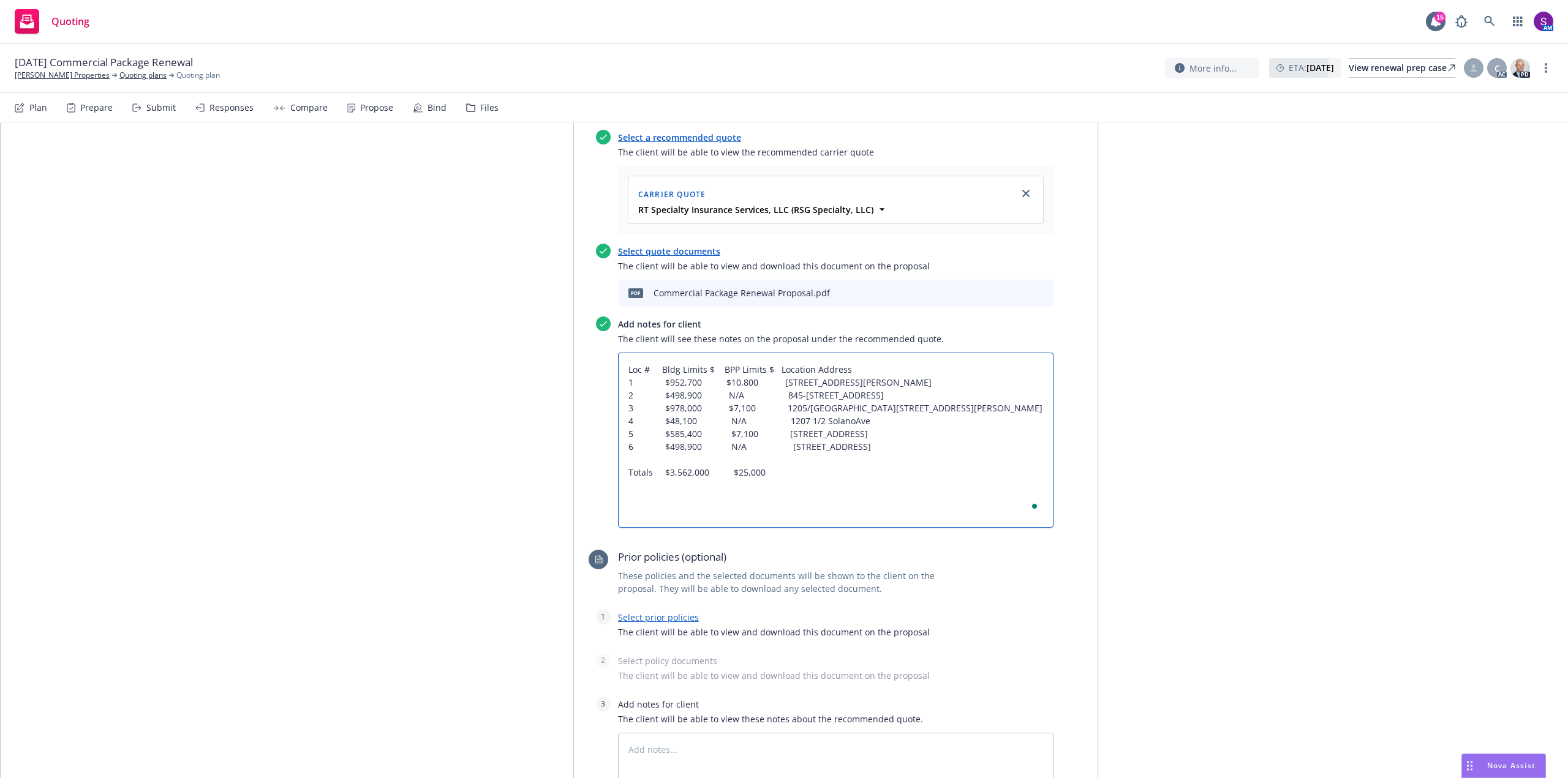
paste textarea "$1,000,000 Bodily Injury & Property Damage Limit - Each Occurrence $100,000 Dam…"
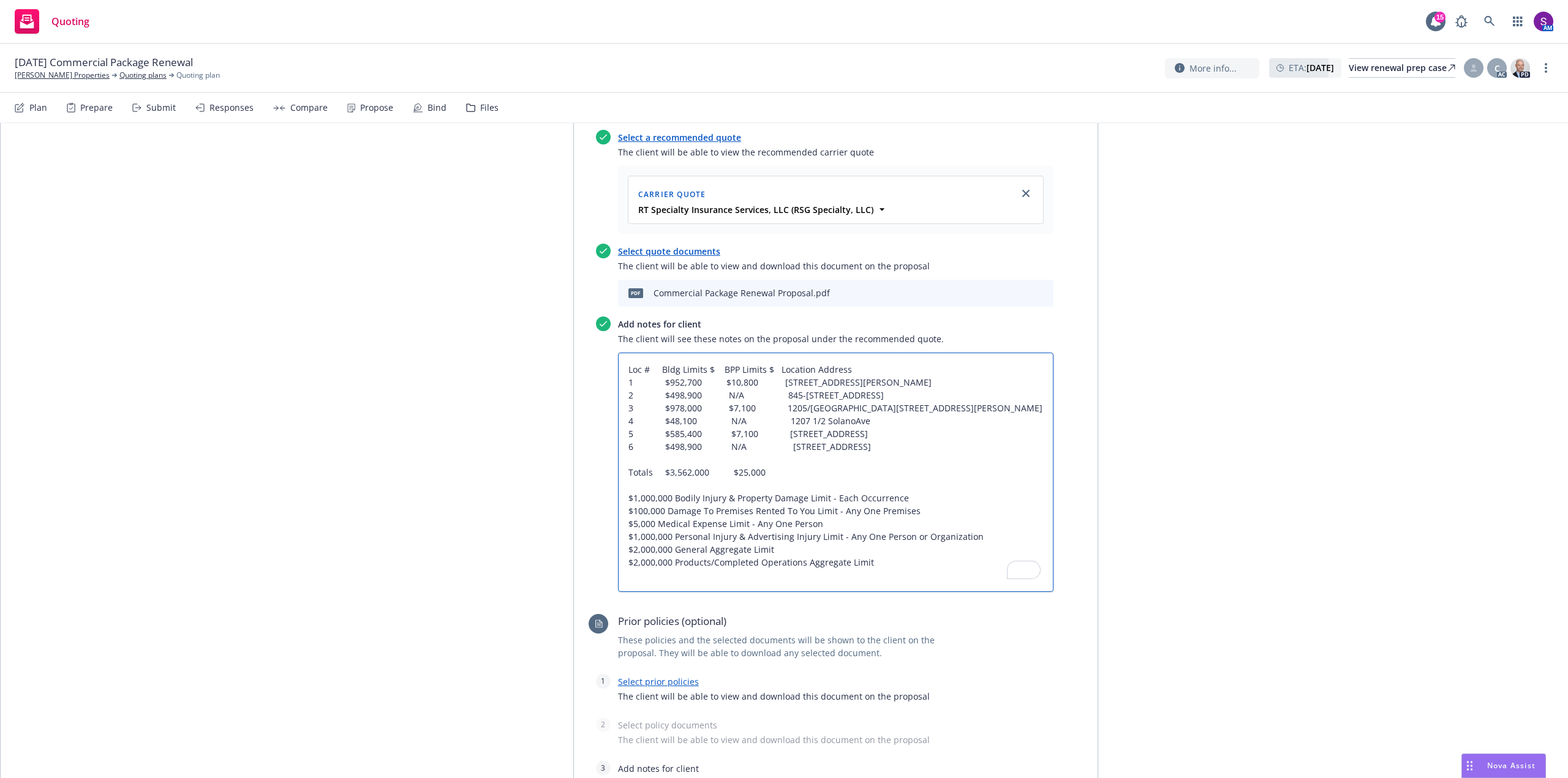
click at [624, 495] on textarea "Loc # Bldg Limits $ BPP Limits $ Location Address 1 $952,700 $10,800 1201 Solan…" at bounding box center [835, 472] width 435 height 240
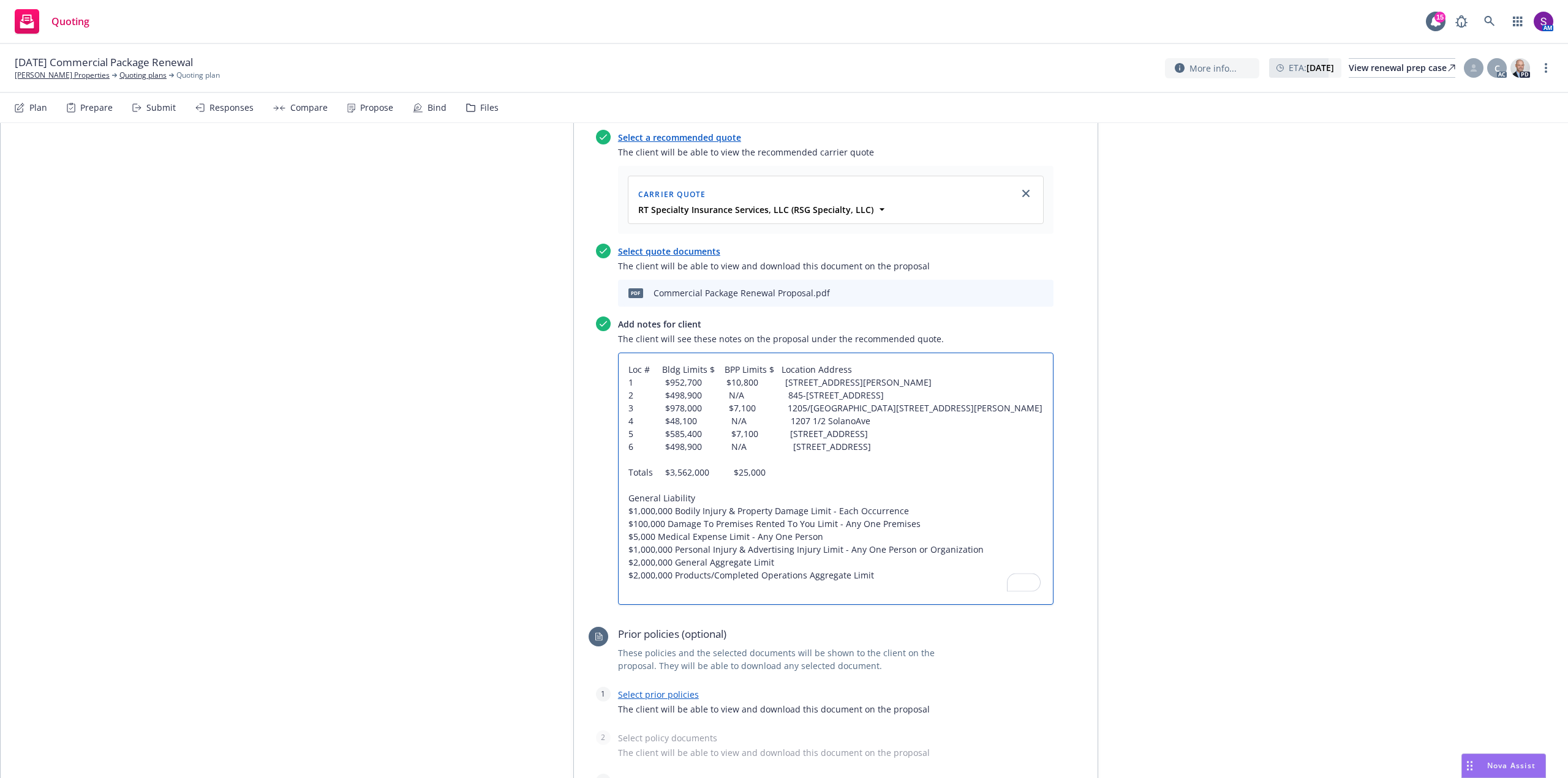
click at [621, 370] on textarea "Loc # Bldg Limits $ BPP Limits $ Location Address 1 $952,700 $10,800 1201 Solan…" at bounding box center [835, 479] width 435 height 252
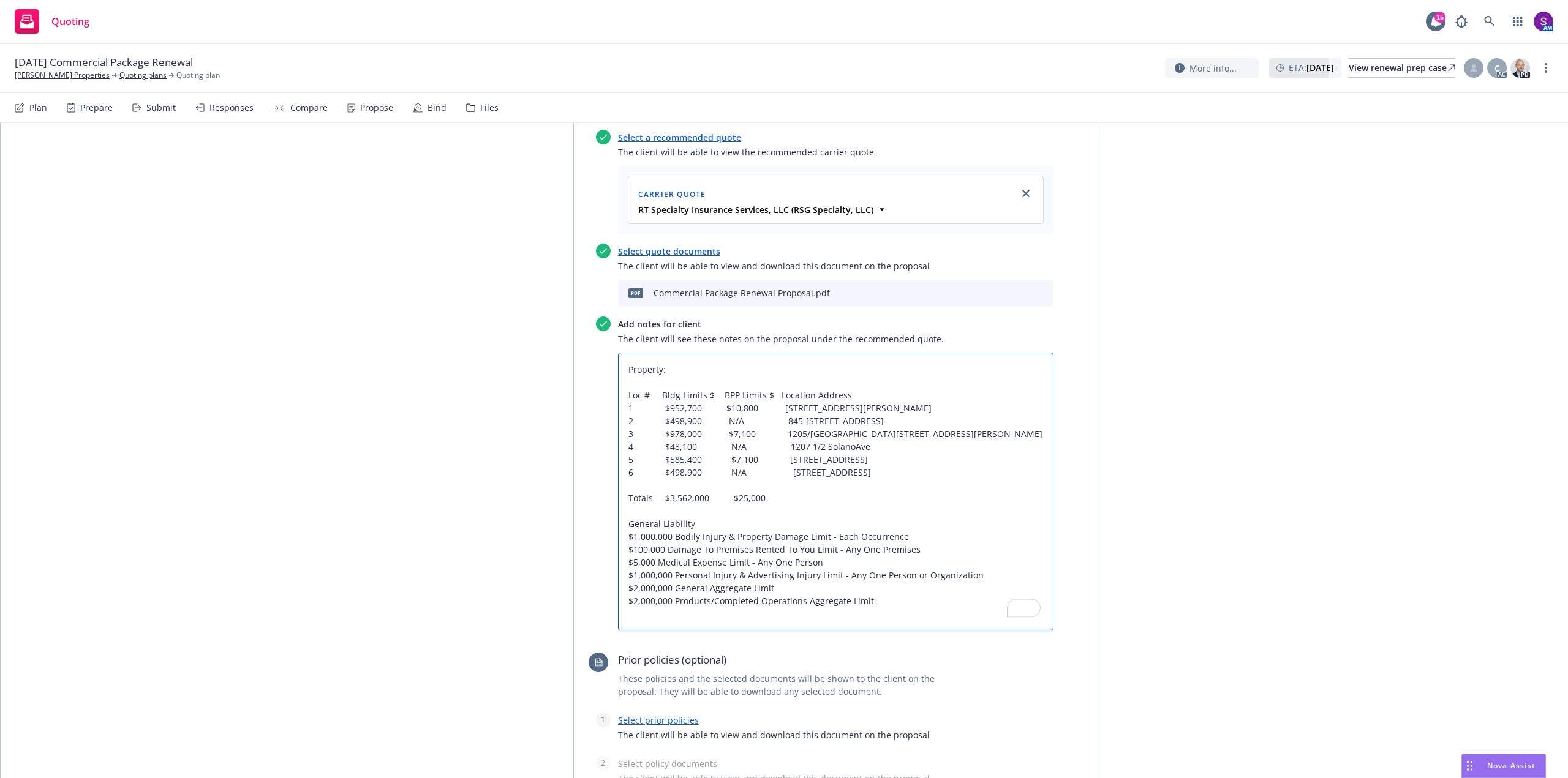
click at [704, 526] on textarea "Property: Loc # Bldg Limits $ BPP Limits $ Location Address 1 $952,700 $10,800 …" at bounding box center [835, 491] width 435 height 278
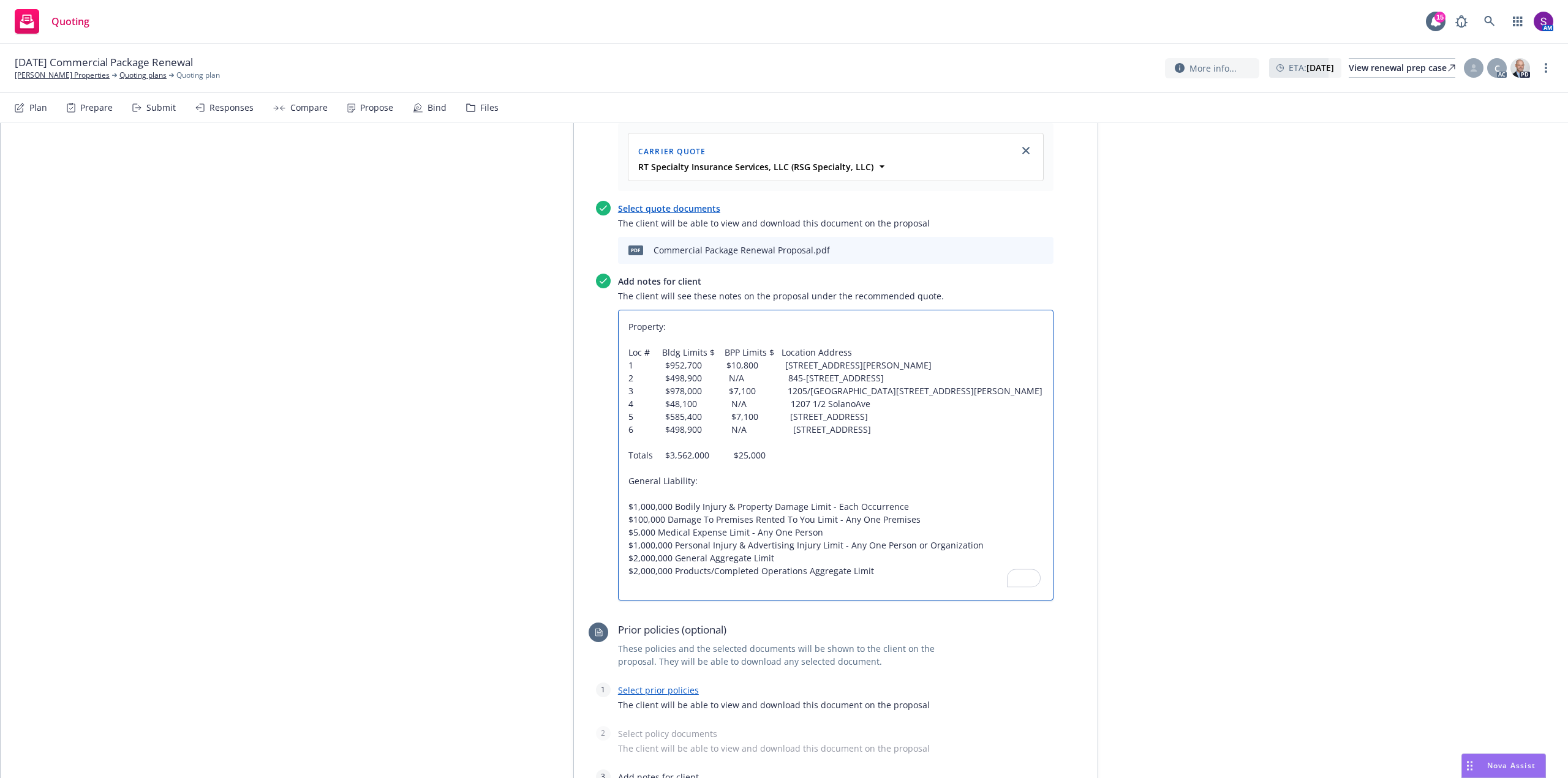
scroll to position [551, 0]
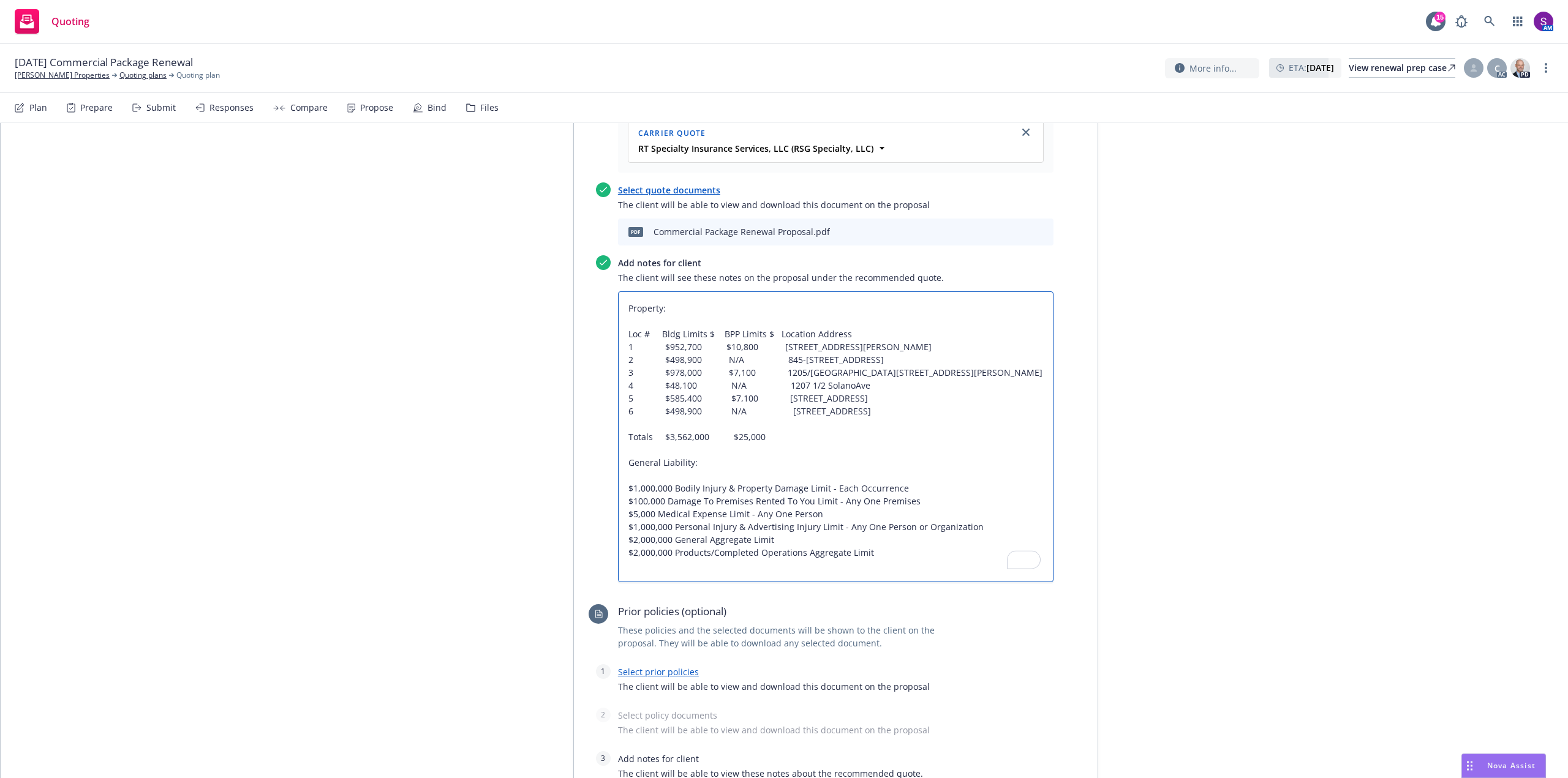
click at [885, 555] on textarea "Property: Loc # Bldg Limits $ BPP Limits $ Location Address 1 $952,700 $10,800 …" at bounding box center [835, 437] width 435 height 291
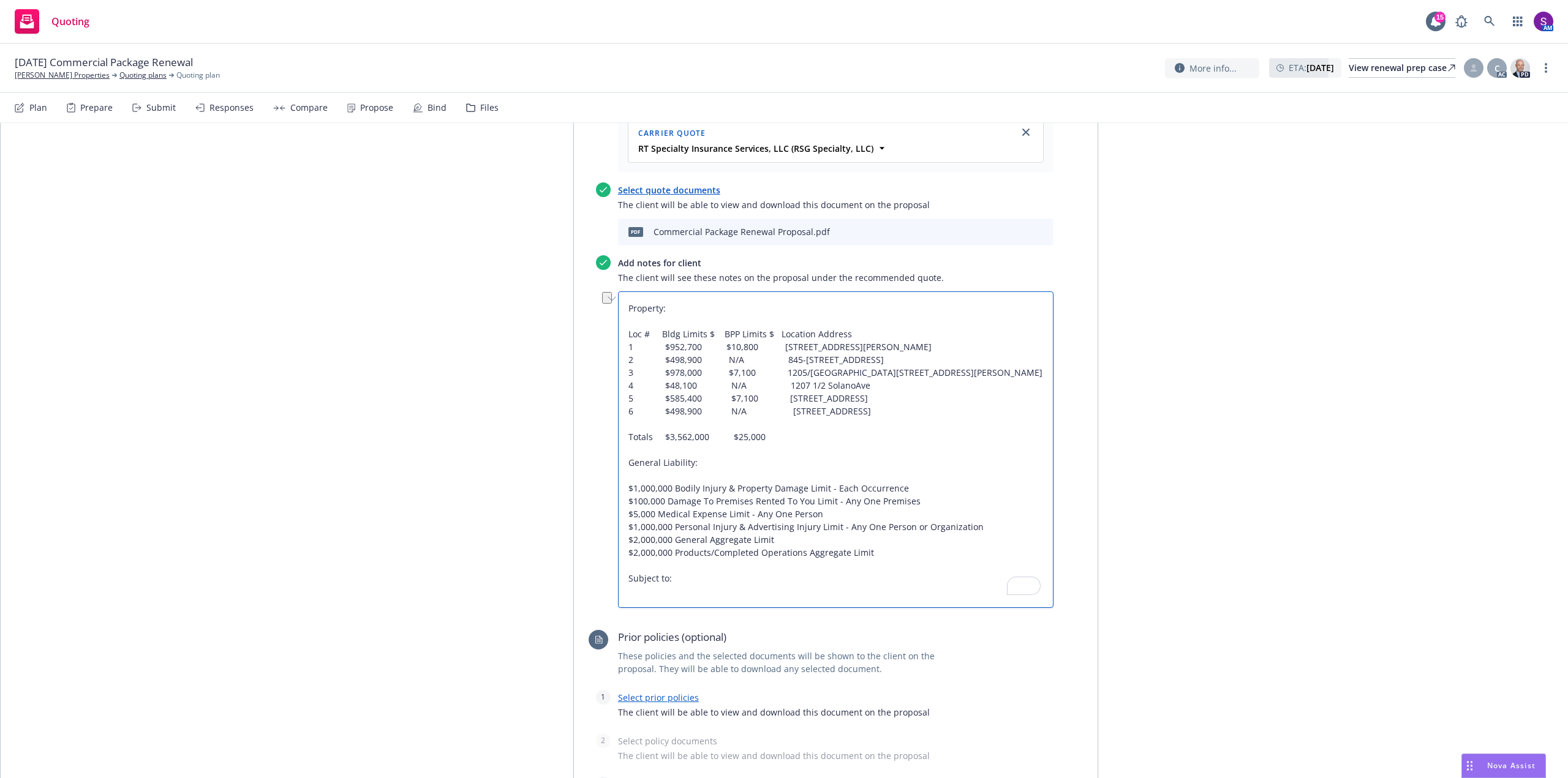
drag, startPoint x: 670, startPoint y: 585, endPoint x: 580, endPoint y: 579, distance: 90.2
click at [581, 581] on div "Recommended quote This quote and the selected files will be shown to the client…" at bounding box center [835, 446] width 524 height 906
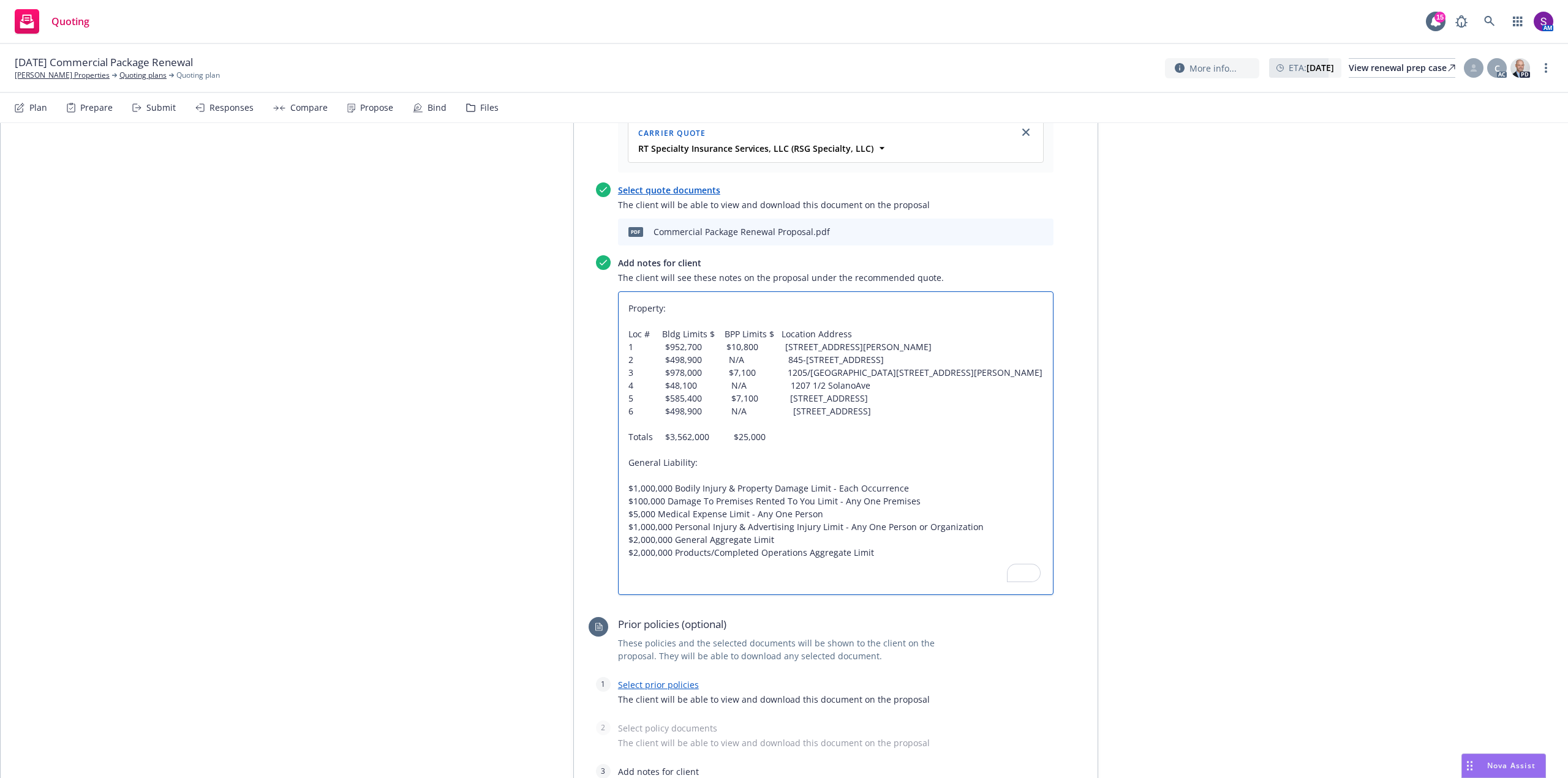
paste textarea "CONDITIONS & SUBJECTIVES • Acords 125, 126 and 140 • Completed, signed and date…"
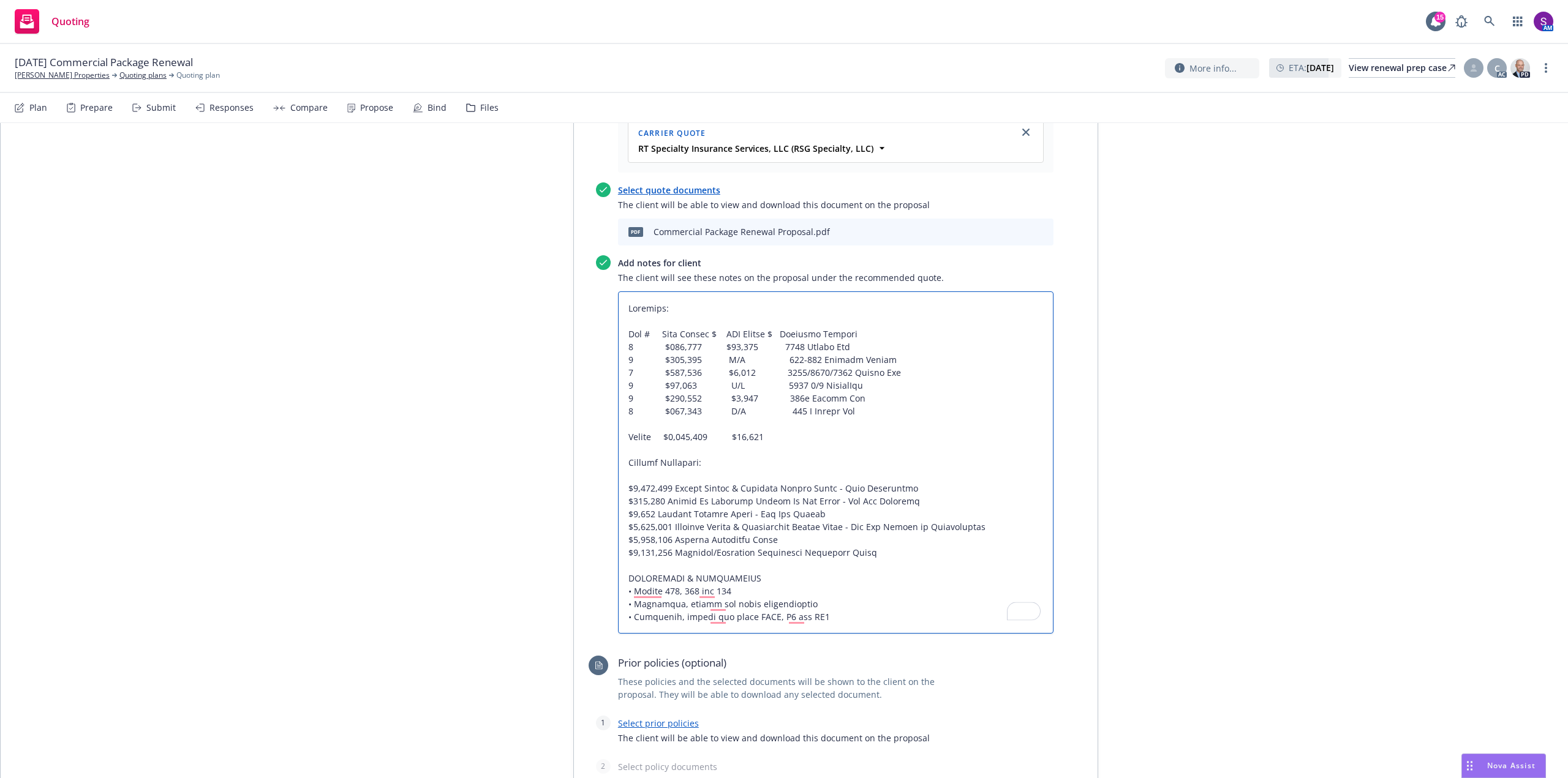
click at [735, 589] on textarea "To enrich screen reader interactions, please activate Accessibility in Grammarl…" at bounding box center [835, 462] width 435 height 342
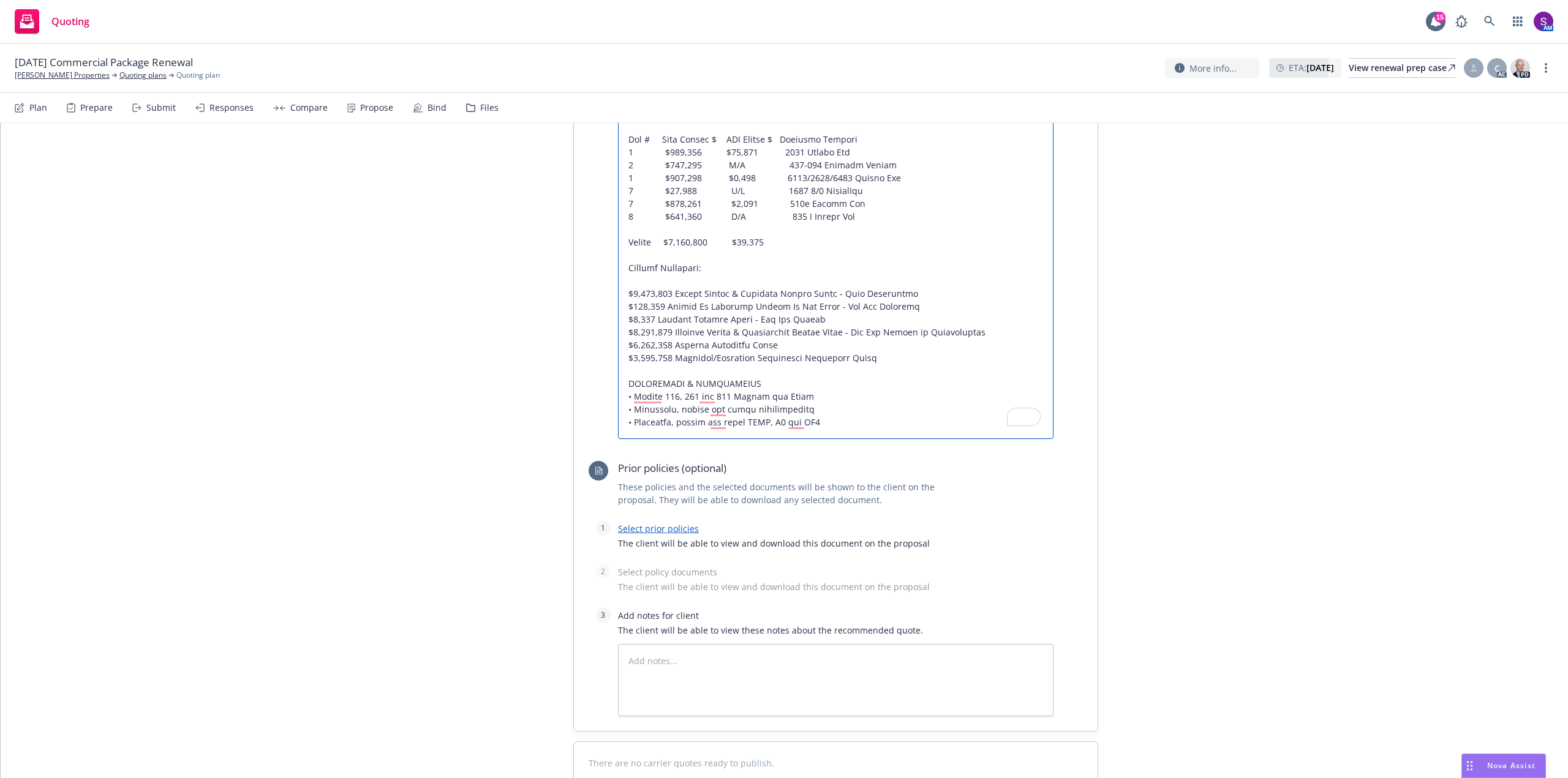
scroll to position [796, 0]
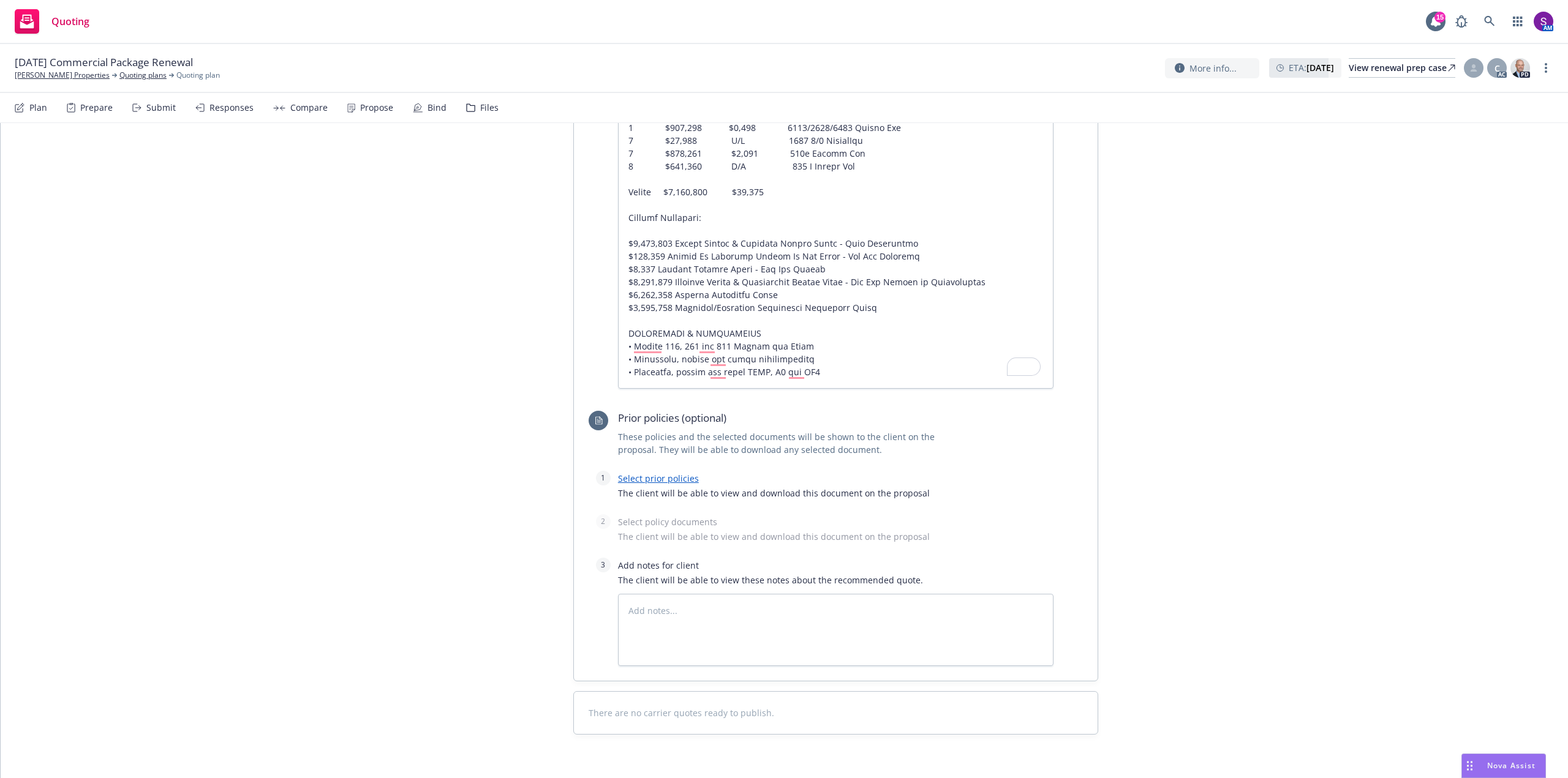
click at [650, 477] on link "Select prior policies" at bounding box center [658, 478] width 81 height 12
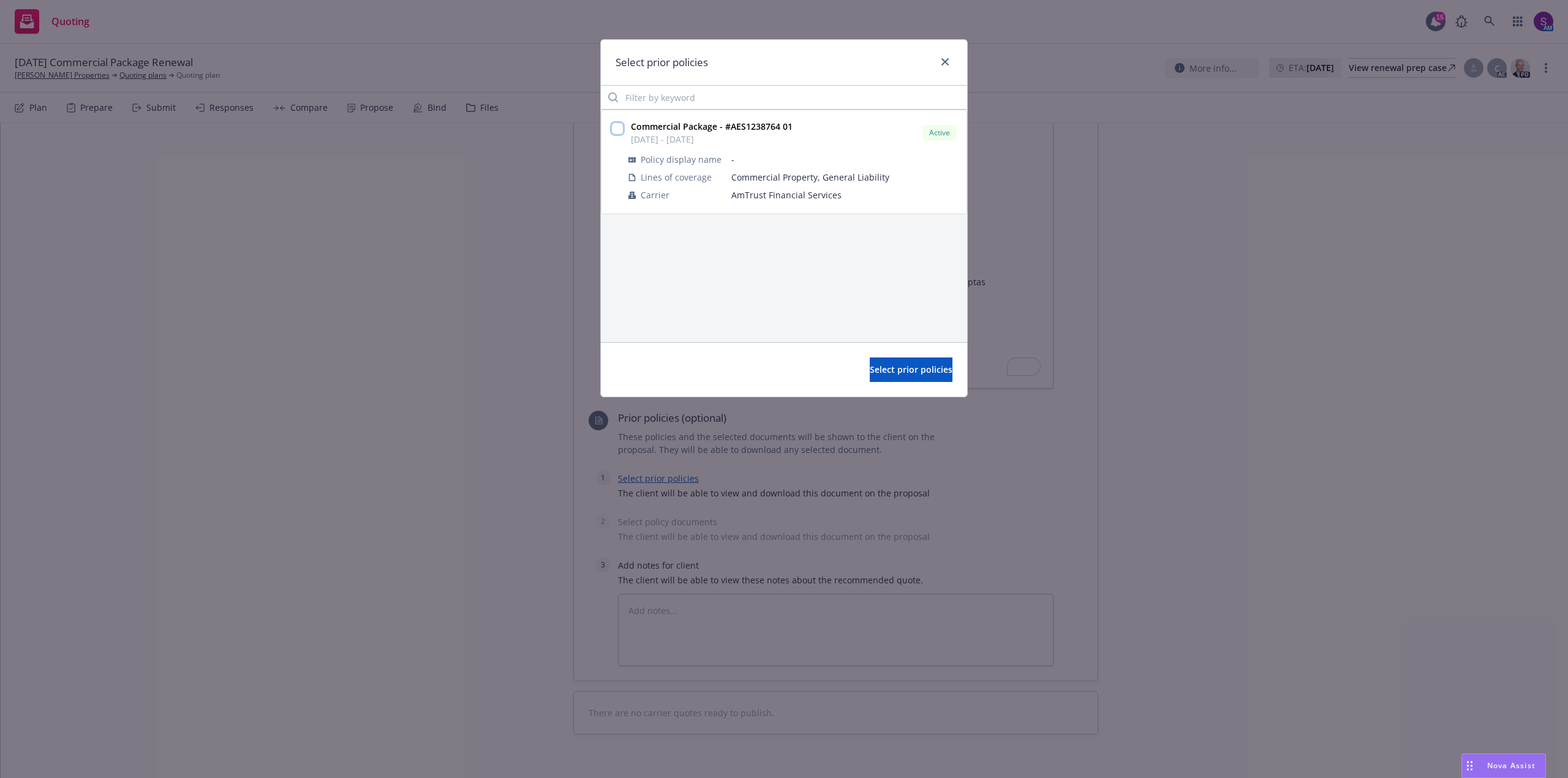
click at [619, 127] on input "checkbox" at bounding box center [617, 128] width 12 height 12
click at [884, 371] on span "Select prior policies" at bounding box center [911, 369] width 83 height 12
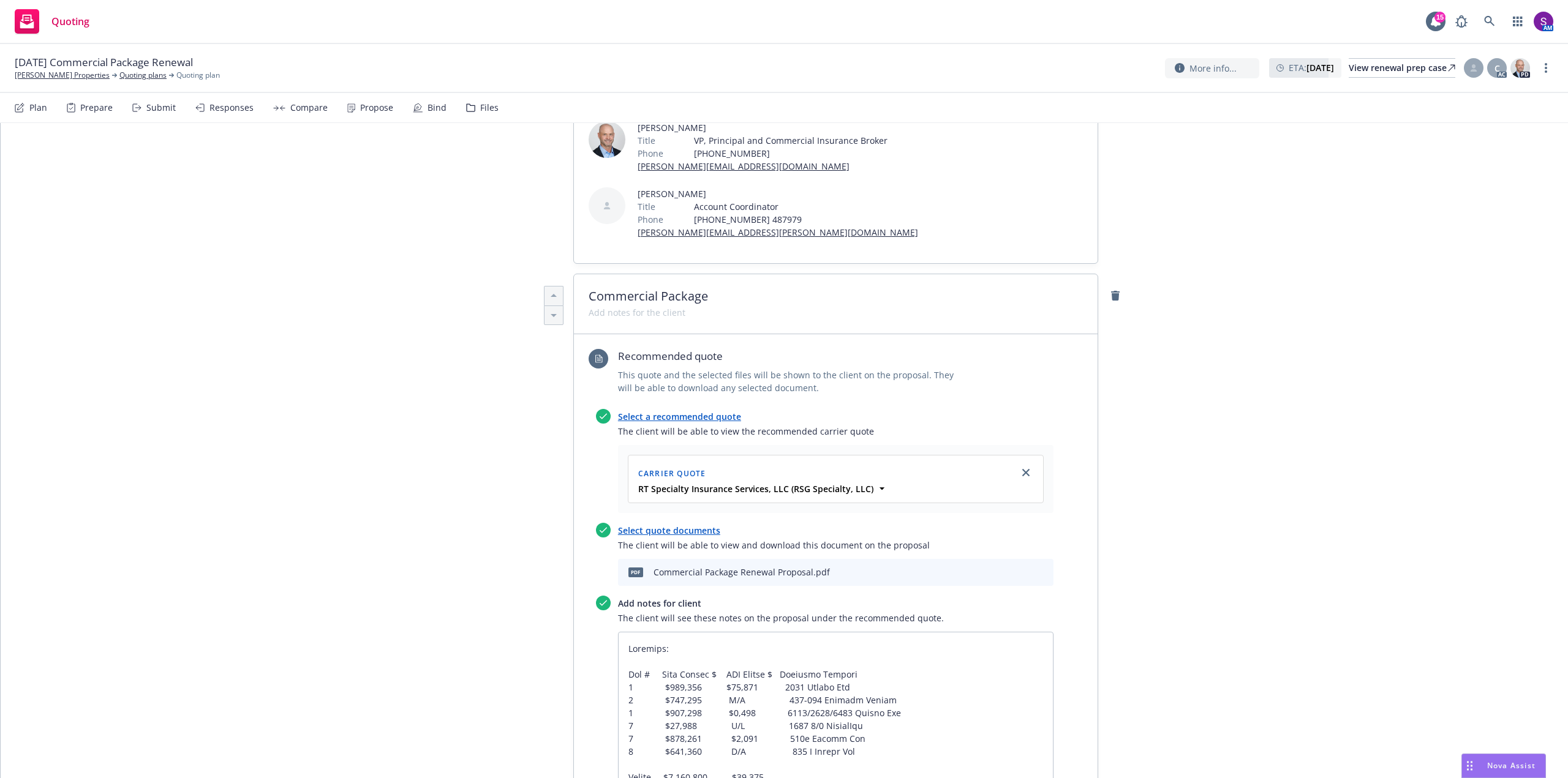
scroll to position [245, 0]
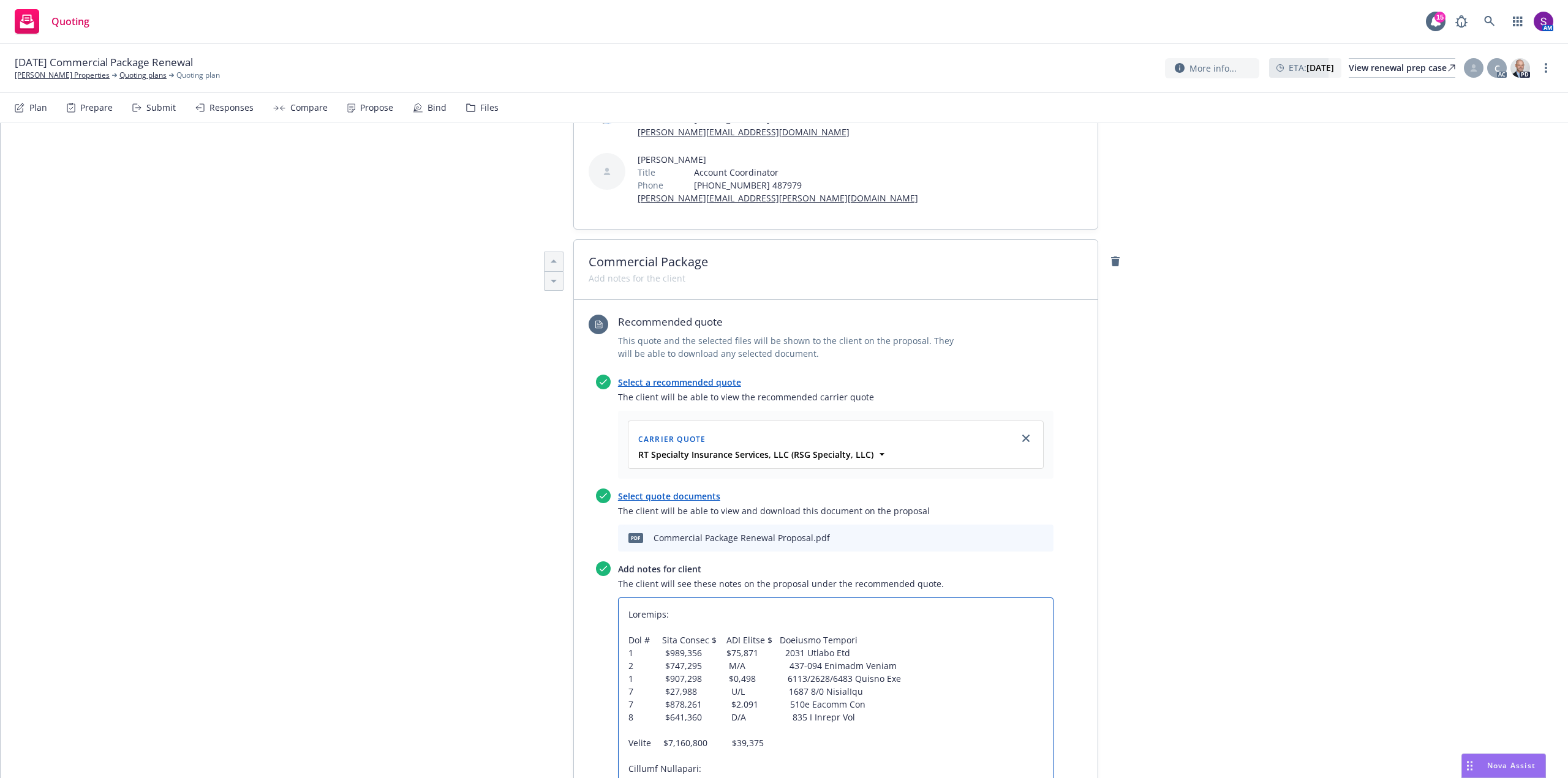
click at [619, 639] on textarea "To enrich screen reader interactions, please activate Accessibility in Grammarl…" at bounding box center [835, 768] width 435 height 342
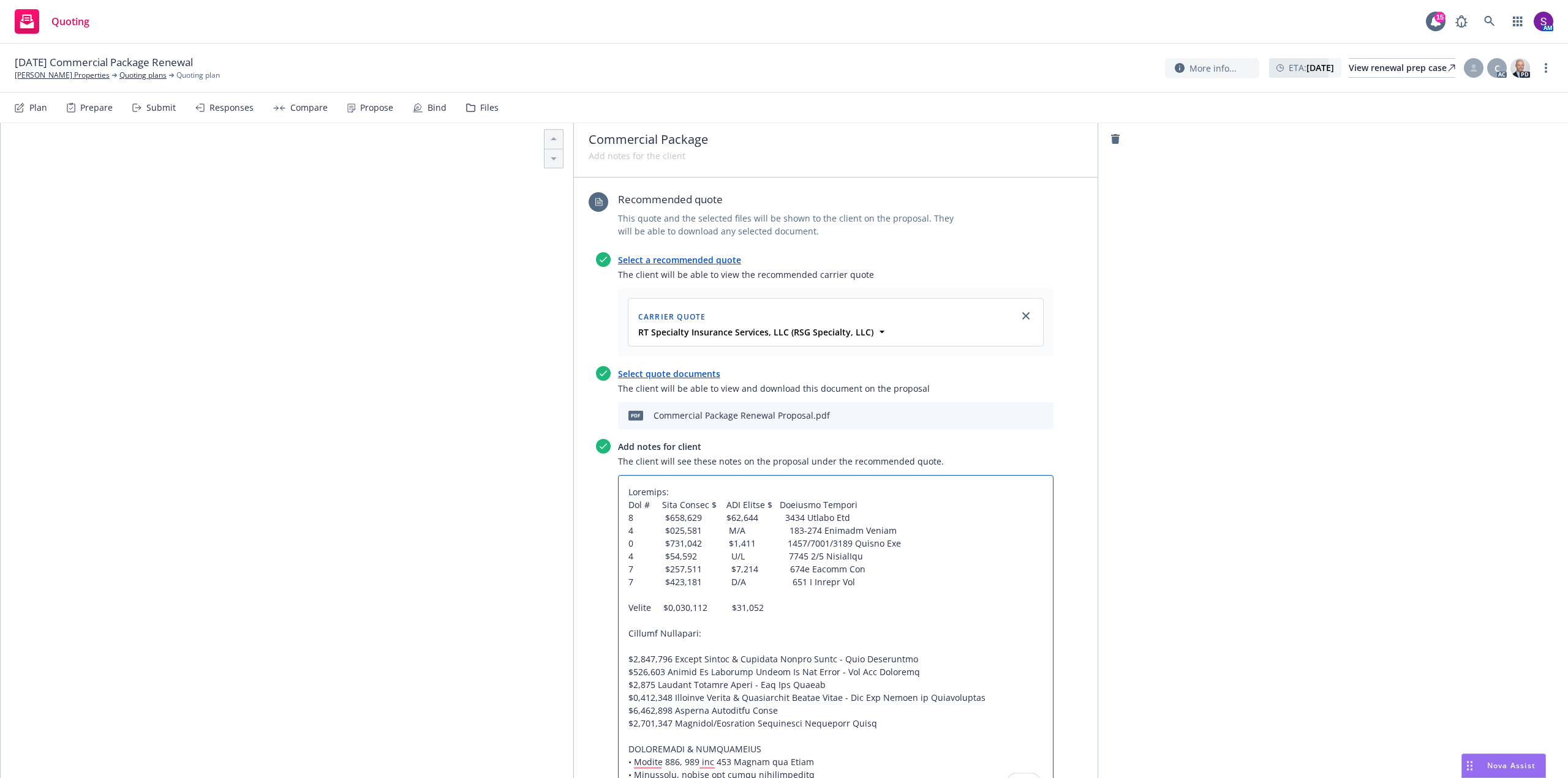
click at [622, 658] on textarea "To enrich screen reader interactions, please activate Accessibility in Grammarl…" at bounding box center [835, 640] width 435 height 330
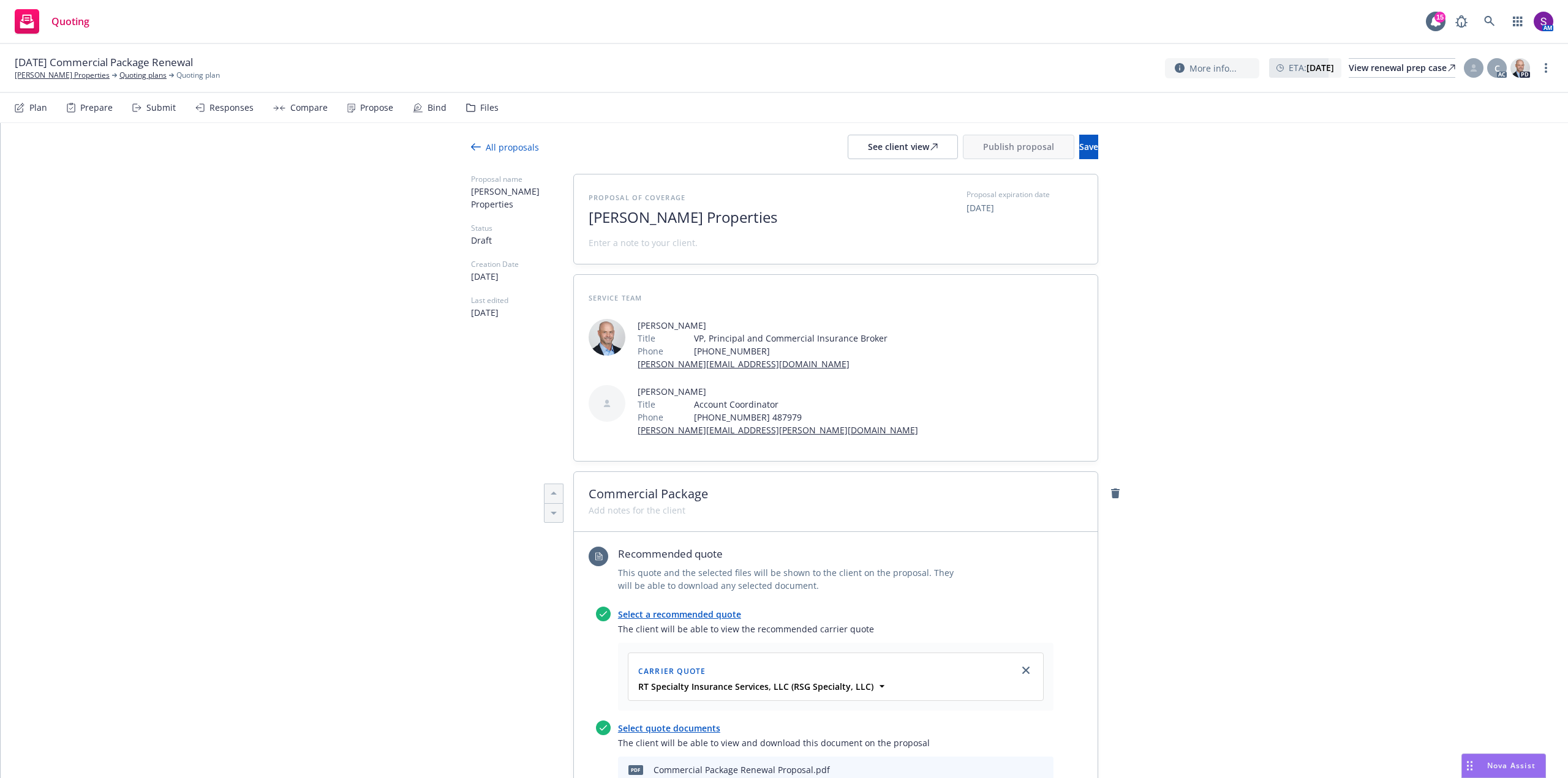
scroll to position [0, 0]
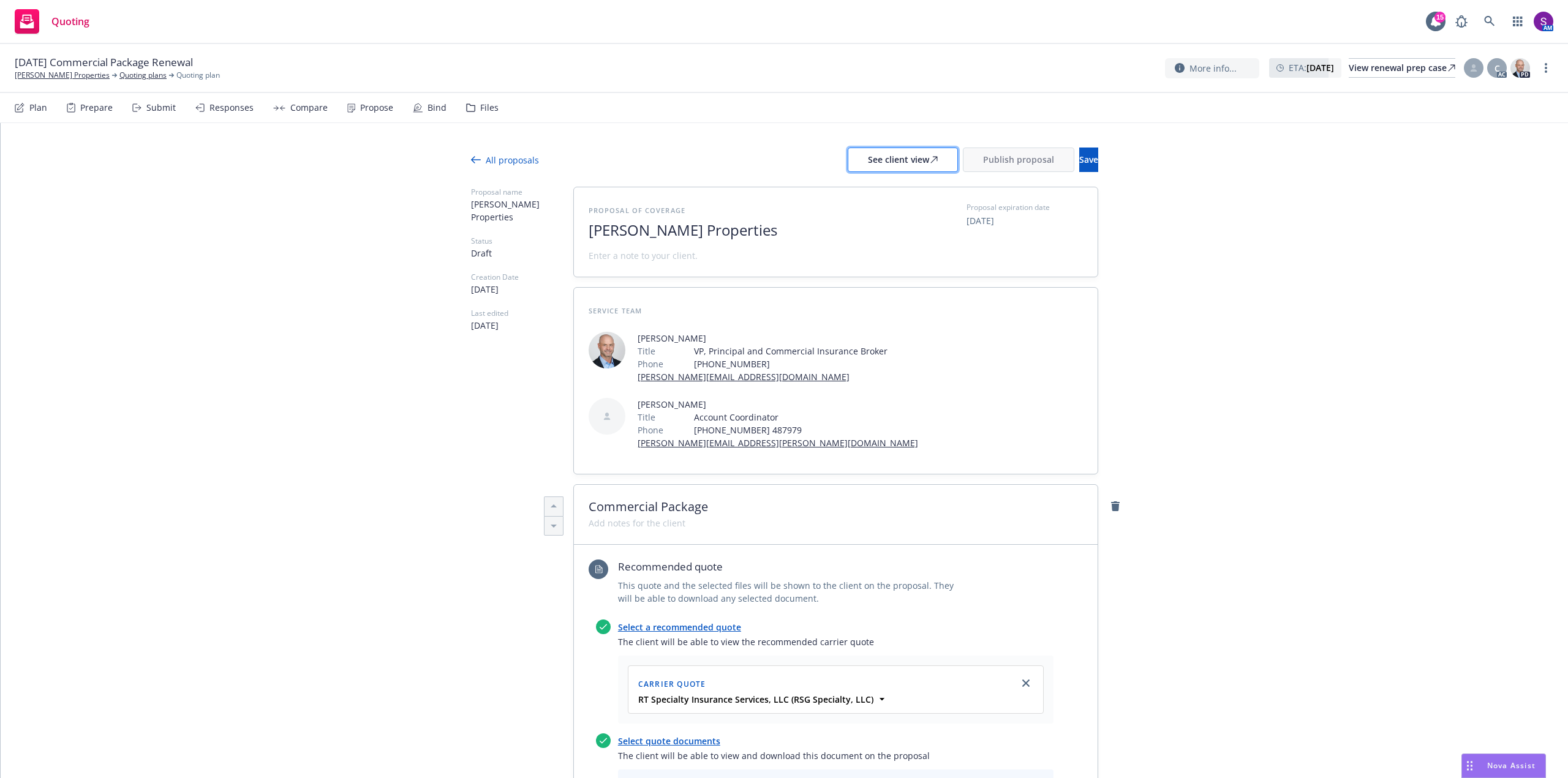
click at [868, 164] on div "See client view" at bounding box center [902, 160] width 70 height 23
click at [653, 257] on span at bounding box center [643, 256] width 109 height 13
click at [605, 259] on span at bounding box center [643, 256] width 109 height 13
paste span
click at [1079, 159] on button "Save" at bounding box center [1088, 160] width 19 height 25
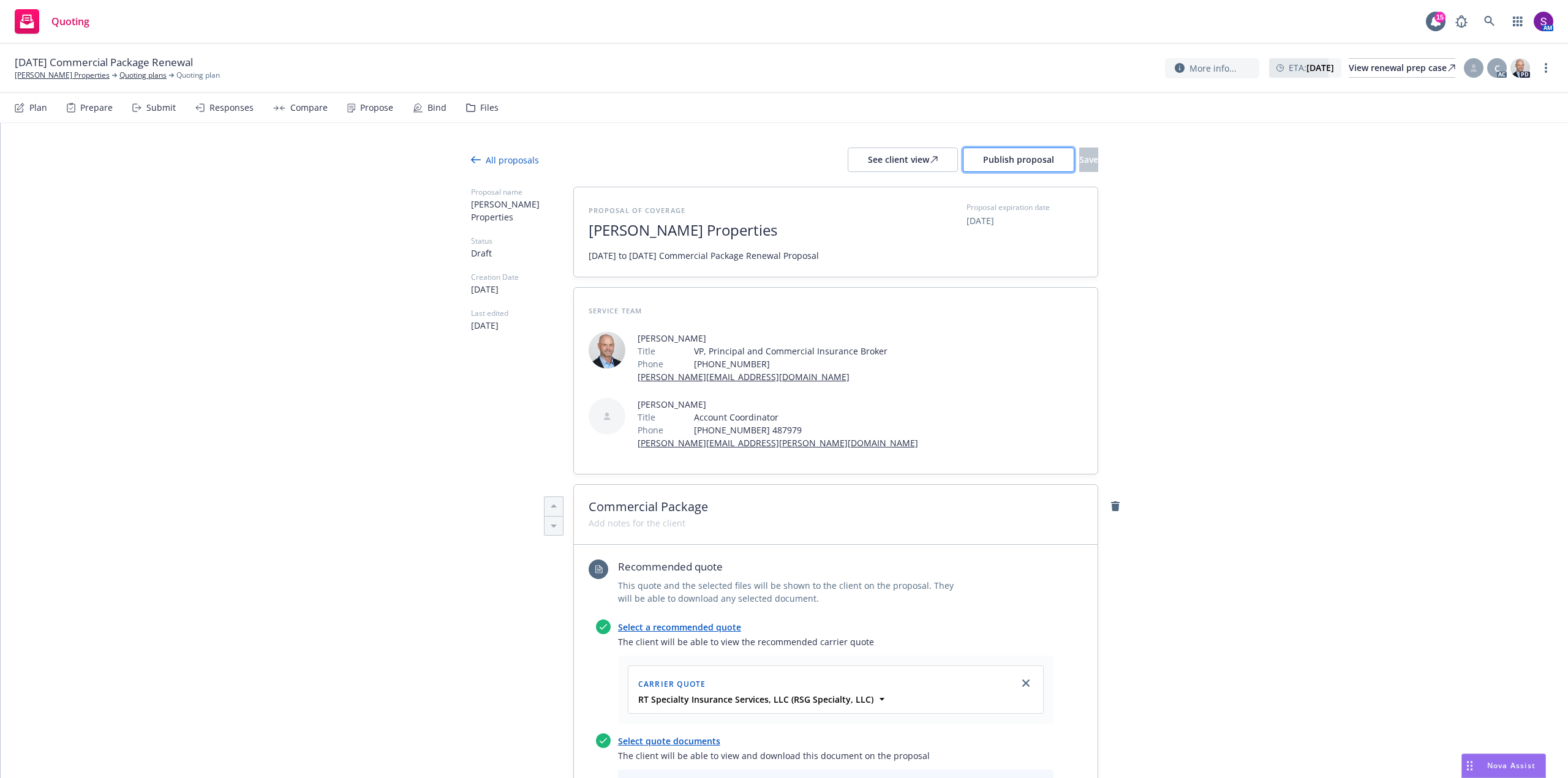
click at [983, 159] on span "Publish proposal" at bounding box center [1018, 160] width 71 height 12
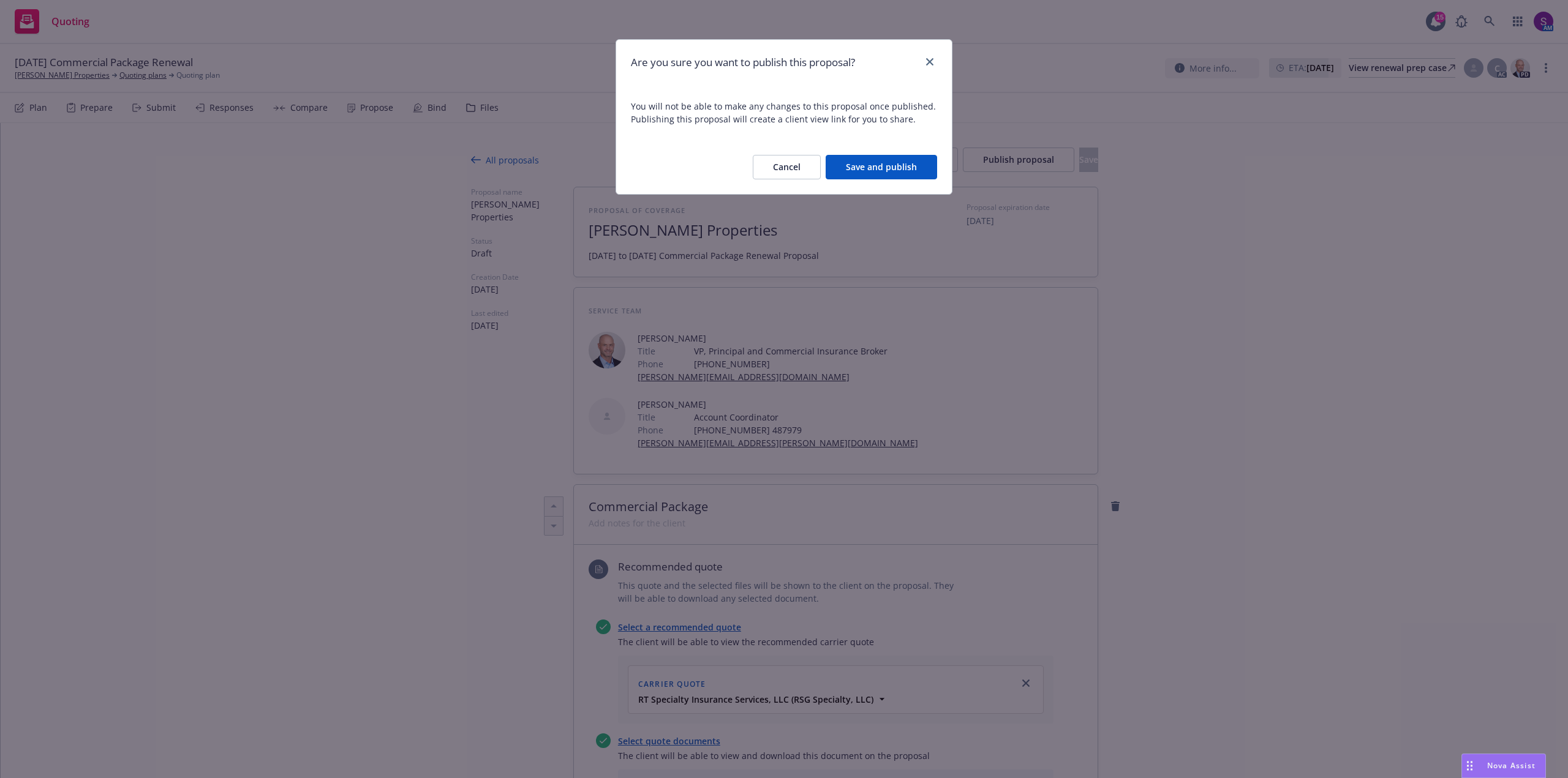
click at [870, 173] on button "Save and publish" at bounding box center [881, 167] width 112 height 25
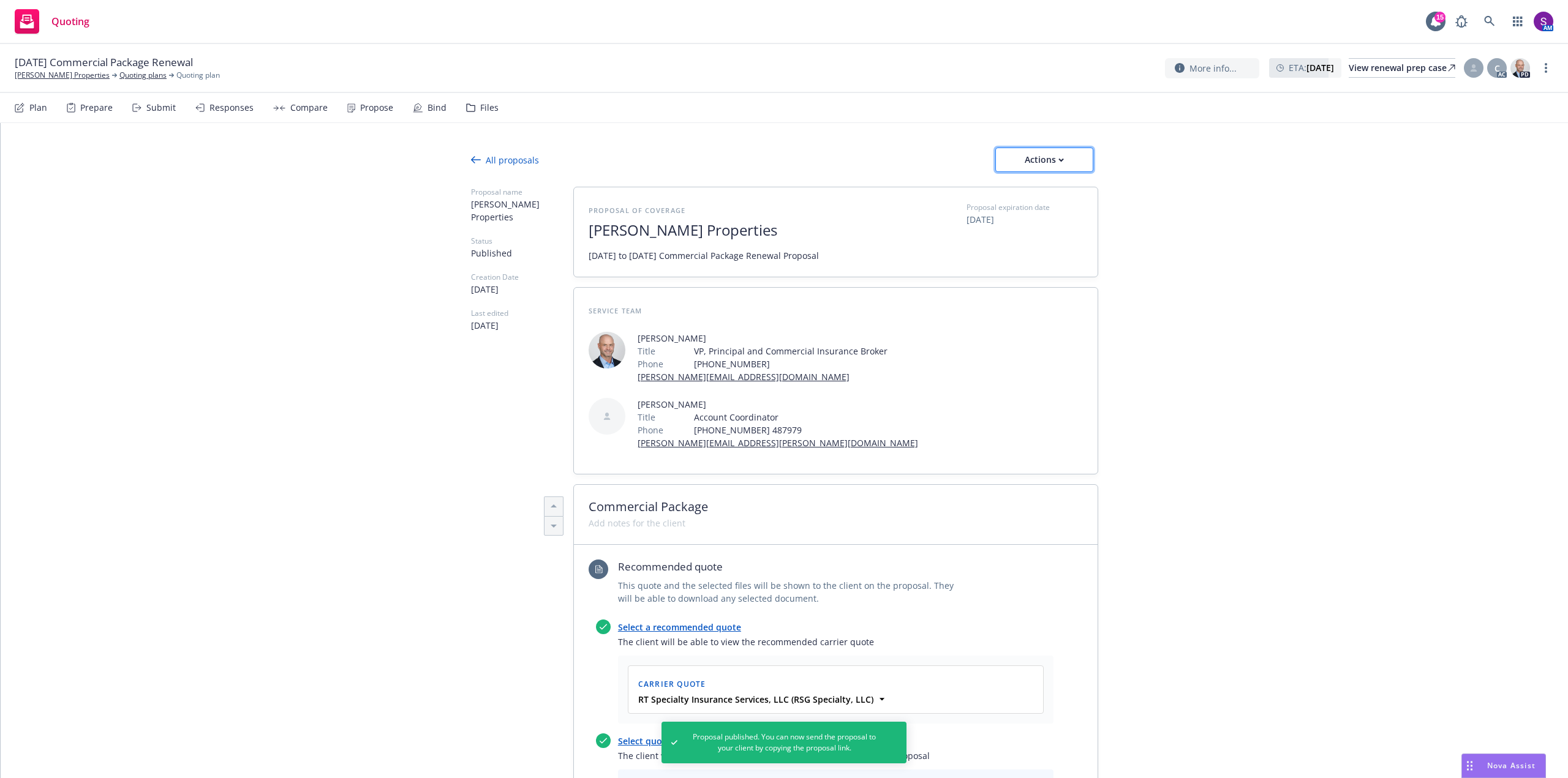
click at [1036, 159] on div "Actions" at bounding box center [1044, 160] width 58 height 23
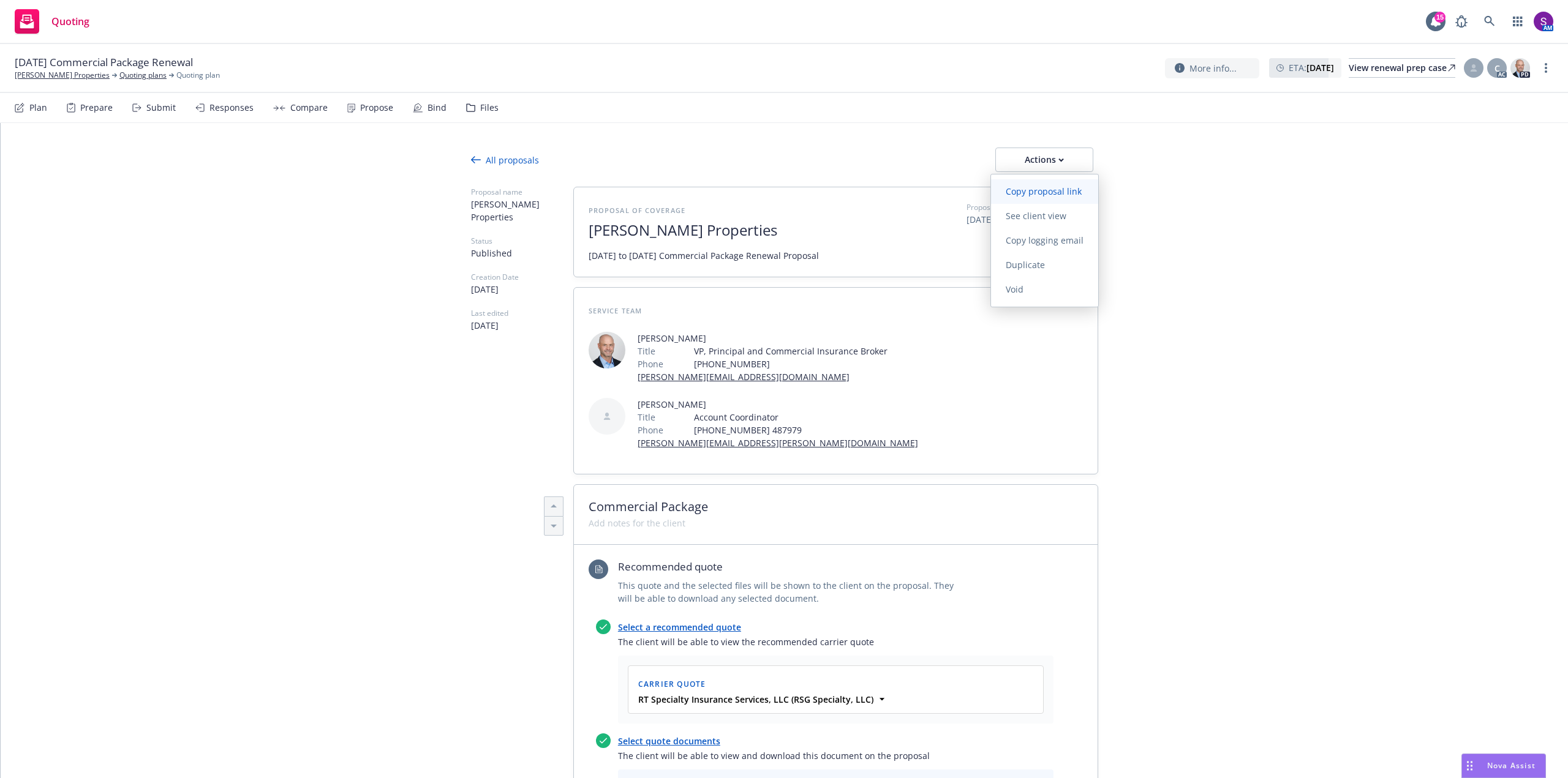
click at [1046, 193] on span "Copy proposal link" at bounding box center [1043, 191] width 105 height 12
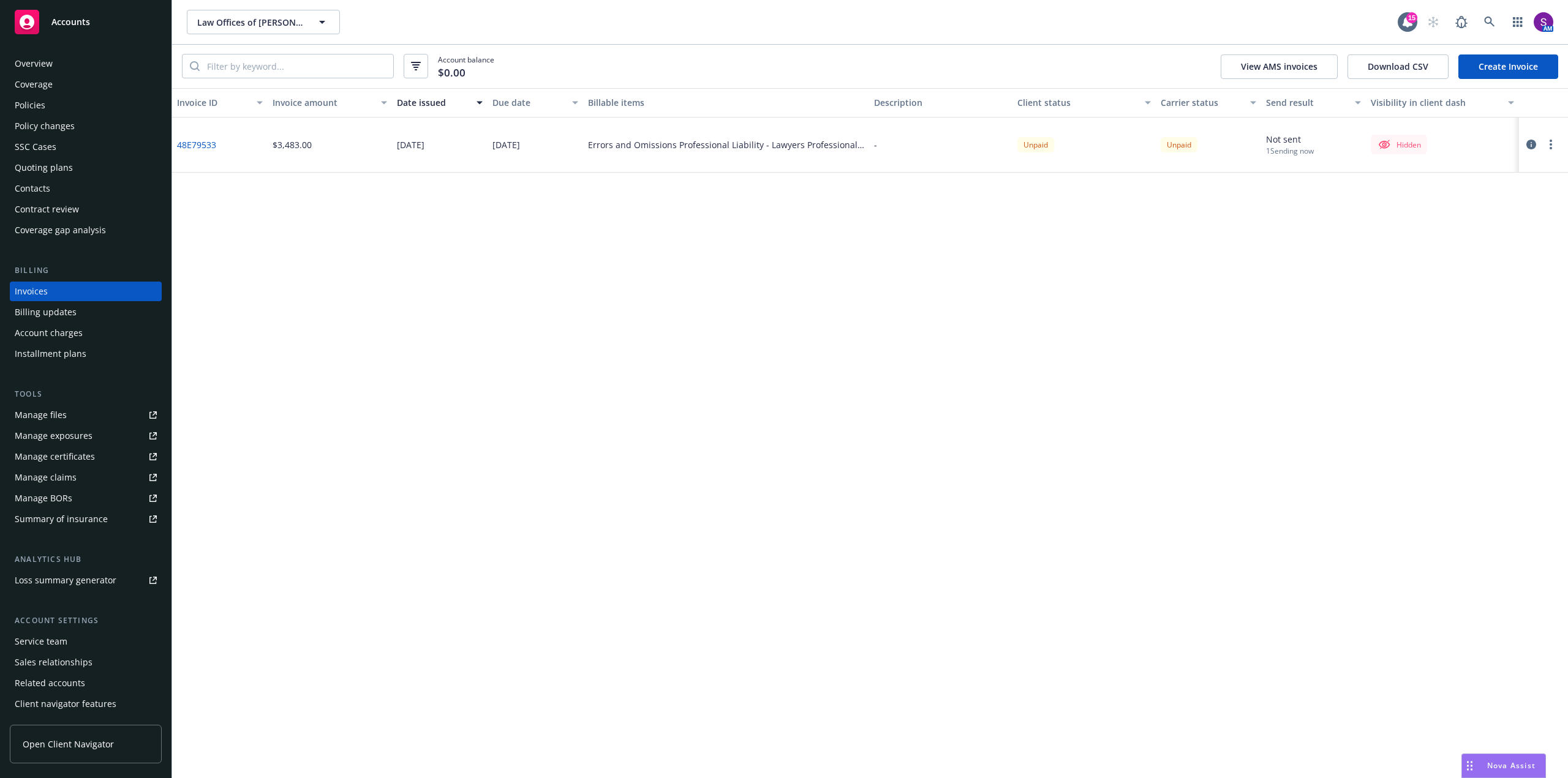
click at [1527, 146] on icon "button" at bounding box center [1531, 145] width 10 height 10
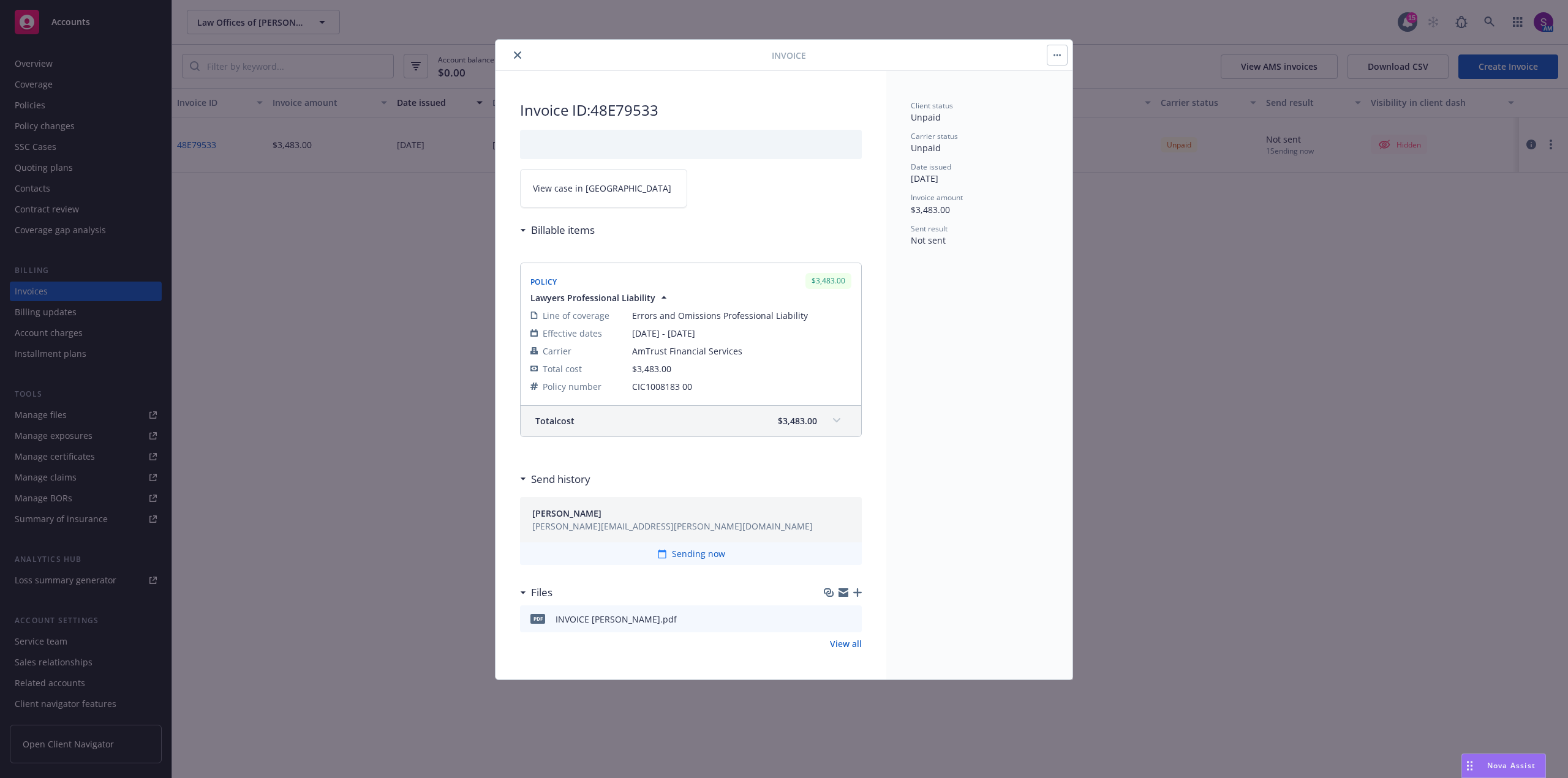
click at [1067, 58] on button "button" at bounding box center [1057, 55] width 20 height 20
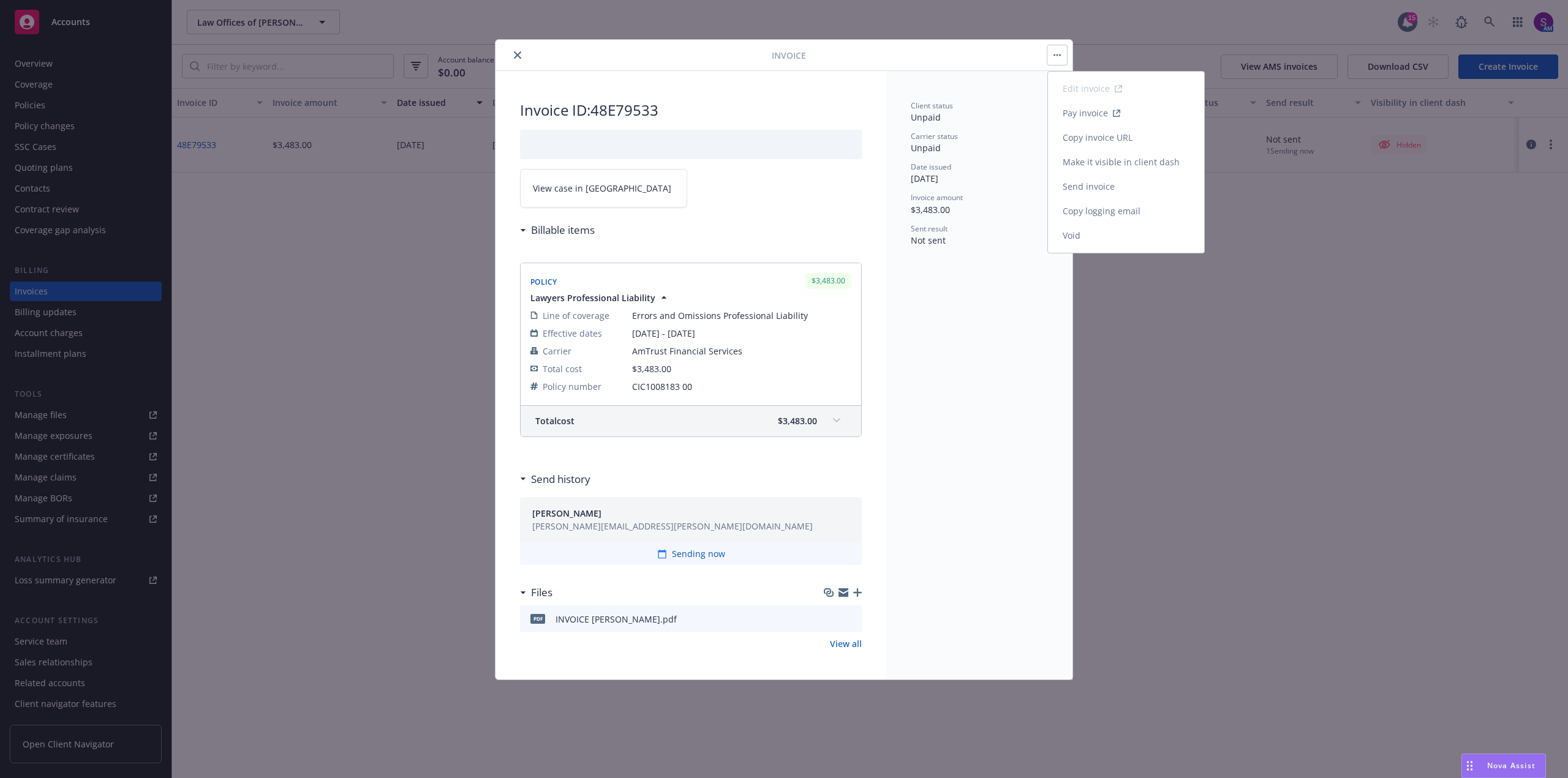
click at [1098, 186] on link "Send invoice" at bounding box center [1126, 186] width 156 height 25
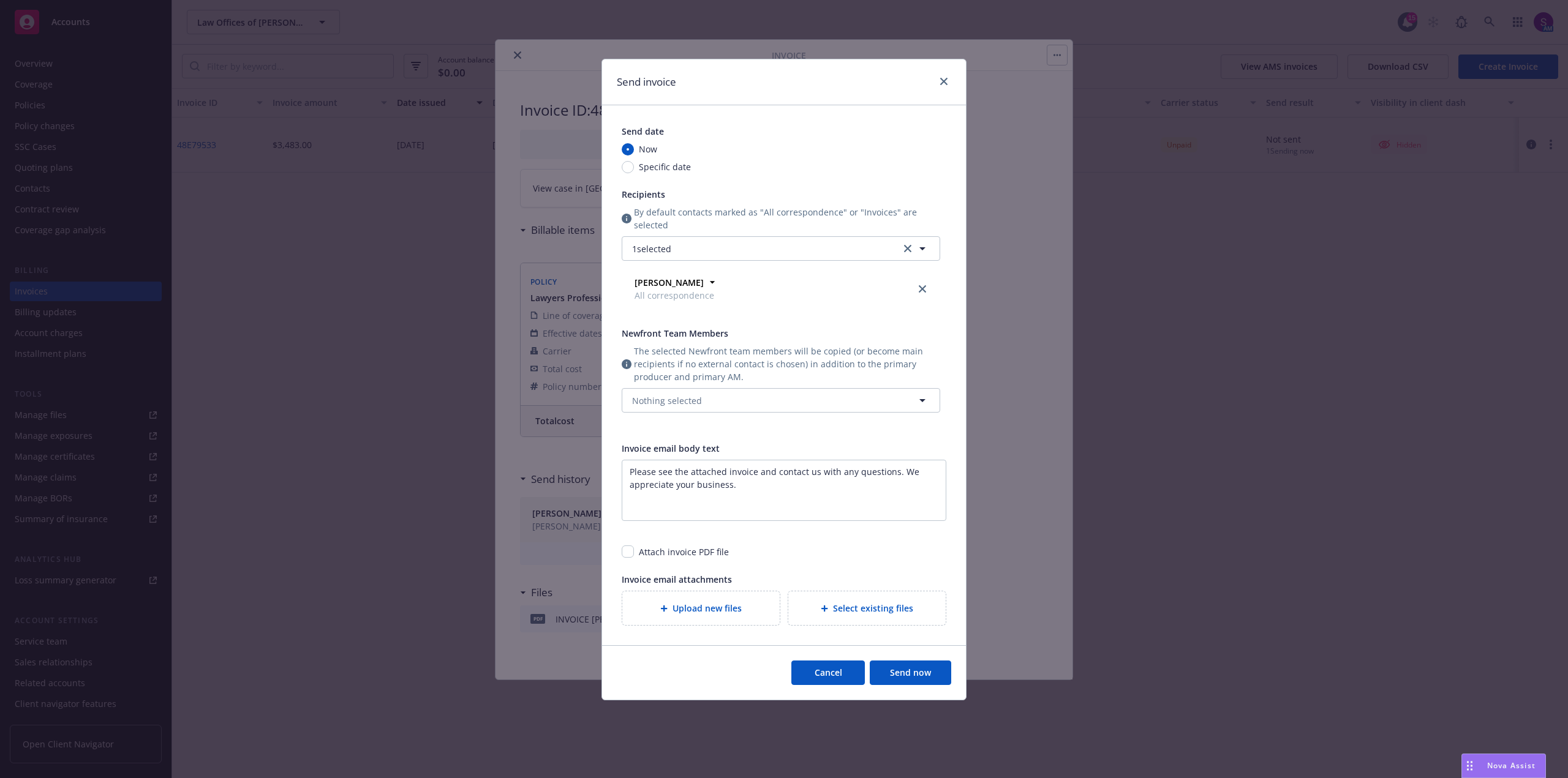
click at [925, 676] on button "Send now" at bounding box center [911, 673] width 82 height 25
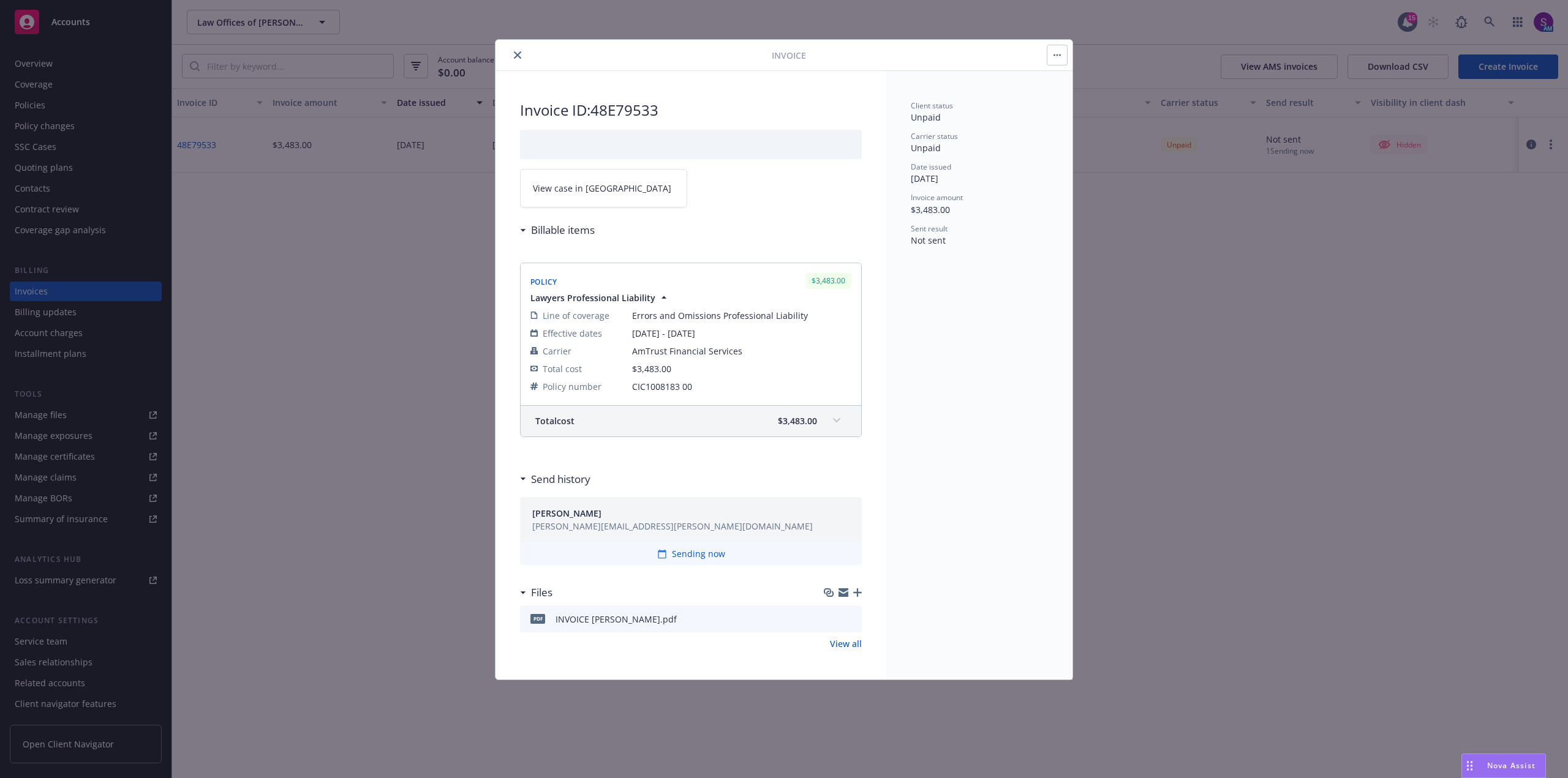
click at [520, 56] on icon "close" at bounding box center [518, 55] width 7 height 7
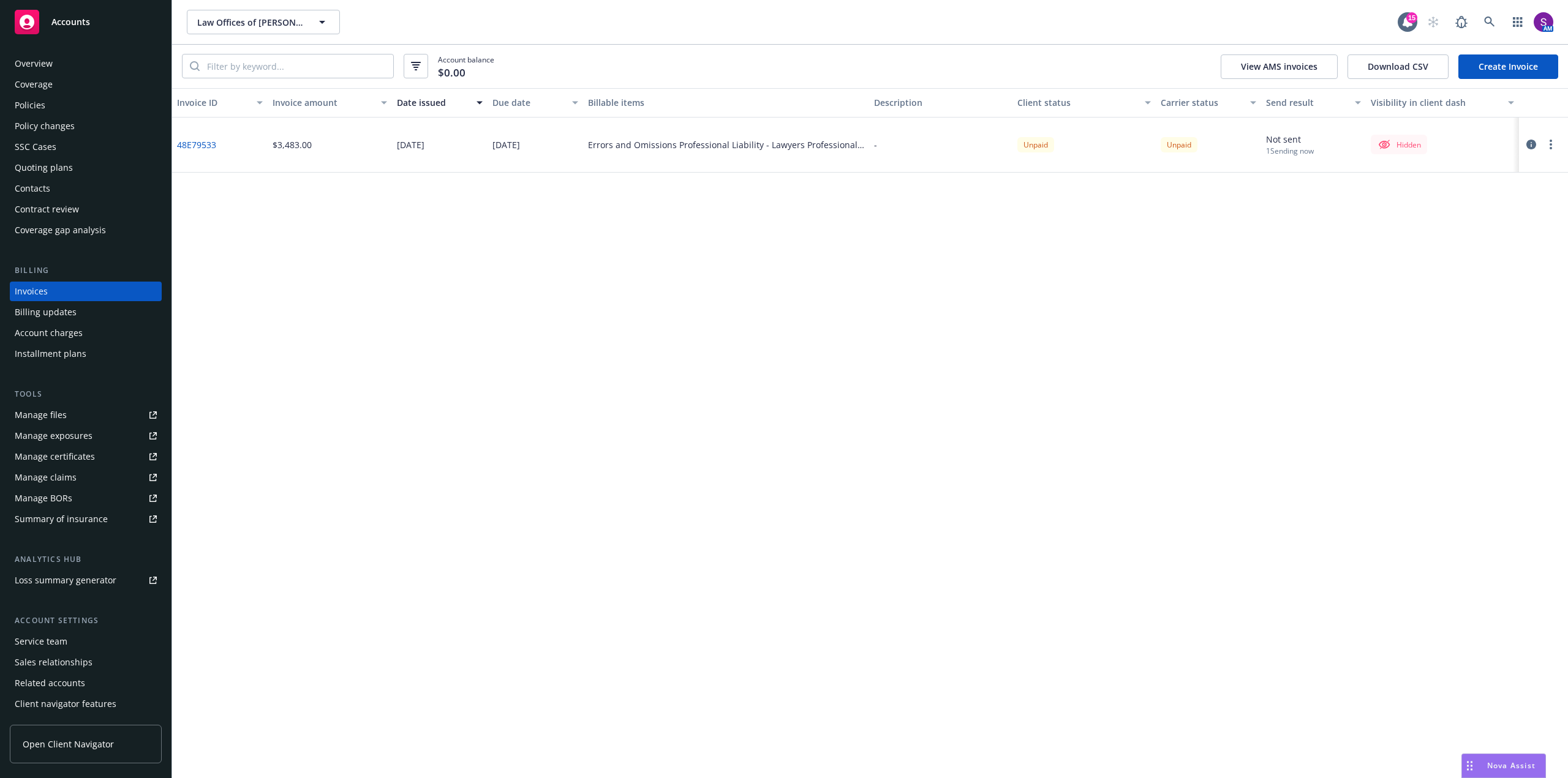
click at [449, 326] on div "Invoice ID Invoice amount Date issued Due date Billable items Description Clien…" at bounding box center [870, 433] width 1396 height 690
click at [1481, 30] on link at bounding box center [1489, 22] width 25 height 25
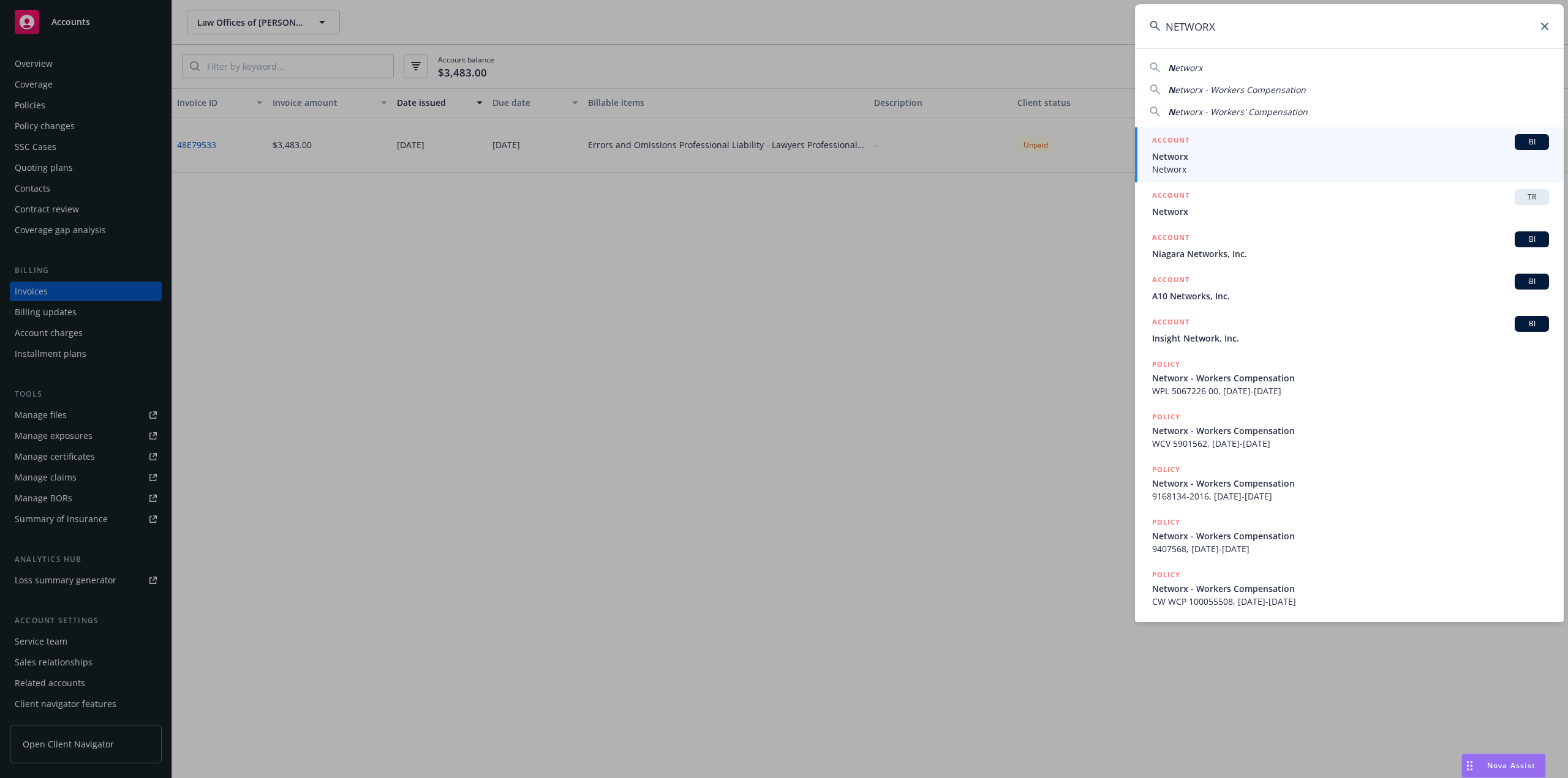
type input "NETWORX"
click at [1209, 161] on span "Networx" at bounding box center [1350, 156] width 397 height 13
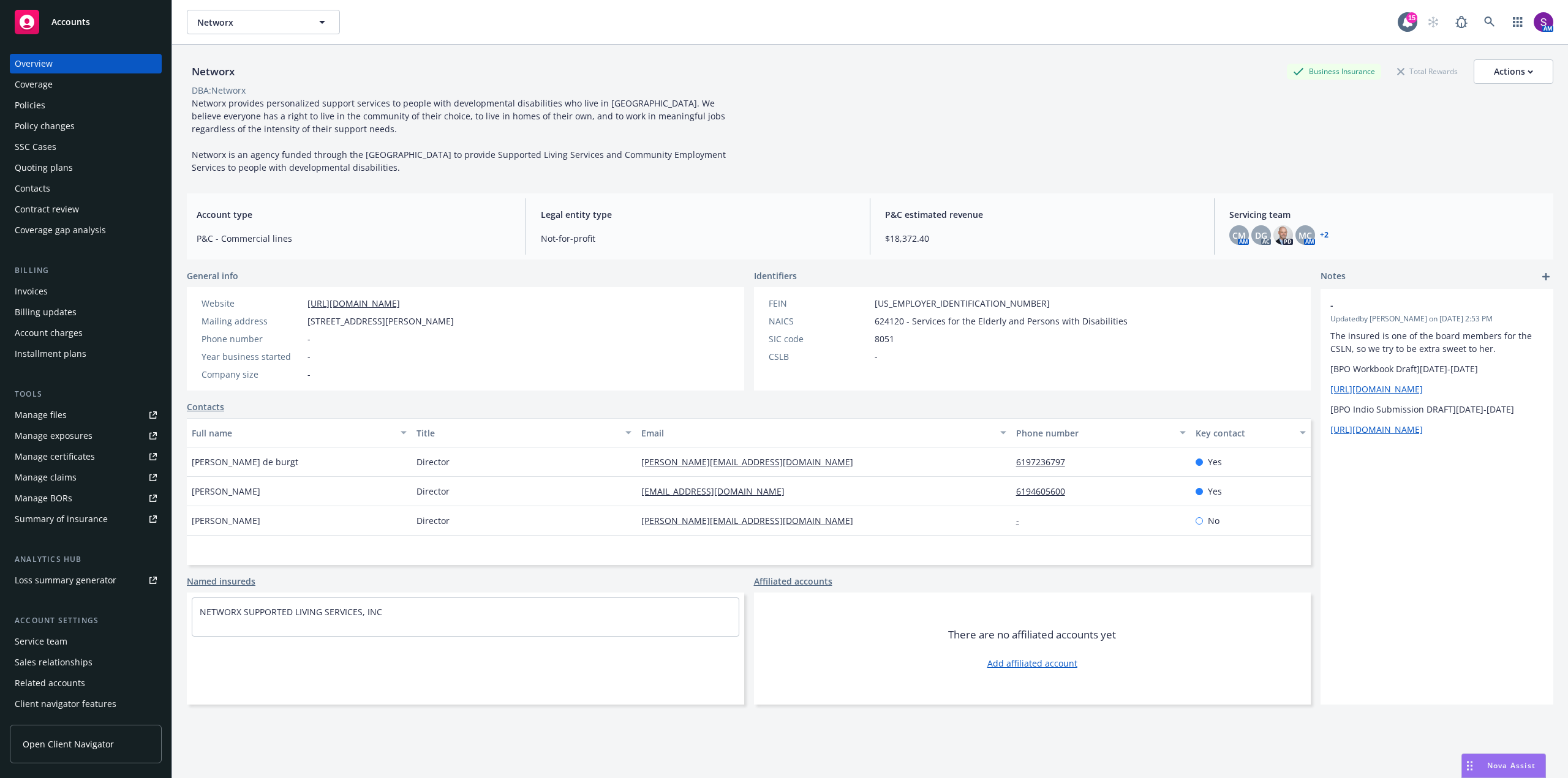
click at [64, 166] on div "Quoting plans" at bounding box center [44, 168] width 58 height 20
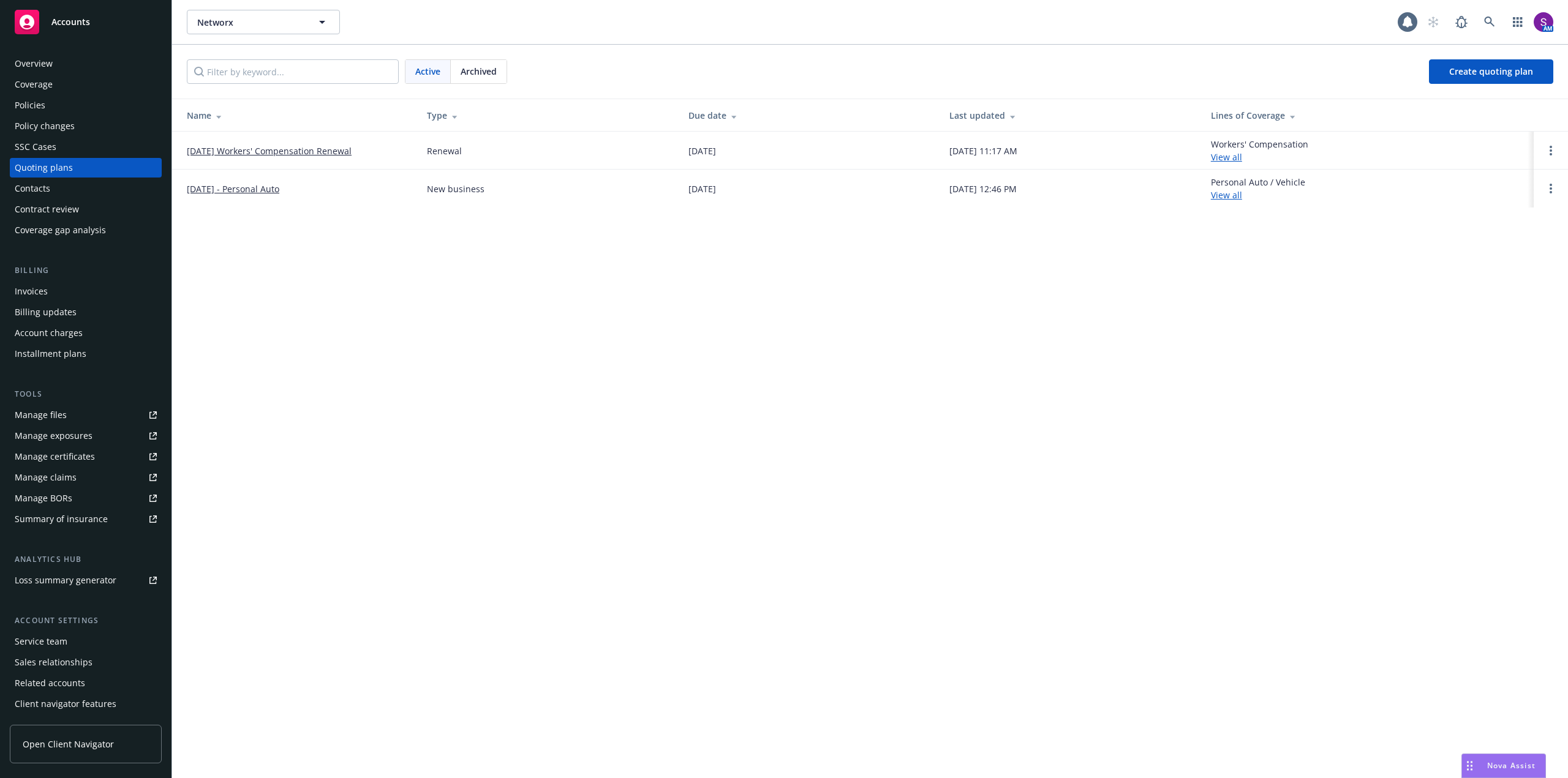
click at [292, 145] on link "[DATE] Workers' Compensation Renewal" at bounding box center [269, 151] width 165 height 13
